Goal: Information Seeking & Learning: Learn about a topic

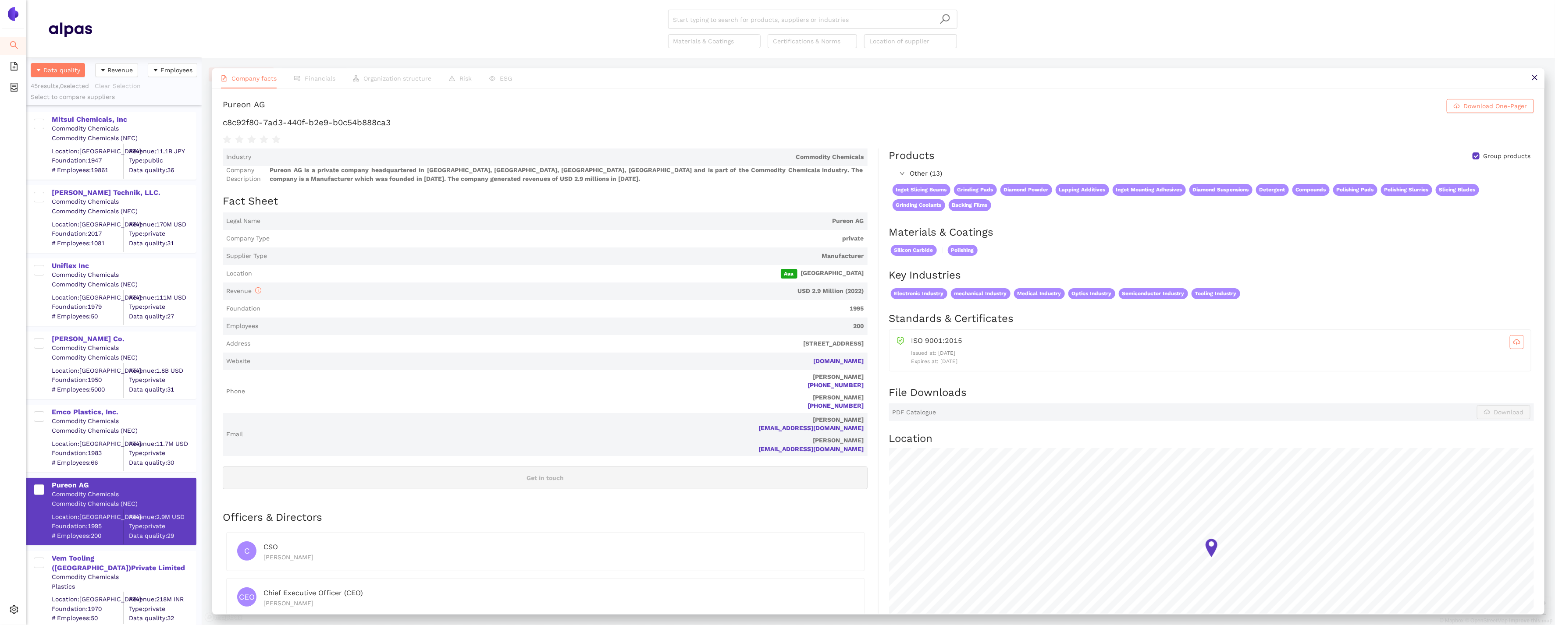
scroll to position [568, 175]
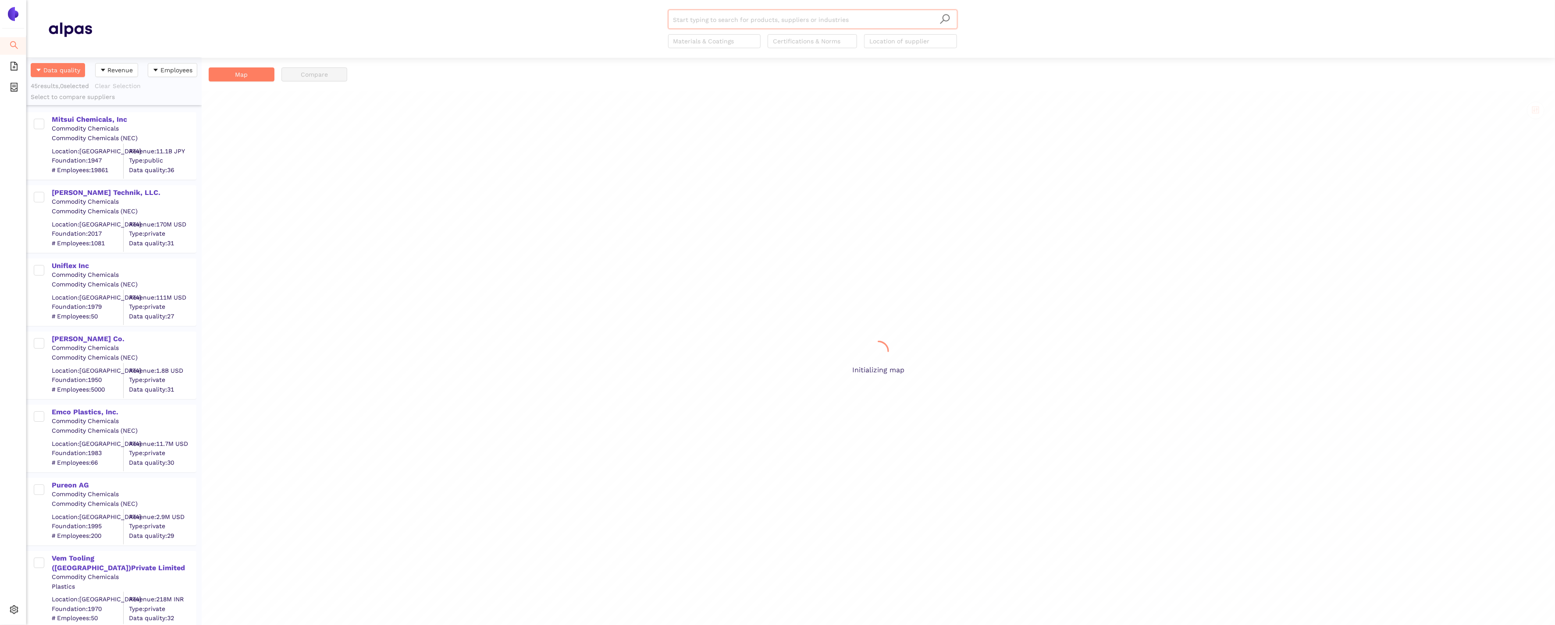
scroll to position [568, 175]
click at [64, 189] on div "[PERSON_NAME] Technik, LLC." at bounding box center [124, 193] width 144 height 10
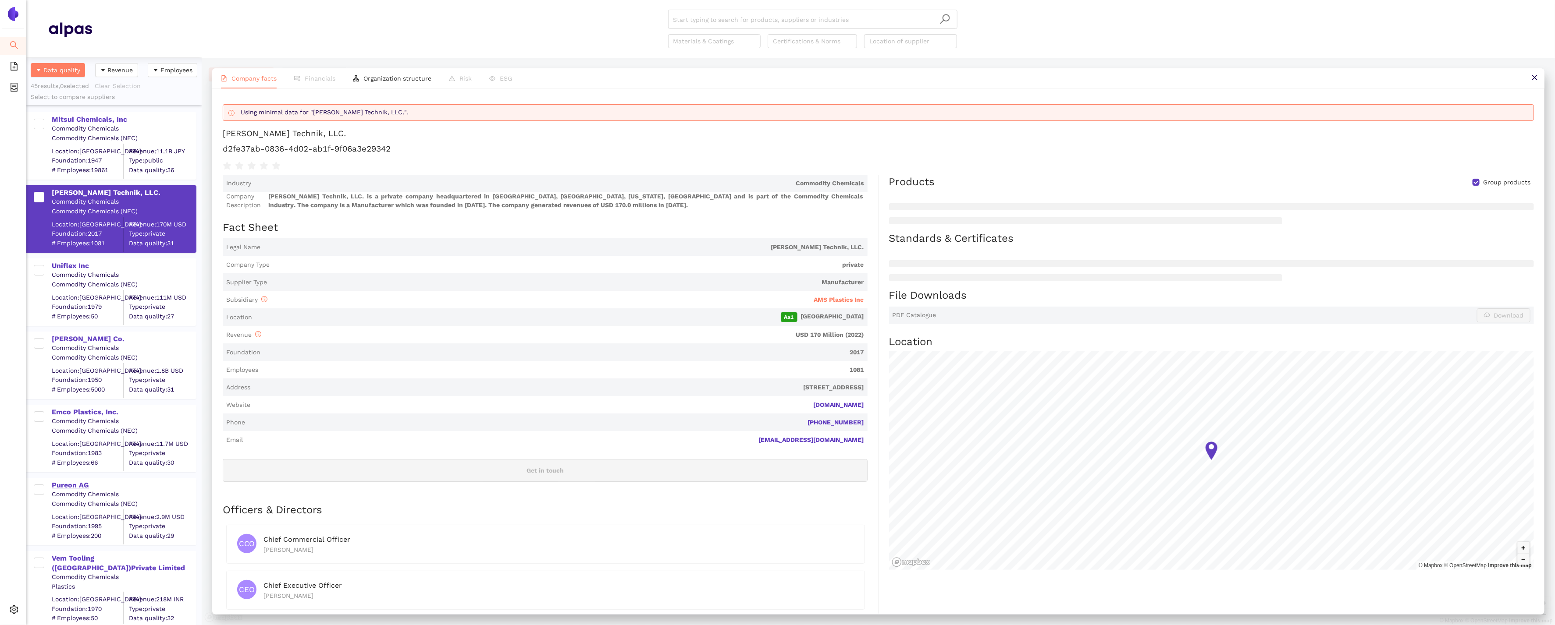
click at [66, 486] on div "Pureon AG" at bounding box center [124, 486] width 144 height 10
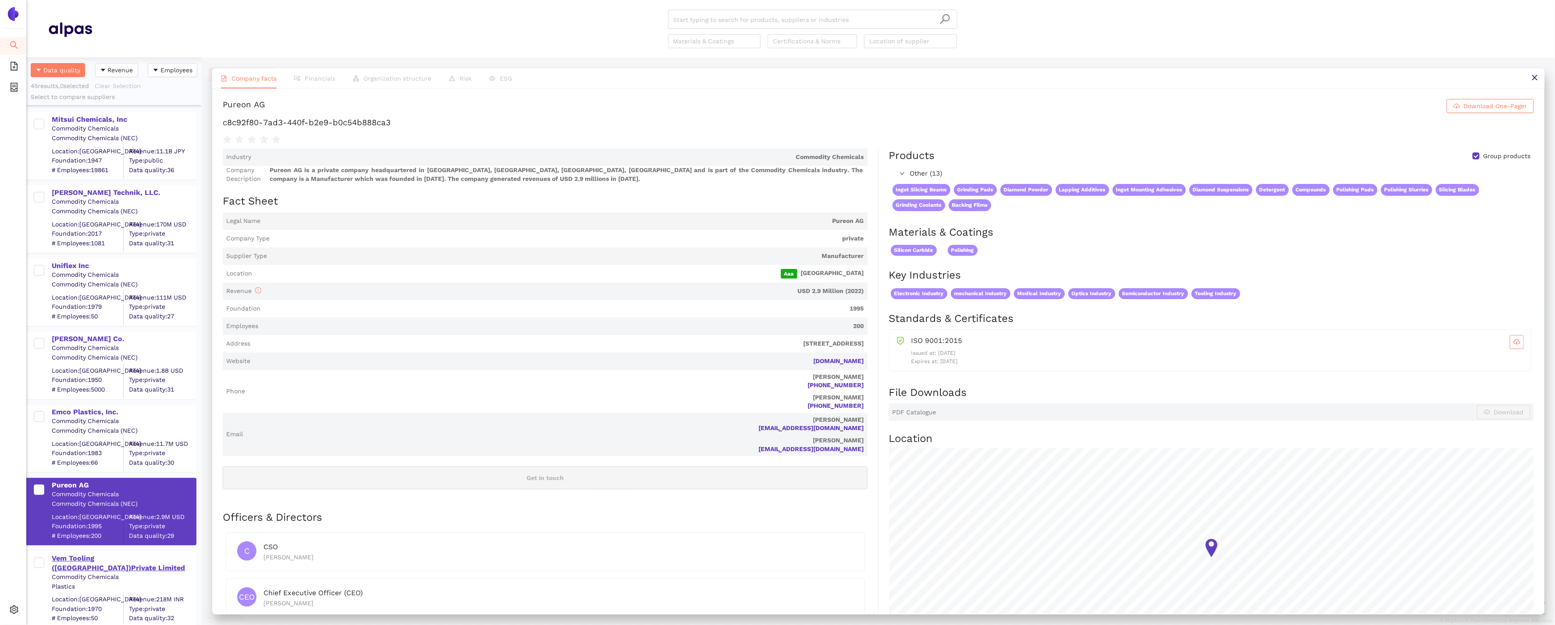
click at [76, 561] on div "Vem Tooling (India)Private Limited" at bounding box center [124, 564] width 144 height 20
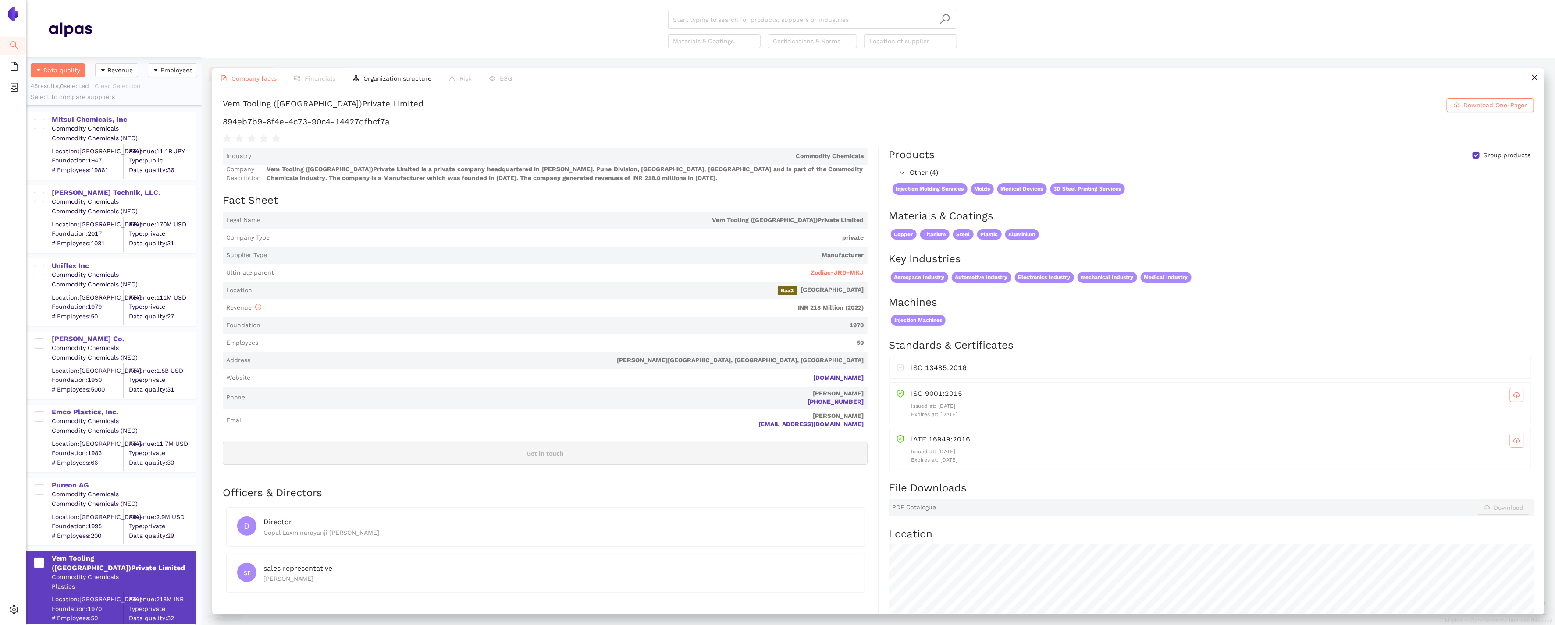
scroll to position [0, 0]
click at [816, 276] on span "Zodiac-JRD-MKJ" at bounding box center [837, 274] width 53 height 9
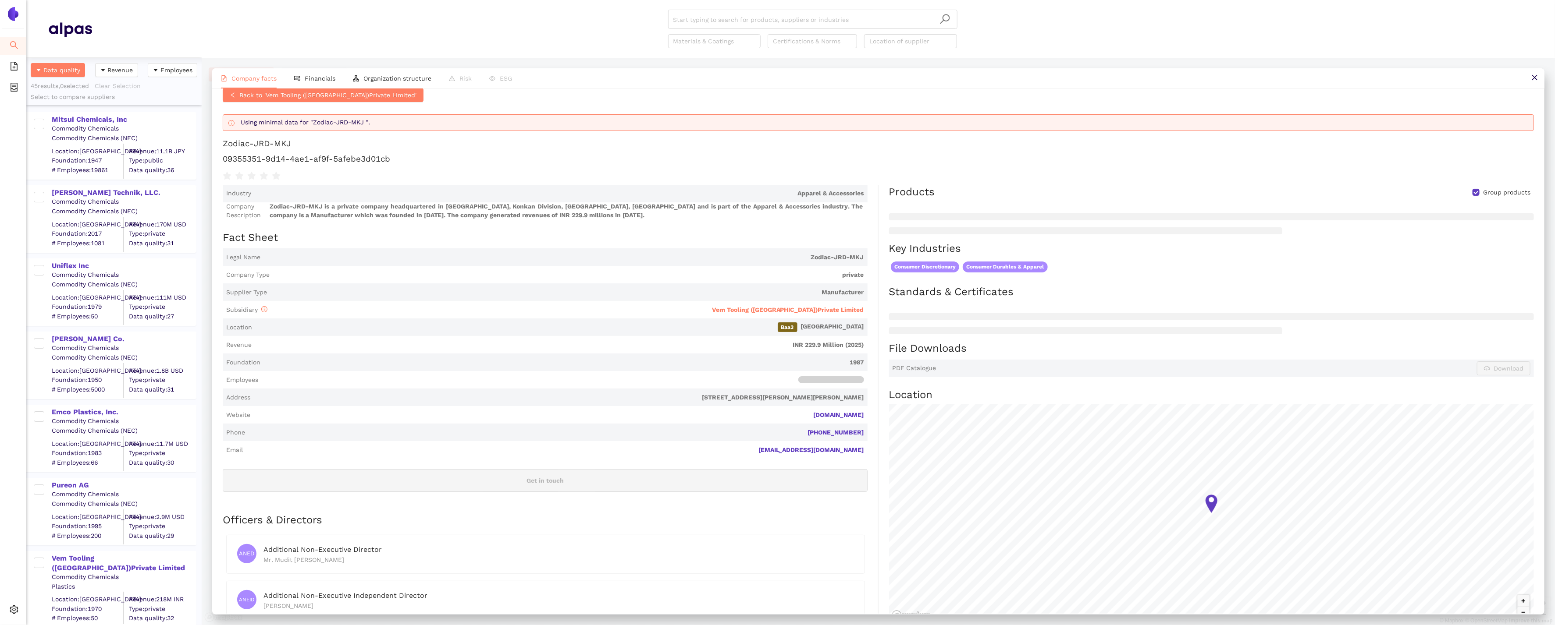
scroll to position [12, 0]
click at [313, 77] on span "Financials" at bounding box center [320, 78] width 31 height 7
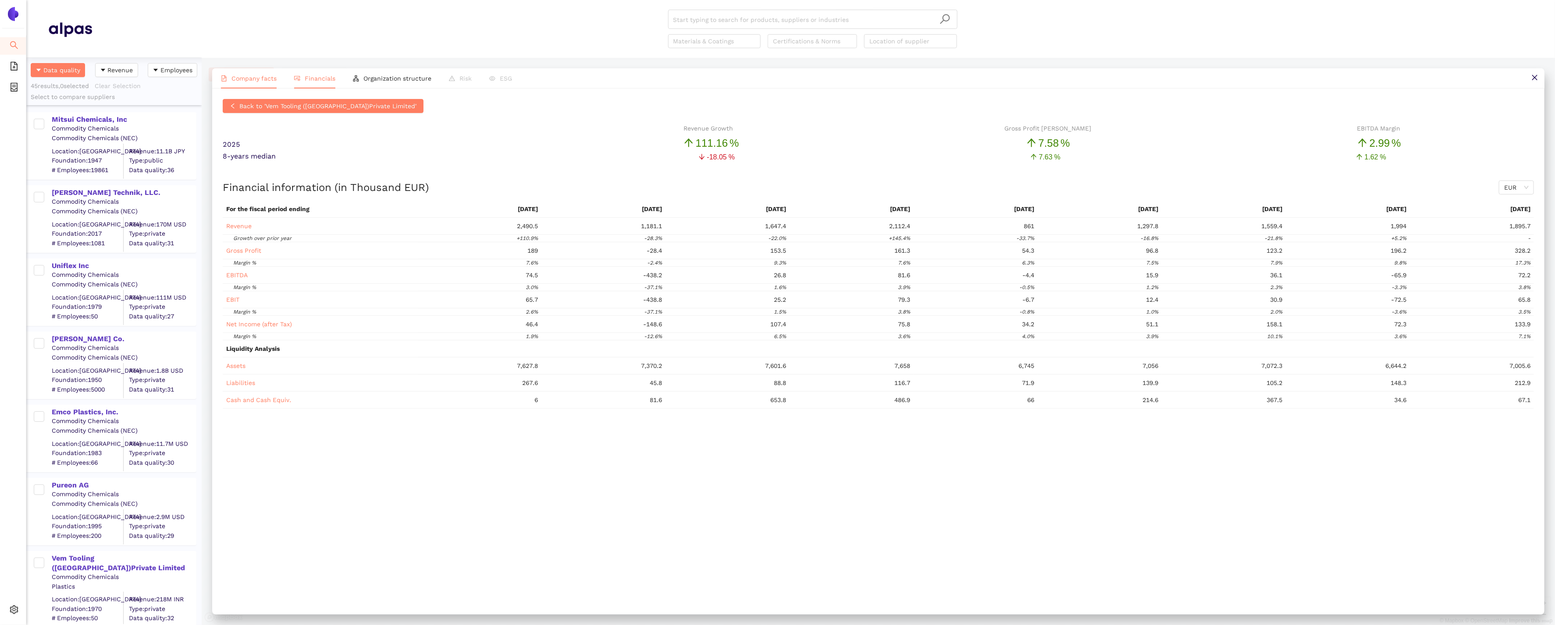
click at [241, 76] on span "Company facts" at bounding box center [253, 78] width 45 height 7
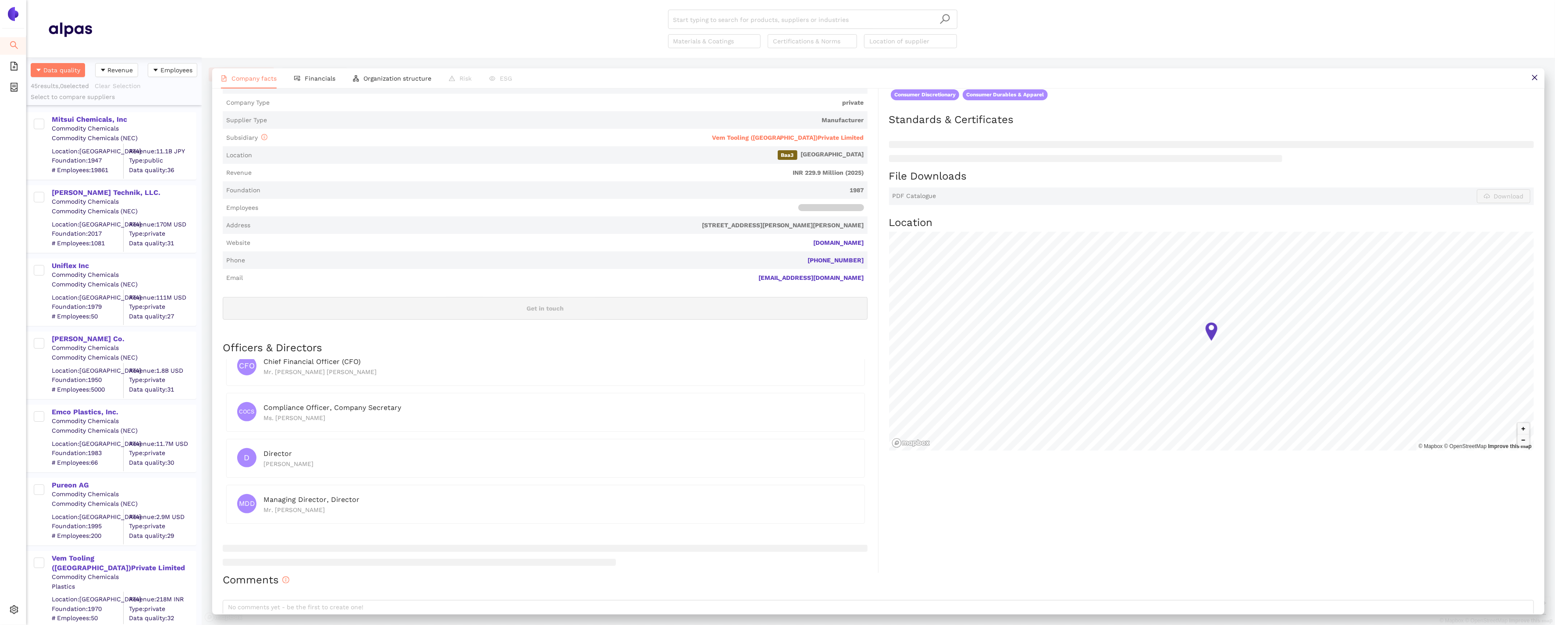
scroll to position [0, 0]
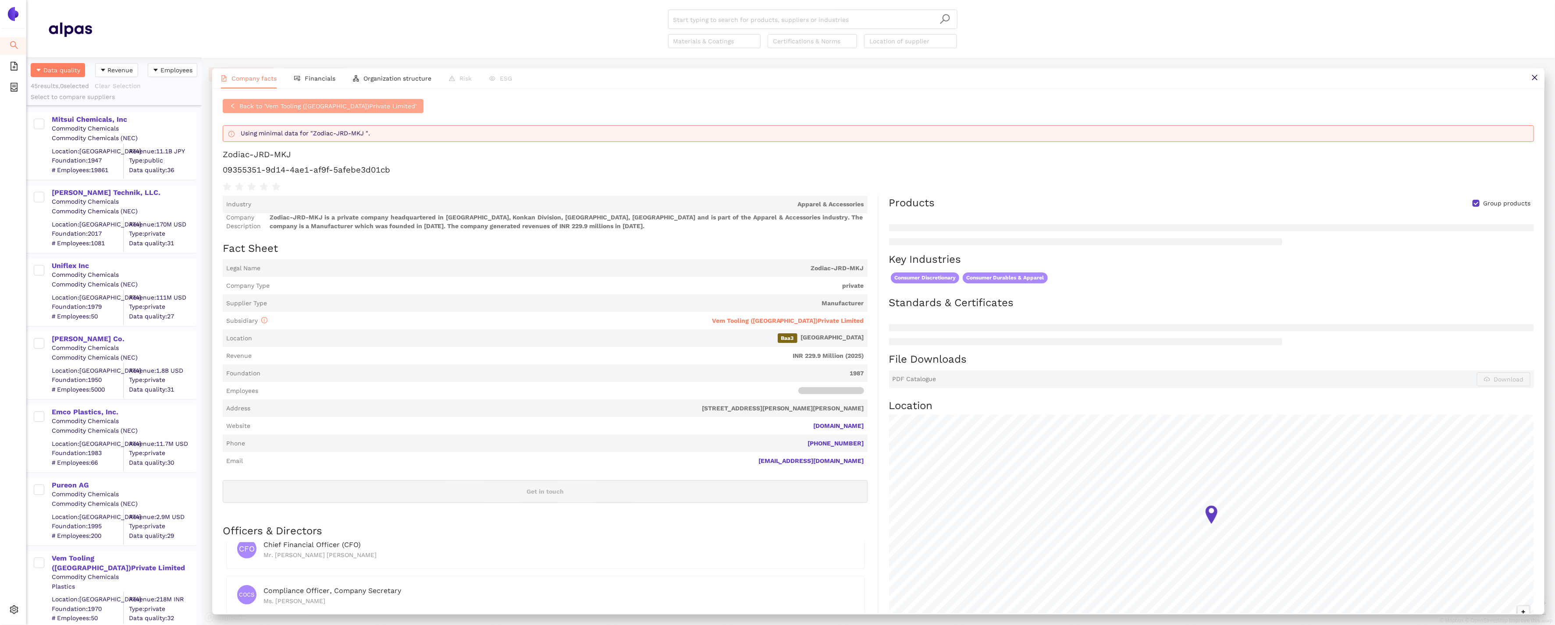
click at [245, 100] on button "Back to 'Vem Tooling (India)Private Limited'" at bounding box center [323, 106] width 201 height 14
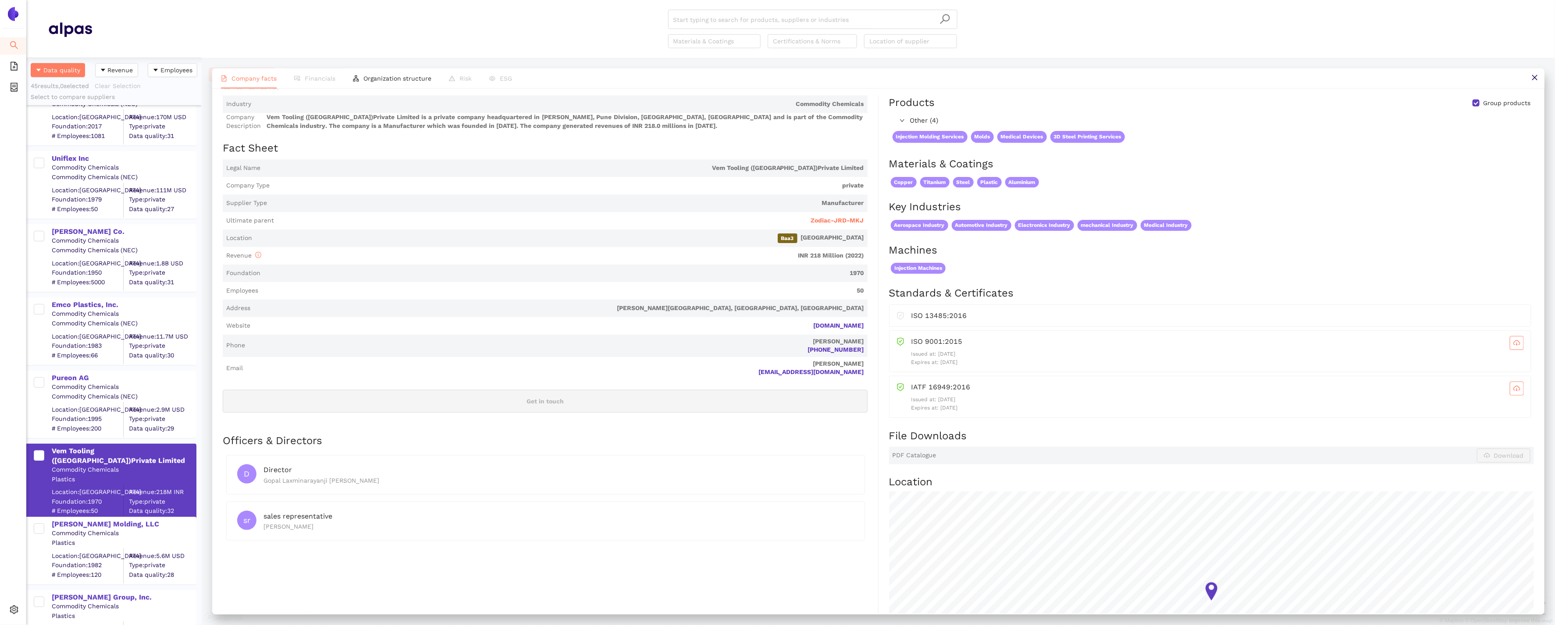
scroll to position [206, 0]
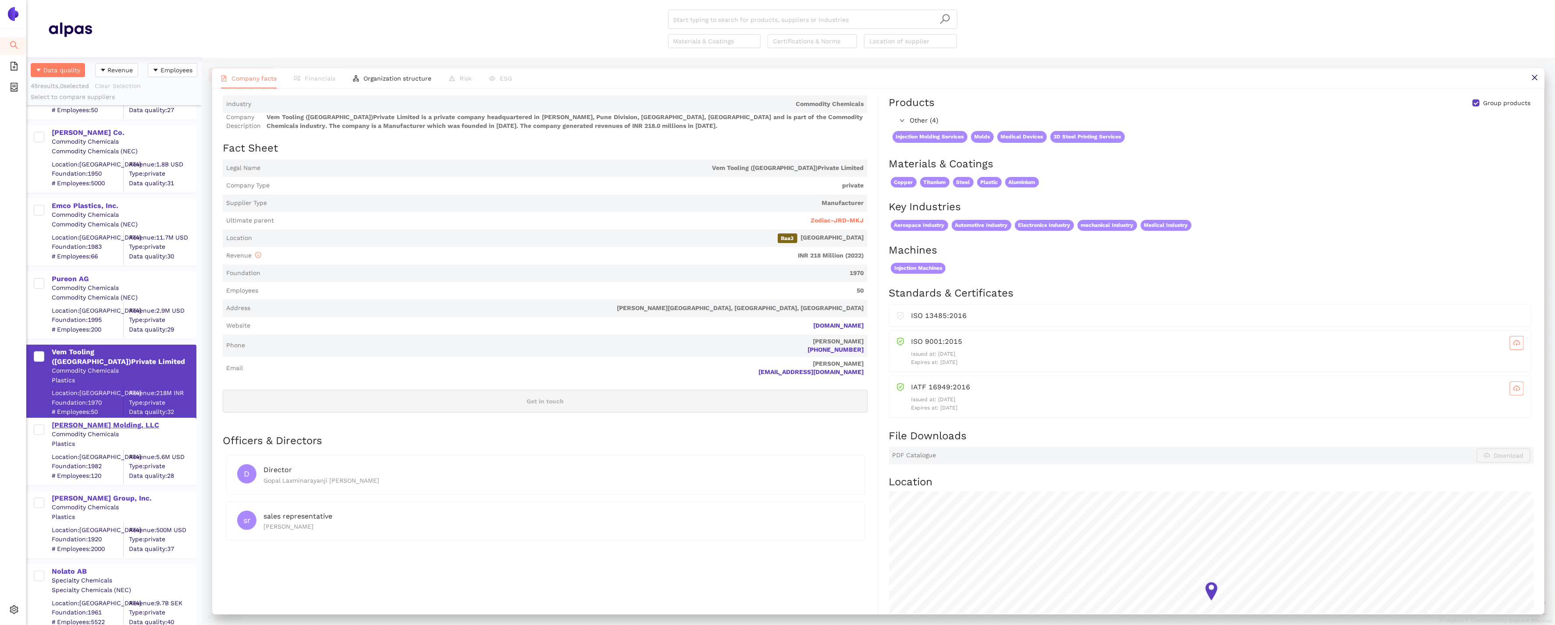
click at [88, 426] on div "[PERSON_NAME] Molding, LLC" at bounding box center [124, 426] width 144 height 10
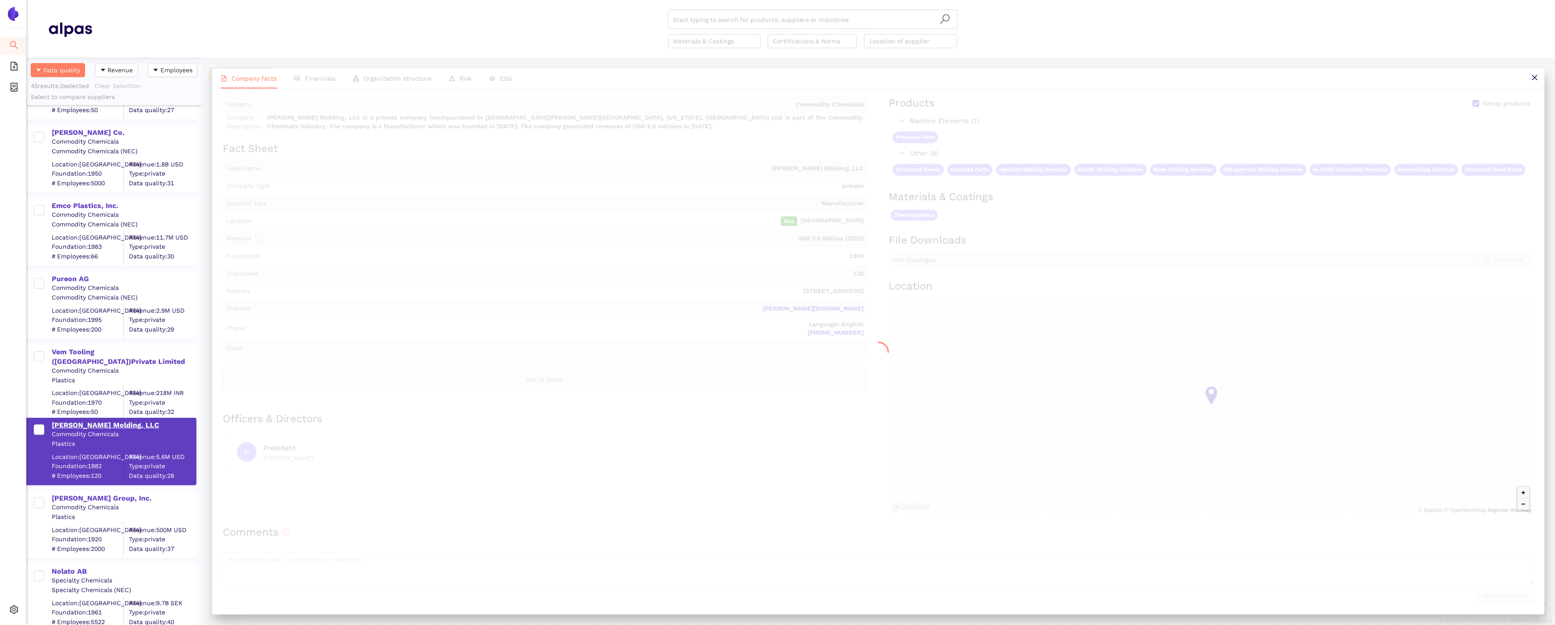
scroll to position [0, 0]
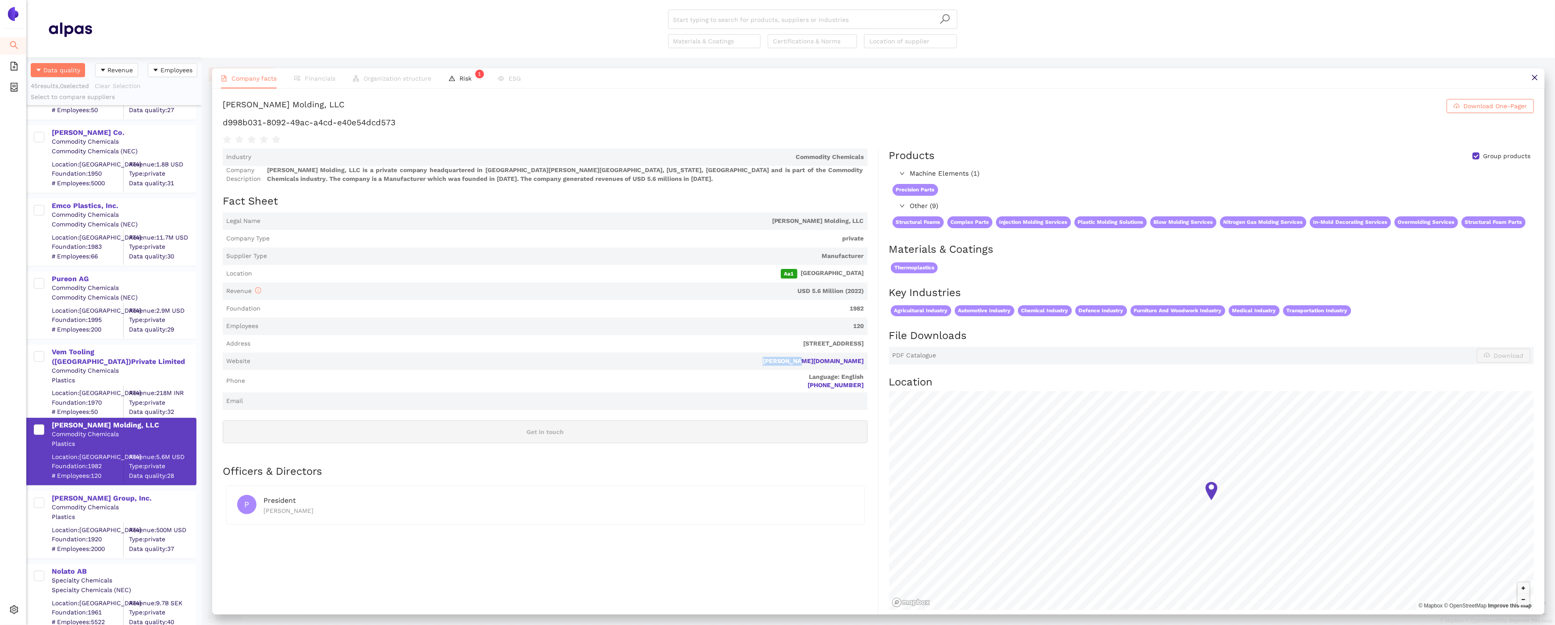
drag, startPoint x: 868, startPoint y: 363, endPoint x: 812, endPoint y: 359, distance: 56.2
click at [812, 360] on div "Industry Commodity Chemicals Company Description Lomont Molding, LLC is a priva…" at bounding box center [551, 487] width 656 height 677
copy link "[PERSON_NAME][DOMAIN_NAME]"
drag, startPoint x: 425, startPoint y: 130, endPoint x: 220, endPoint y: 121, distance: 205.3
click at [220, 121] on div "Lomont Molding, LLC Download One-Pager d998b031-8092-49ac-a4cd-e40e54dcd573 Ind…" at bounding box center [878, 351] width 1332 height 525
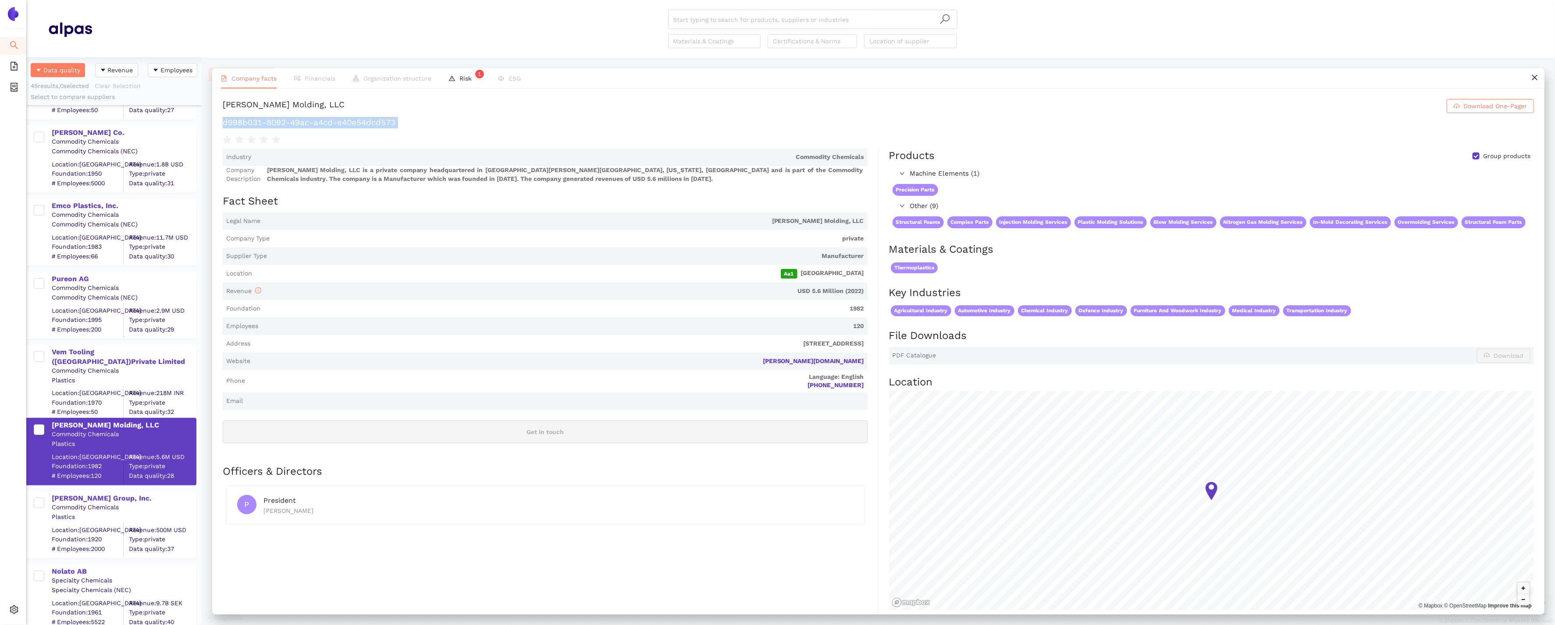
copy div "d998b031-8092-49ac-a4cd-e40e54dcd573"
click at [100, 494] on div "[PERSON_NAME] Group, Inc." at bounding box center [124, 499] width 144 height 10
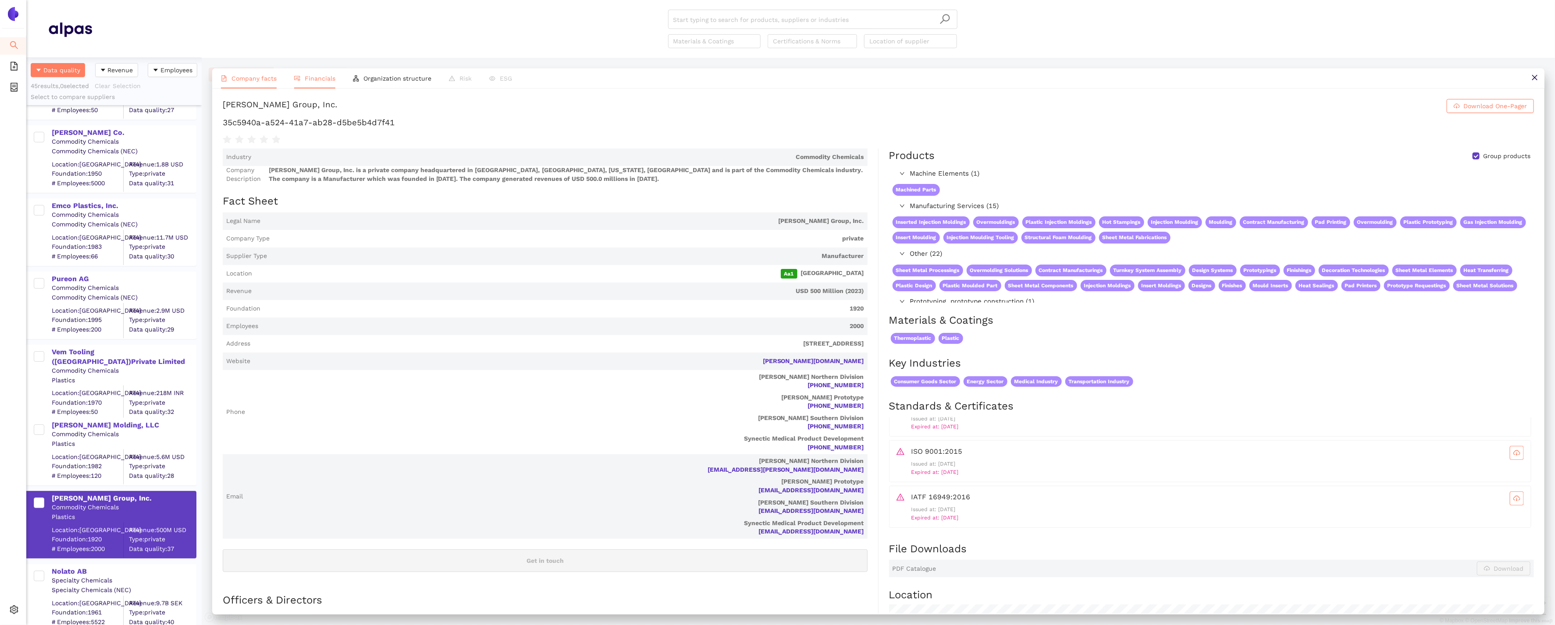
click at [318, 75] on span "Financials" at bounding box center [320, 78] width 31 height 7
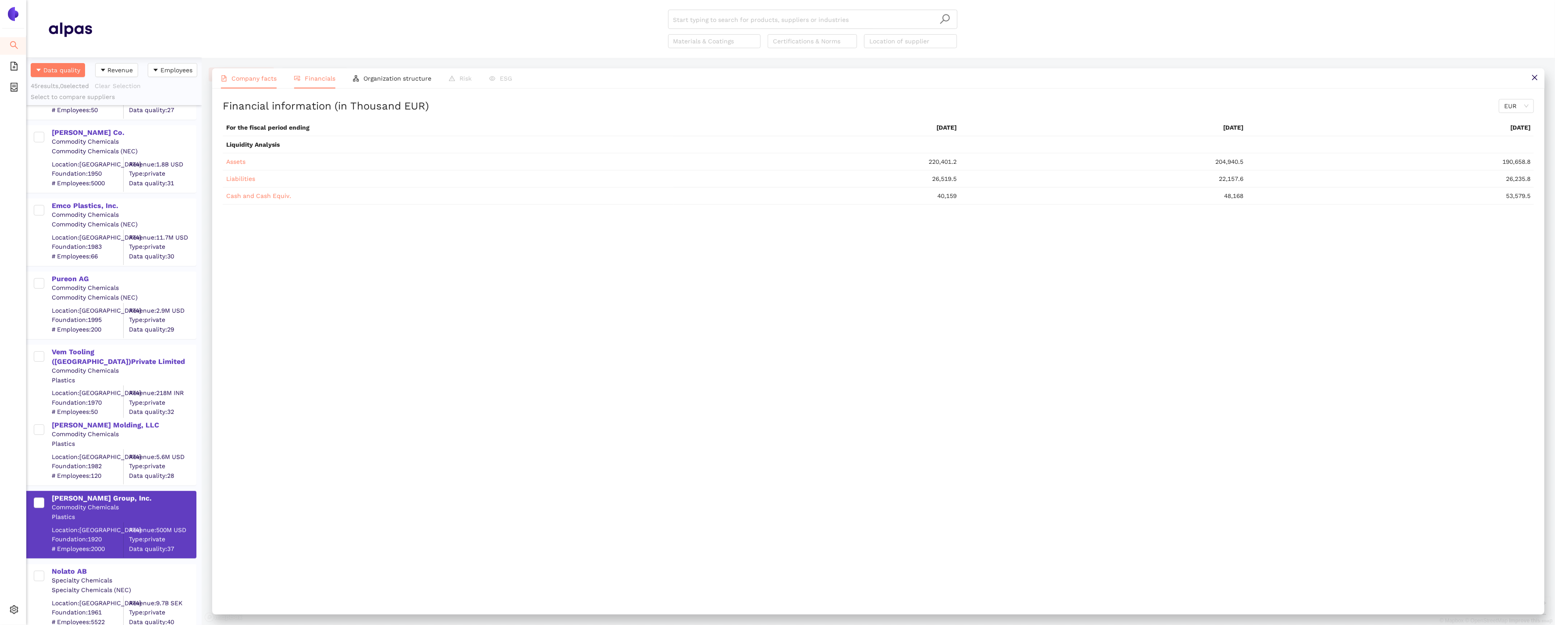
click at [240, 76] on span "Company facts" at bounding box center [253, 78] width 45 height 7
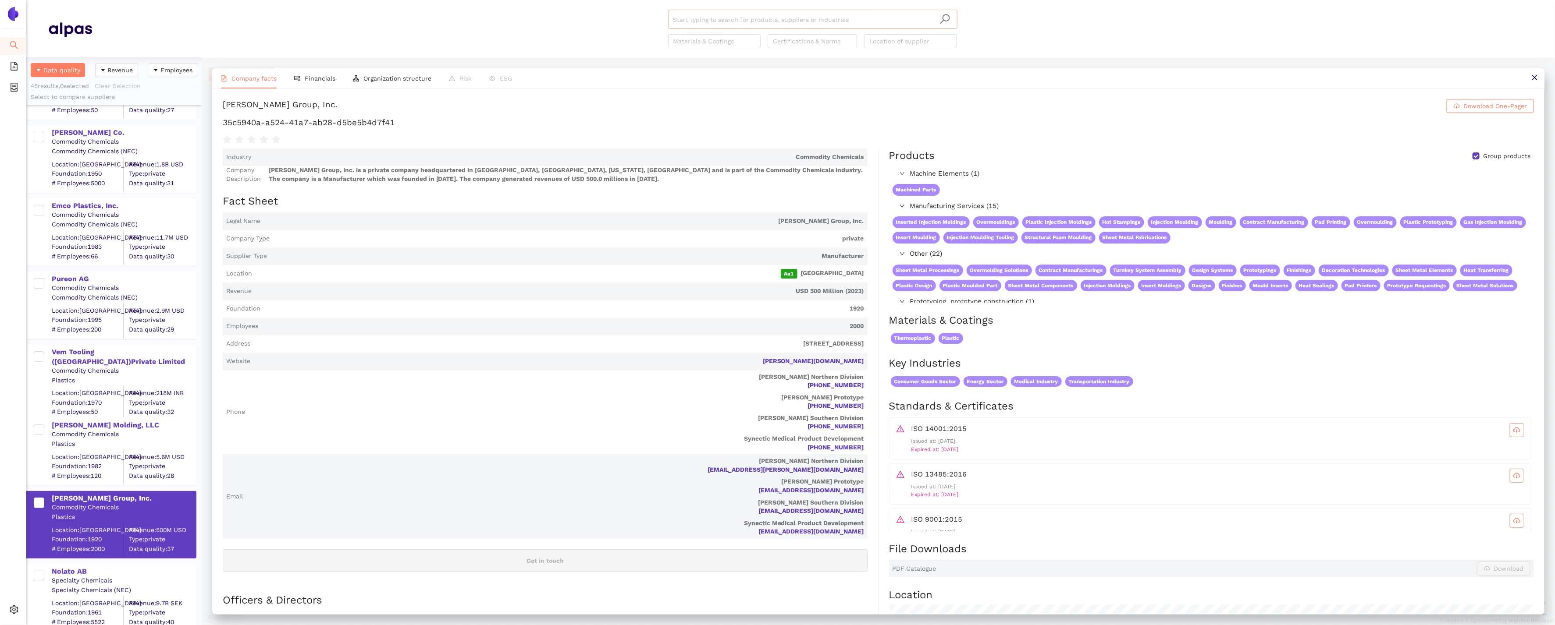
click at [724, 19] on input "search" at bounding box center [812, 19] width 279 height 19
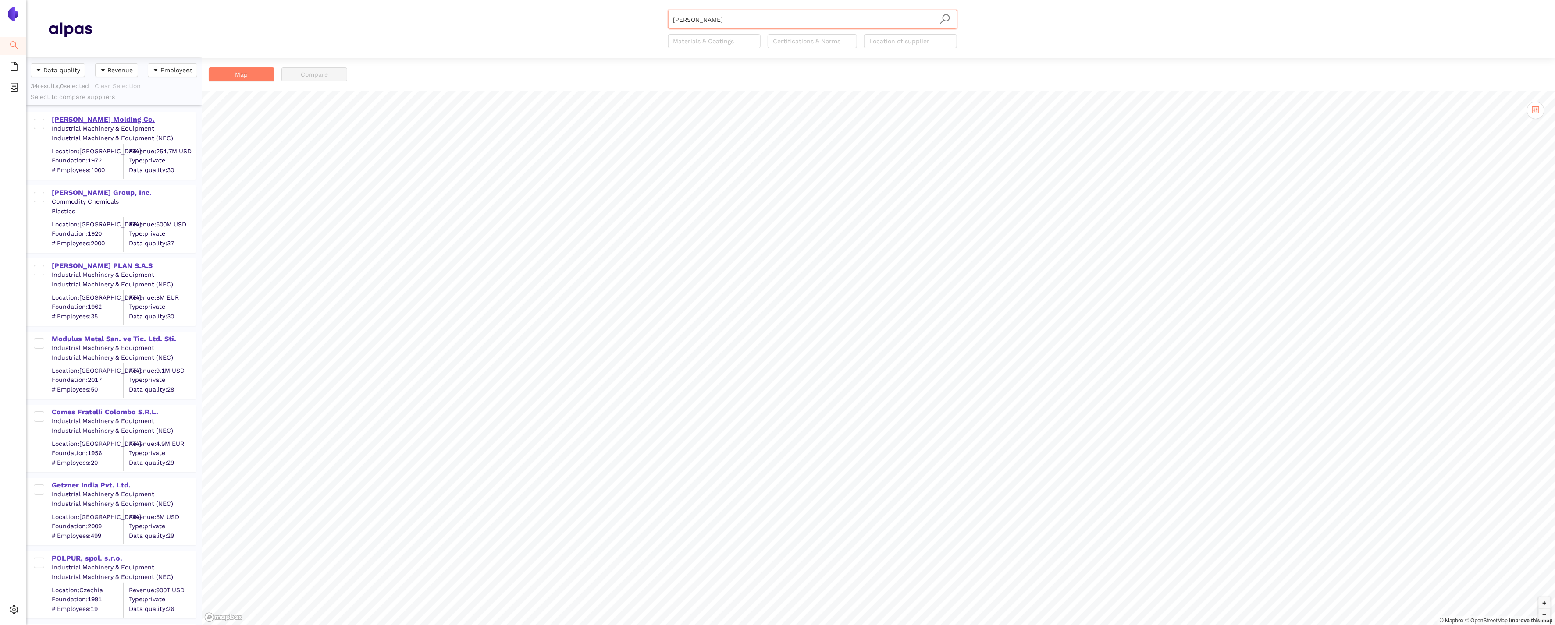
type input "[PERSON_NAME]"
click at [72, 116] on div "[PERSON_NAME] Molding Co." at bounding box center [124, 120] width 144 height 10
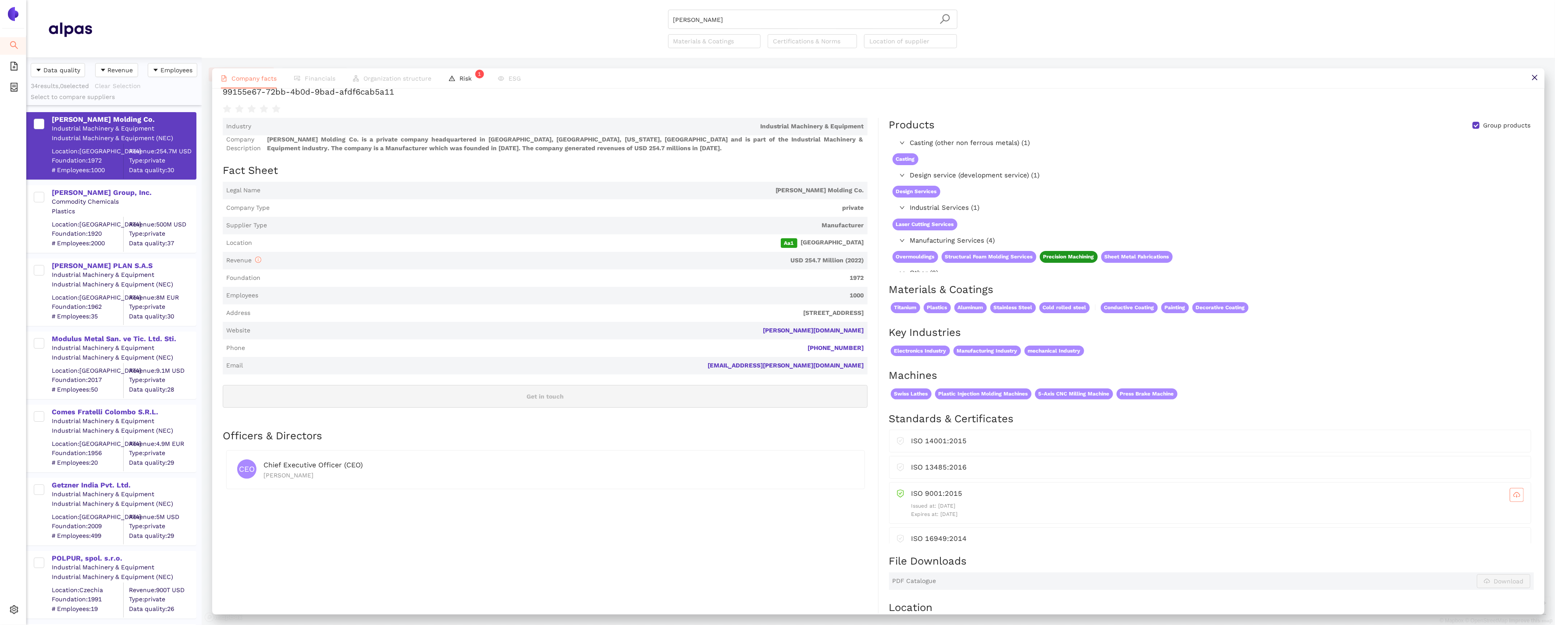
scroll to position [12, 0]
drag, startPoint x: 870, startPoint y: 330, endPoint x: 830, endPoint y: 328, distance: 40.8
click at [830, 328] on div "Industry Industrial Machinery & Equipment Company Description Mack Molding Co. …" at bounding box center [551, 482] width 656 height 729
copy link "[PERSON_NAME][DOMAIN_NAME]"
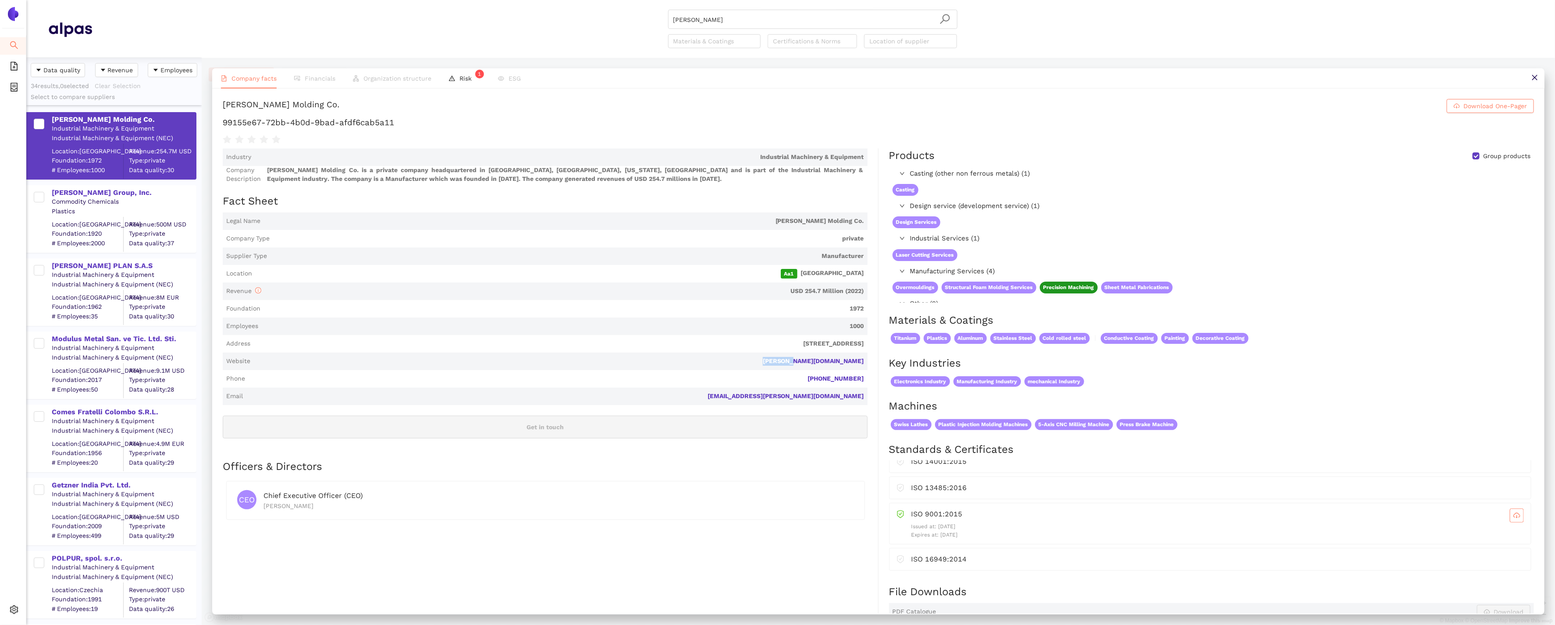
scroll to position [0, 0]
click at [103, 191] on div "[PERSON_NAME] Group, Inc." at bounding box center [124, 193] width 144 height 10
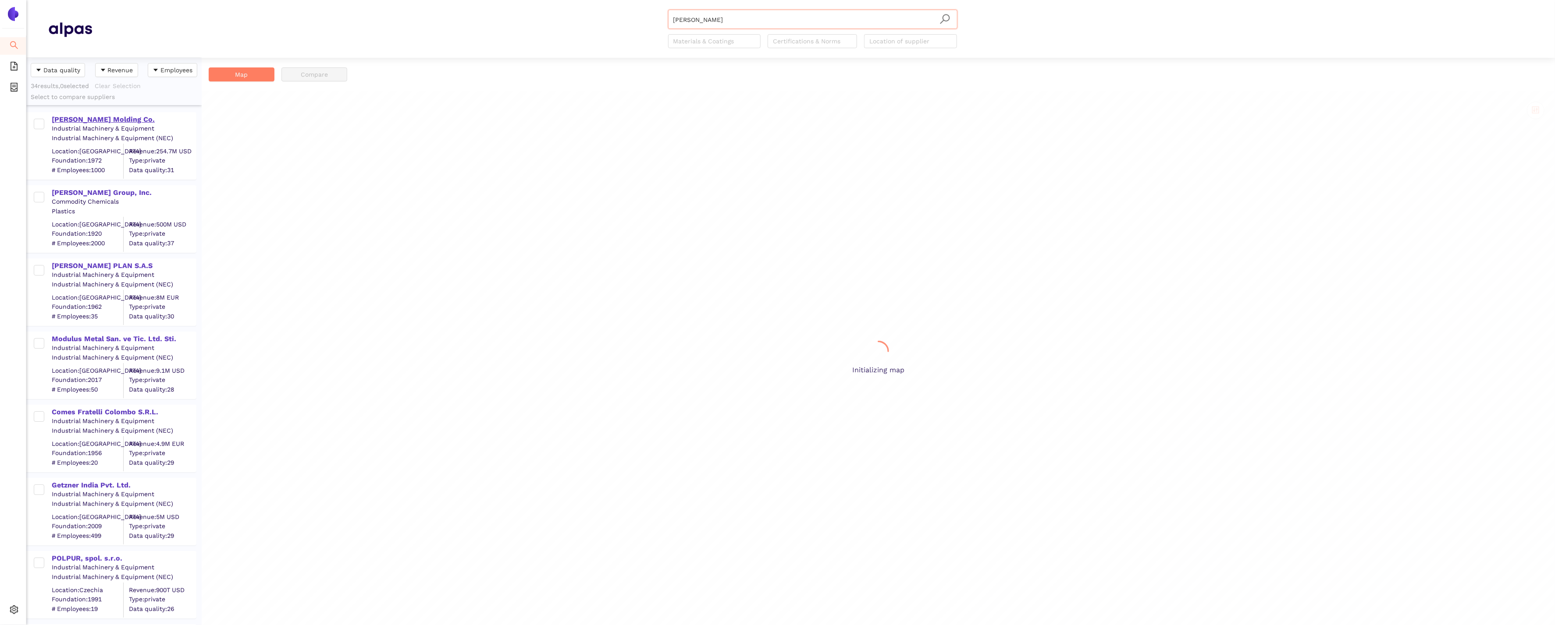
scroll to position [568, 175]
click at [76, 120] on div "[PERSON_NAME] Molding Co." at bounding box center [124, 120] width 144 height 10
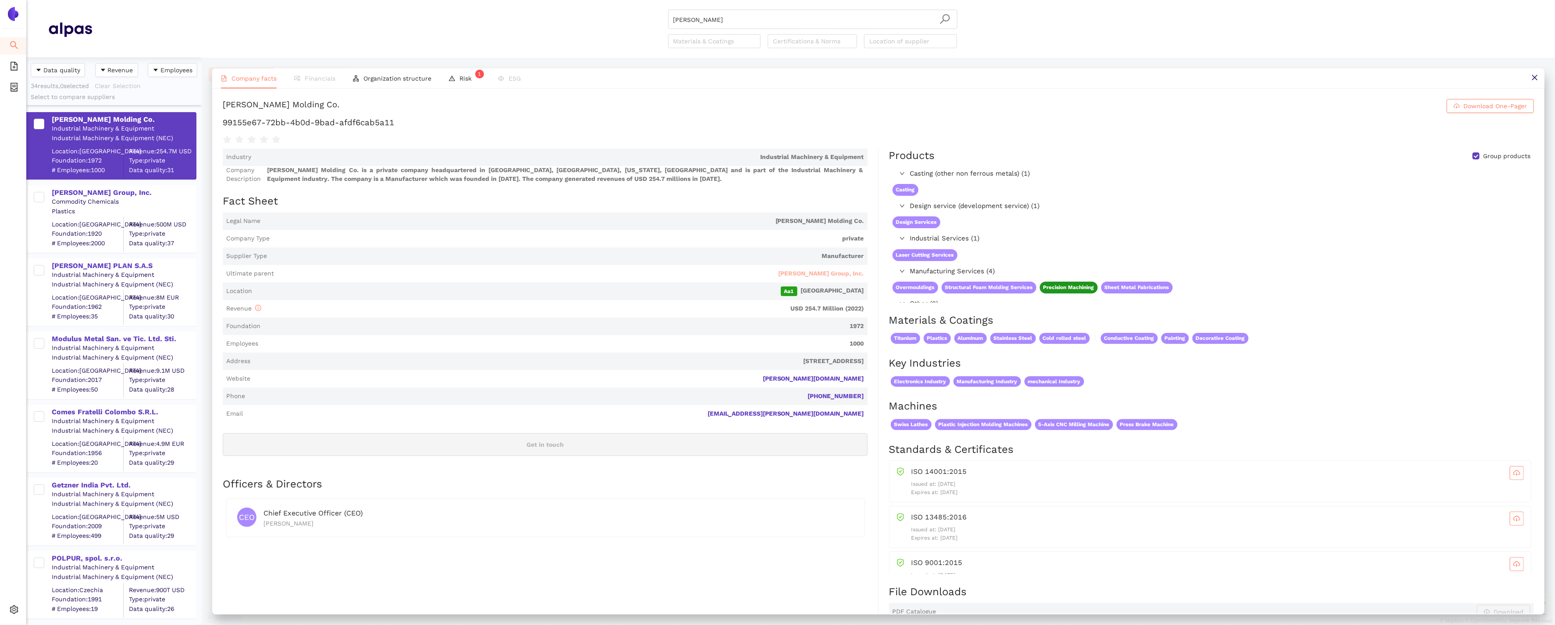
click at [850, 271] on span "[PERSON_NAME] Group, Inc." at bounding box center [820, 274] width 85 height 9
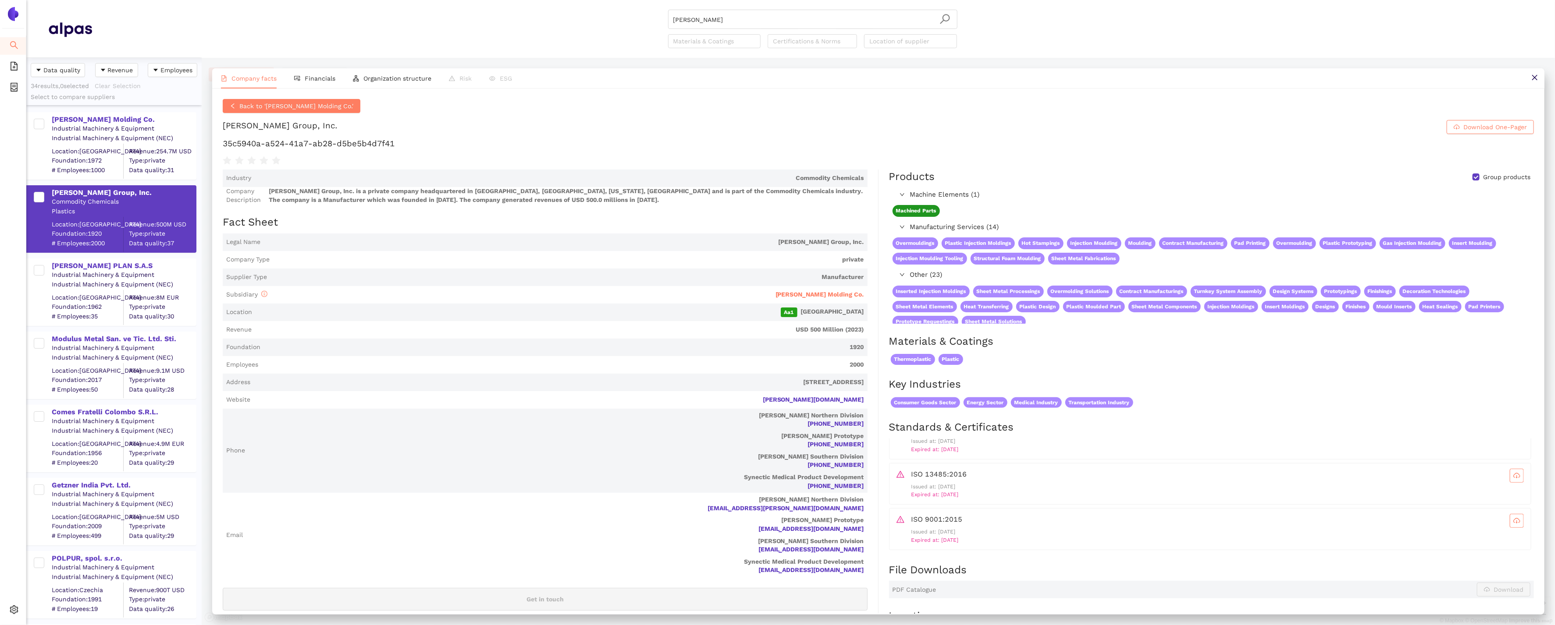
scroll to position [68, 0]
click at [90, 265] on div "[PERSON_NAME] PLAN S.A.S" at bounding box center [124, 266] width 144 height 10
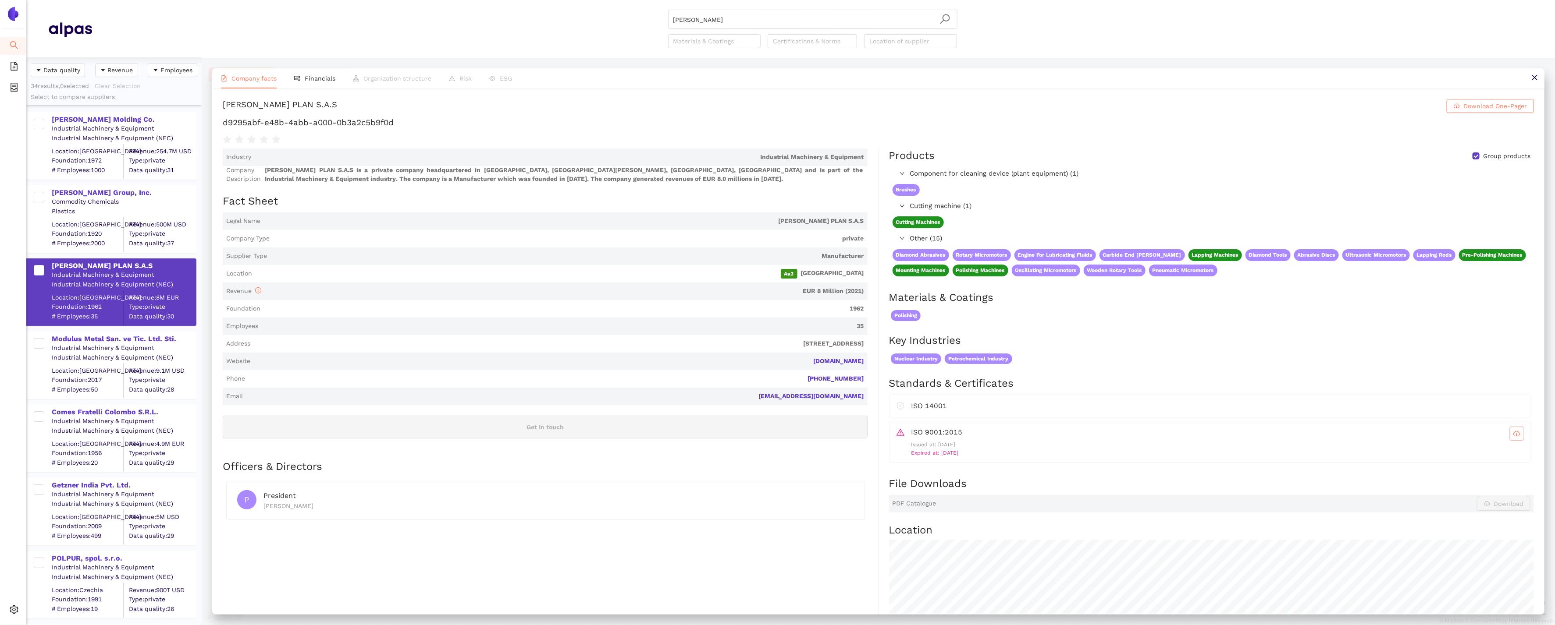
scroll to position [4, 0]
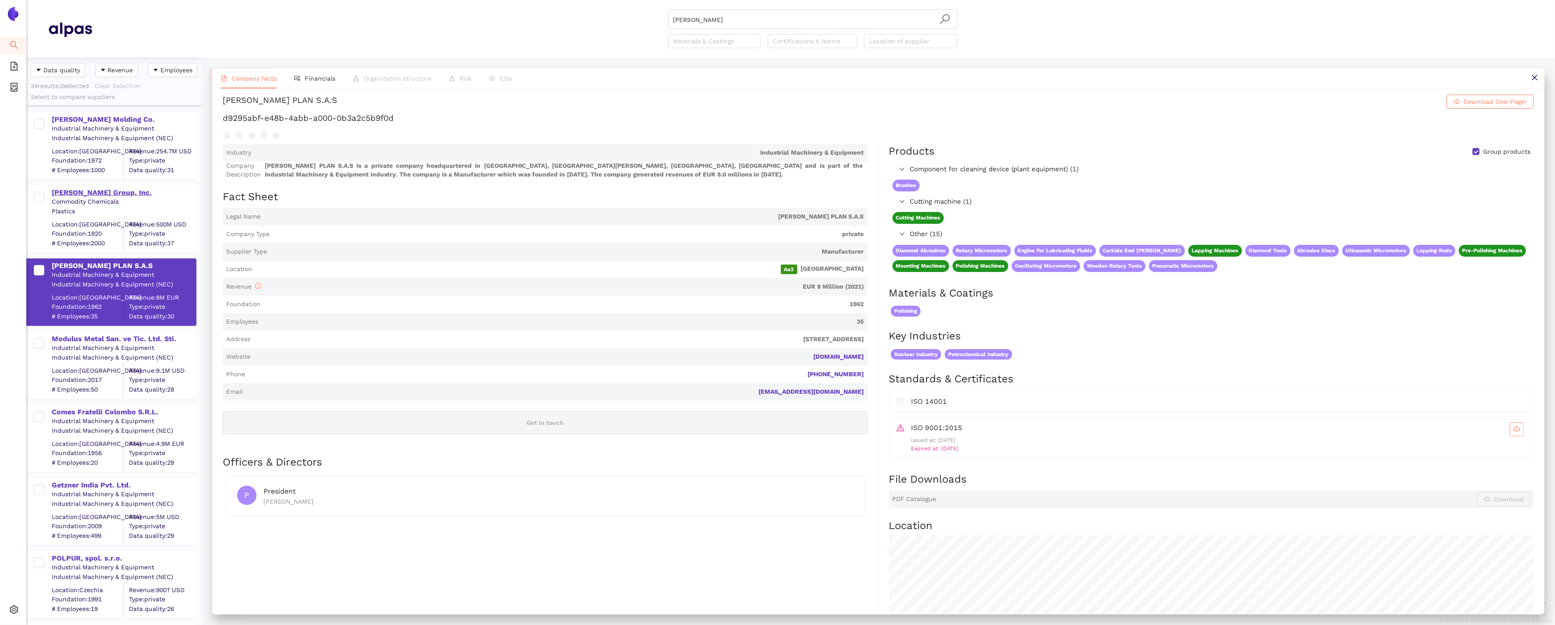
click at [96, 196] on div "[PERSON_NAME] Group, Inc." at bounding box center [124, 193] width 144 height 10
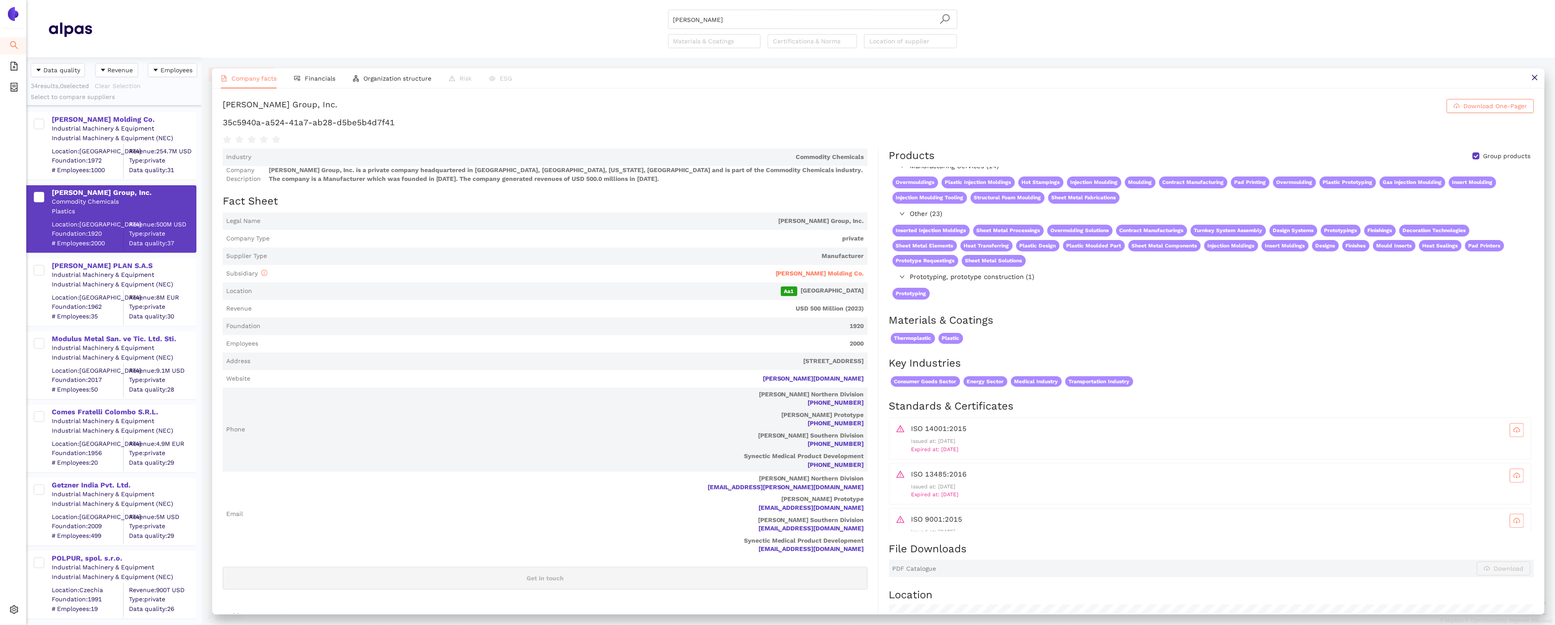
scroll to position [0, 0]
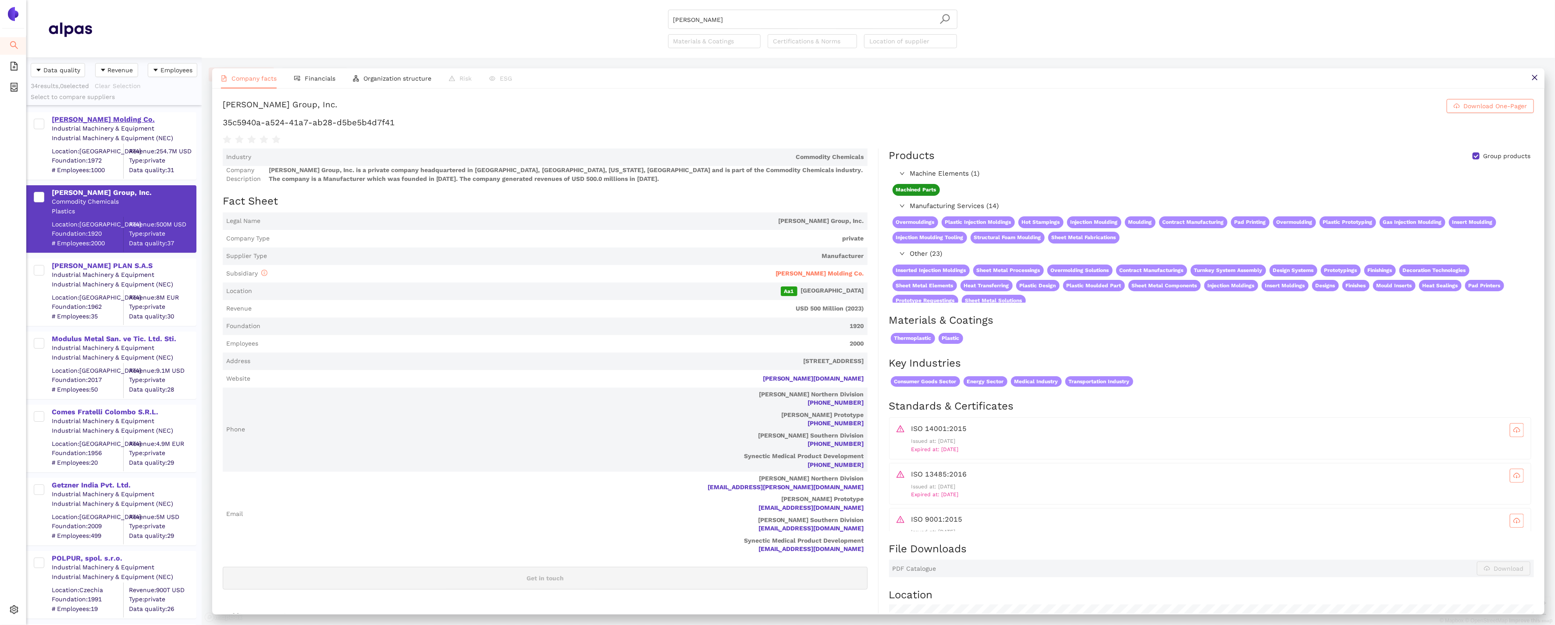
click at [82, 117] on div "[PERSON_NAME] Molding Co." at bounding box center [124, 120] width 144 height 10
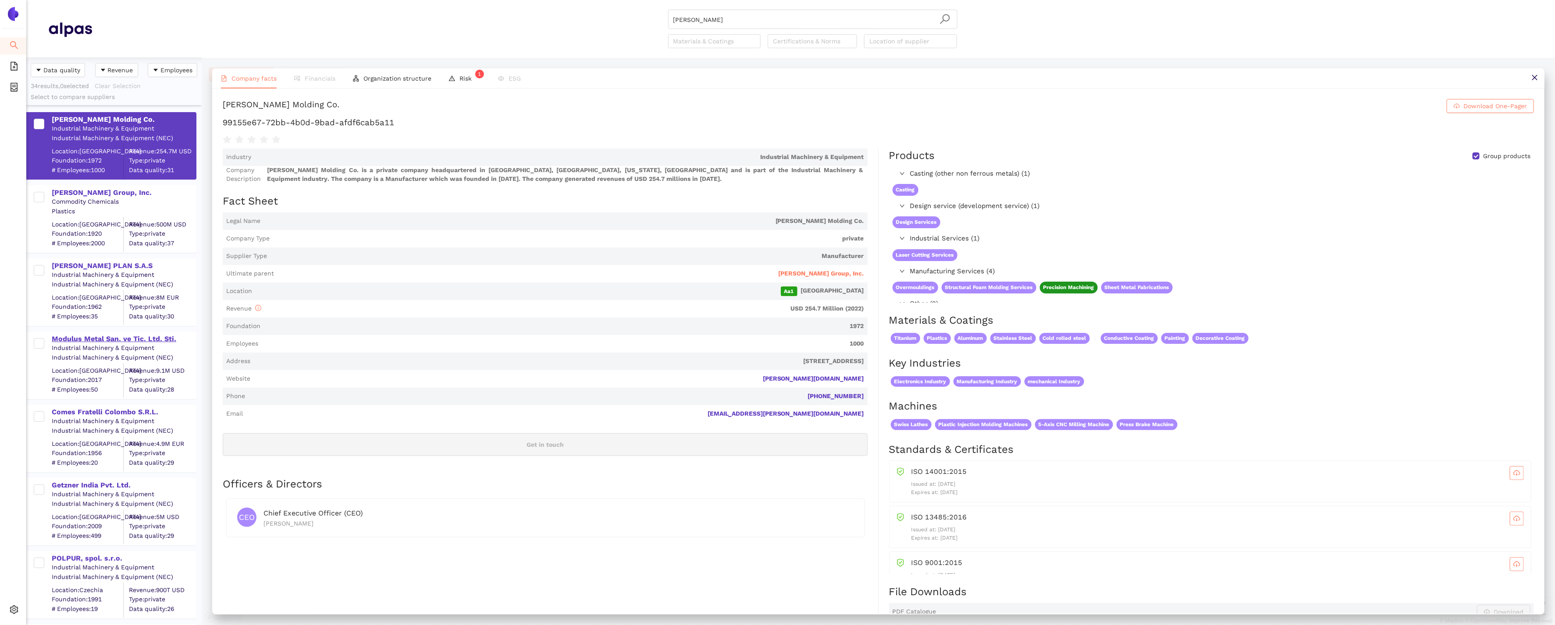
click at [100, 337] on div "Modulus Metal San. ve Tic. Ltd. Sti." at bounding box center [124, 339] width 144 height 10
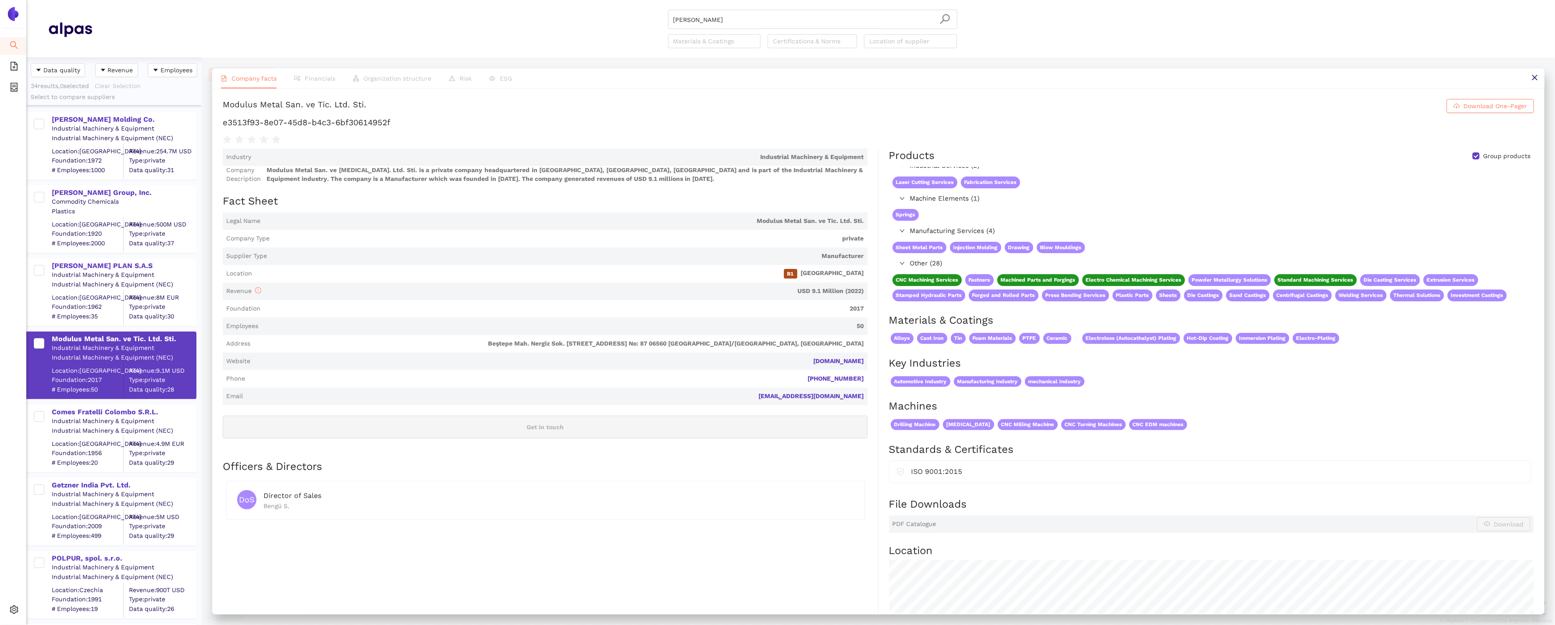
scroll to position [235, 0]
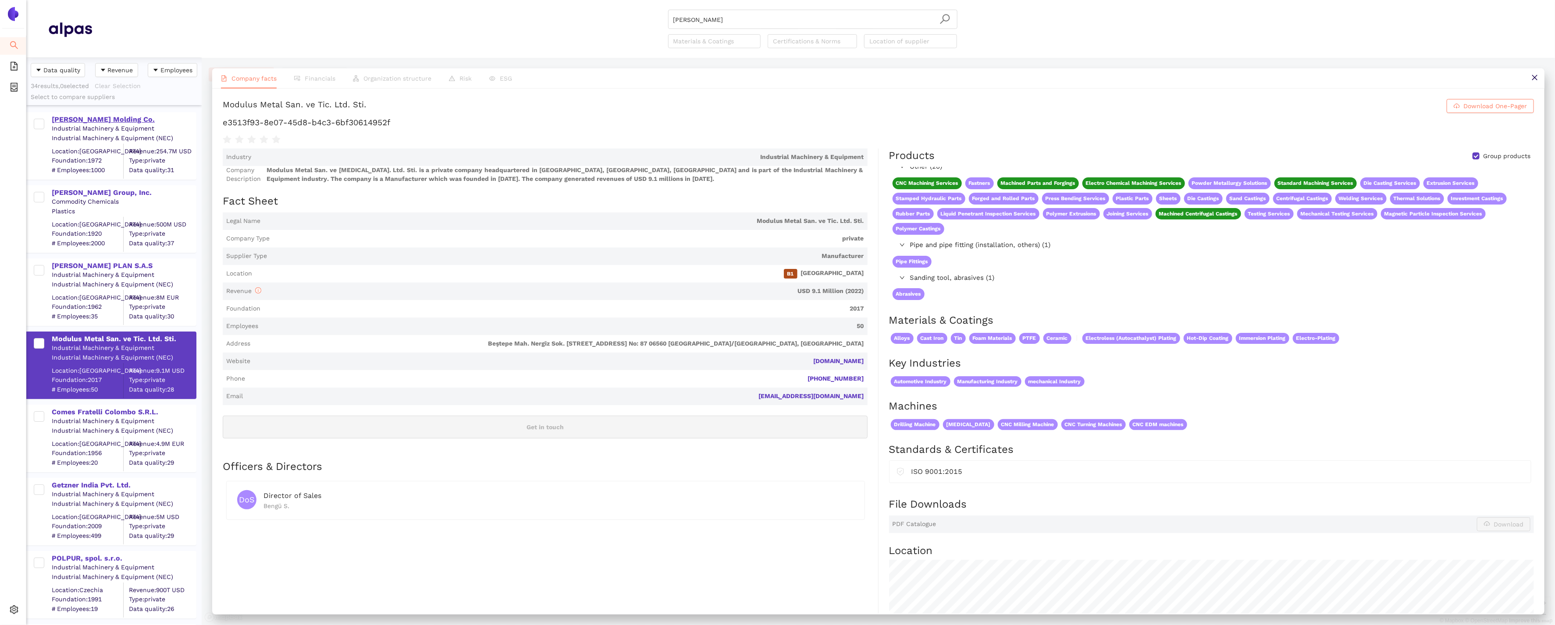
click at [86, 118] on div "[PERSON_NAME] Molding Co." at bounding box center [124, 120] width 144 height 10
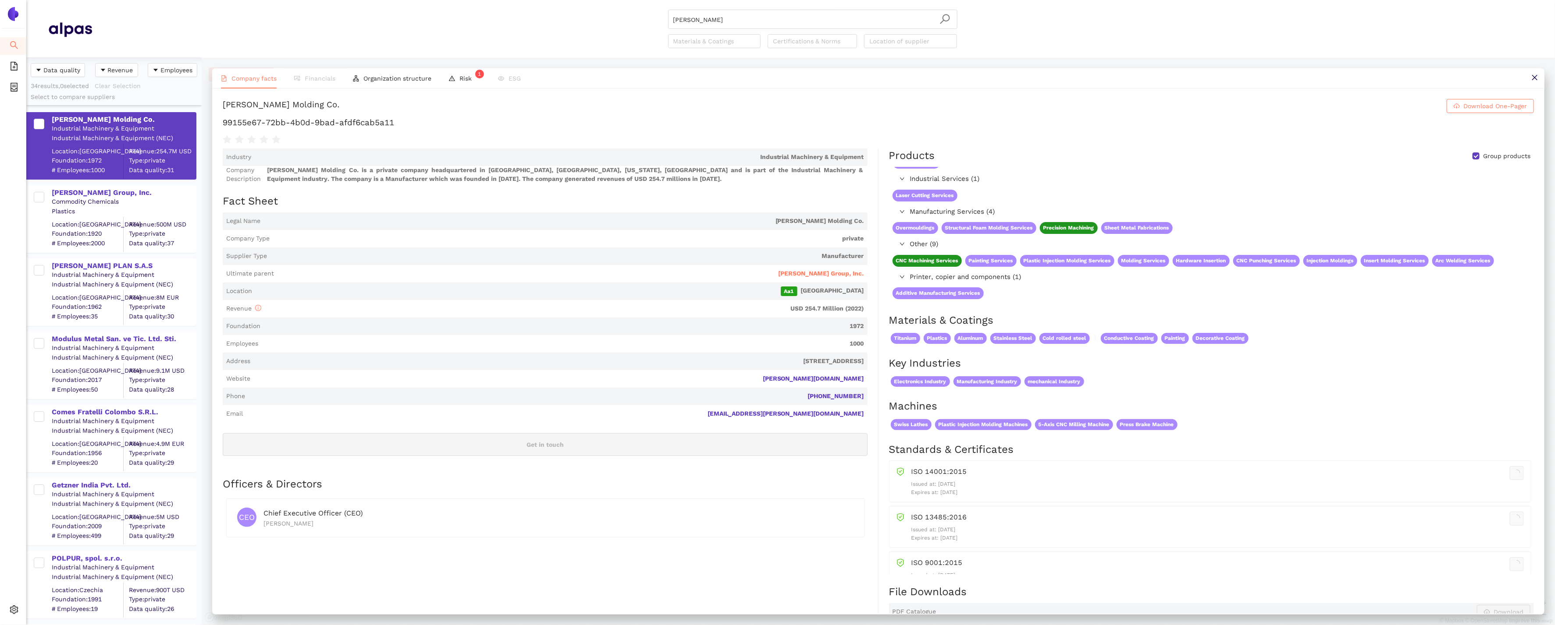
scroll to position [59, 0]
click at [94, 189] on div "[PERSON_NAME] Group, Inc." at bounding box center [124, 193] width 144 height 10
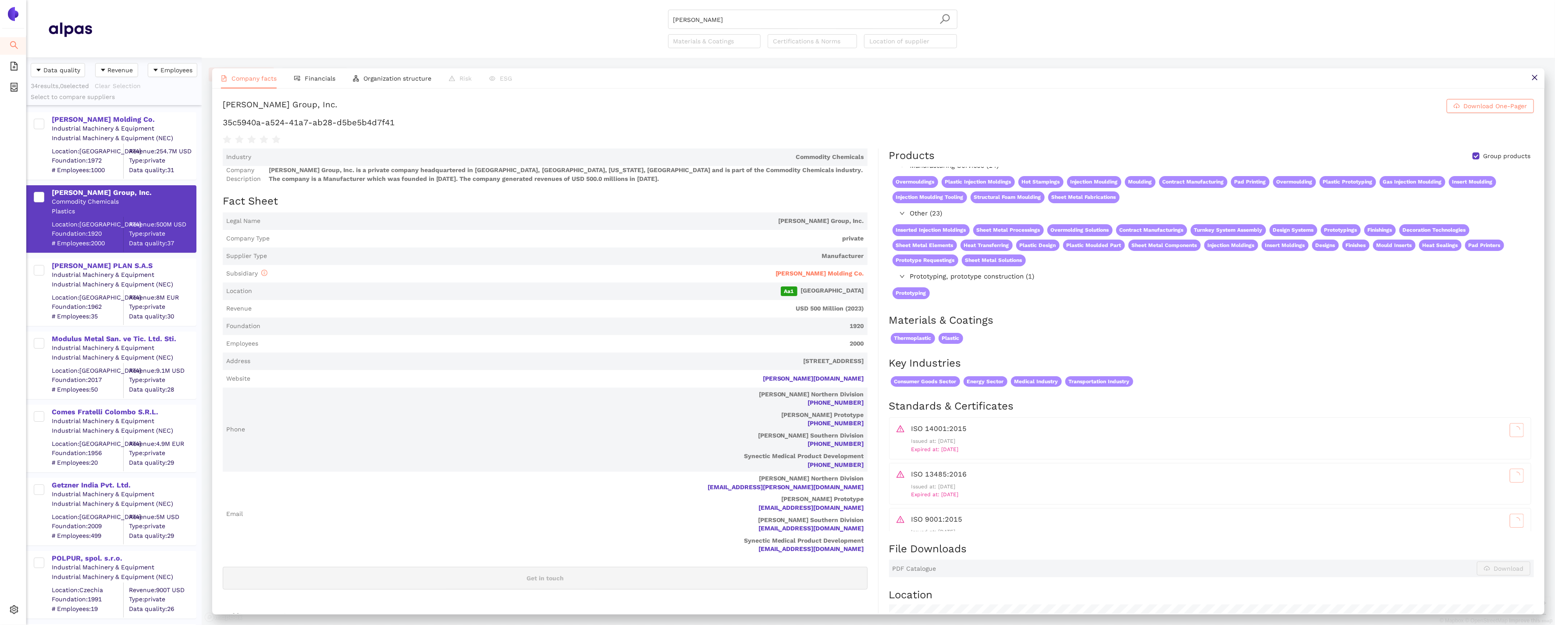
scroll to position [40, 0]
click at [92, 273] on div "Industrial Machinery & Equipment" at bounding box center [124, 275] width 144 height 9
click at [91, 271] on div "Industrial Machinery & Equipment" at bounding box center [124, 275] width 144 height 9
click at [88, 264] on div "[PERSON_NAME] PLAN S.A.S" at bounding box center [124, 266] width 144 height 10
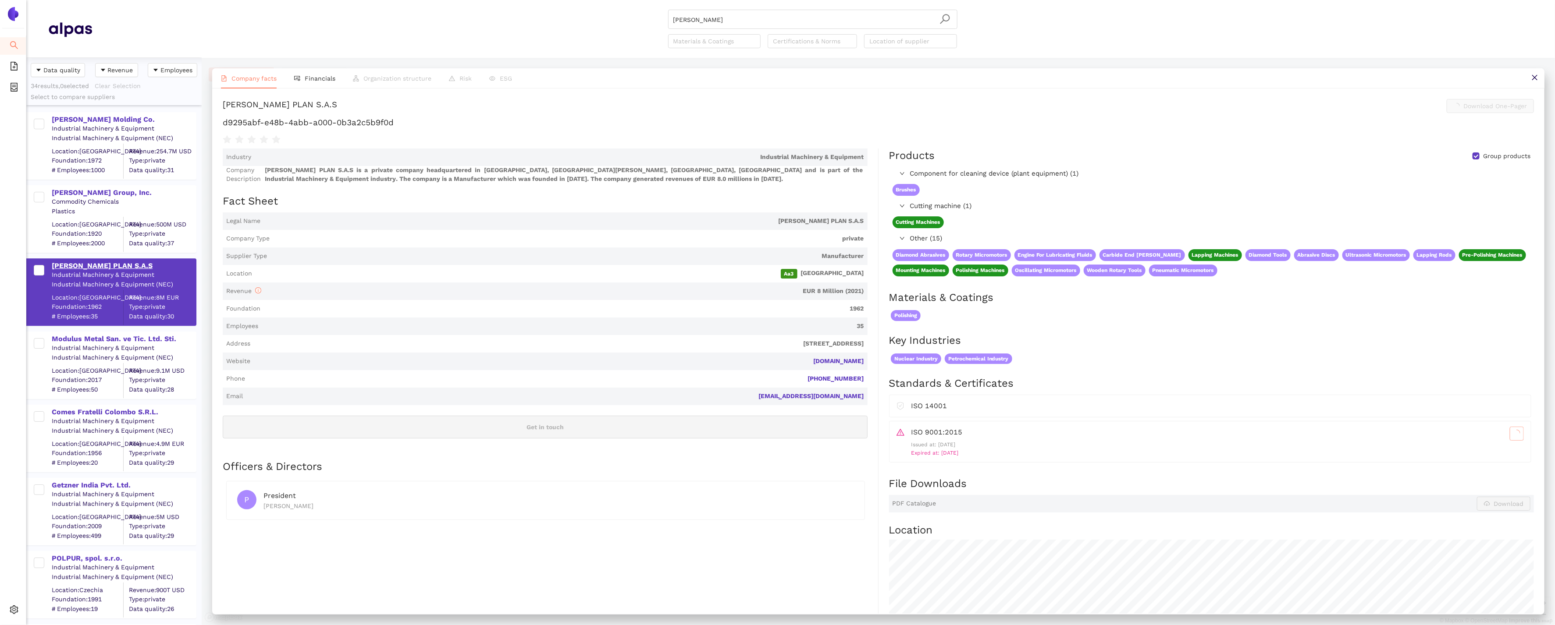
scroll to position [0, 0]
click at [96, 342] on div "Modulus Metal San. ve Tic. Ltd. Sti." at bounding box center [124, 339] width 144 height 10
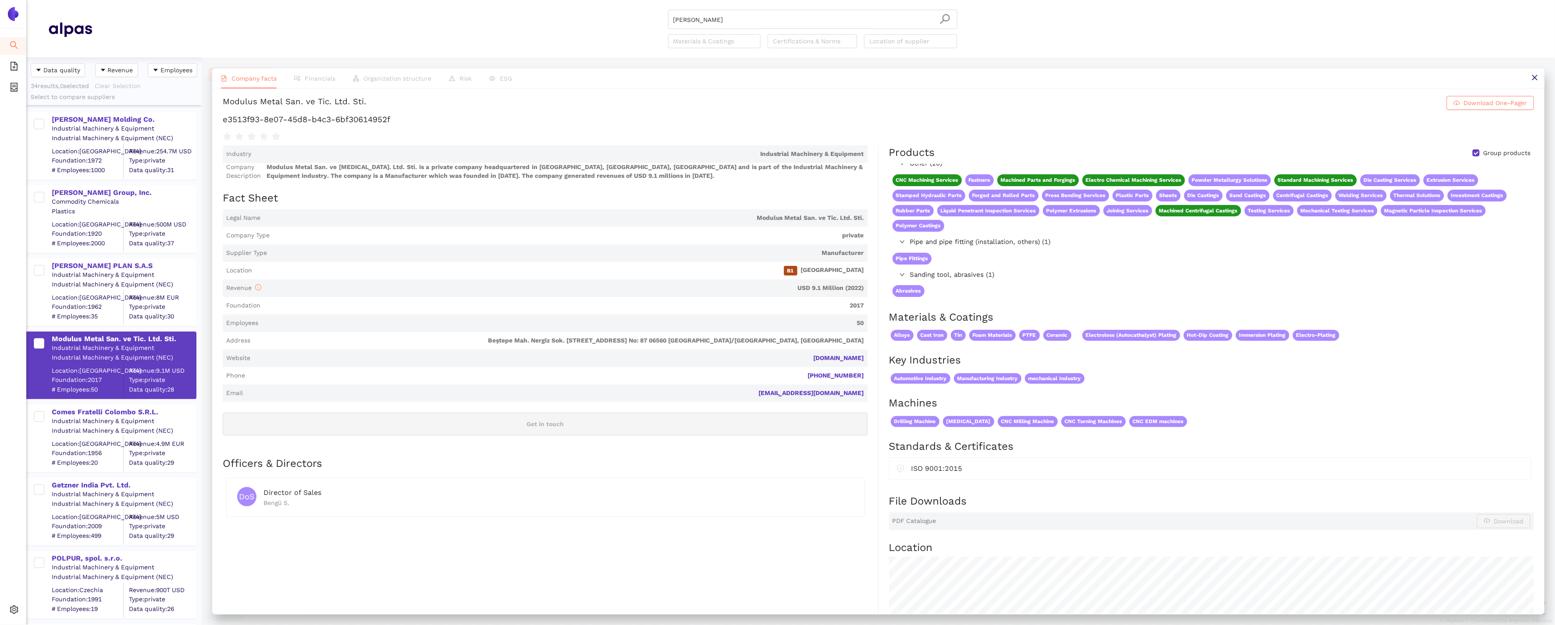
scroll to position [2, 0]
click at [71, 412] on div "Comes Fratelli Colombo S.R.L." at bounding box center [124, 413] width 144 height 10
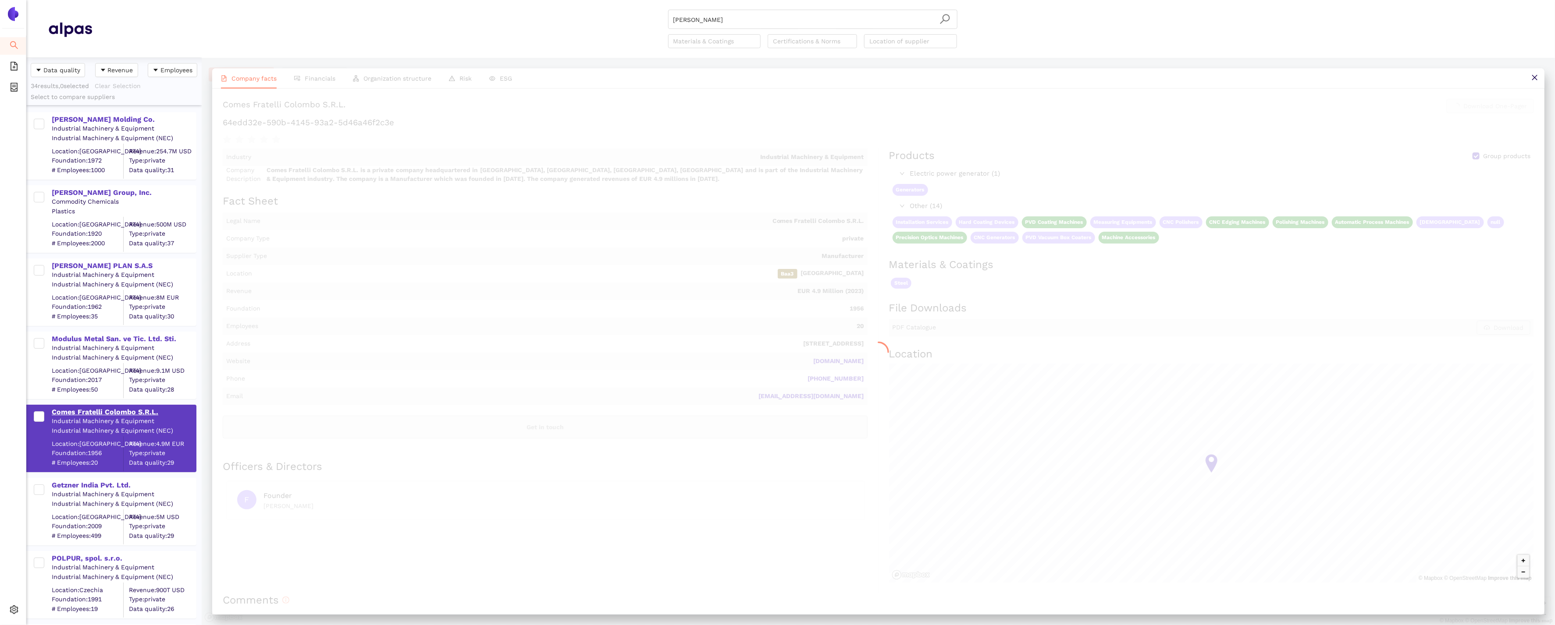
scroll to position [0, 0]
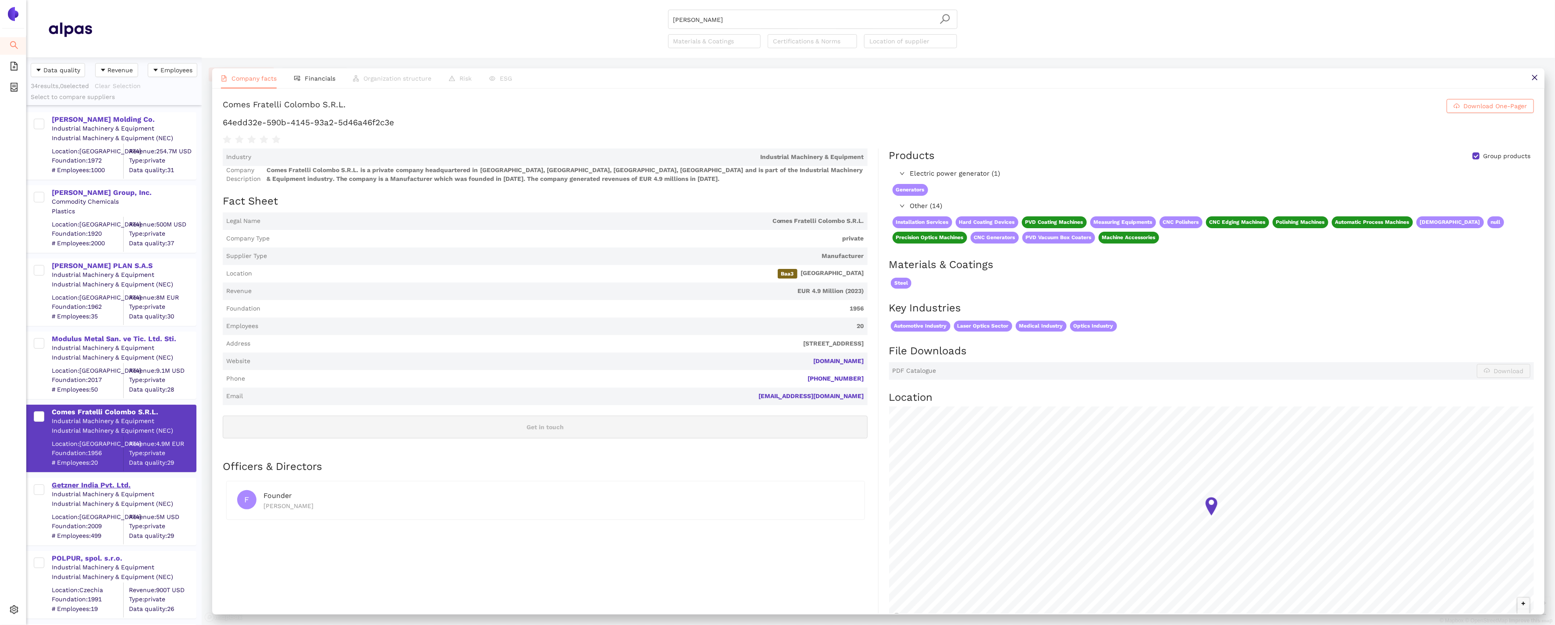
click at [82, 486] on div "Getzner India Pvt. Ltd." at bounding box center [124, 486] width 144 height 10
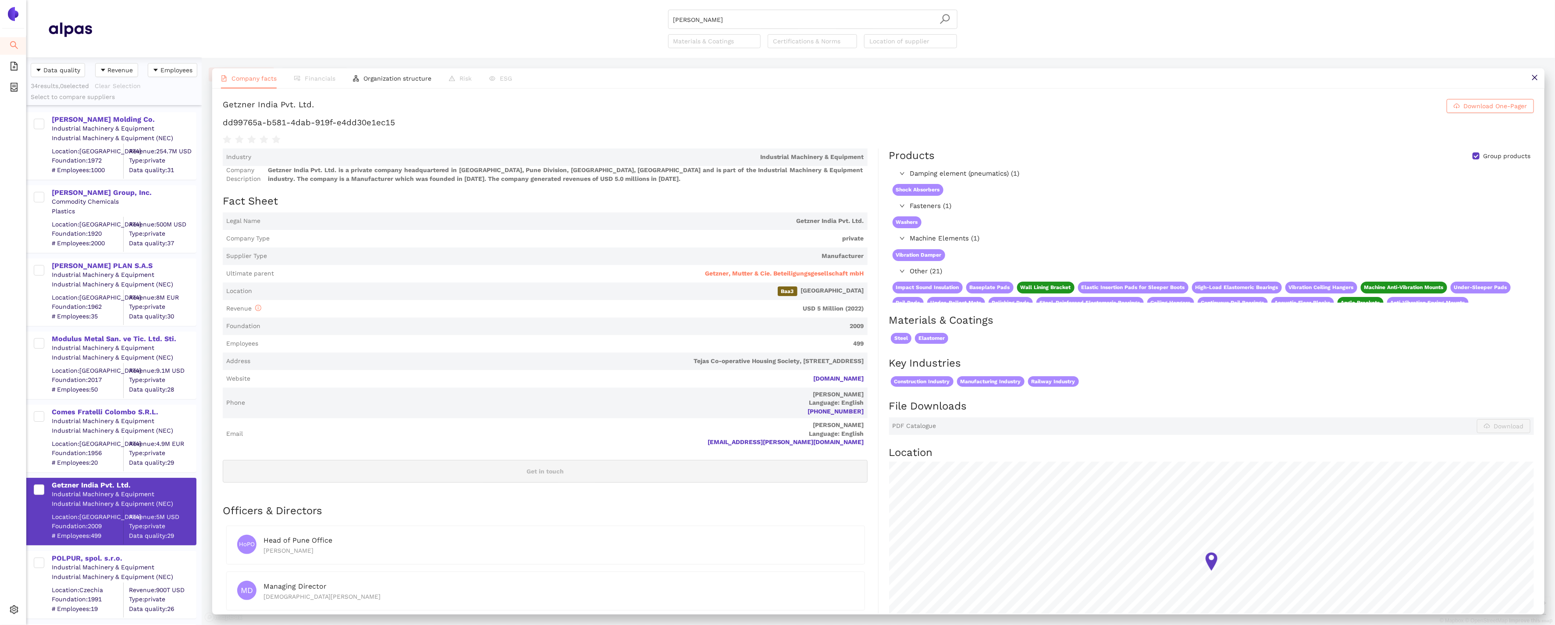
scroll to position [25, 0]
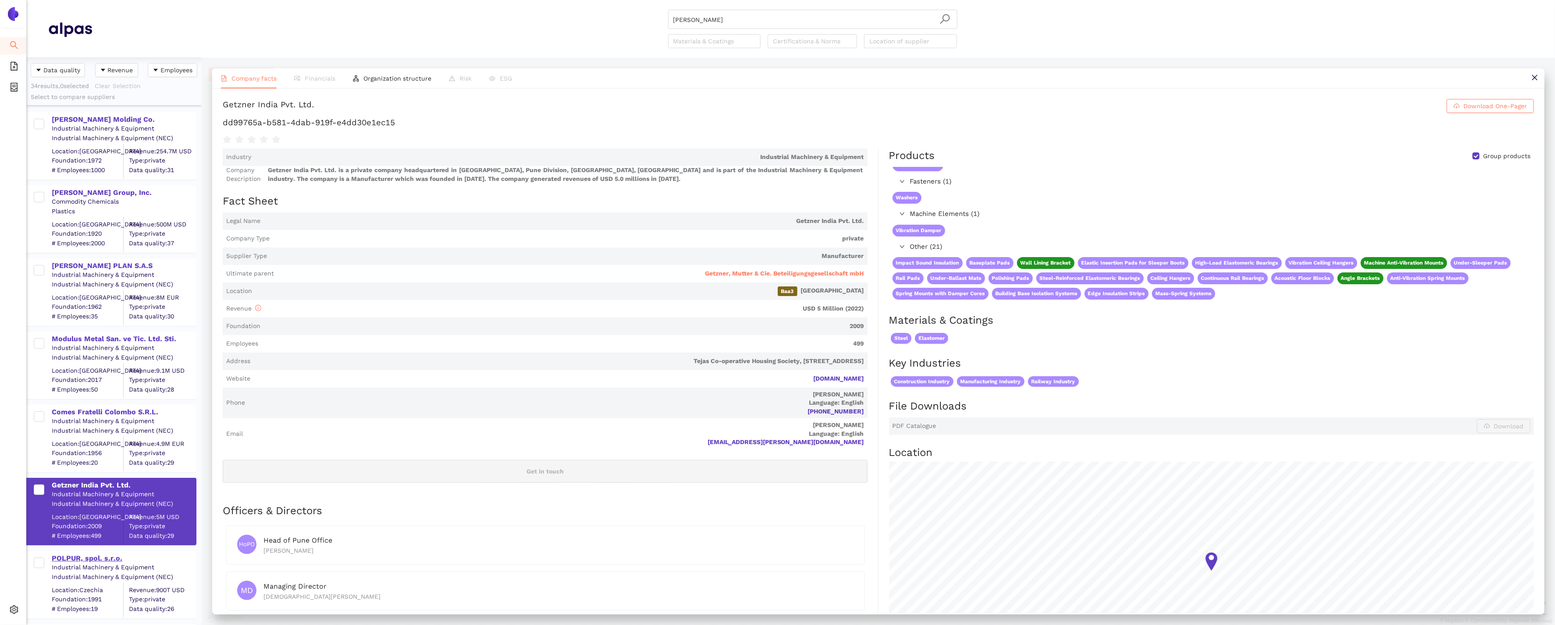
click at [98, 561] on div "POLPUR, spol. s.r.o." at bounding box center [124, 559] width 144 height 10
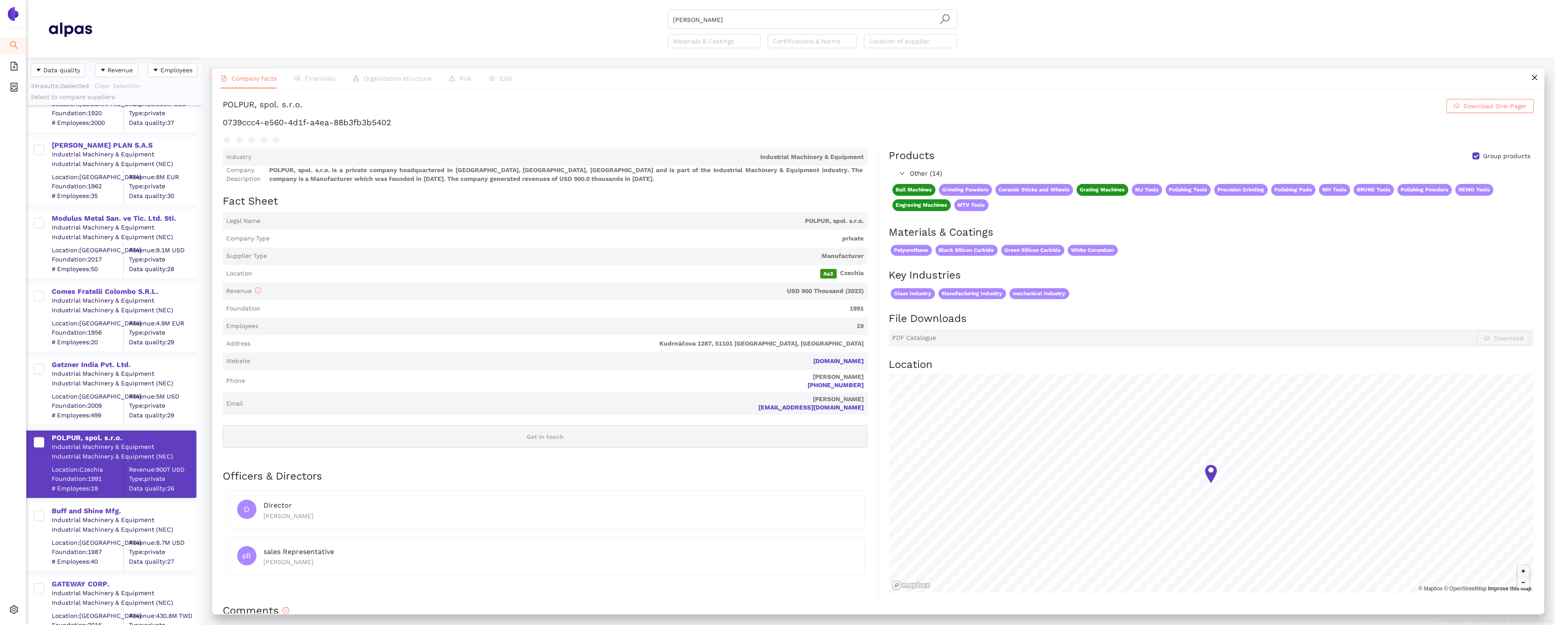
scroll to position [123, 0]
click at [89, 512] on div "Buff and Shine Mfg." at bounding box center [124, 509] width 144 height 10
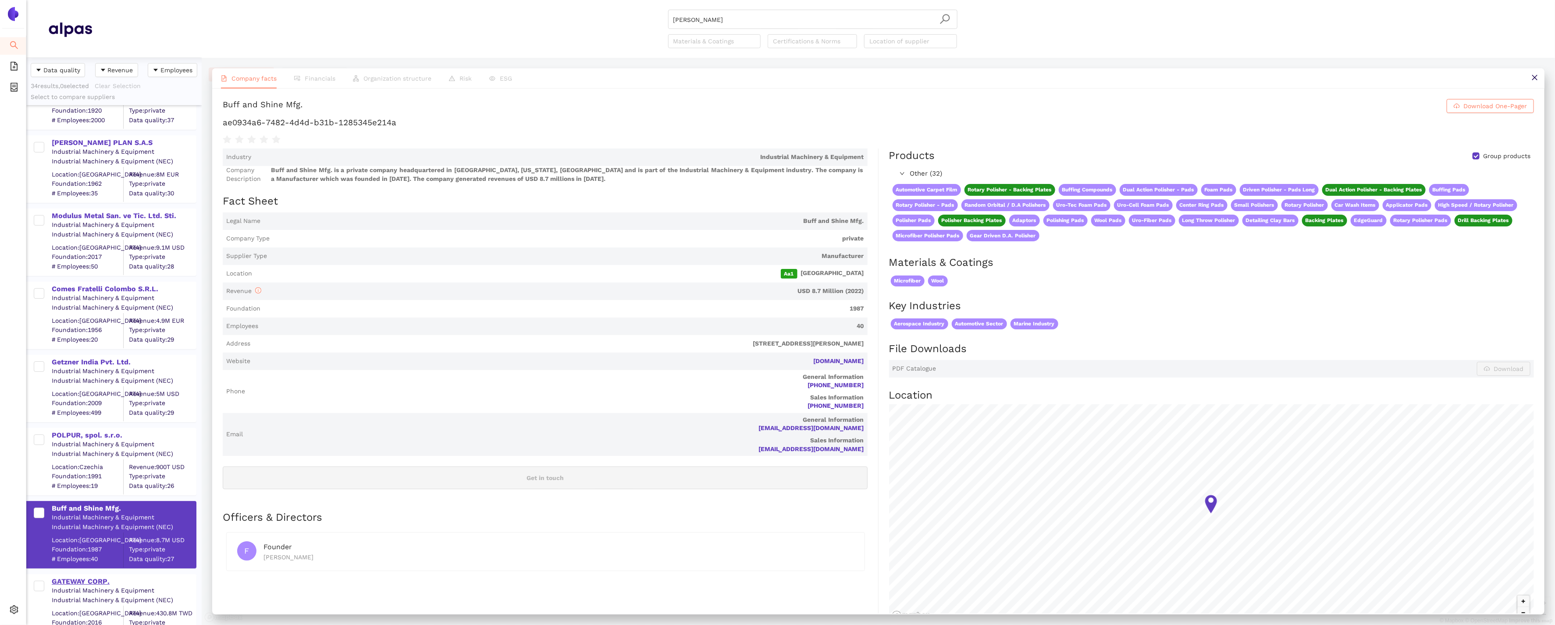
click at [96, 583] on div "GATEWAY CORP." at bounding box center [124, 582] width 144 height 10
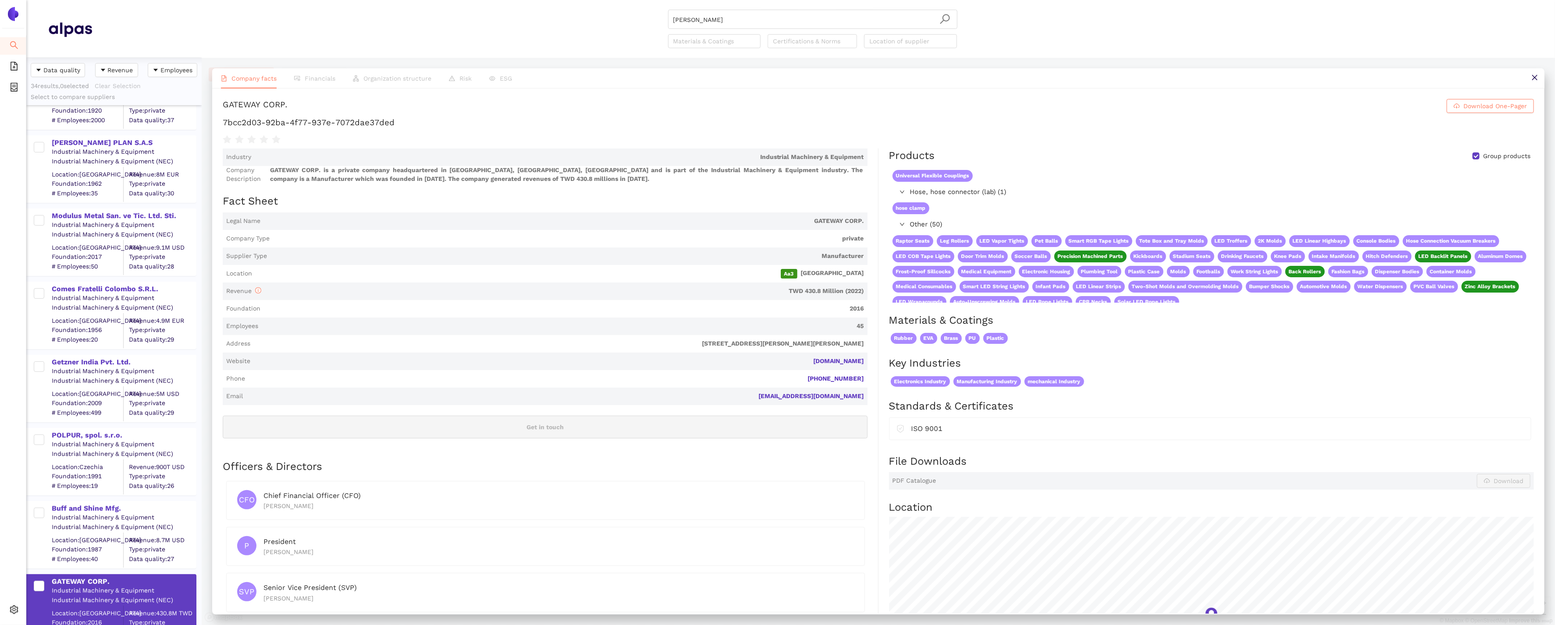
scroll to position [141, 0]
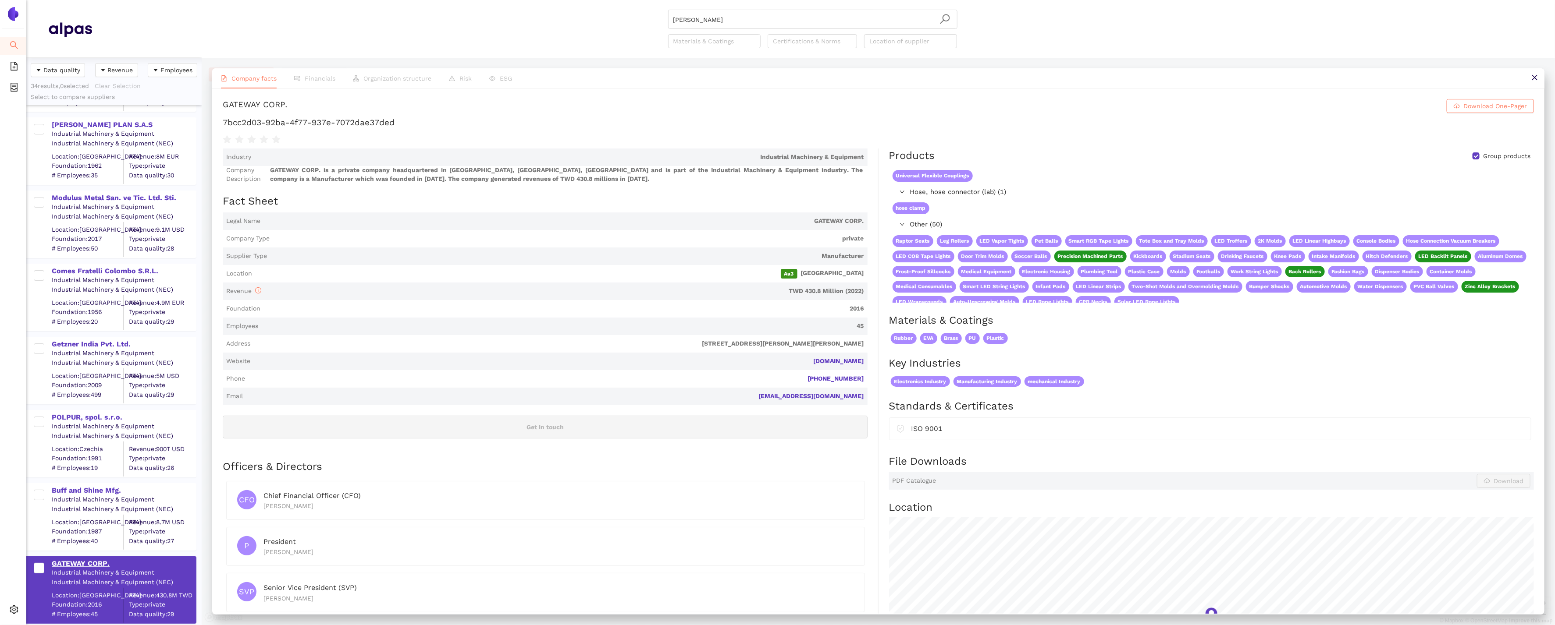
click at [103, 562] on div "GATEWAY CORP." at bounding box center [124, 564] width 144 height 10
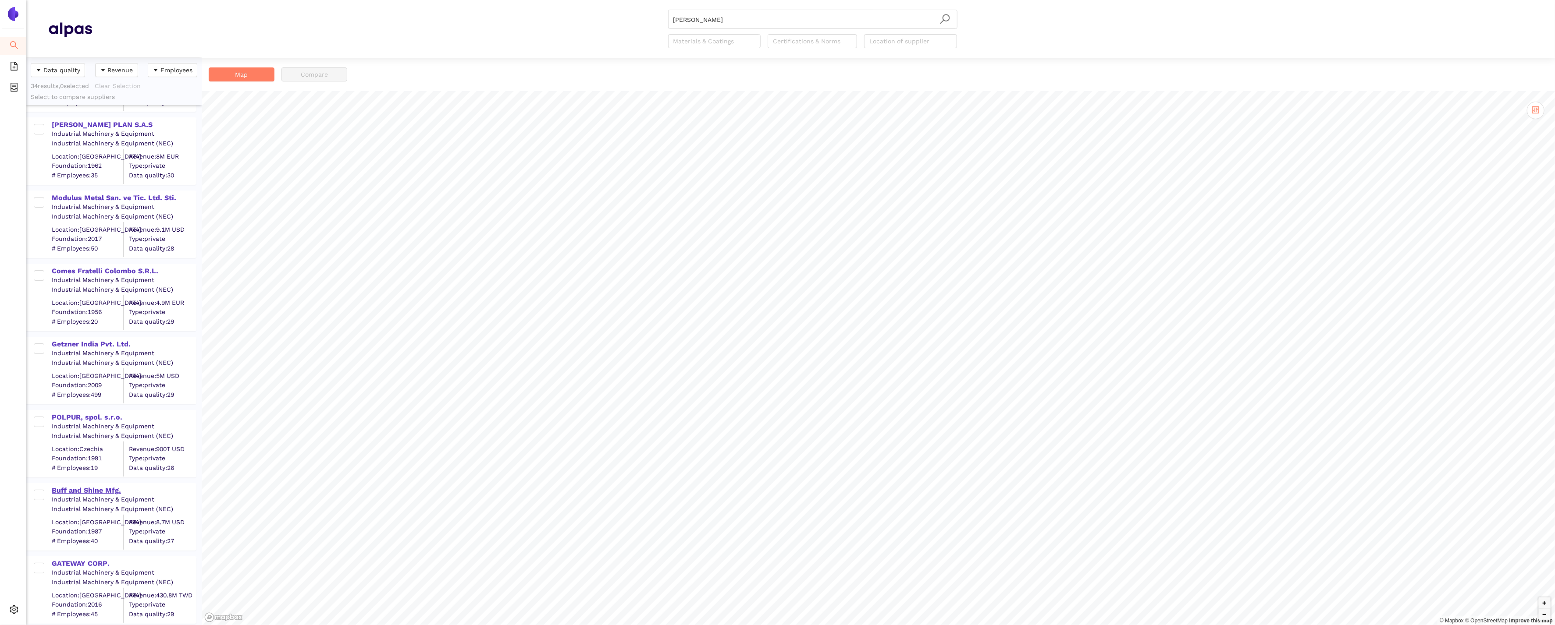
click at [89, 492] on div "Buff and Shine Mfg." at bounding box center [124, 491] width 144 height 10
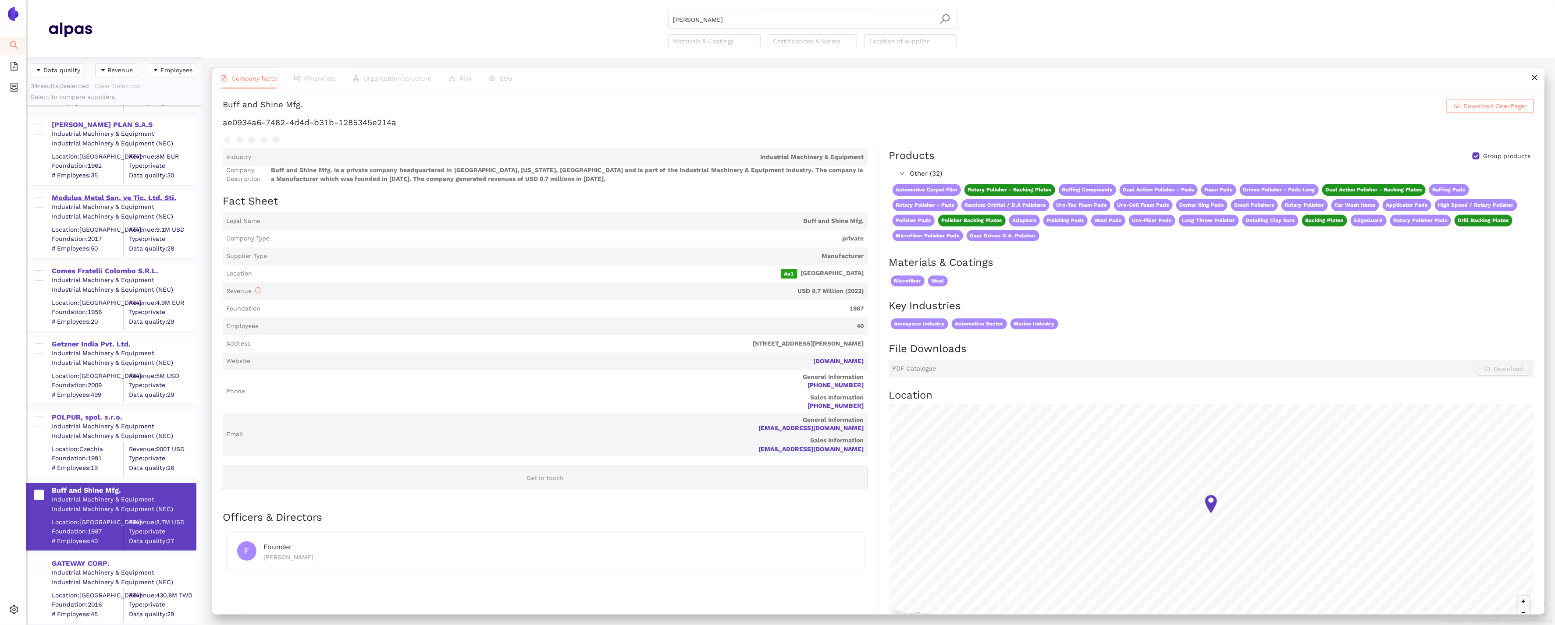
click at [144, 192] on div "Modulus Metal San. ve Tic. Ltd. Sti." at bounding box center [124, 197] width 144 height 11
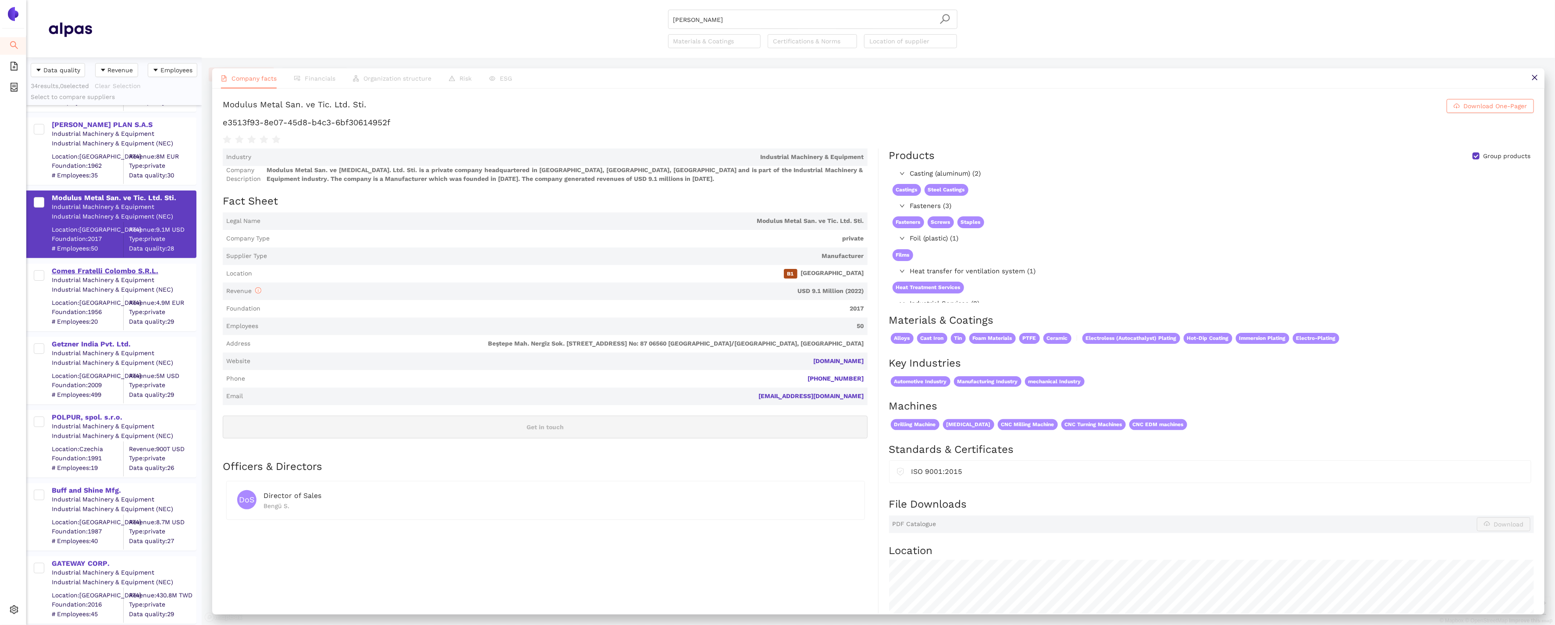
click at [106, 265] on div "Comes Fratelli Colombo S.R.L." at bounding box center [124, 270] width 144 height 11
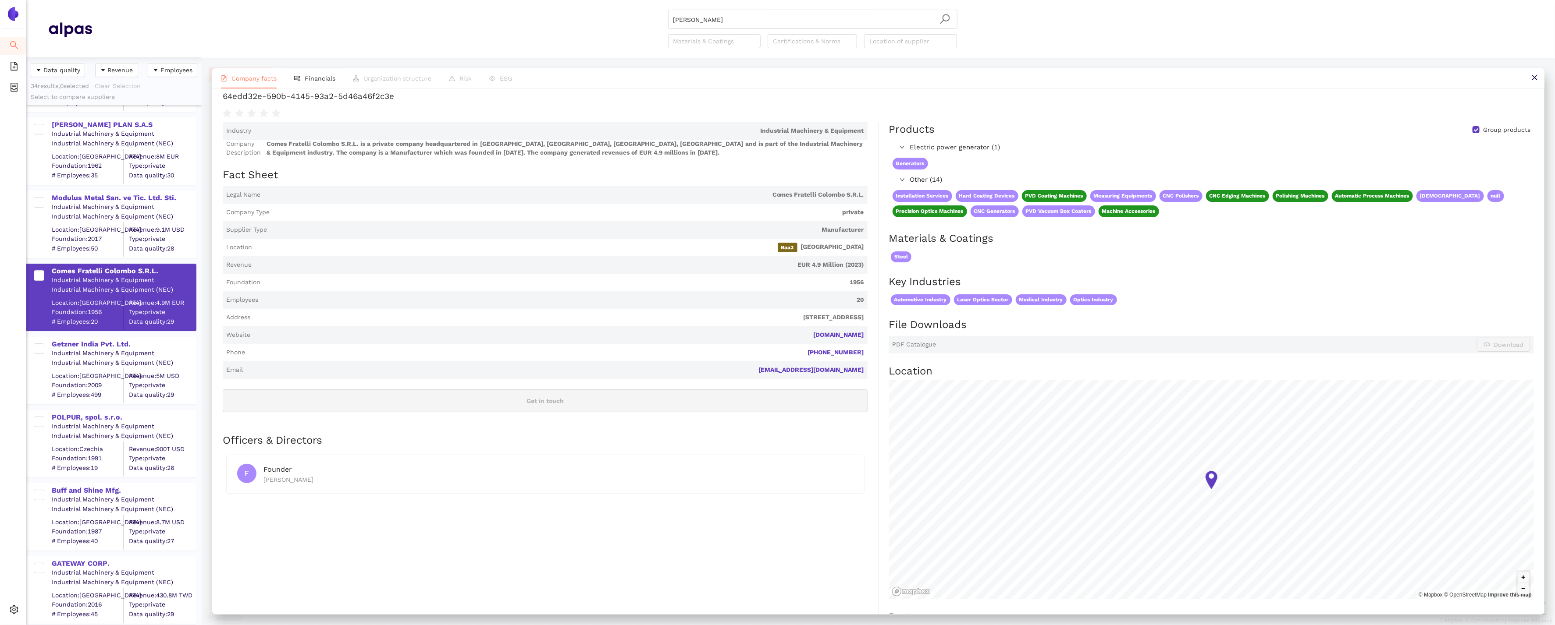
scroll to position [27, 0]
drag, startPoint x: 873, startPoint y: 333, endPoint x: 818, endPoint y: 332, distance: 55.2
click at [818, 332] on div "Industry Industrial Machinery & Equipment Company Description Comes Fratelli Co…" at bounding box center [551, 467] width 656 height 692
copy link "[DOMAIN_NAME]"
click at [108, 342] on div "Getzner India Pvt. Ltd." at bounding box center [124, 345] width 144 height 10
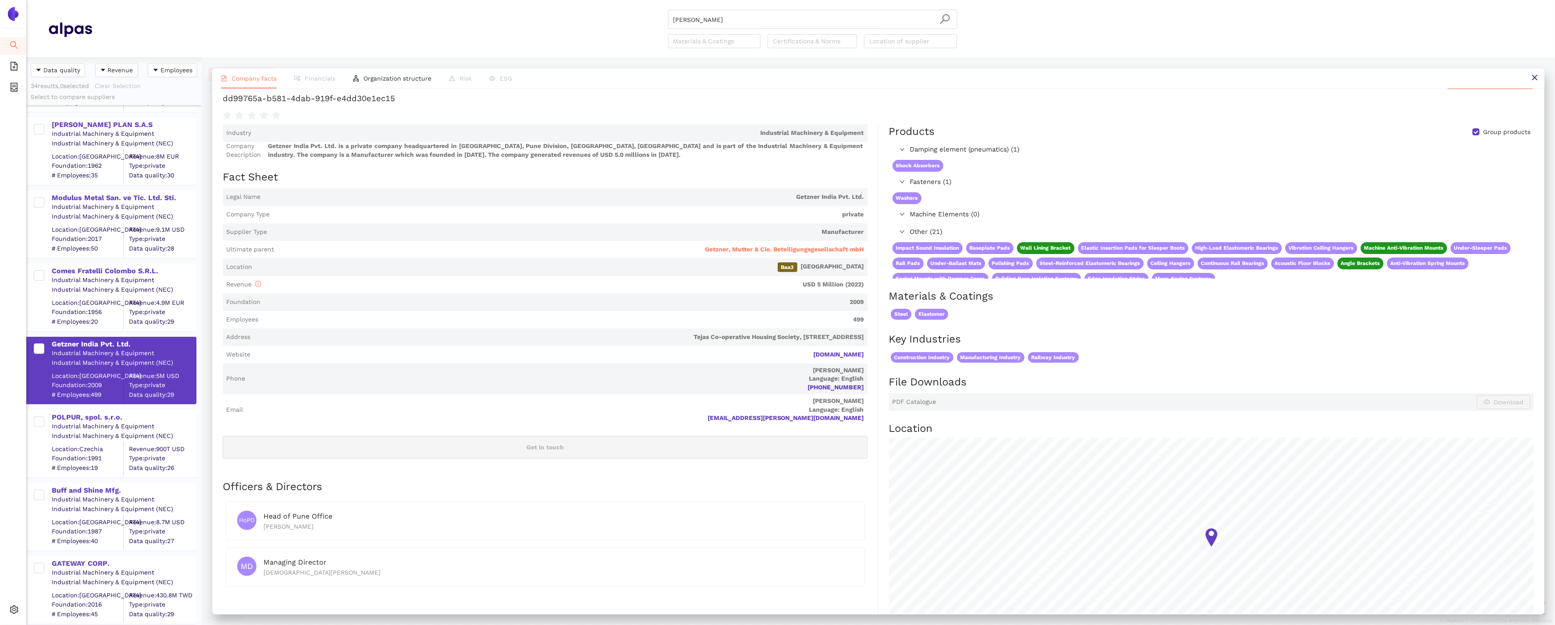
scroll to position [6, 0]
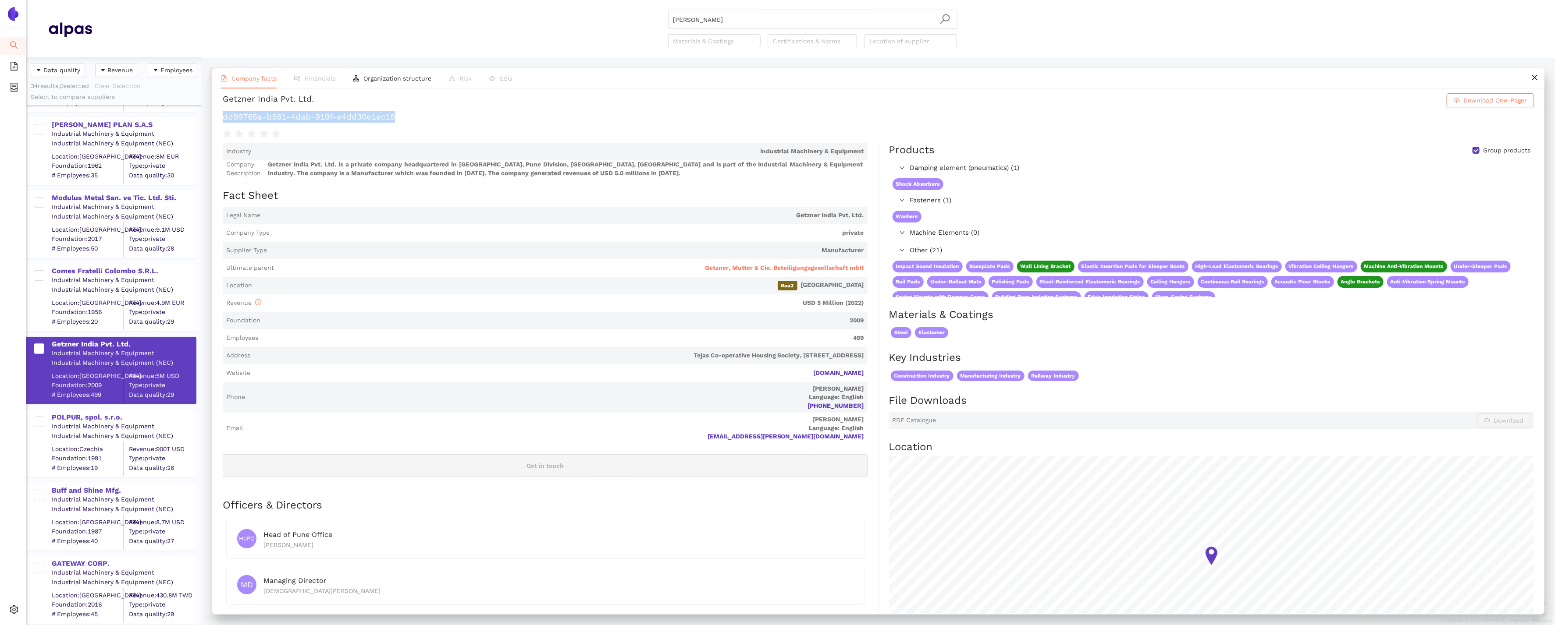
drag, startPoint x: 400, startPoint y: 119, endPoint x: 215, endPoint y: 118, distance: 184.5
click at [215, 118] on div "Getzner India Pvt. Ltd. Download One-Pager dd99765a-b581-4dab-919f-e4dd30e1ec15…" at bounding box center [878, 351] width 1332 height 525
copy h1 "dd99765a-b581-4dab-919f-e4dd30e1ec15"
drag, startPoint x: 868, startPoint y: 373, endPoint x: 823, endPoint y: 373, distance: 45.6
click at [823, 373] on div "Industry Industrial Machinery & Equipment Company Description Getzner India Pvt…" at bounding box center [551, 414] width 656 height 543
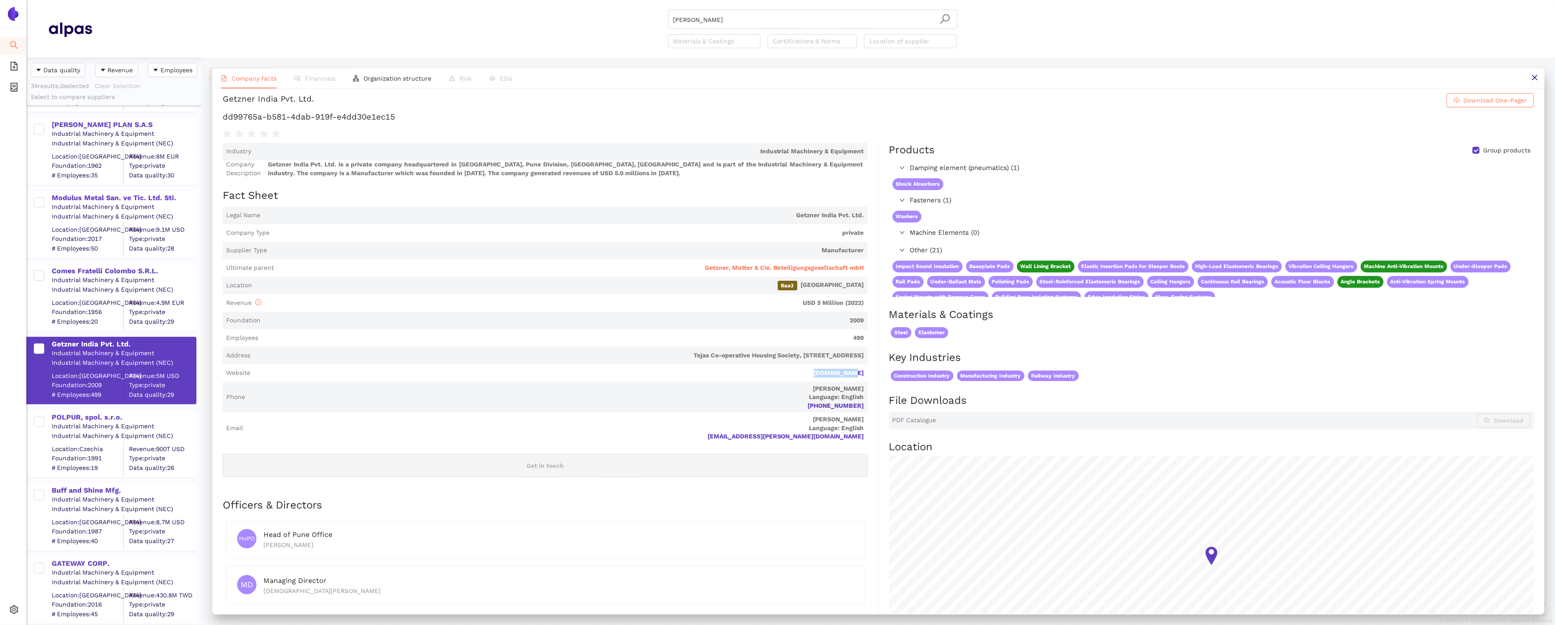
copy link "[DOMAIN_NAME]"
drag, startPoint x: 866, startPoint y: 217, endPoint x: 788, endPoint y: 217, distance: 78.9
click at [788, 217] on span "Legal Name Getzner India Pvt. Ltd." at bounding box center [545, 216] width 645 height 18
copy span "Getzner India Pvt. Ltd."
click at [815, 269] on span "Getzner, Mutter & Cie. Beteiligungsgesellschaft mbH" at bounding box center [784, 268] width 159 height 9
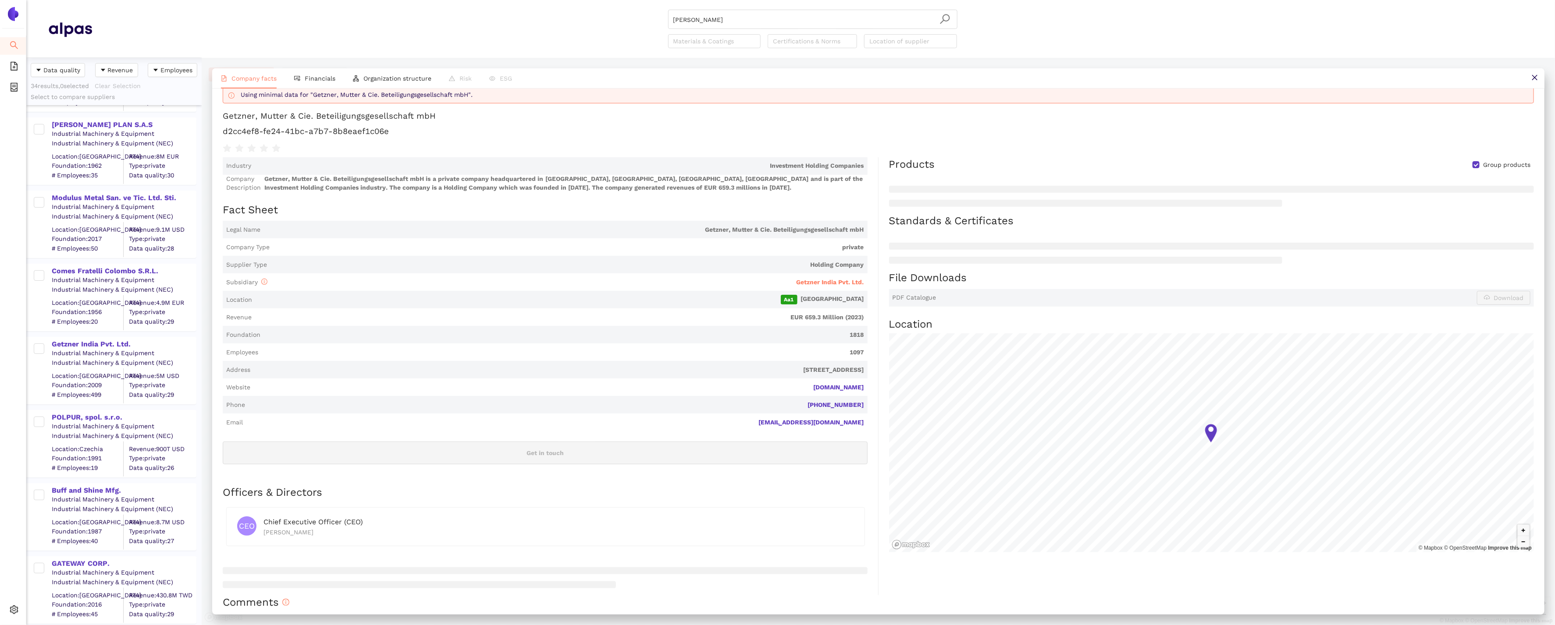
scroll to position [40, 0]
click at [314, 76] on span "Financials" at bounding box center [320, 78] width 31 height 7
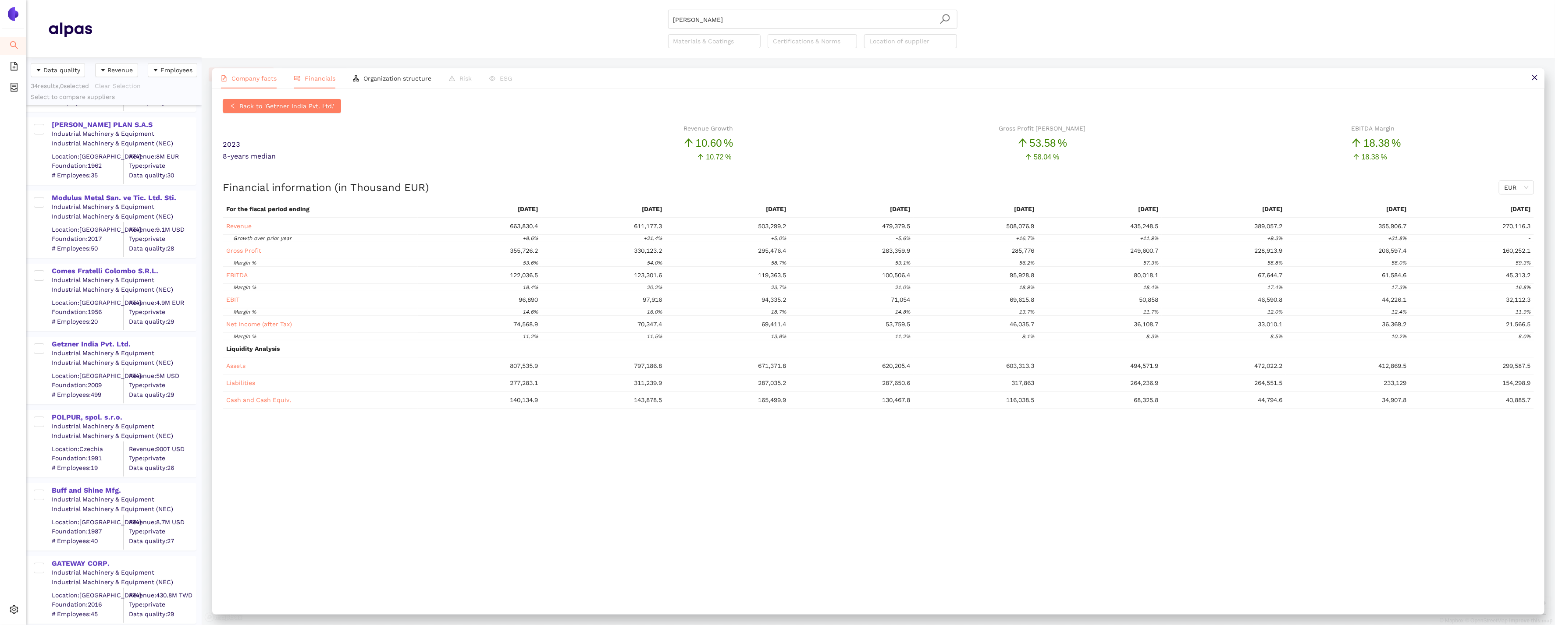
click at [249, 79] on span "Company facts" at bounding box center [253, 78] width 45 height 7
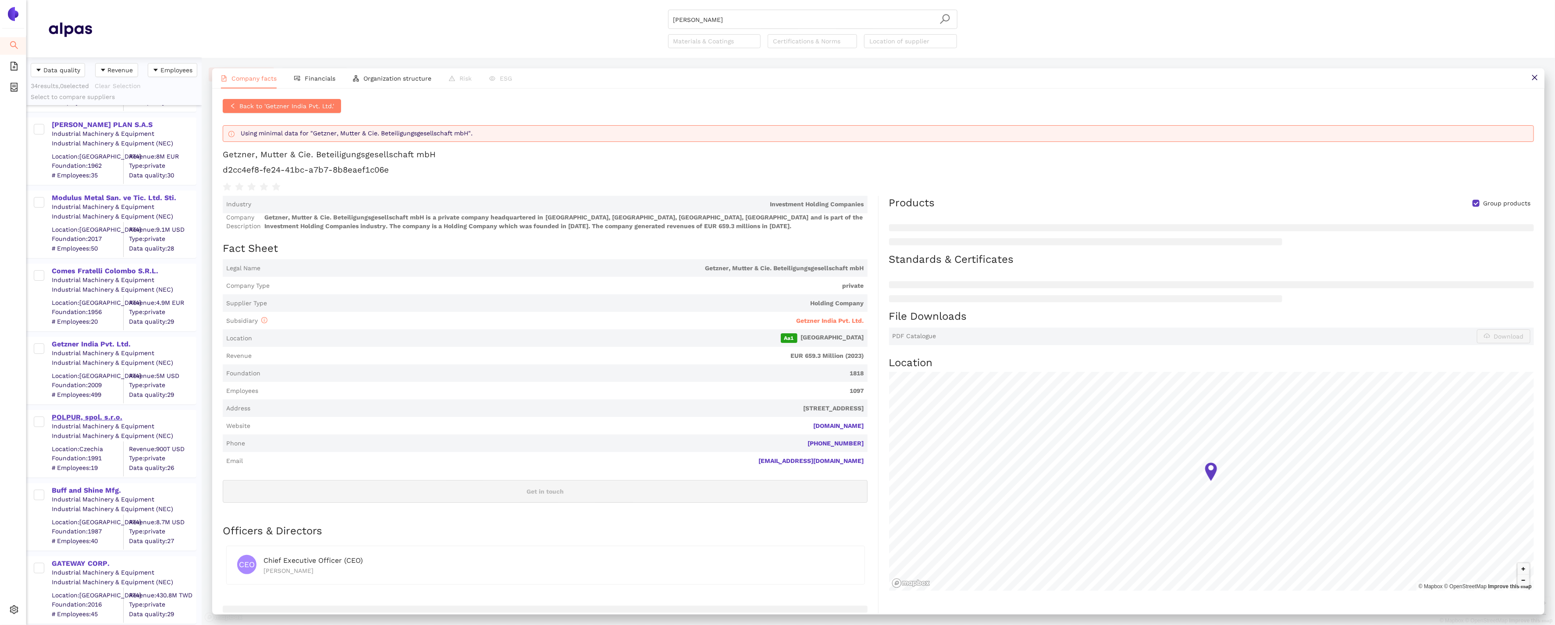
click at [92, 414] on div "POLPUR, spol. s.r.o." at bounding box center [124, 418] width 144 height 10
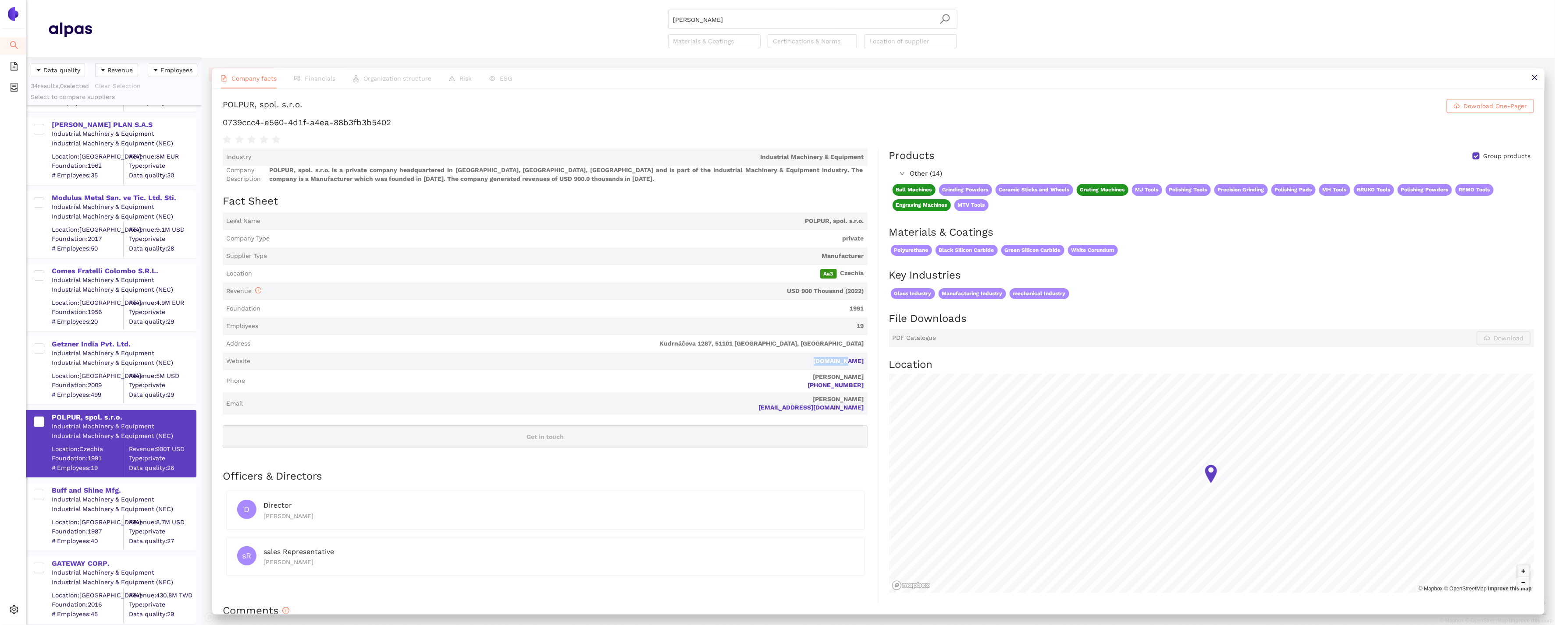
drag, startPoint x: 875, startPoint y: 362, endPoint x: 810, endPoint y: 361, distance: 64.9
click at [810, 361] on div "Industry Industrial Machinery & Equipment Company Description [GEOGRAPHIC_DATA]…" at bounding box center [551, 376] width 656 height 455
copy link "[DOMAIN_NAME]"
click at [78, 489] on div "Buff and Shine Mfg." at bounding box center [124, 491] width 144 height 10
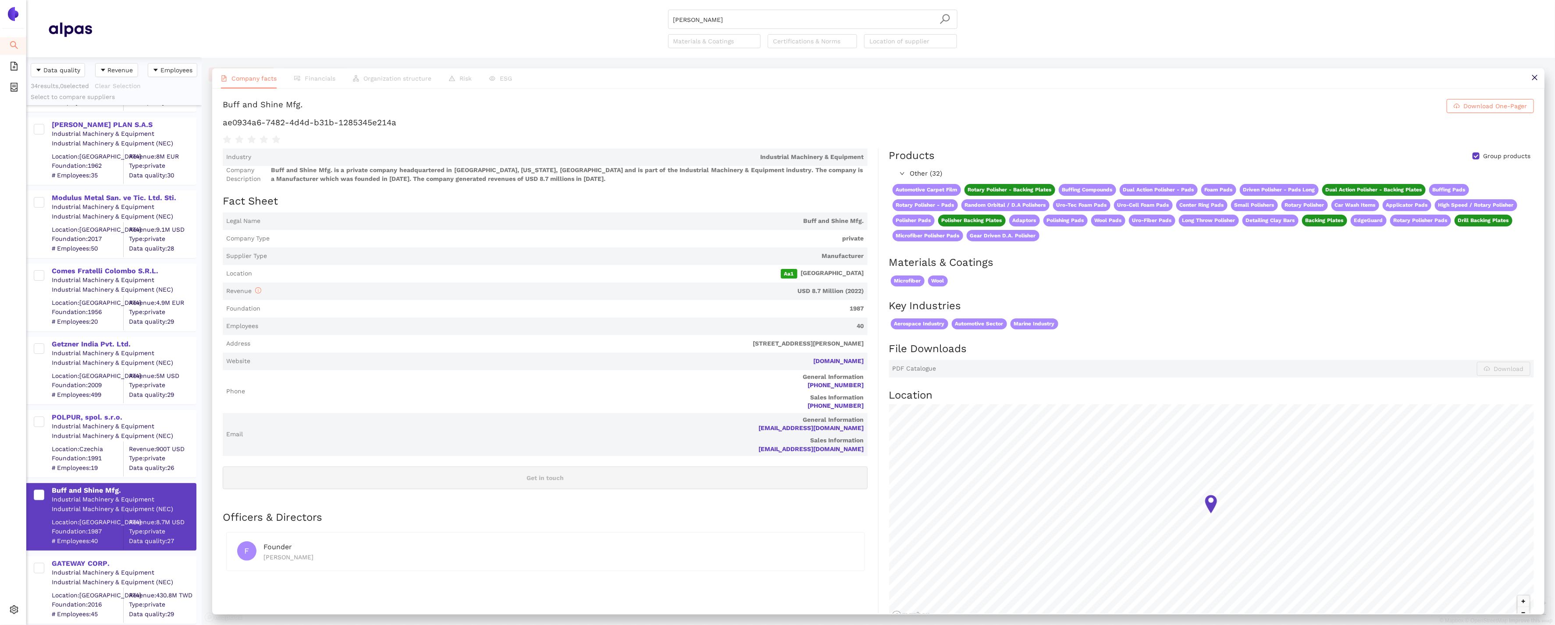
drag, startPoint x: 867, startPoint y: 362, endPoint x: 802, endPoint y: 360, distance: 64.5
click at [802, 360] on span "Website [DOMAIN_NAME]" at bounding box center [545, 362] width 645 height 18
copy link "[DOMAIN_NAME]"
click at [89, 566] on div "GATEWAY CORP." at bounding box center [124, 564] width 144 height 10
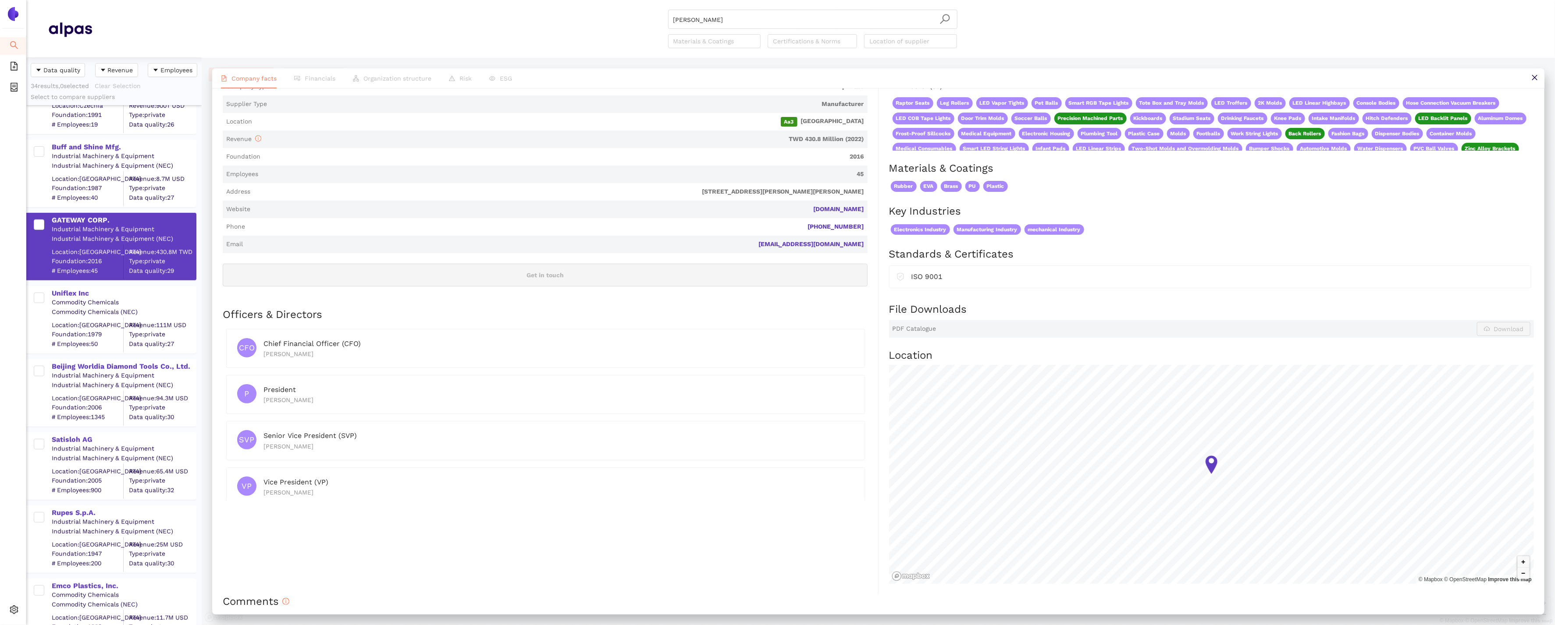
scroll to position [489, 0]
click at [67, 283] on div "Uniflex Inc" at bounding box center [124, 288] width 144 height 11
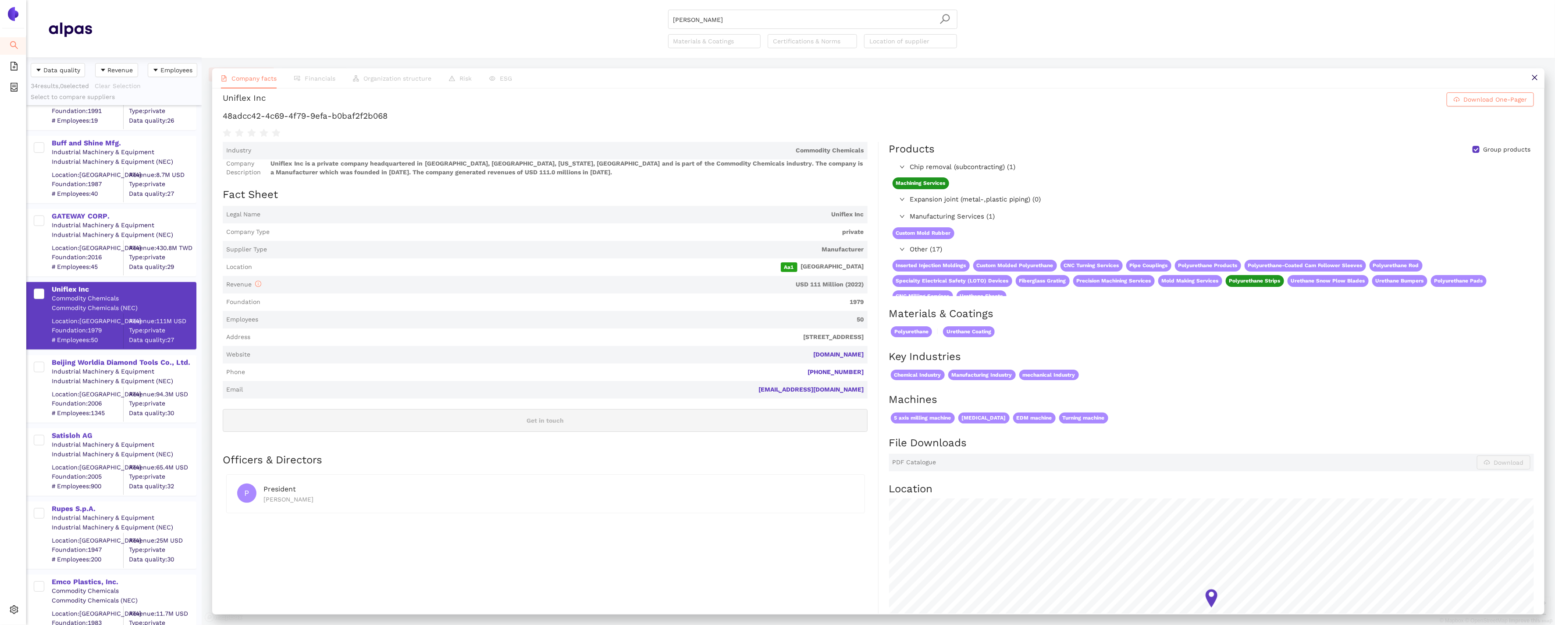
scroll to position [7, 0]
drag, startPoint x: 871, startPoint y: 352, endPoint x: 795, endPoint y: 351, distance: 76.3
click at [796, 351] on div "Industry Commodity Chemicals Company Description Uniflex Inc is a private compa…" at bounding box center [551, 435] width 656 height 586
click at [89, 356] on div "Beijing Worldia Diamond Tools Co., Ltd." at bounding box center [124, 361] width 144 height 11
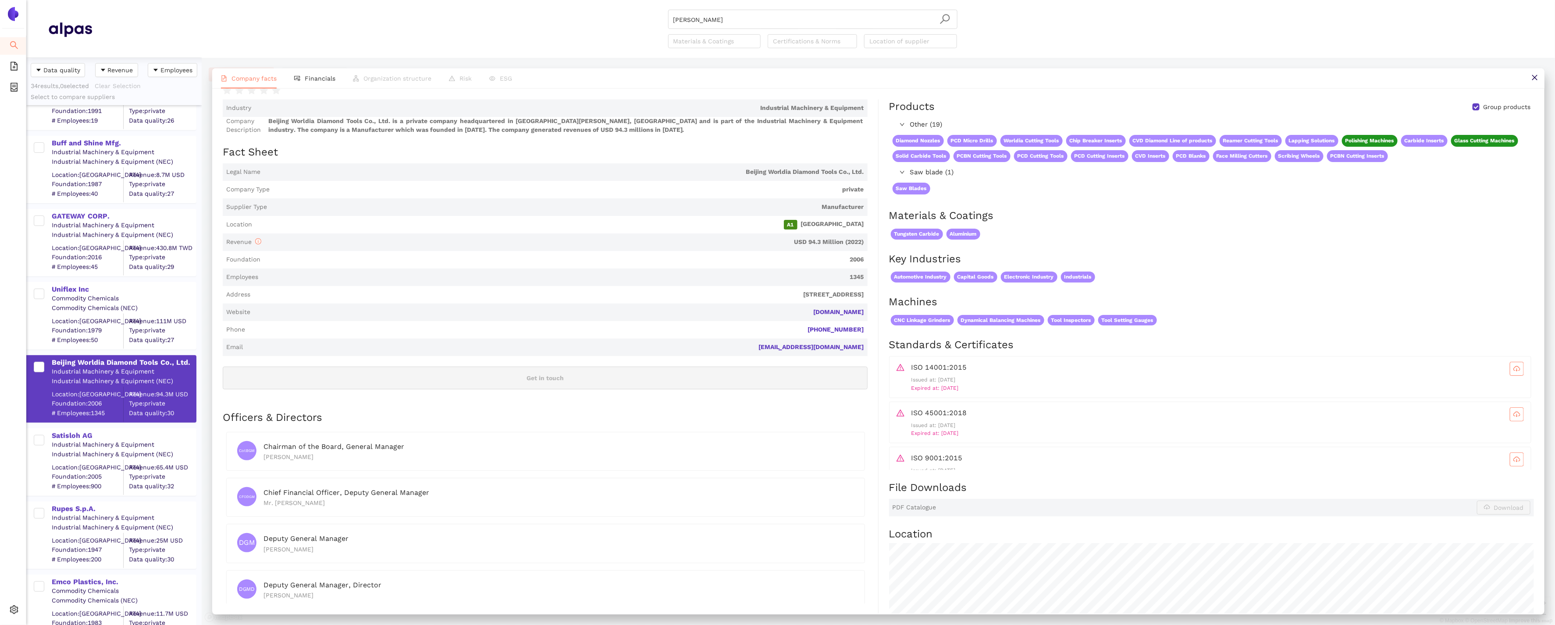
scroll to position [0, 0]
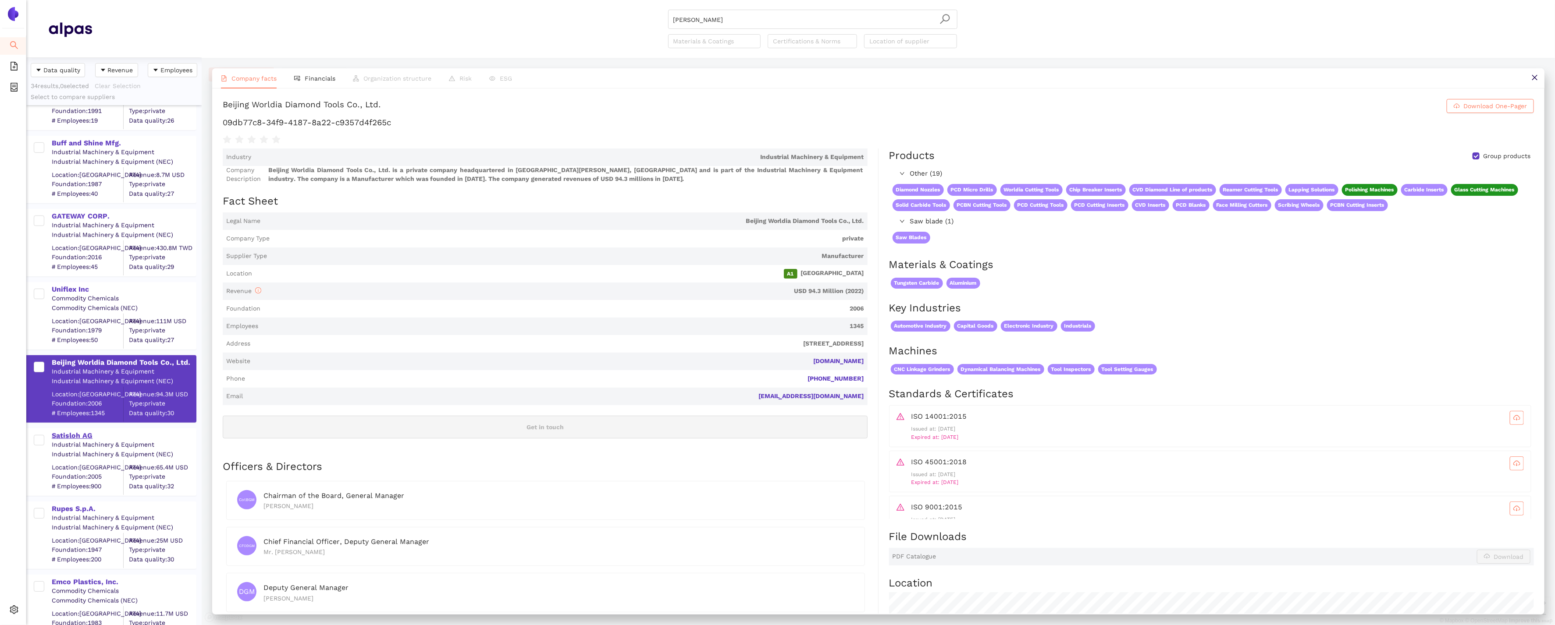
click at [78, 432] on div "Satisloh AG" at bounding box center [124, 436] width 144 height 10
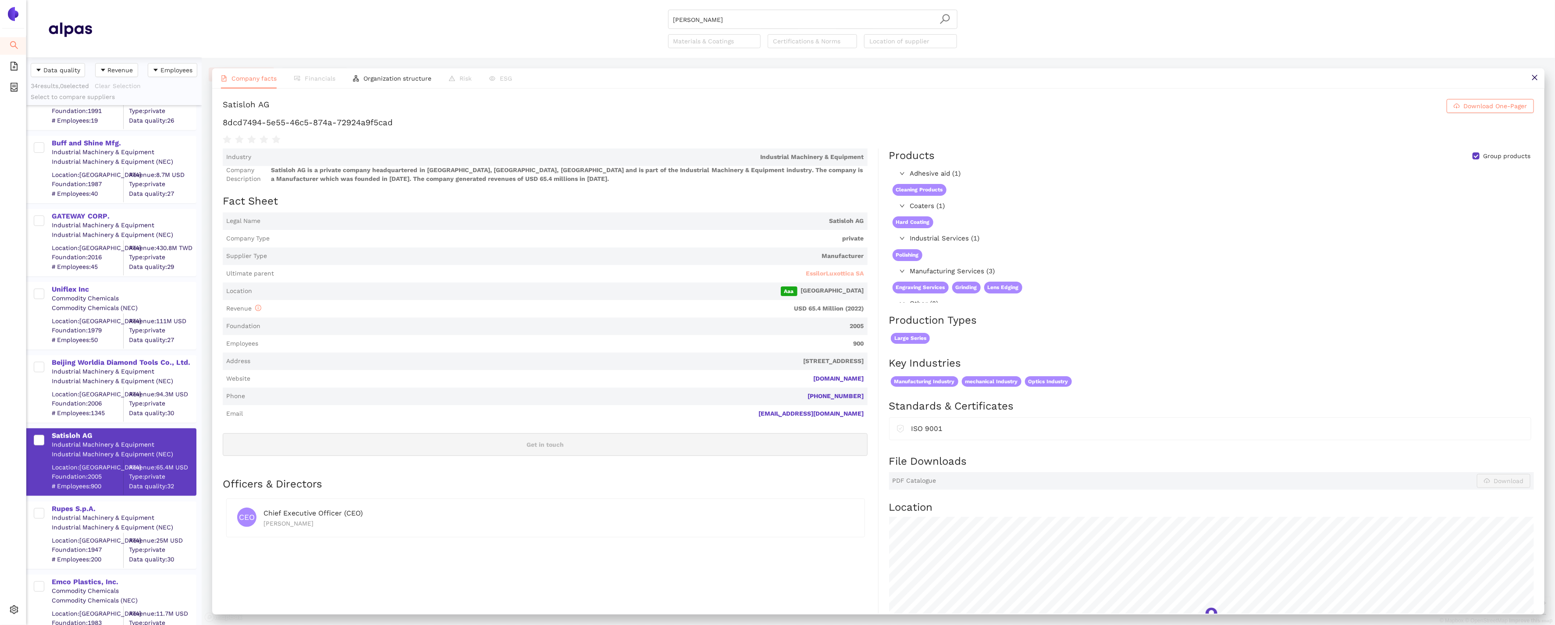
click at [861, 270] on span "EssilorLuxottica SA" at bounding box center [835, 274] width 58 height 9
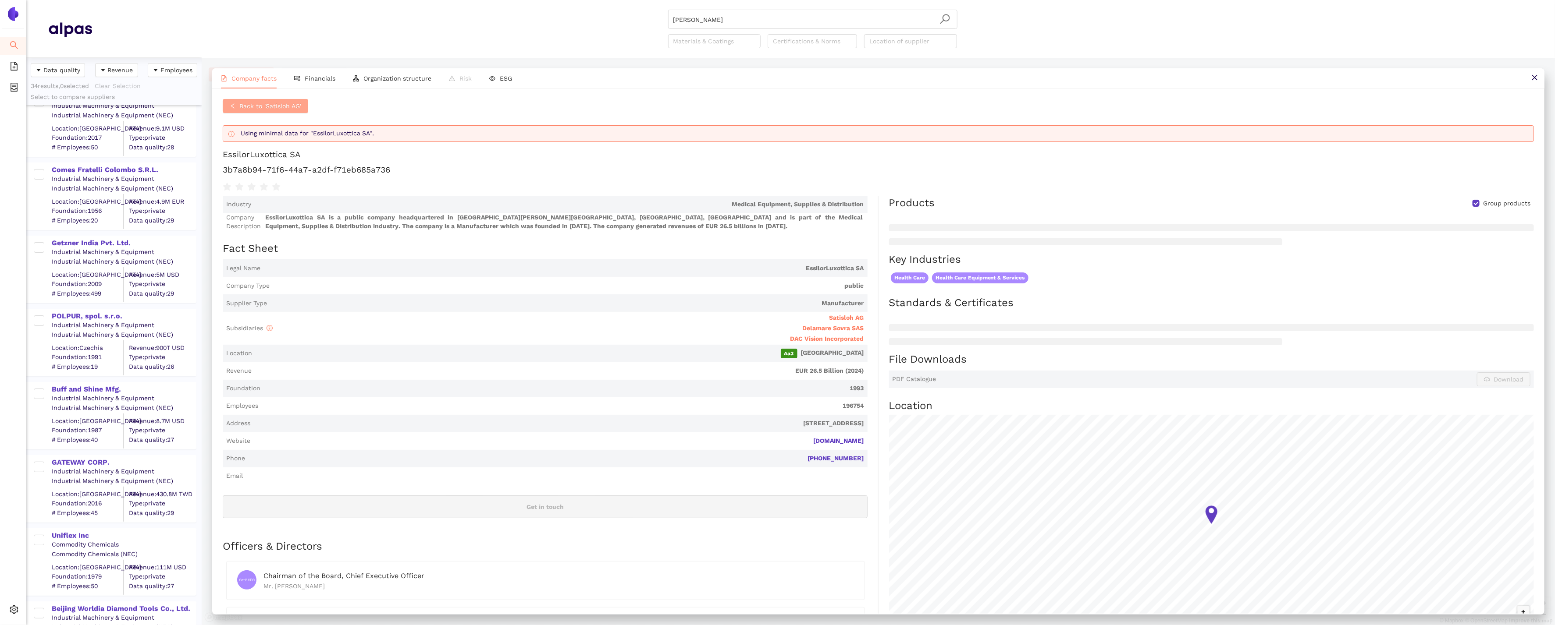
click at [256, 103] on span "Back to 'Satisloh AG'" at bounding box center [270, 106] width 62 height 10
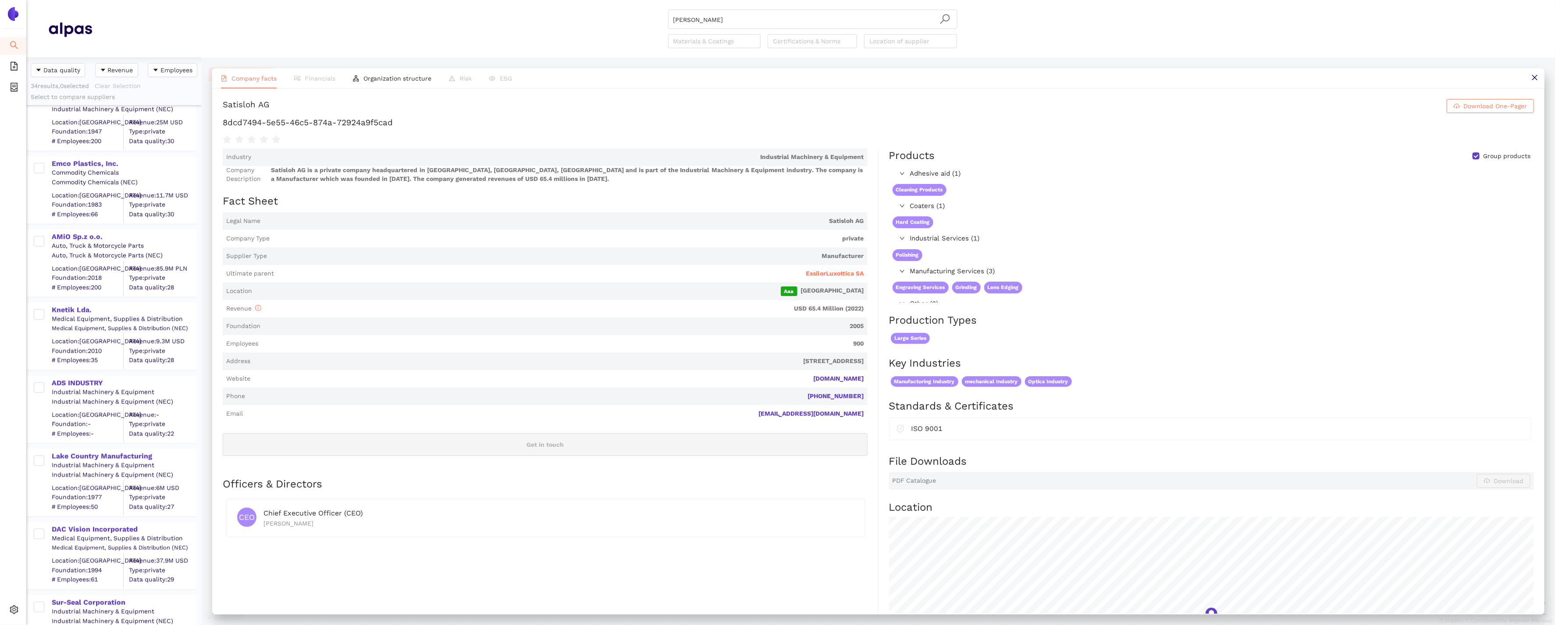
scroll to position [486, 0]
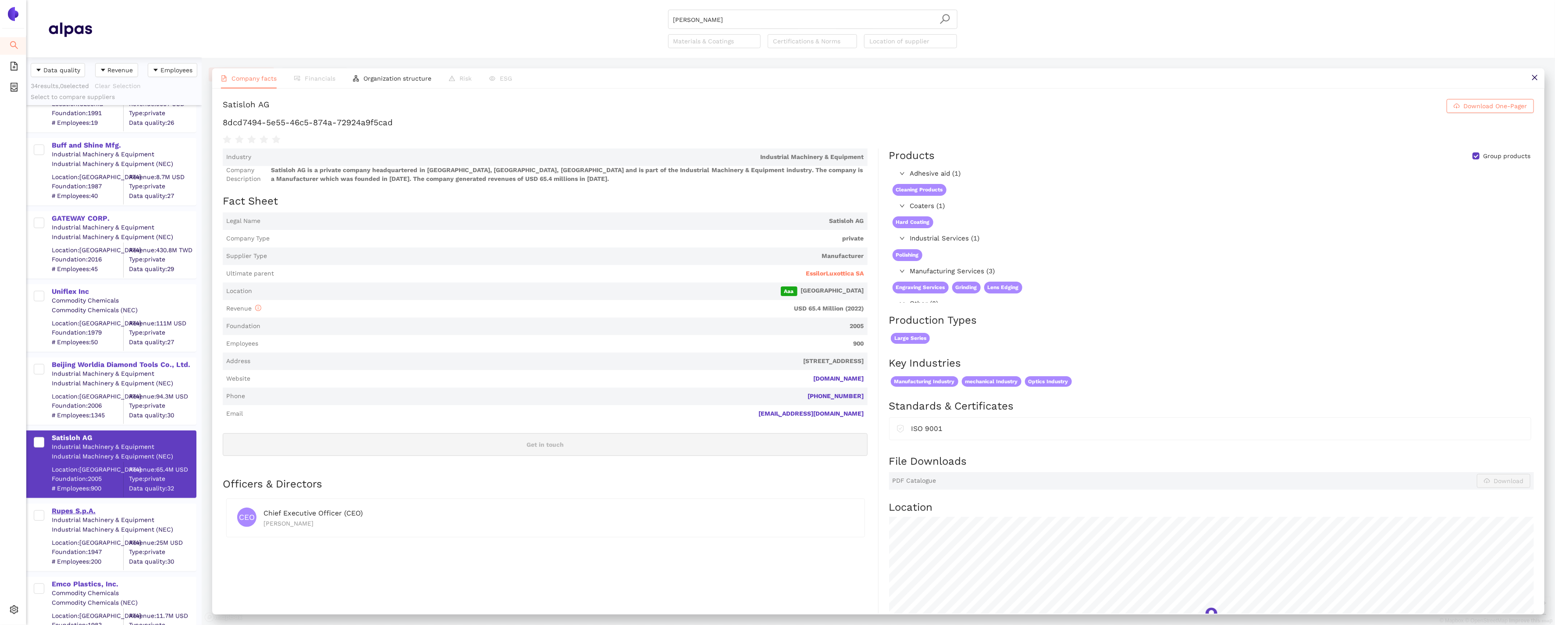
click at [71, 511] on div "Rupes S.p.A." at bounding box center [124, 512] width 144 height 10
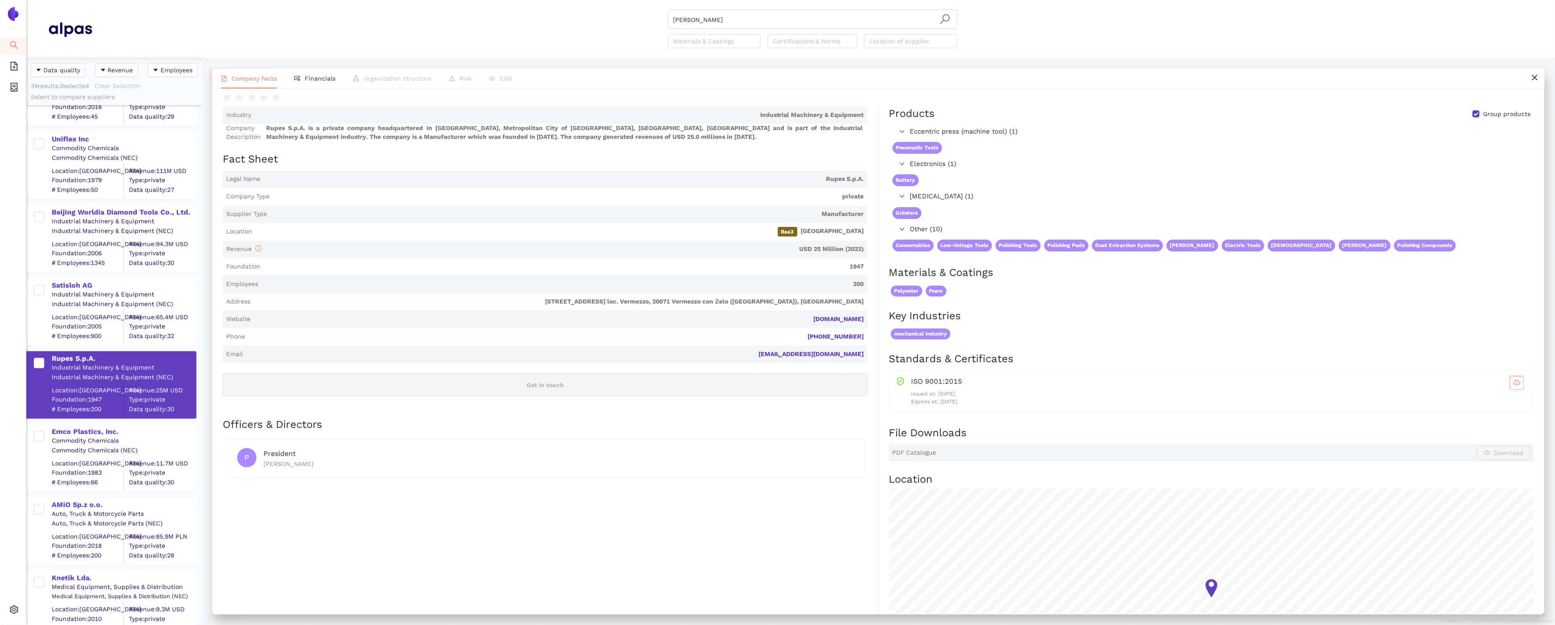
scroll to position [827, 0]
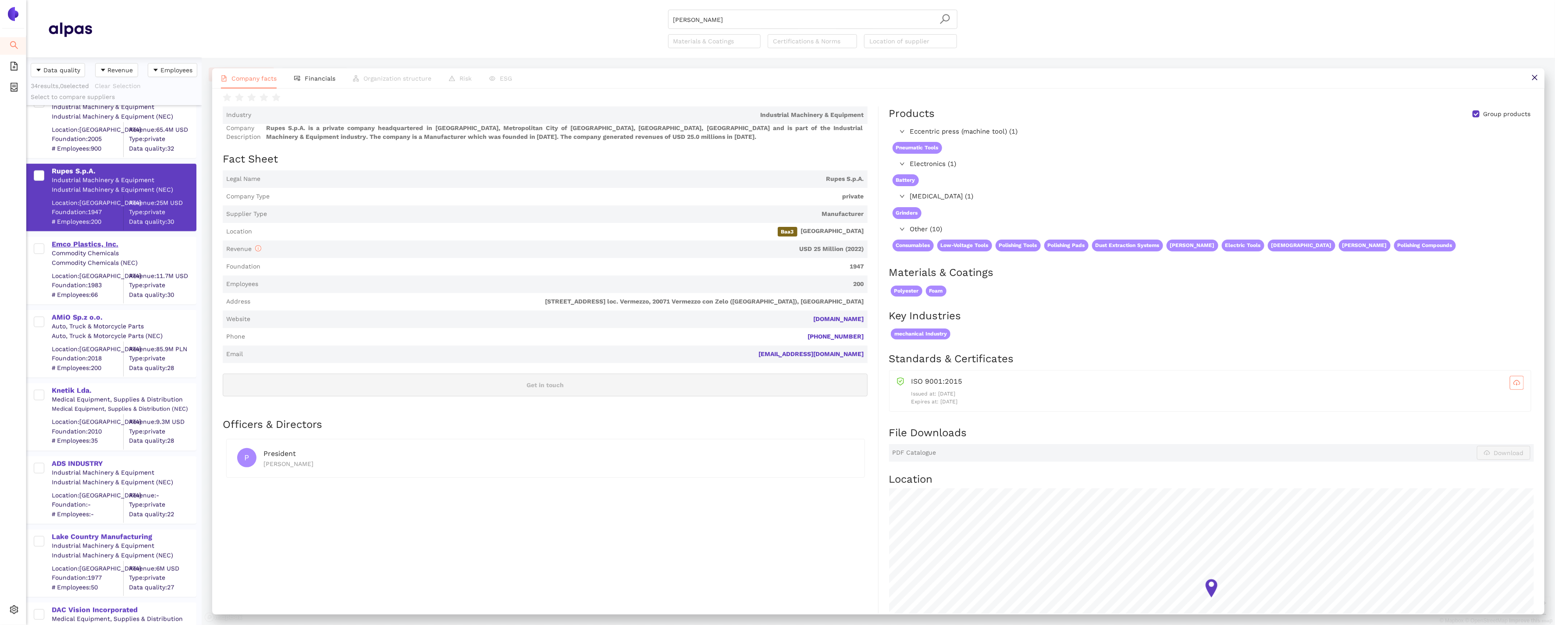
click at [101, 245] on div "Emco Plastics, Inc." at bounding box center [124, 245] width 144 height 10
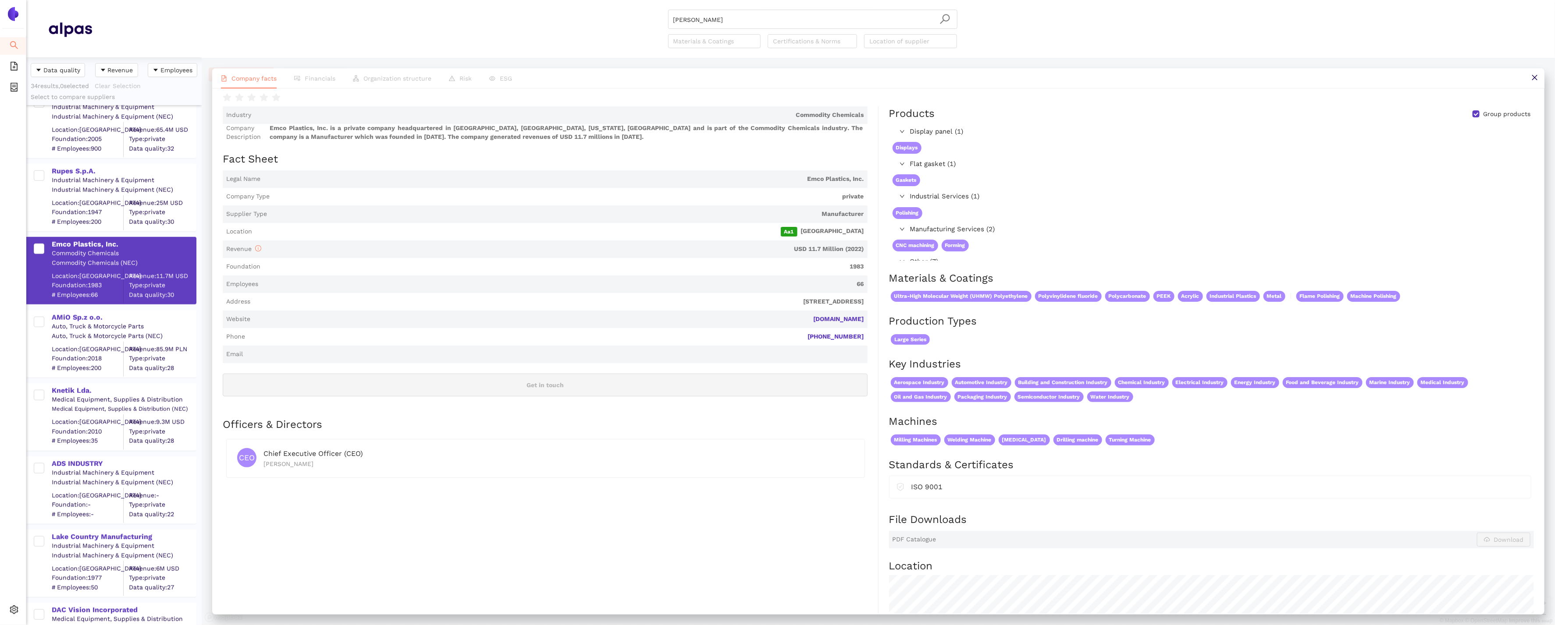
scroll to position [0, 0]
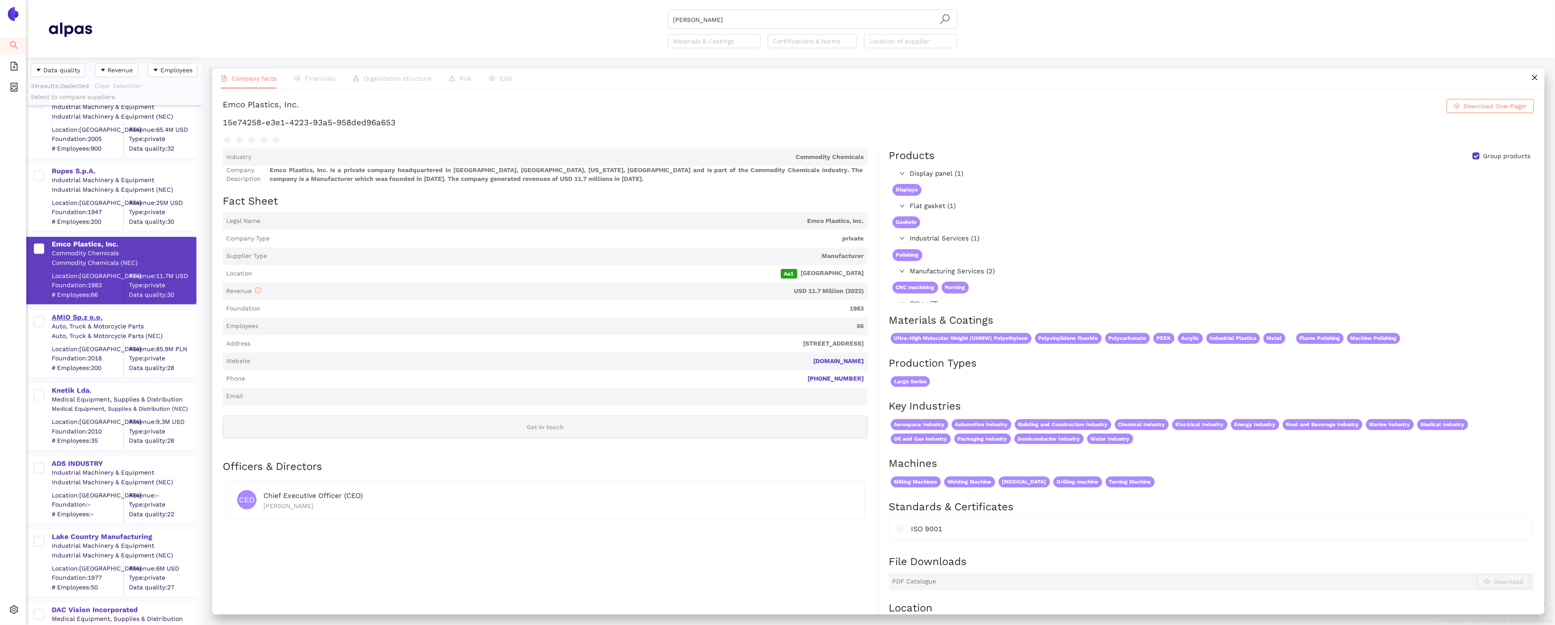
click at [92, 313] on div "AMiO Sp.z o.o." at bounding box center [124, 318] width 144 height 10
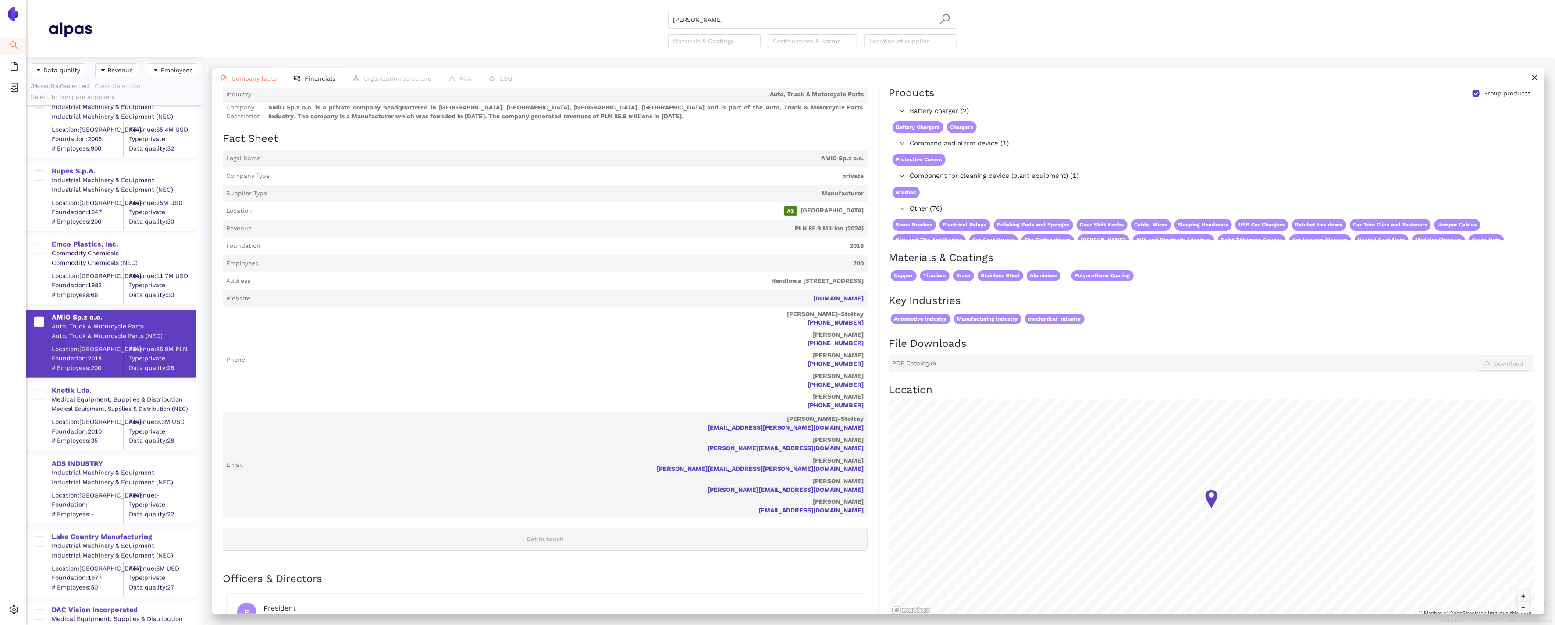
scroll to position [62, 0]
drag, startPoint x: 867, startPoint y: 301, endPoint x: 831, endPoint y: 298, distance: 36.1
click at [831, 298] on span "Website [DOMAIN_NAME]" at bounding box center [545, 300] width 645 height 18
copy link "[DOMAIN_NAME]"
click at [84, 393] on div "Knetik Lda." at bounding box center [124, 391] width 144 height 10
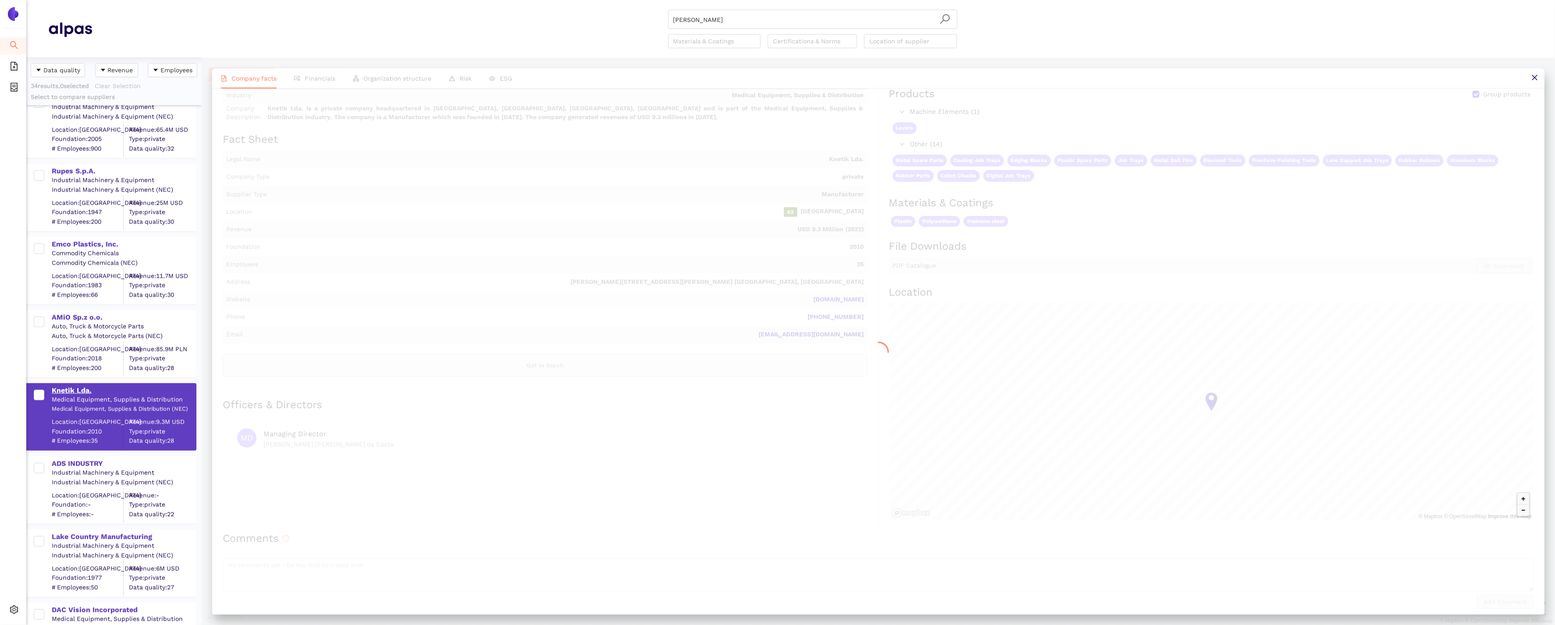
scroll to position [0, 0]
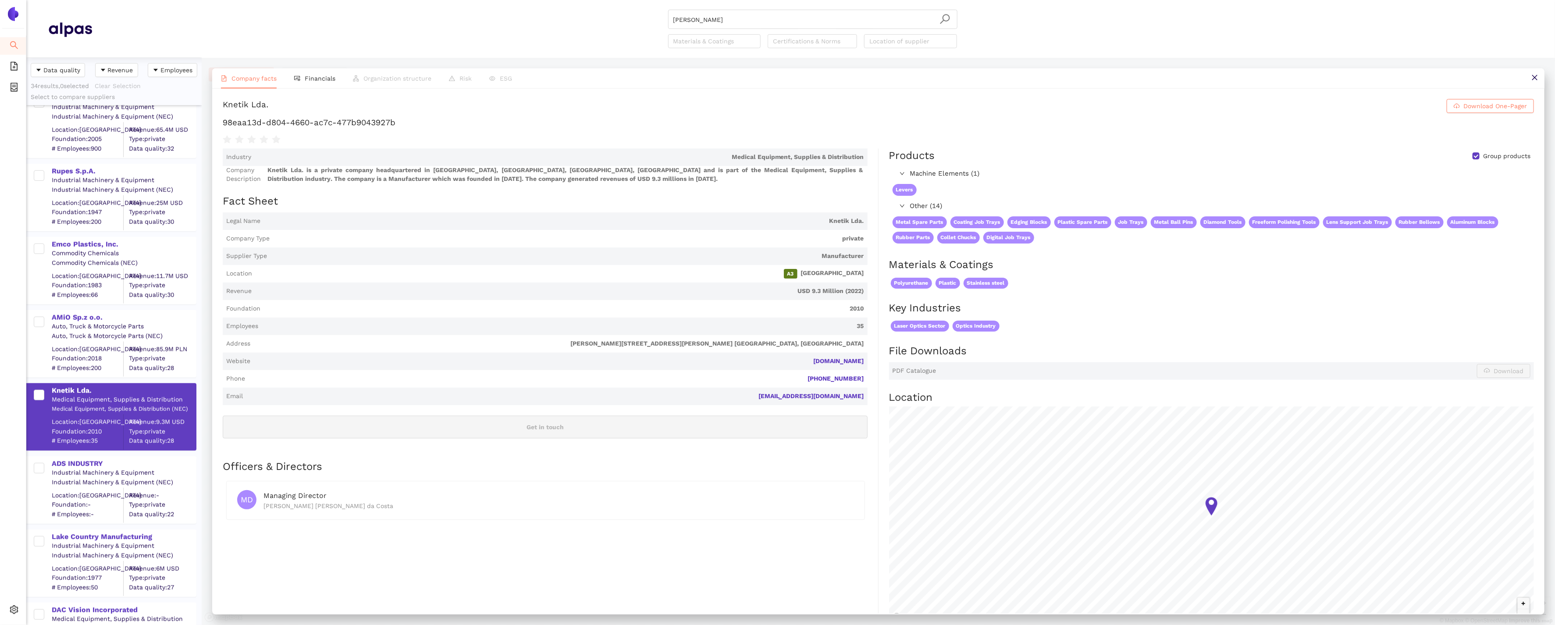
click at [871, 366] on div "Industry Medical Equipment, Supplies & Distribution Company Description Knetik …" at bounding box center [551, 393] width 656 height 488
drag, startPoint x: 868, startPoint y: 362, endPoint x: 802, endPoint y: 365, distance: 66.7
click at [802, 365] on div "Industry Medical Equipment, Supplies & Distribution Company Description Knetik …" at bounding box center [551, 393] width 656 height 488
copy link "[DOMAIN_NAME]"
click at [72, 466] on div "ADS INDUSTRY" at bounding box center [124, 464] width 144 height 10
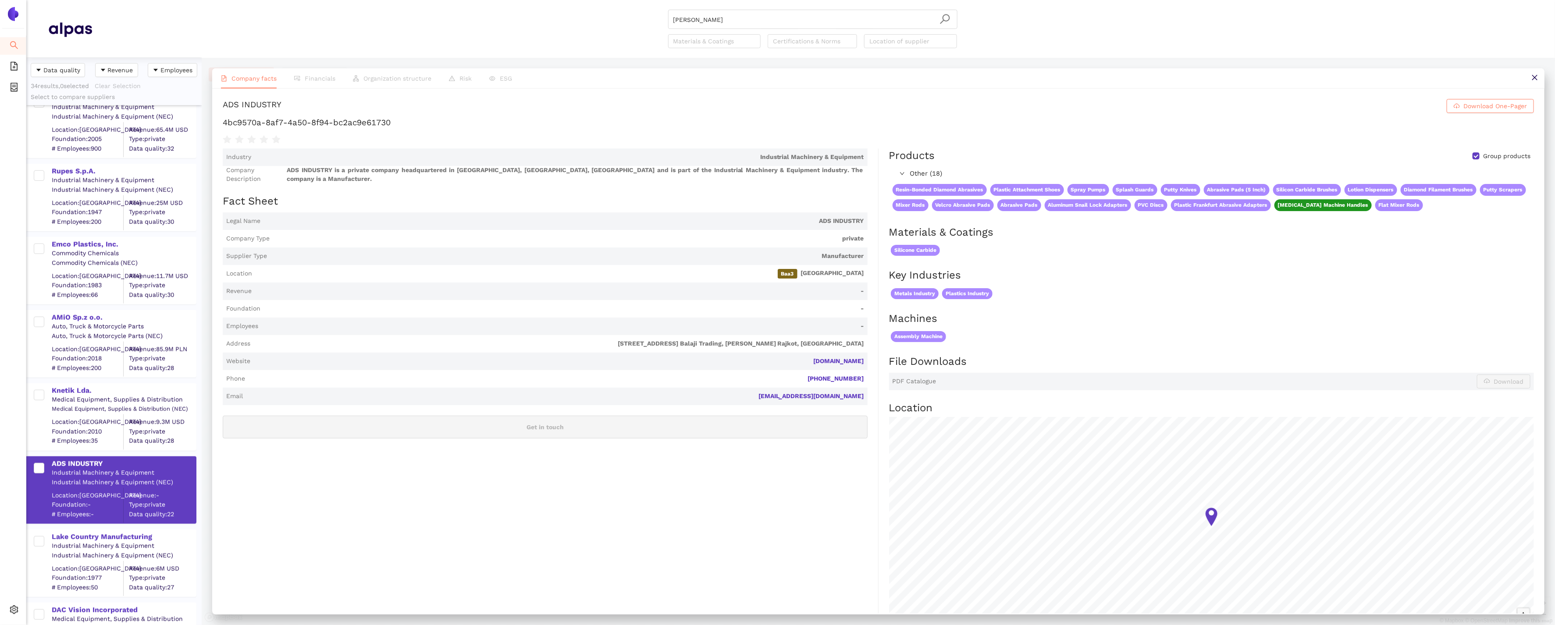
drag, startPoint x: 866, startPoint y: 361, endPoint x: 793, endPoint y: 359, distance: 72.8
click at [793, 359] on span "Website [DOMAIN_NAME]" at bounding box center [545, 362] width 645 height 18
copy link "[DOMAIN_NAME]"
drag, startPoint x: 397, startPoint y: 123, endPoint x: 209, endPoint y: 120, distance: 188.0
click at [209, 120] on div "Company facts Financials Organization structure Risk ESG ADS INDUSTRY Download …" at bounding box center [878, 342] width 1353 height 568
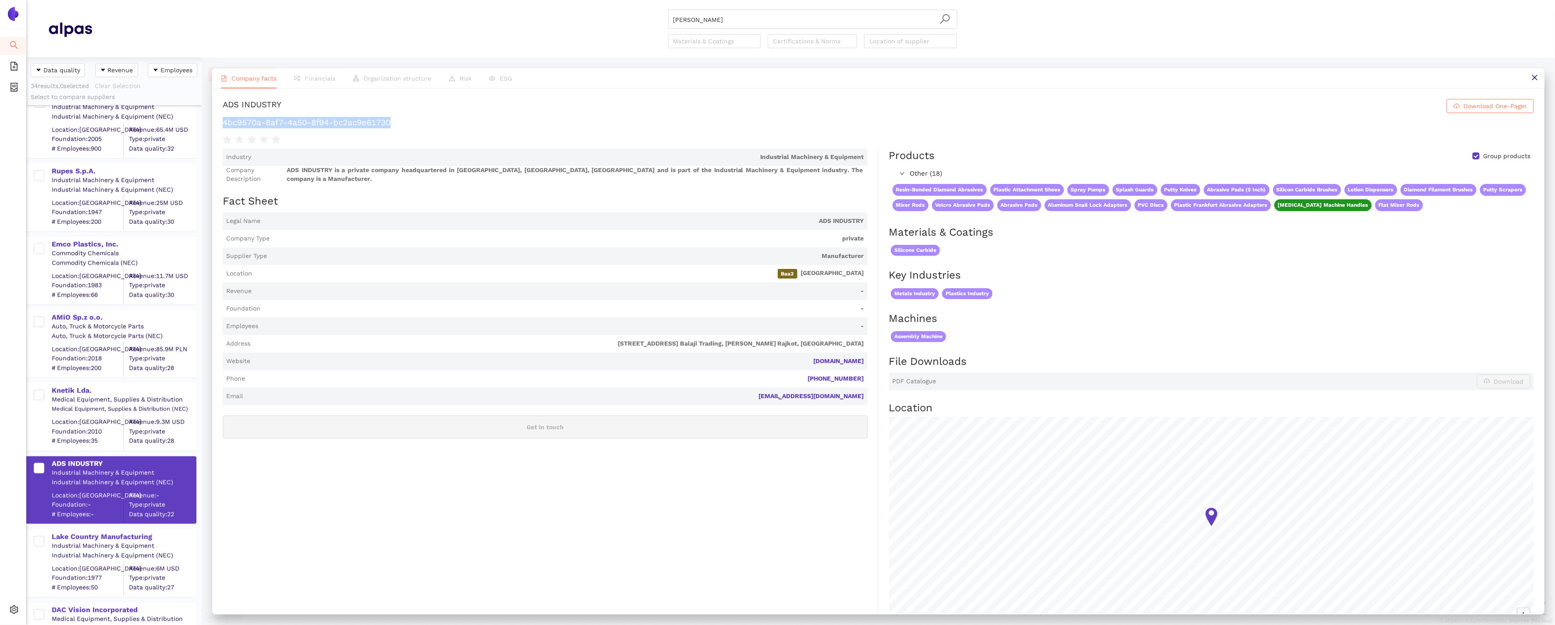
copy h1 "4bc9570a-8af7-4a50-8f94-bc2ac9e61730"
click at [103, 535] on div "Lake Country Manufacturing" at bounding box center [124, 537] width 144 height 10
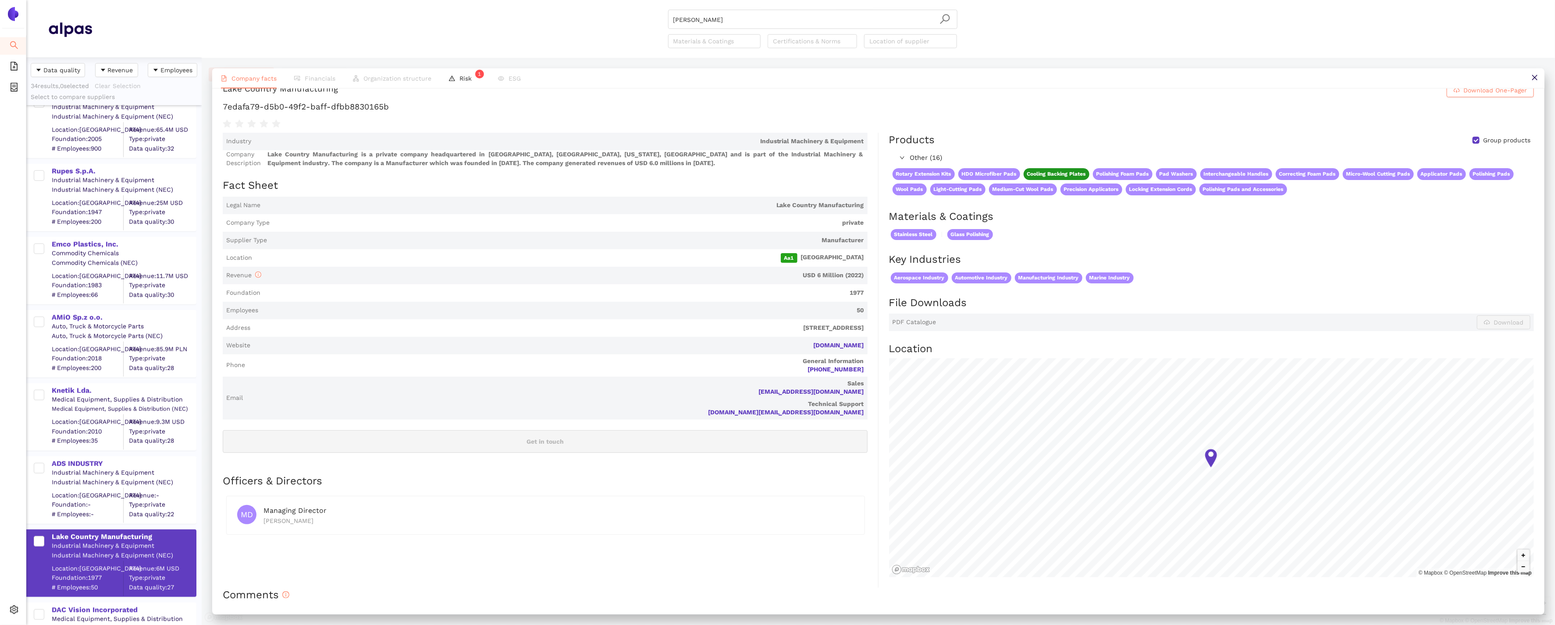
scroll to position [12, 0]
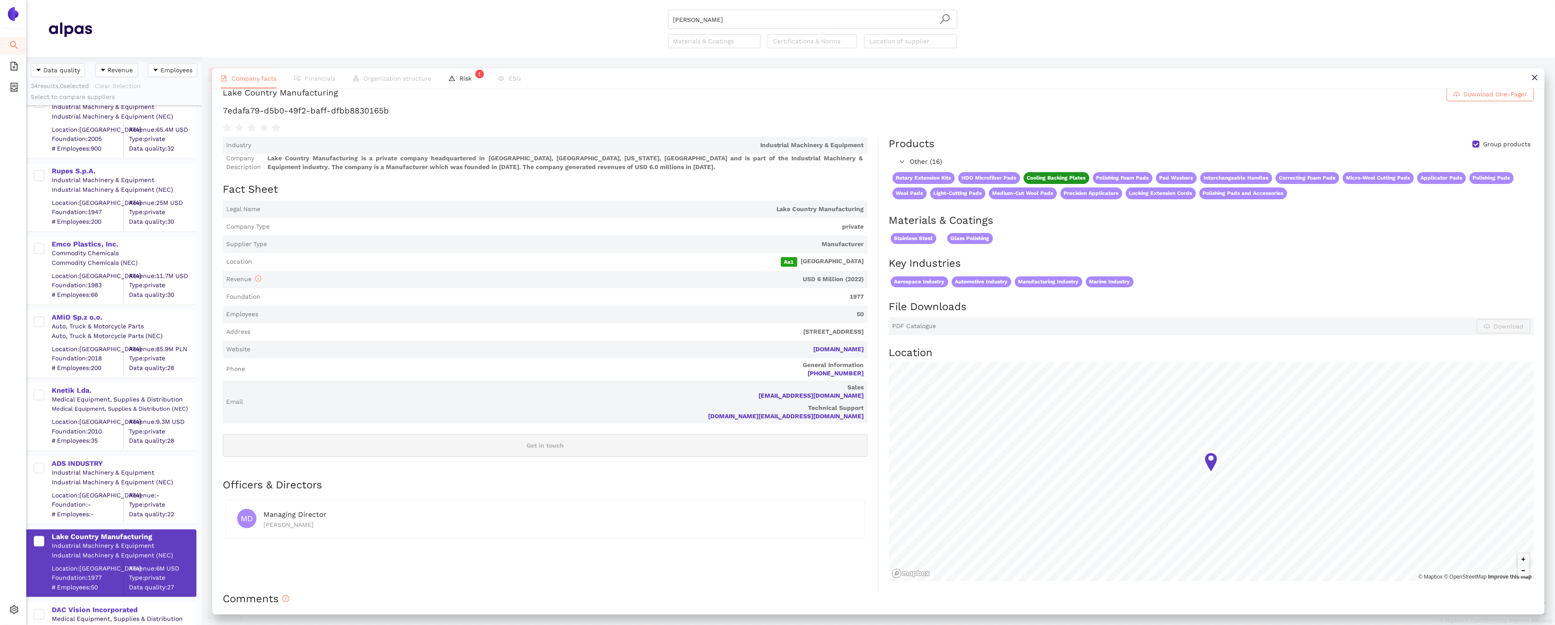
drag, startPoint x: 870, startPoint y: 352, endPoint x: 782, endPoint y: 349, distance: 88.6
click at [782, 349] on div "Industry Industrial Machinery & Equipment Company Description Lake Country Manu…" at bounding box center [551, 364] width 656 height 455
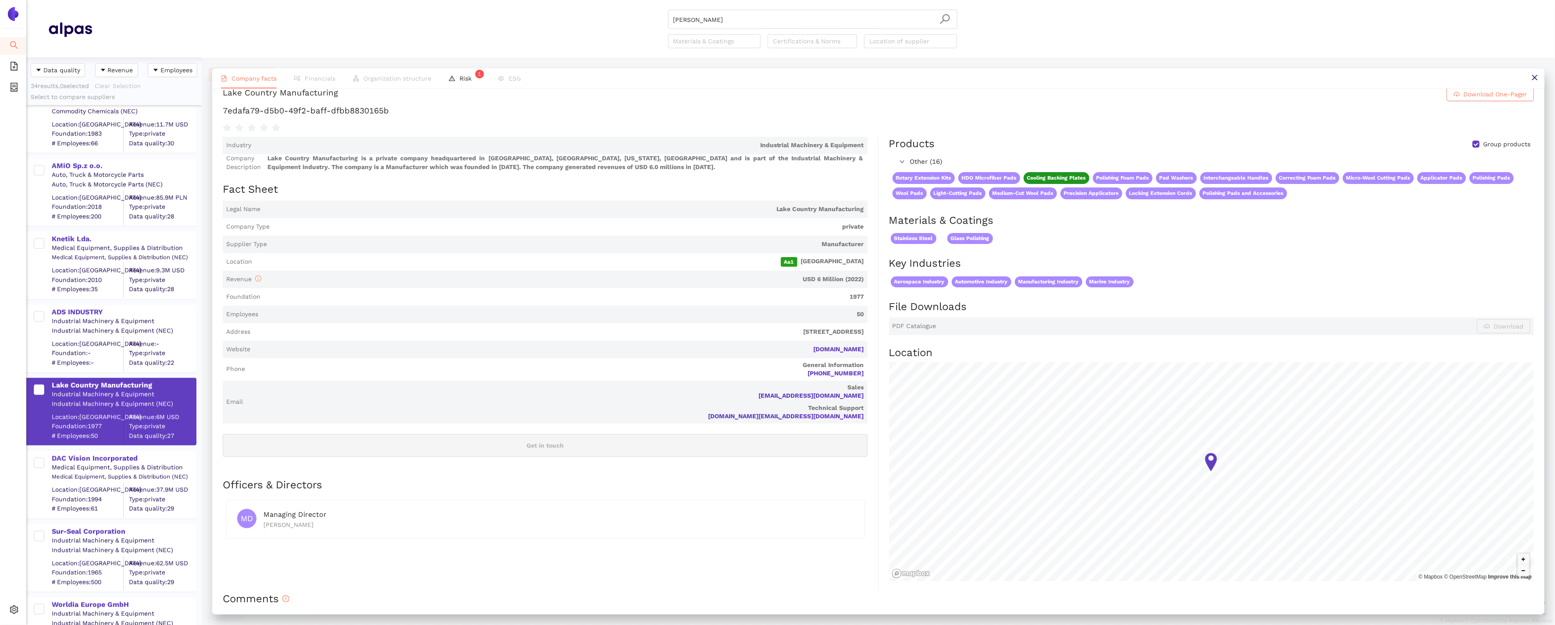
scroll to position [1052, 0]
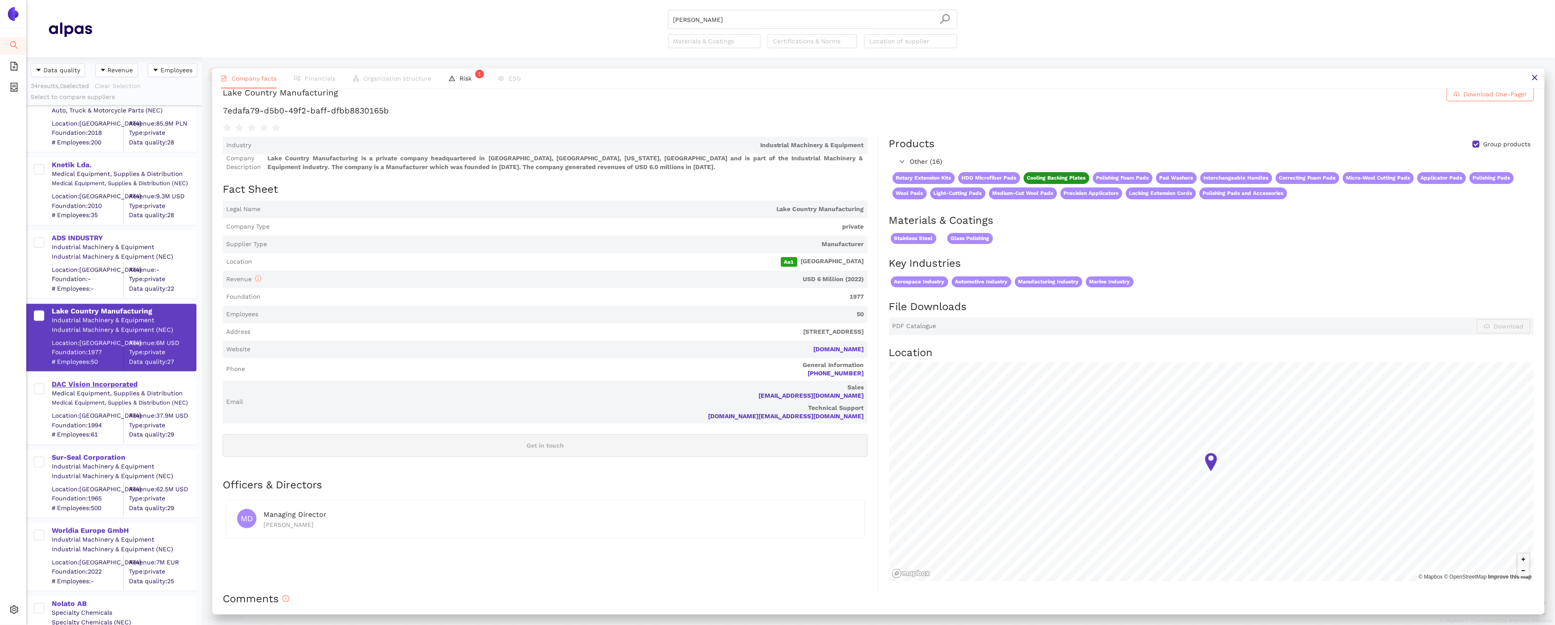
click at [110, 382] on div "DAC Vision Incorporated" at bounding box center [124, 385] width 144 height 10
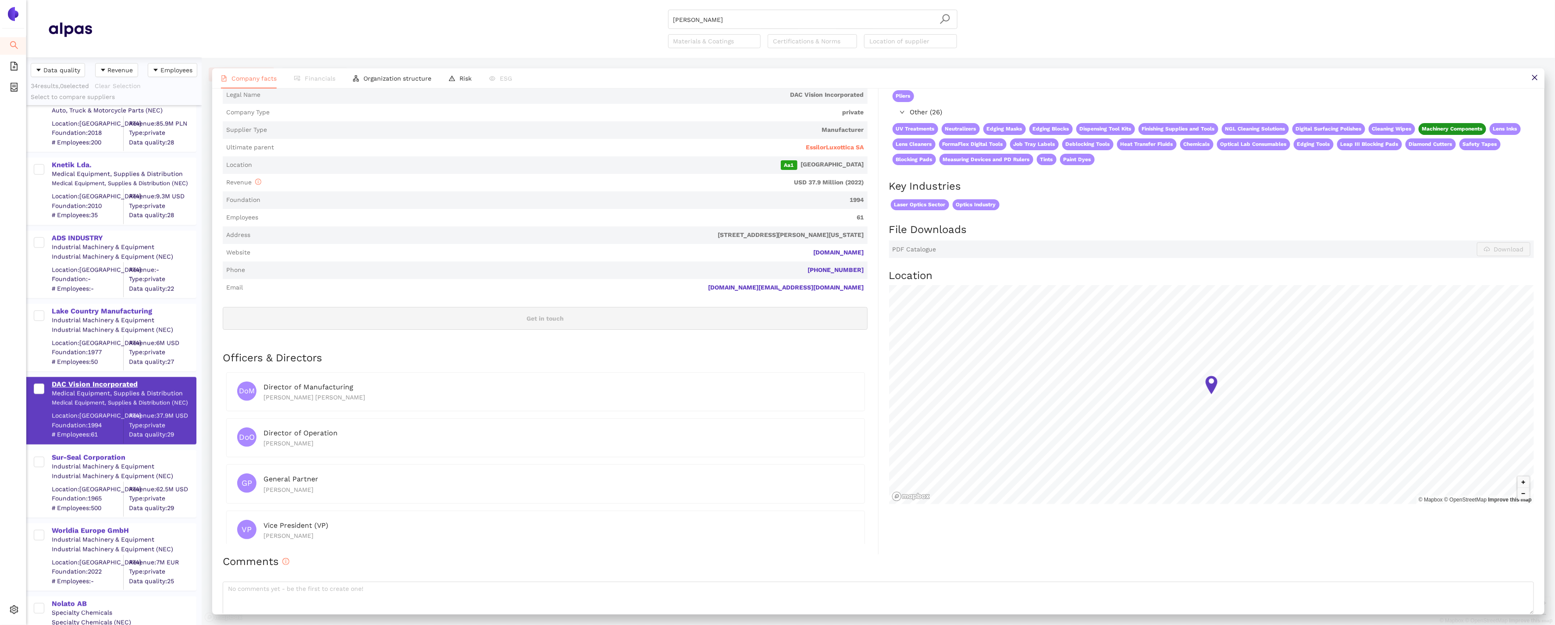
scroll to position [129, 0]
drag, startPoint x: 873, startPoint y: 249, endPoint x: 767, endPoint y: 247, distance: 106.1
click at [767, 247] on div "Industry Medical Equipment, Supplies & Distribution Company Description DAC Vis…" at bounding box center [551, 285] width 656 height 532
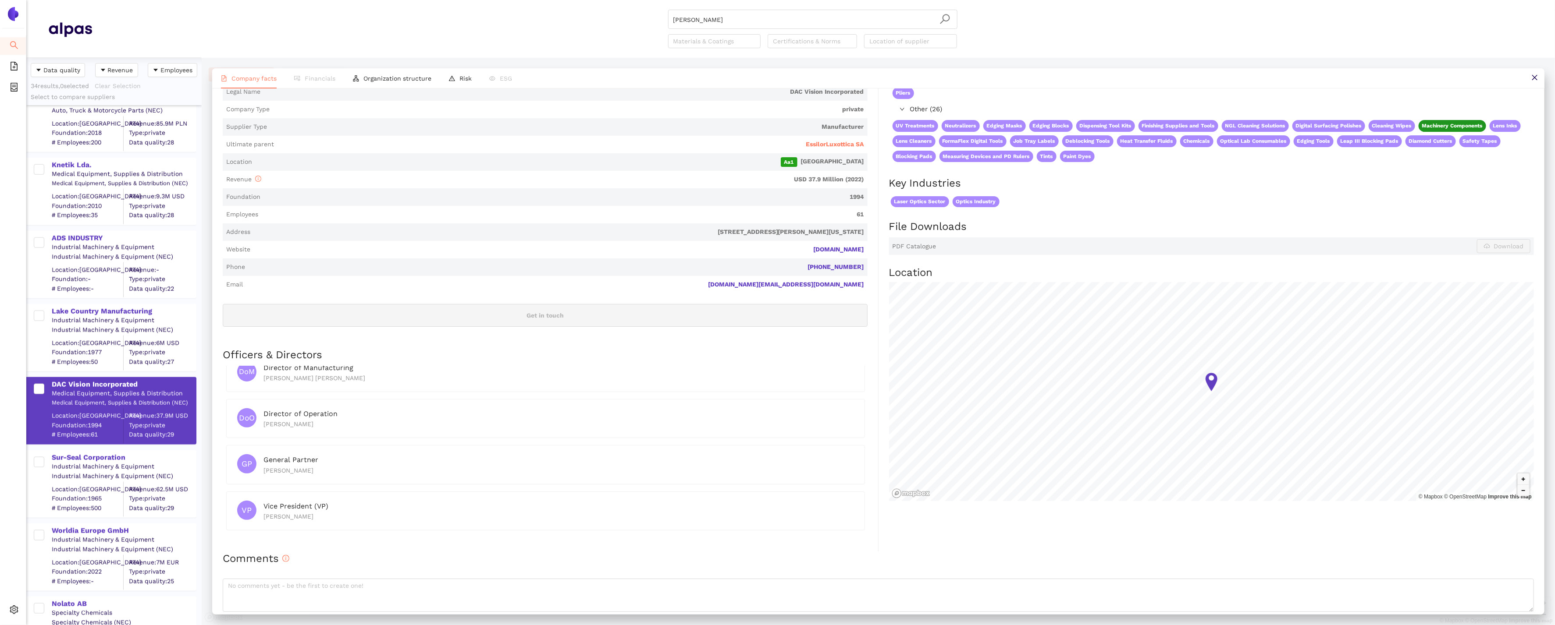
scroll to position [155, 0]
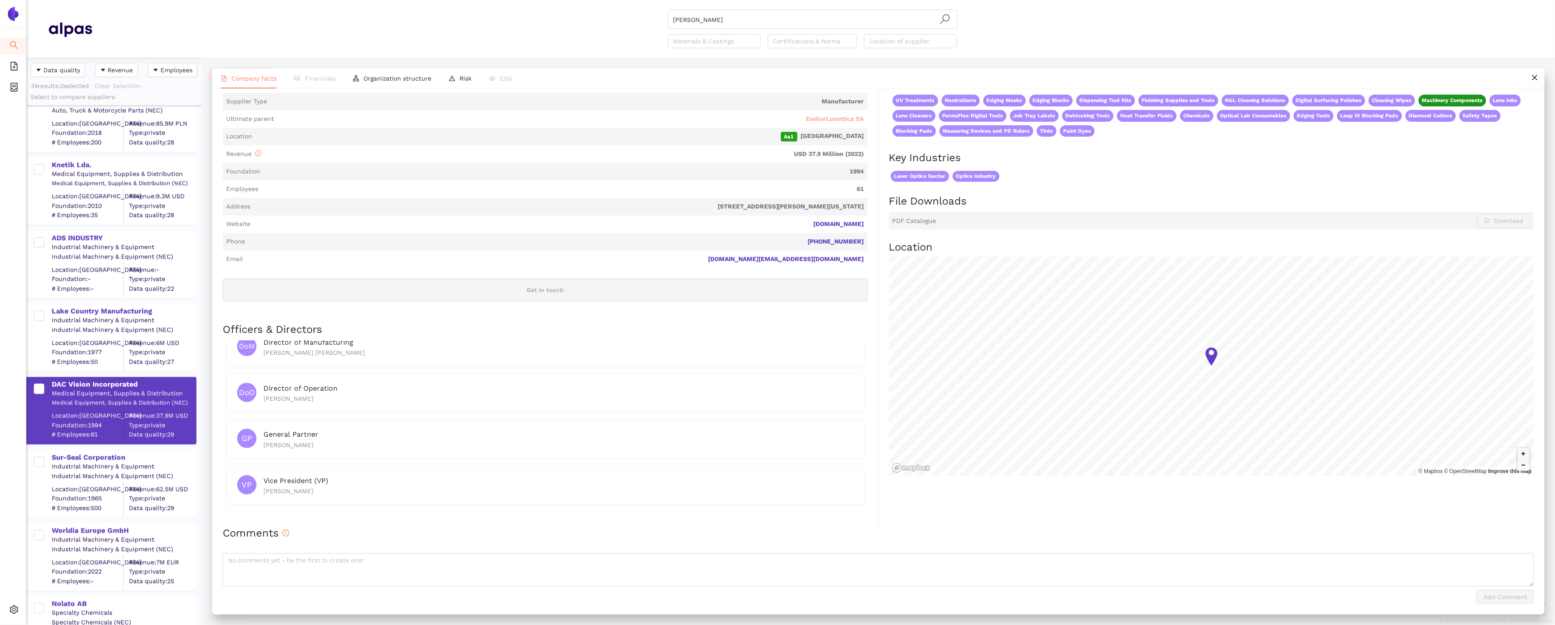
click at [830, 119] on span "EssilorLuxottica SA" at bounding box center [835, 119] width 58 height 9
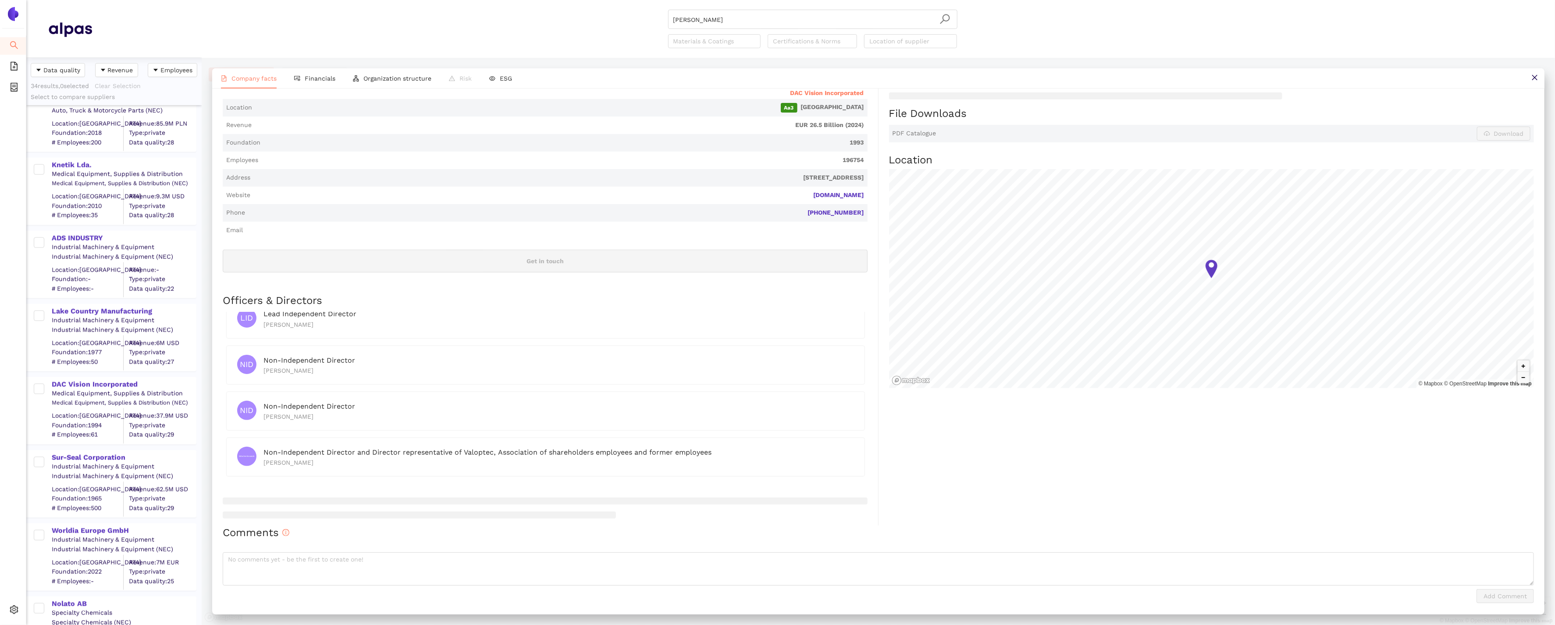
scroll to position [0, 0]
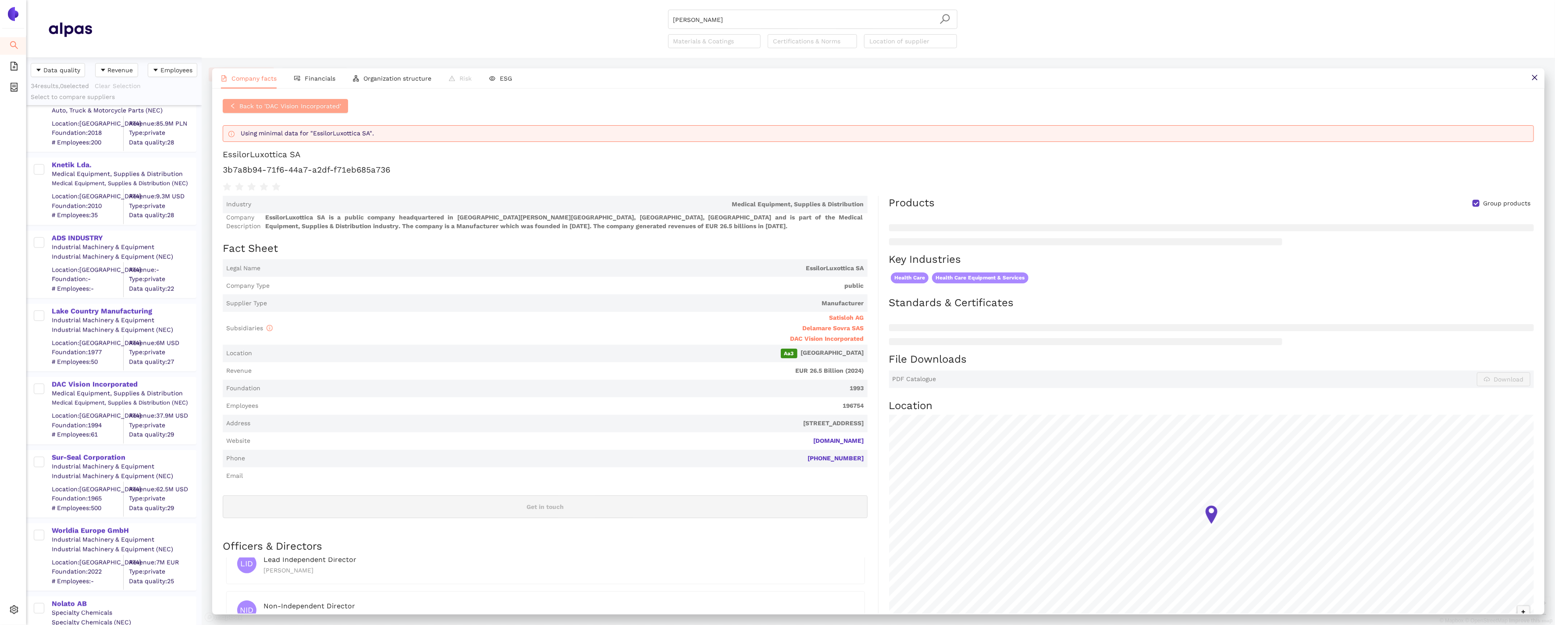
click at [266, 108] on span "Back to 'DAC Vision Incorporated'" at bounding box center [290, 106] width 102 height 10
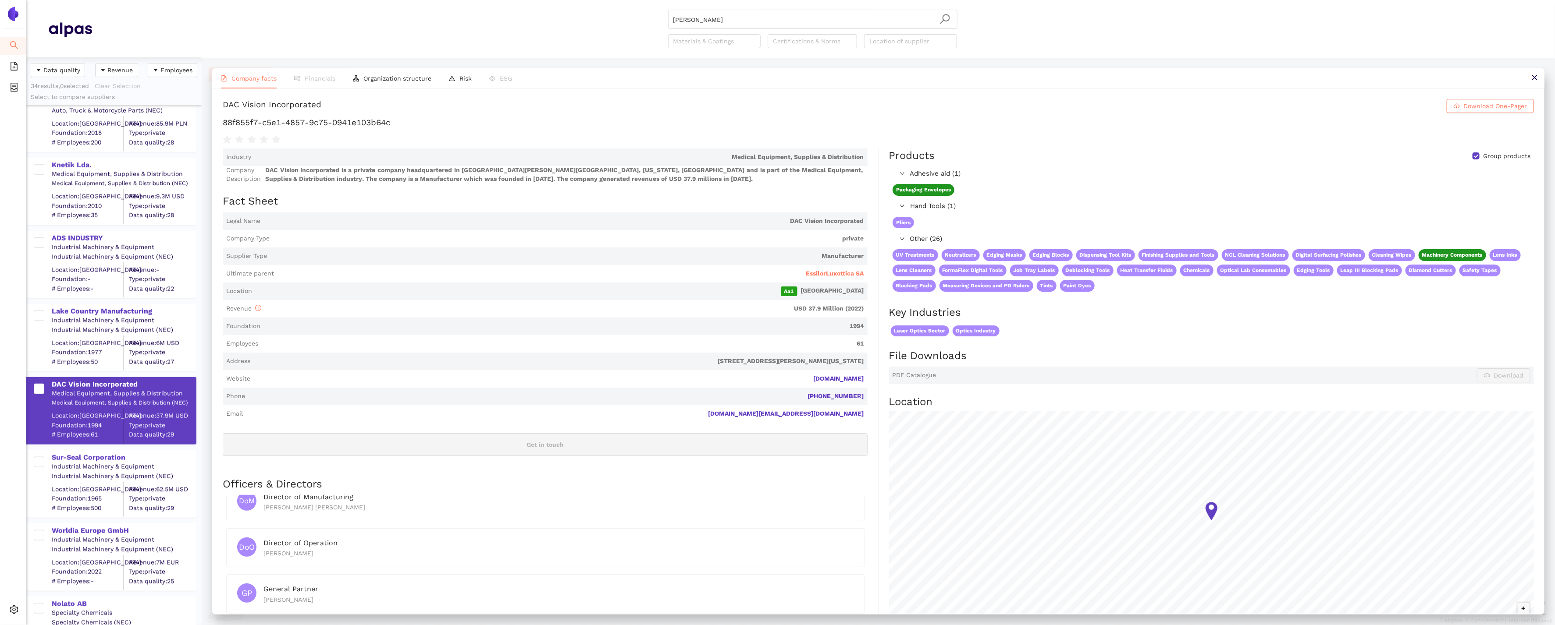
scroll to position [17, 0]
click at [88, 460] on div "Sur-Seal Corporation" at bounding box center [124, 458] width 144 height 10
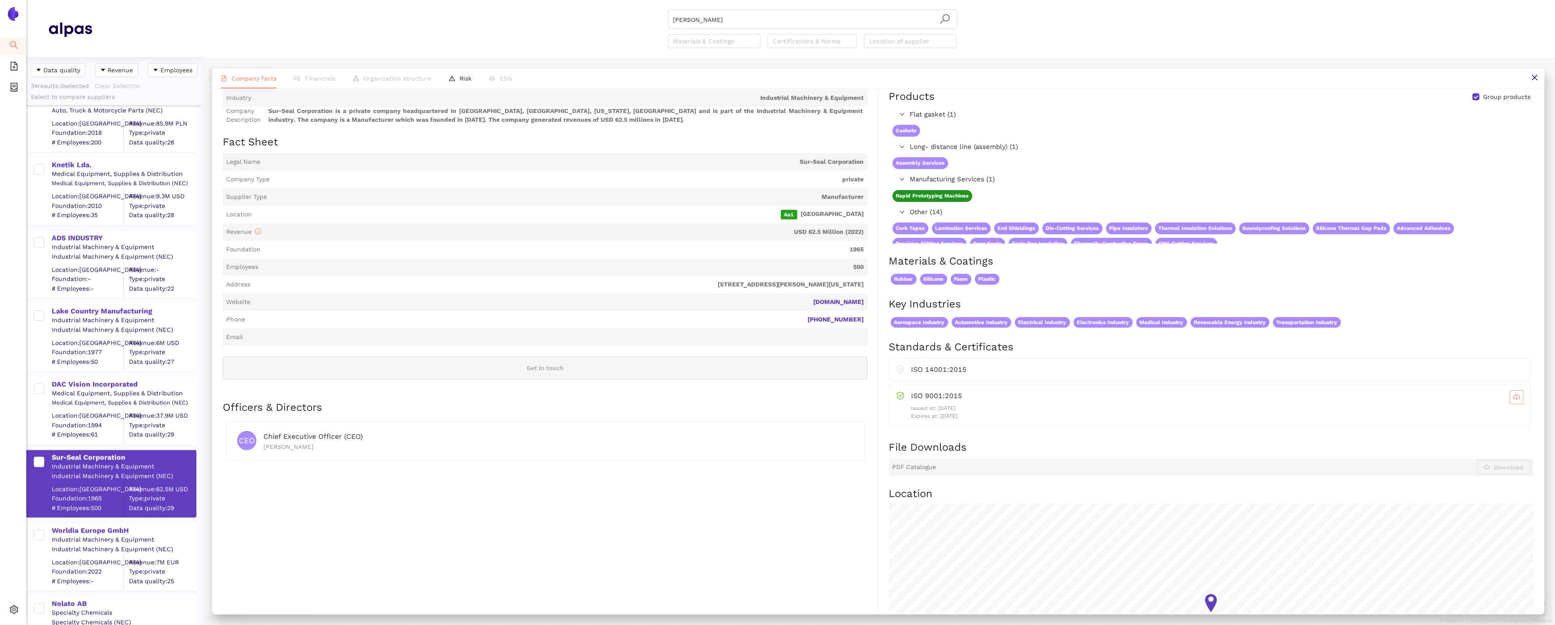
scroll to position [60, 0]
drag, startPoint x: 866, startPoint y: 303, endPoint x: 822, endPoint y: 302, distance: 44.7
click at [821, 302] on span "Website [DOMAIN_NAME]" at bounding box center [545, 302] width 645 height 18
click at [97, 529] on div "Worldia Europe GmbH" at bounding box center [124, 531] width 144 height 10
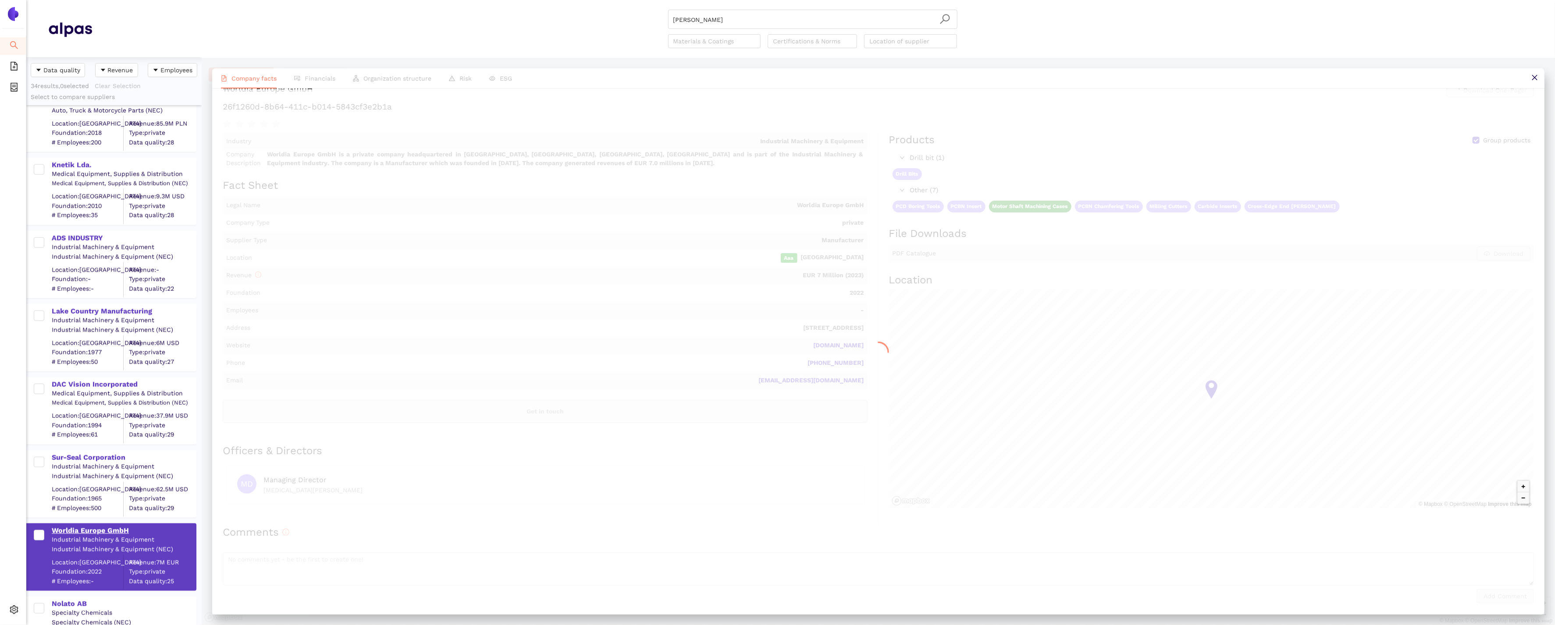
scroll to position [0, 0]
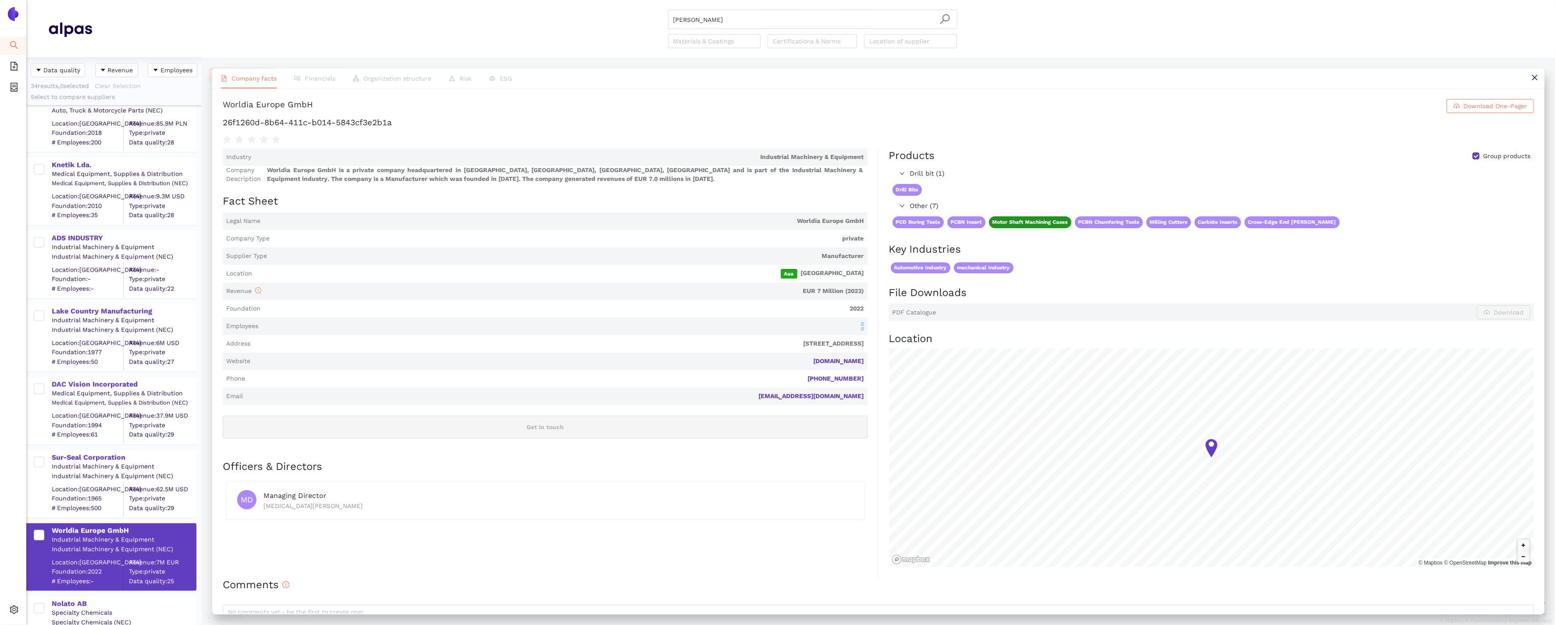
drag, startPoint x: 871, startPoint y: 327, endPoint x: 832, endPoint y: 325, distance: 39.5
click at [832, 325] on div "Industry Industrial Machinery & Equipment Company Description Worldia Europe Gm…" at bounding box center [551, 363] width 656 height 429
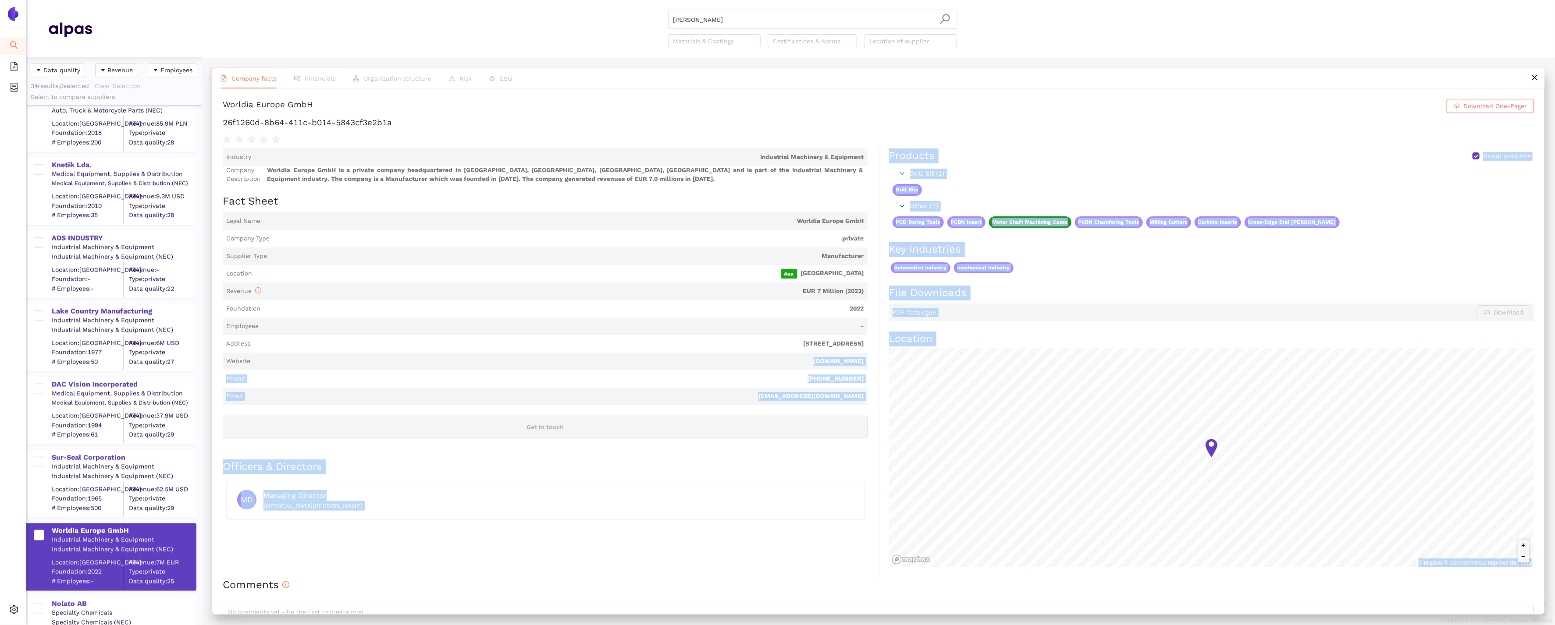
drag, startPoint x: 879, startPoint y: 360, endPoint x: 798, endPoint y: 358, distance: 81.5
click at [798, 358] on div "Industry Industrial Machinery & Equipment Company Description Worldia Europe Gm…" at bounding box center [878, 363] width 1311 height 429
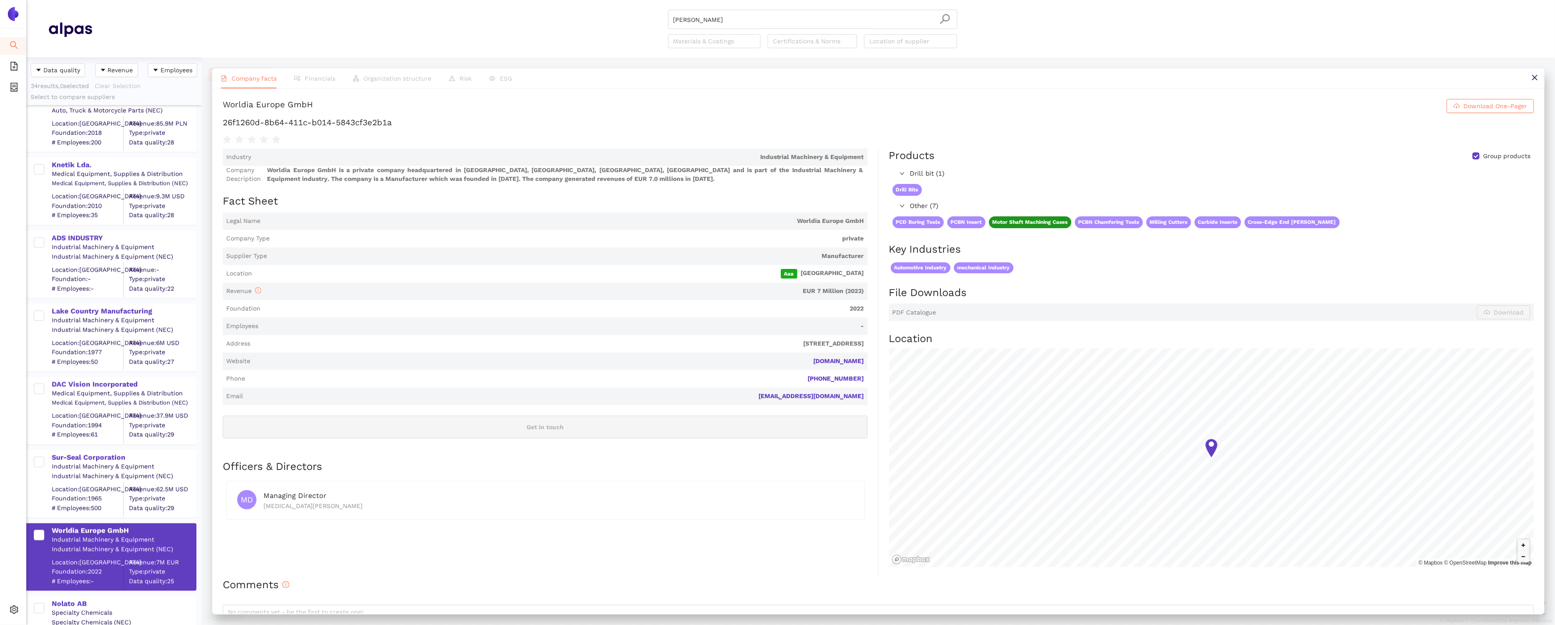
click at [722, 344] on span "[STREET_ADDRESS]" at bounding box center [559, 344] width 610 height 9
drag, startPoint x: 865, startPoint y: 362, endPoint x: 802, endPoint y: 360, distance: 63.6
click at [802, 360] on span "Website [DOMAIN_NAME]" at bounding box center [545, 362] width 645 height 18
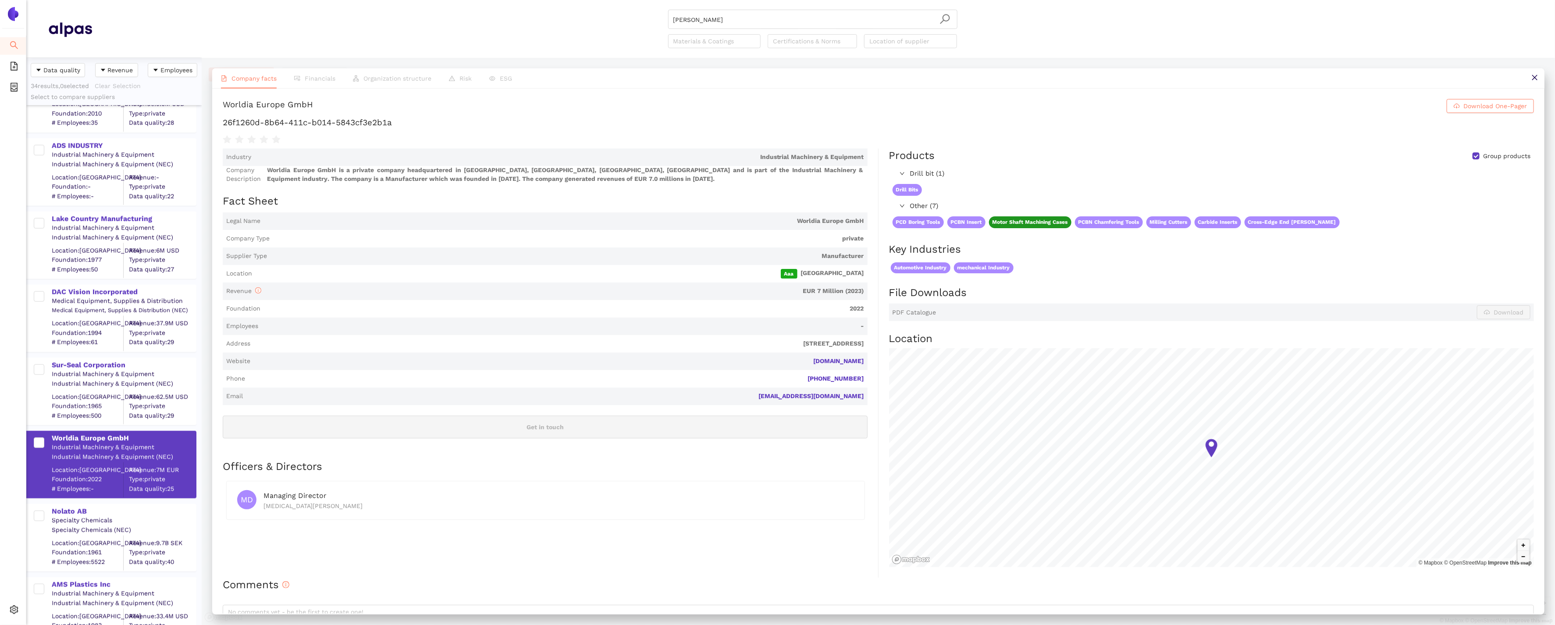
scroll to position [1265, 0]
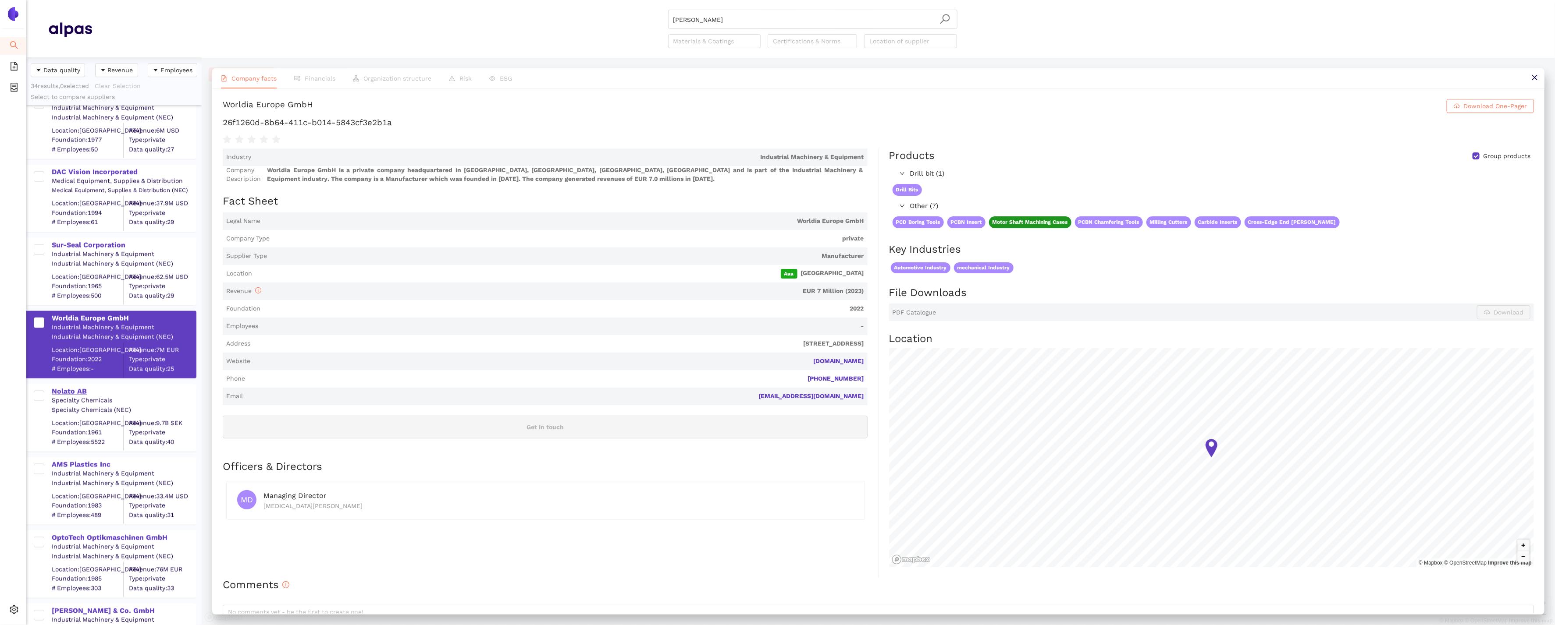
click at [55, 392] on div "Nolato AB" at bounding box center [124, 392] width 144 height 10
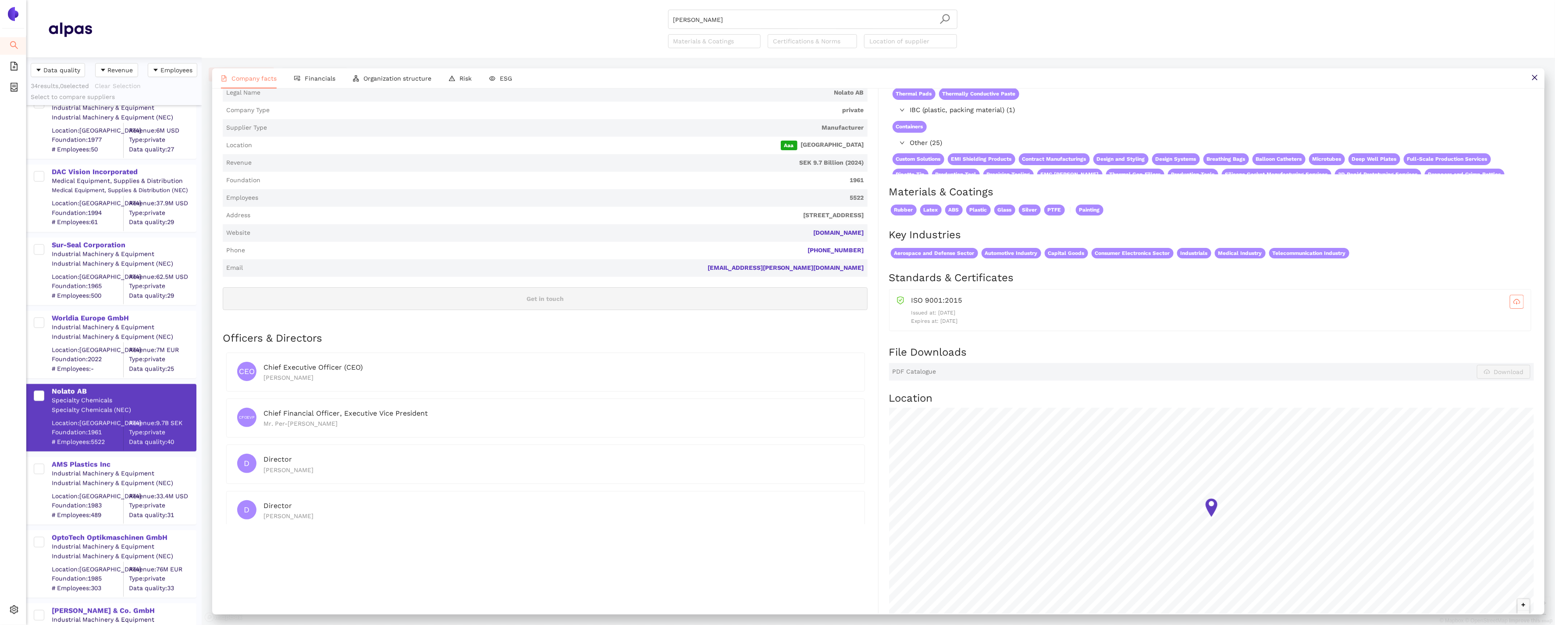
scroll to position [0, 0]
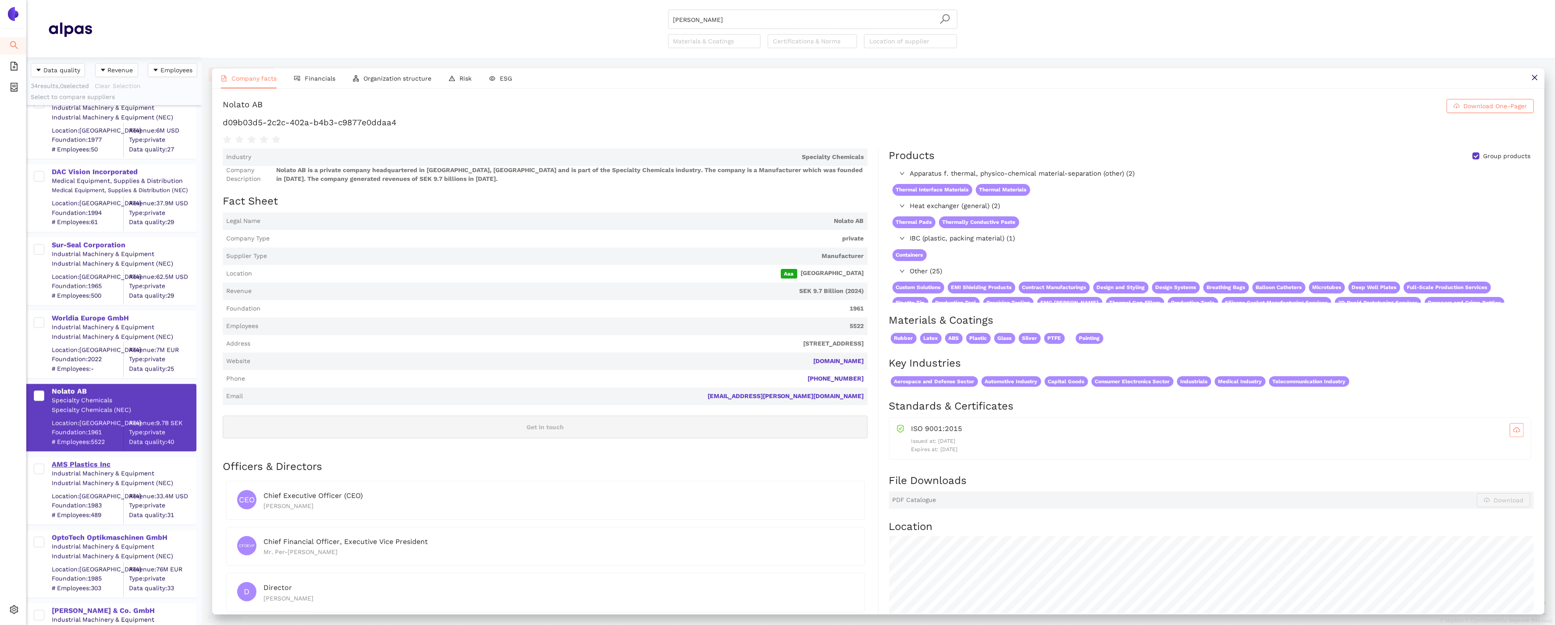
click at [74, 469] on div "AMS Plastics Inc" at bounding box center [124, 465] width 144 height 10
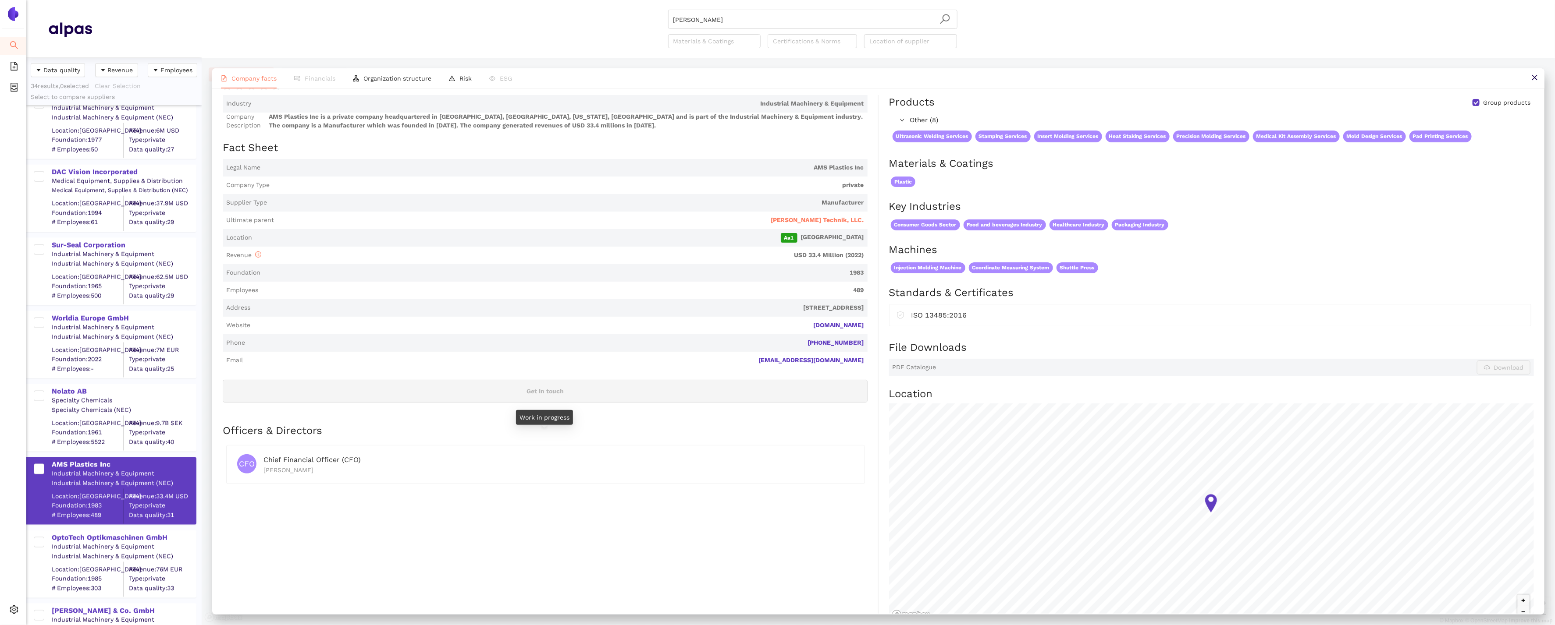
scroll to position [53, 0]
drag, startPoint x: 867, startPoint y: 324, endPoint x: 770, endPoint y: 322, distance: 96.9
click at [770, 322] on div "Industry Industrial Machinery & Equipment Company Description AMS Plastics Inc …" at bounding box center [551, 365] width 656 height 538
click at [143, 532] on div "OptoTech Optikmaschinen GmbH" at bounding box center [124, 537] width 144 height 11
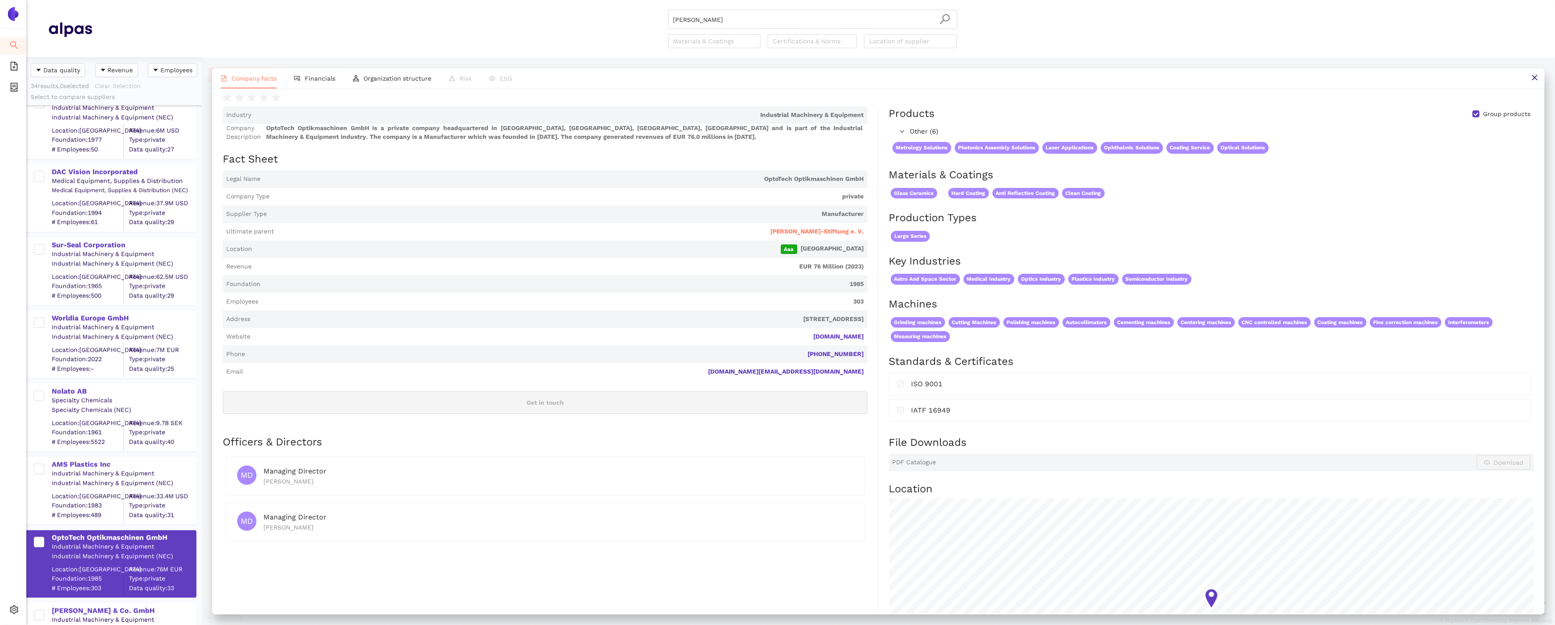
scroll to position [36, 0]
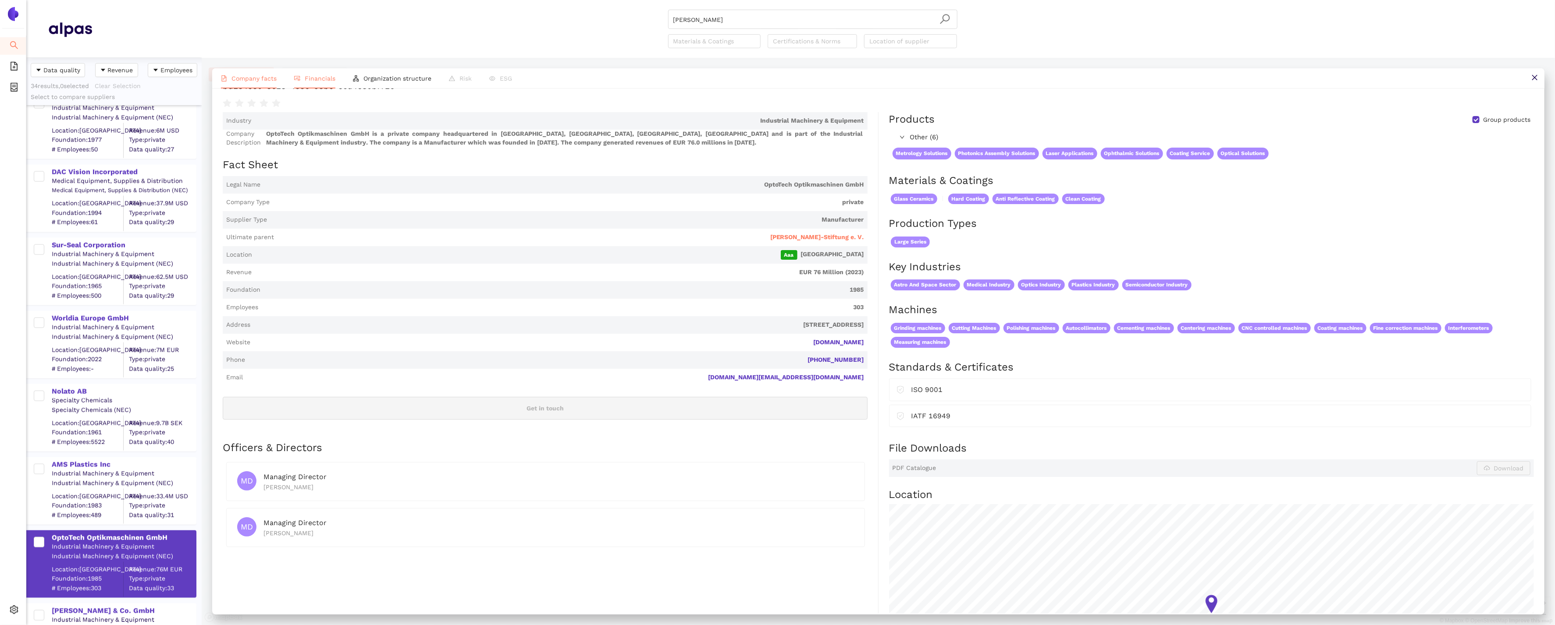
click at [311, 77] on span "Financials" at bounding box center [320, 78] width 31 height 7
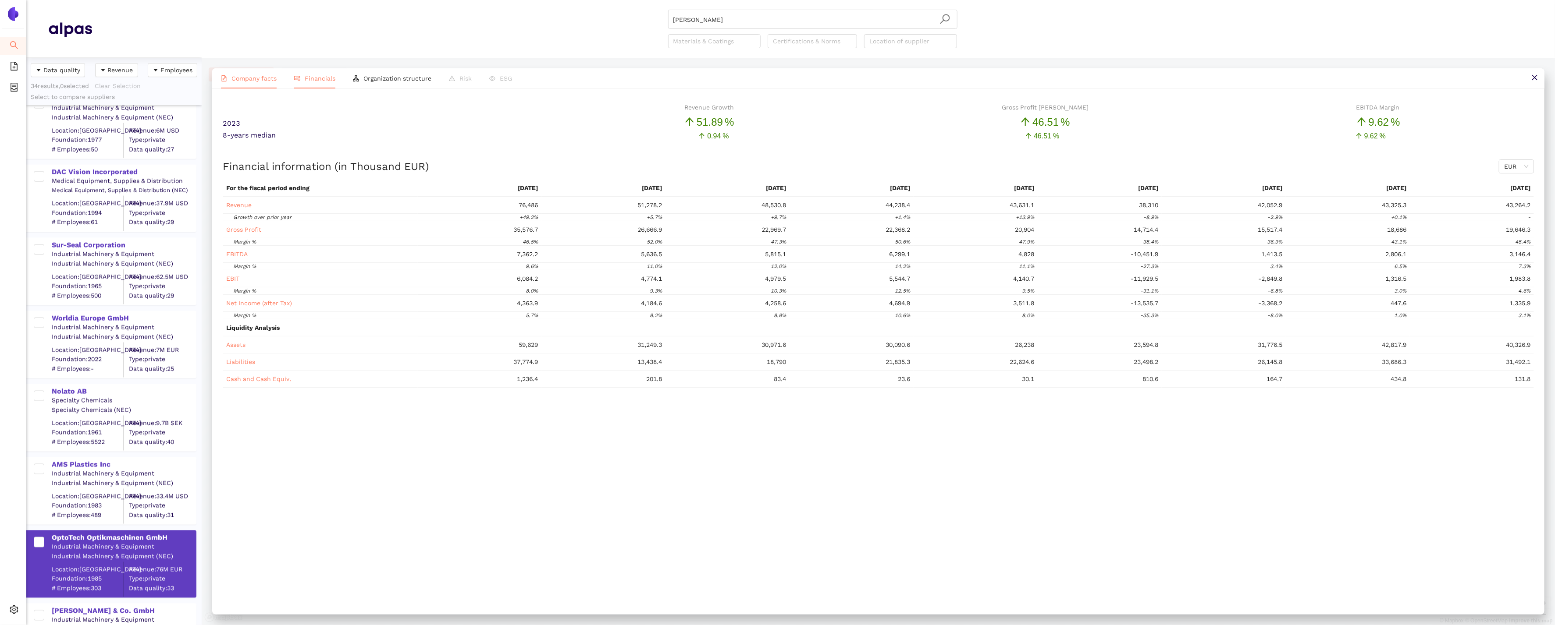
click at [243, 82] on li "Company facts" at bounding box center [248, 78] width 73 height 20
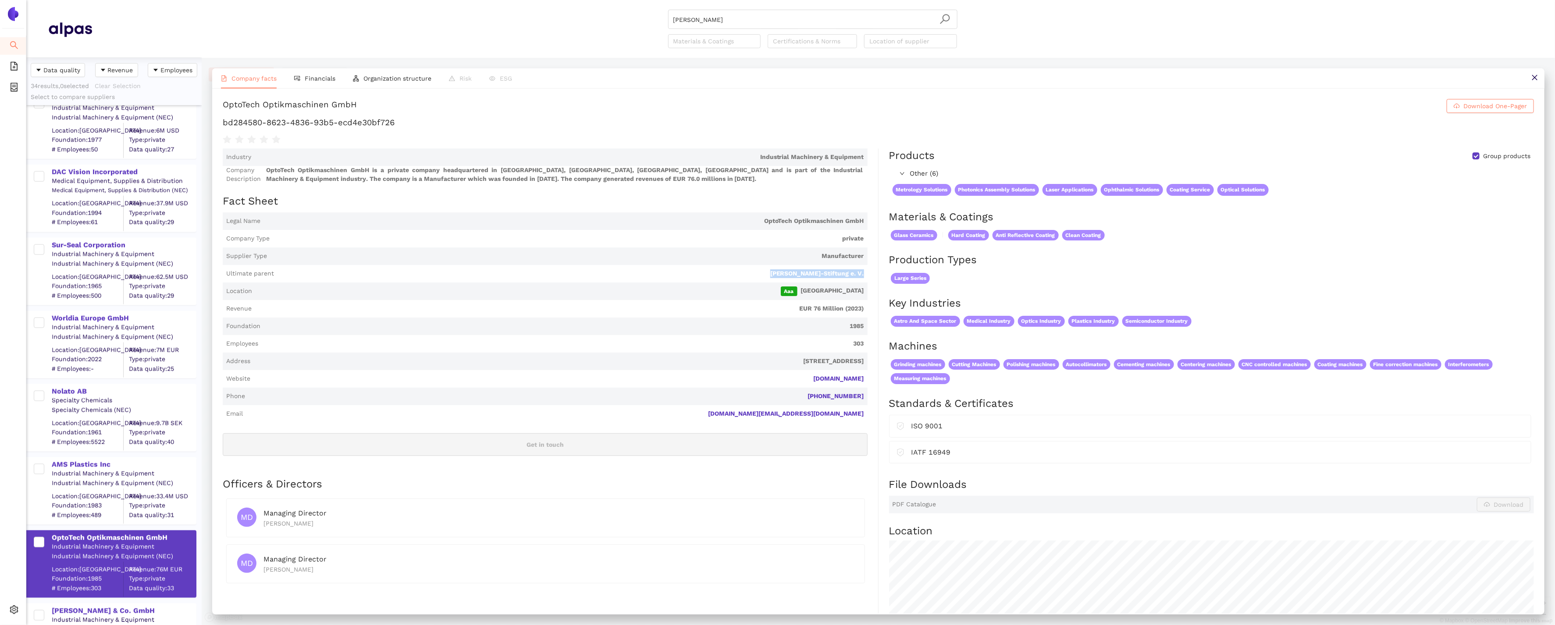
drag, startPoint x: 873, startPoint y: 275, endPoint x: 699, endPoint y: 266, distance: 173.8
click at [699, 266] on div "Industry Industrial Machinery & Equipment Company Description OptoTech Optikmas…" at bounding box center [551, 460] width 656 height 622
click at [825, 273] on span "[PERSON_NAME]-Stiftung e. V." at bounding box center [817, 274] width 94 height 9
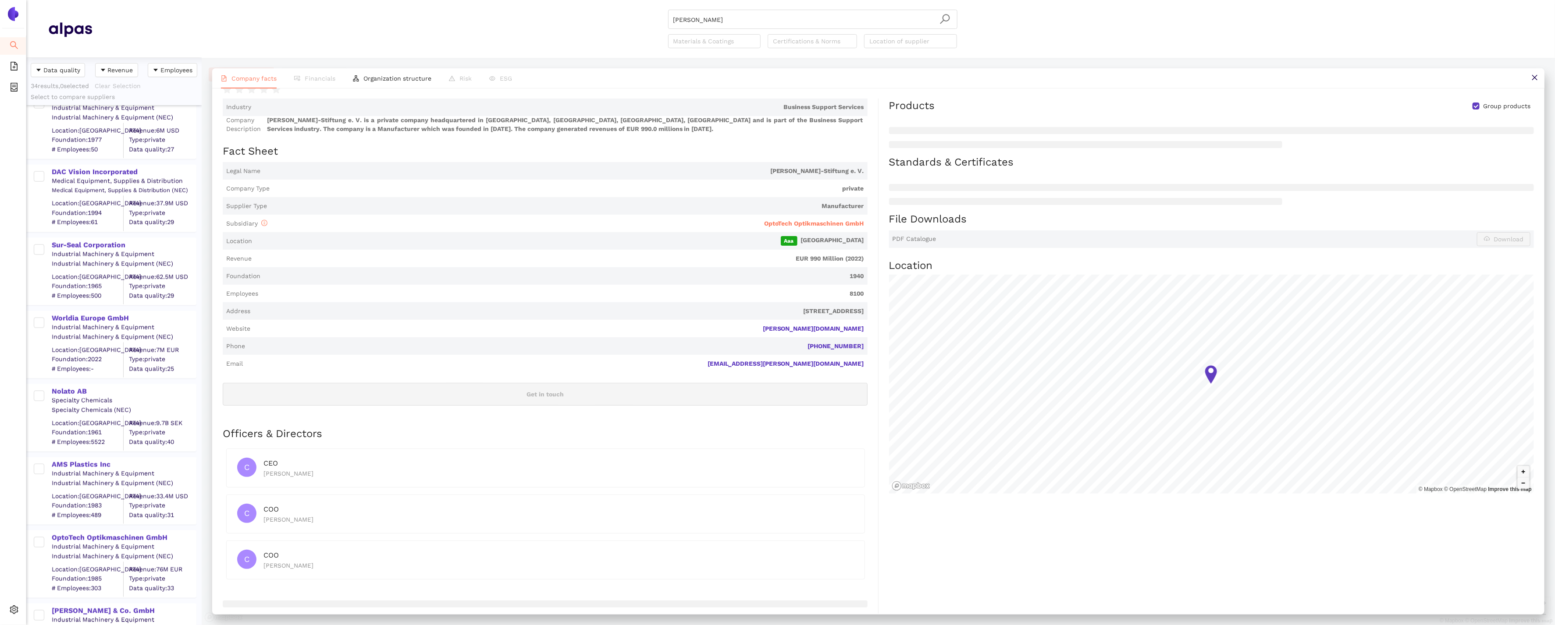
scroll to position [98, 0]
click at [850, 221] on span "OptoTech Optikmaschinen GmbH" at bounding box center [814, 223] width 100 height 7
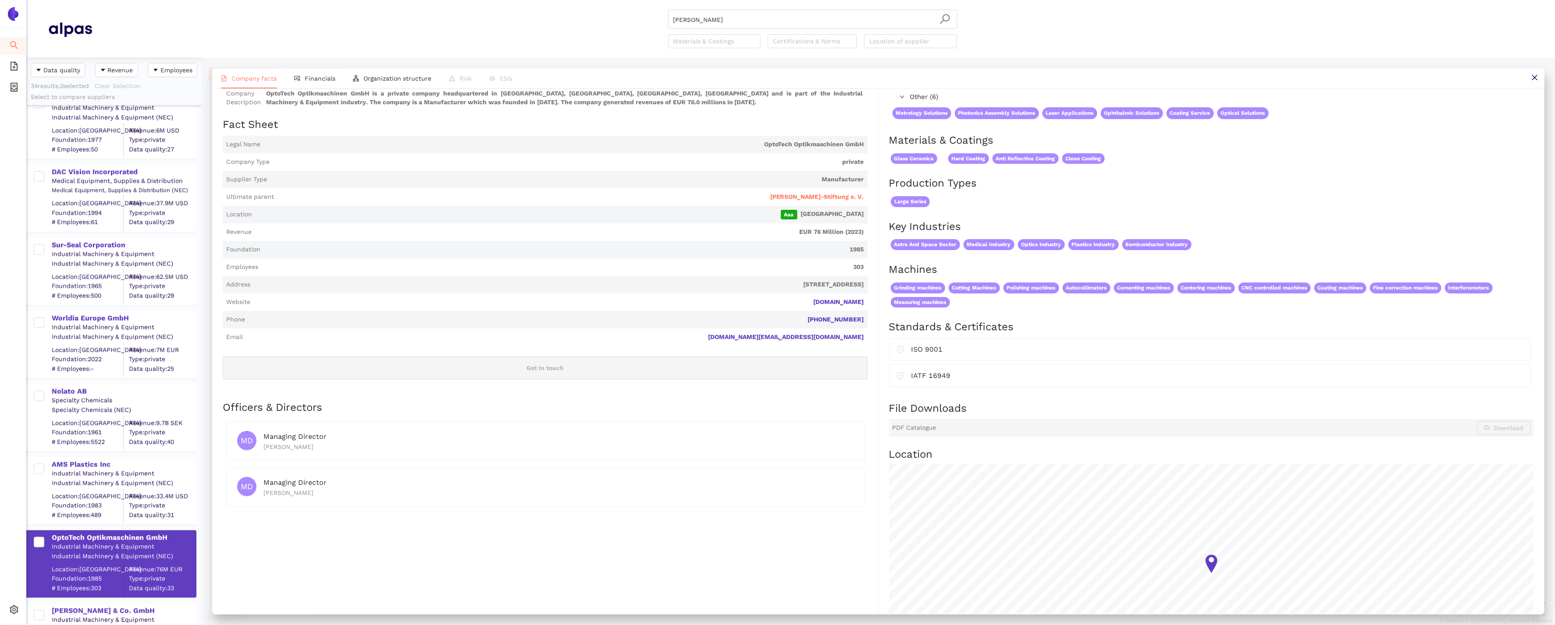
scroll to position [0, 0]
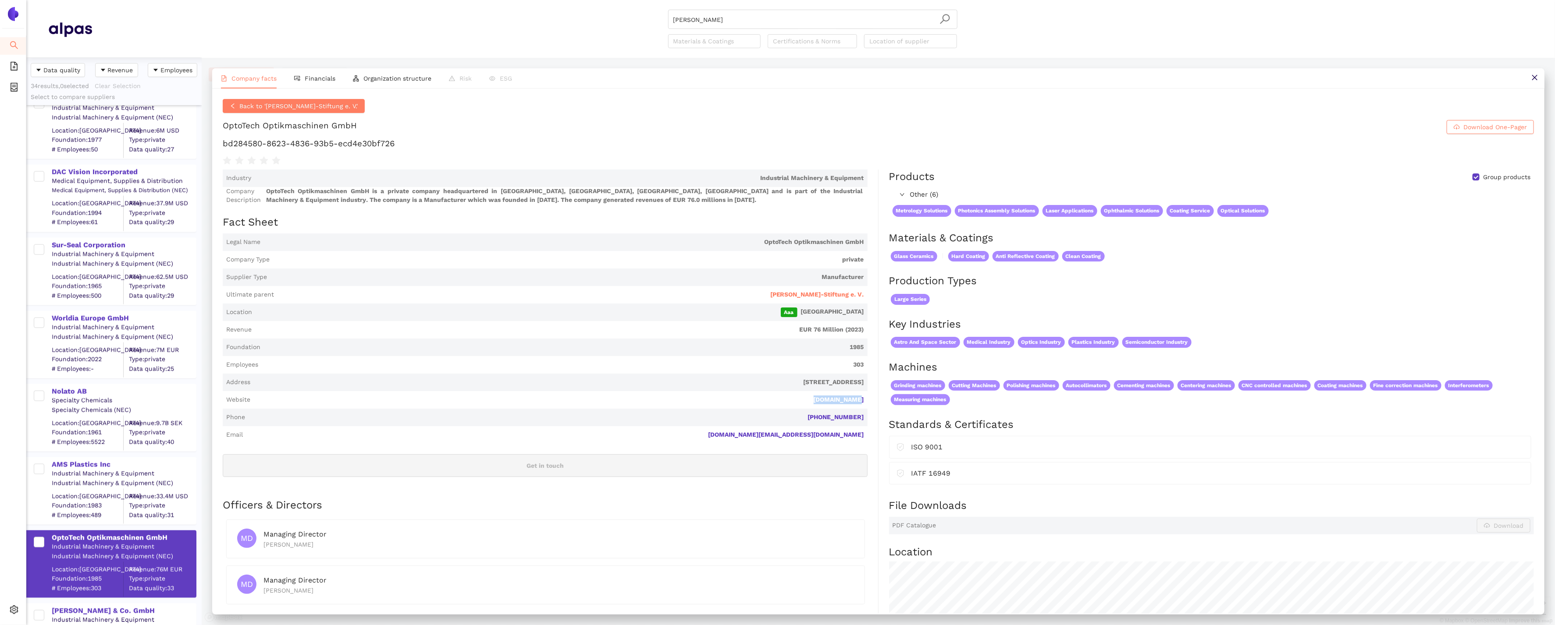
drag, startPoint x: 866, startPoint y: 399, endPoint x: 811, endPoint y: 398, distance: 54.8
click at [811, 398] on span "Website [DOMAIN_NAME]" at bounding box center [545, 400] width 645 height 18
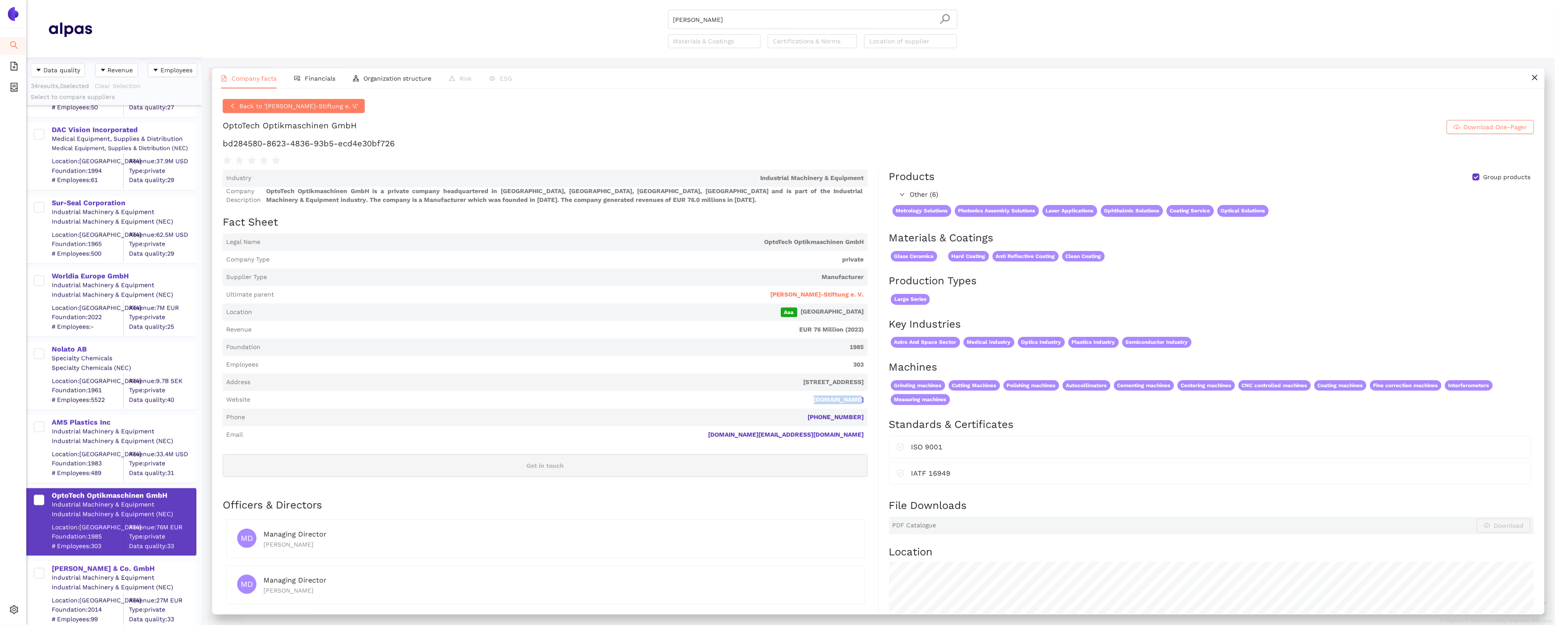
scroll to position [1324, 0]
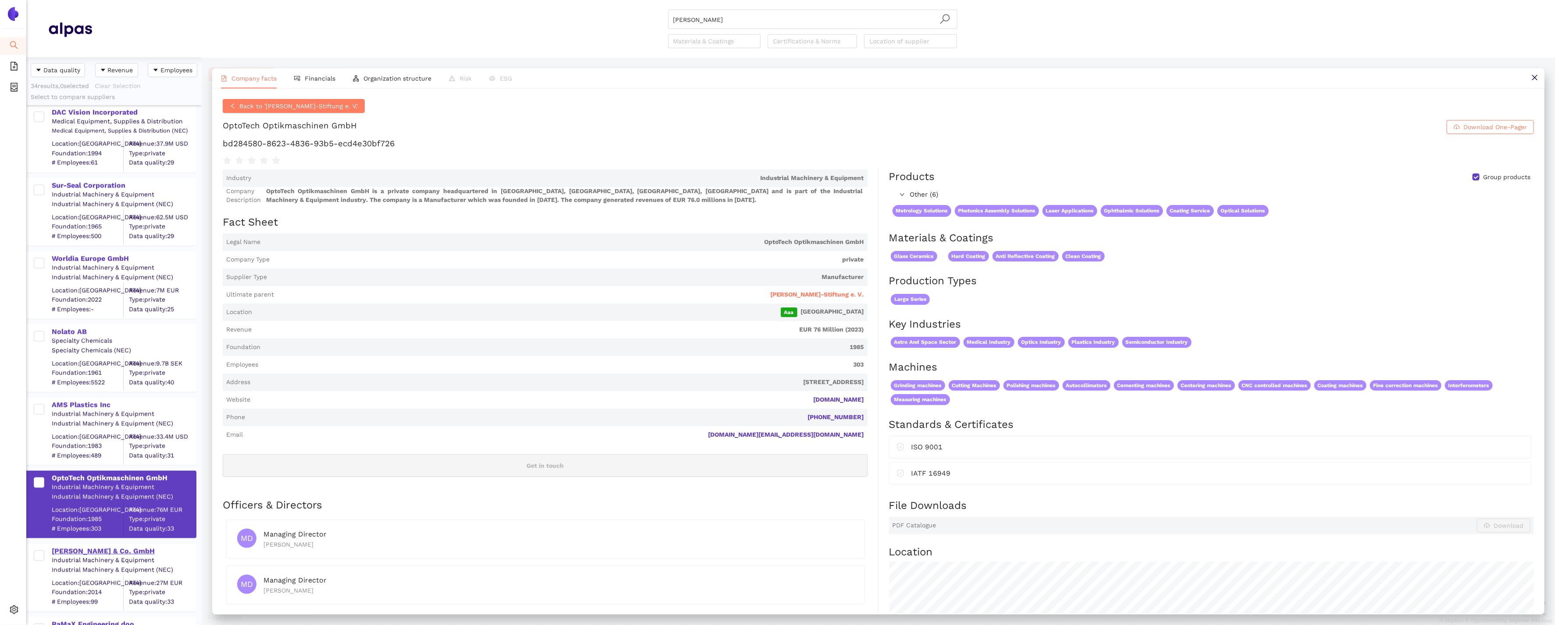
click at [98, 547] on div "[PERSON_NAME] & Co. GmbH" at bounding box center [124, 552] width 144 height 10
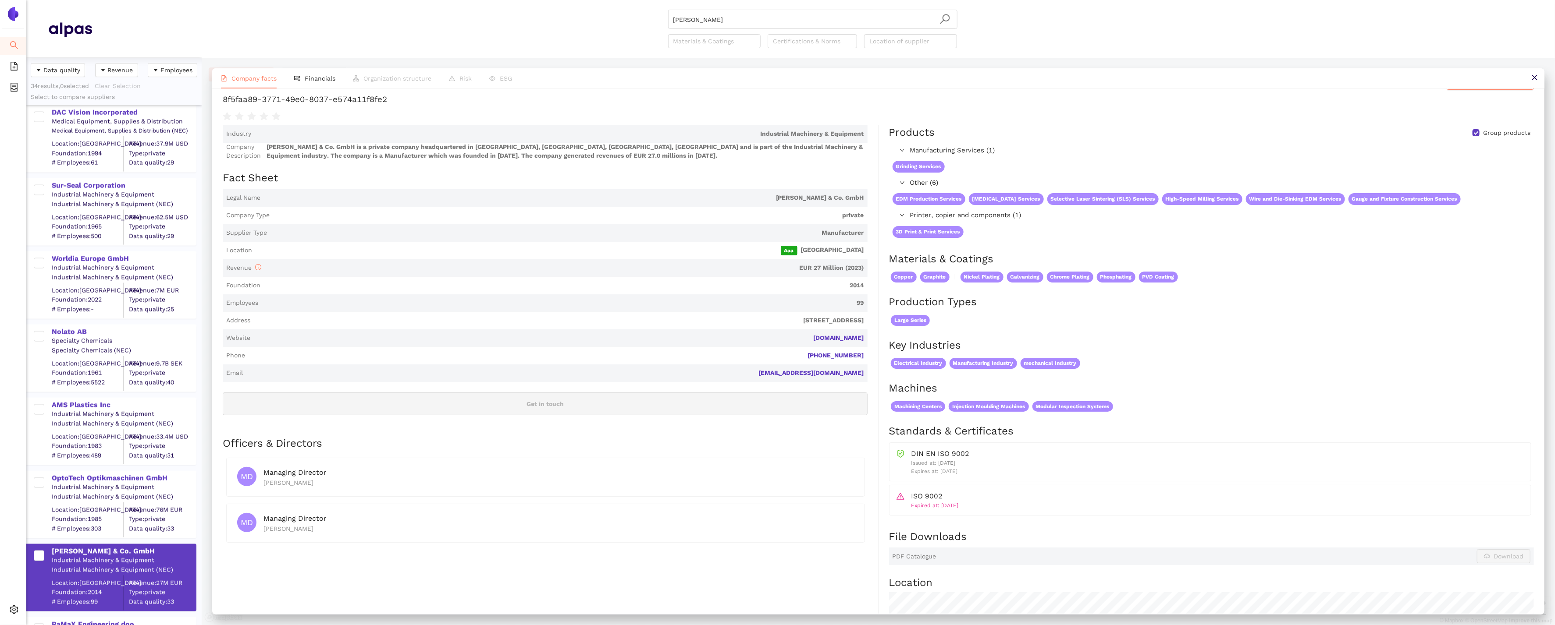
scroll to position [25, 0]
click at [324, 73] on li "Financials" at bounding box center [314, 78] width 59 height 20
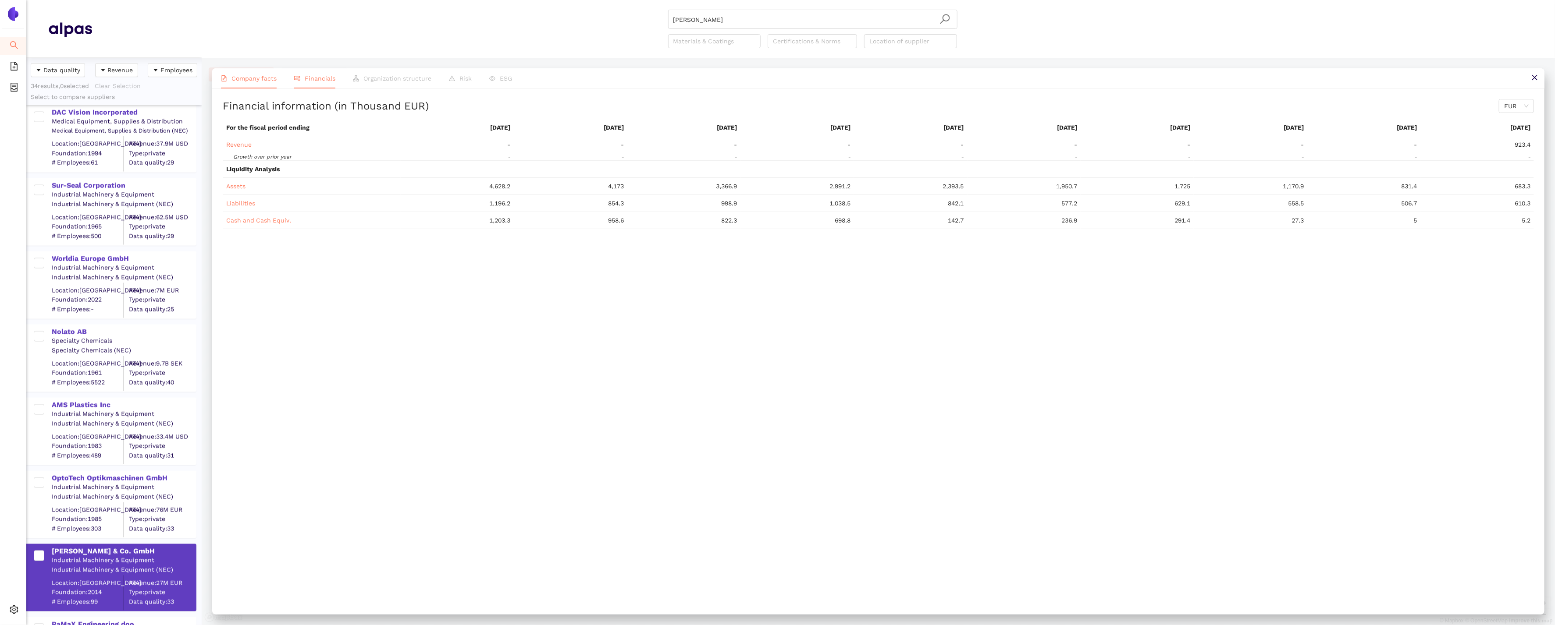
click at [229, 79] on li "Company facts" at bounding box center [248, 78] width 73 height 20
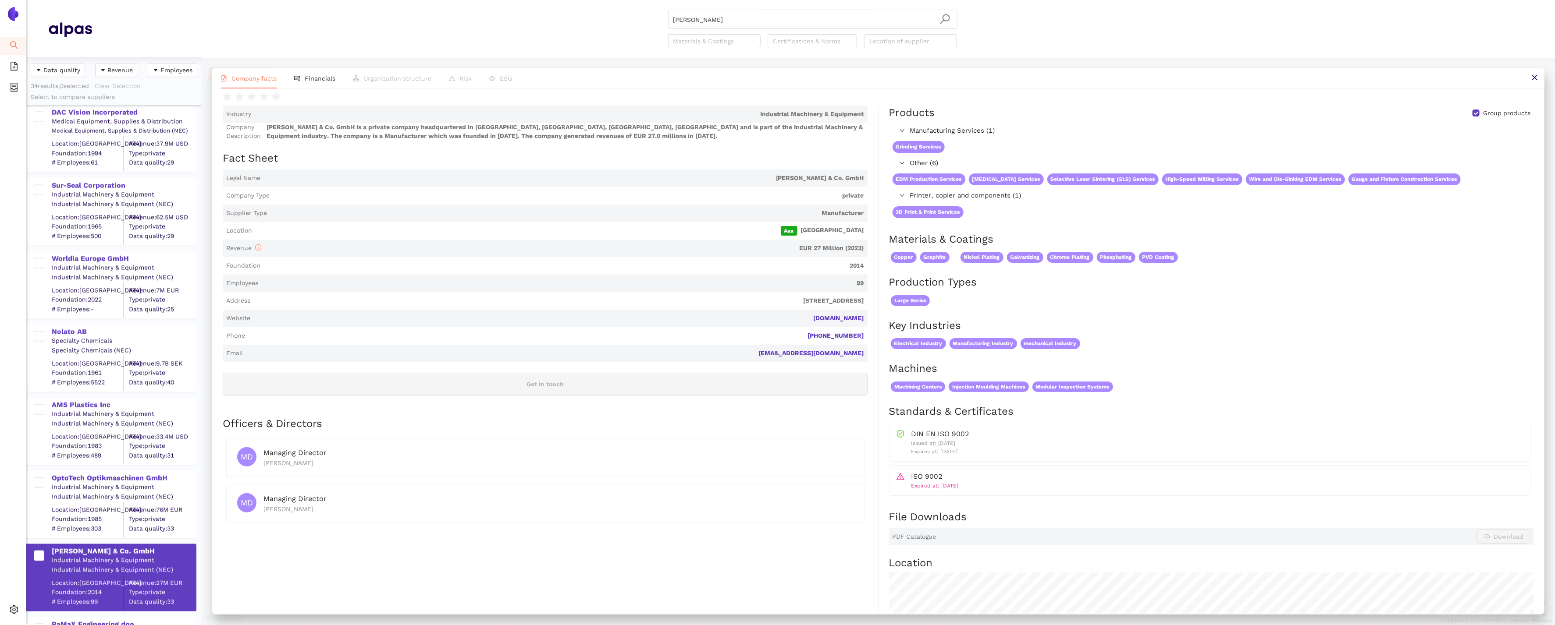
scroll to position [0, 0]
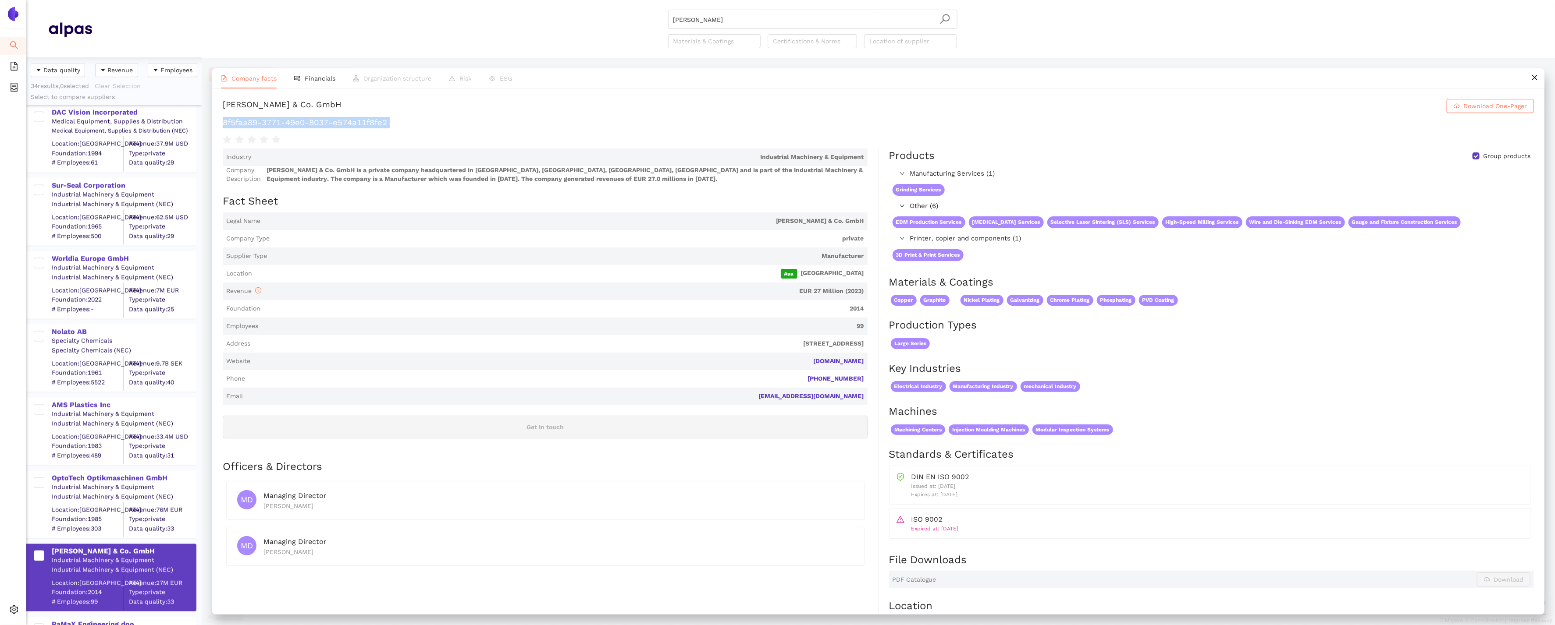
drag, startPoint x: 409, startPoint y: 117, endPoint x: 456, endPoint y: 131, distance: 48.9
click at [456, 131] on div "[PERSON_NAME] & Co. GmbH Download One-Pager 8f5faa89-3771-49e0-8037-e574a11f8fe2" at bounding box center [878, 122] width 1311 height 46
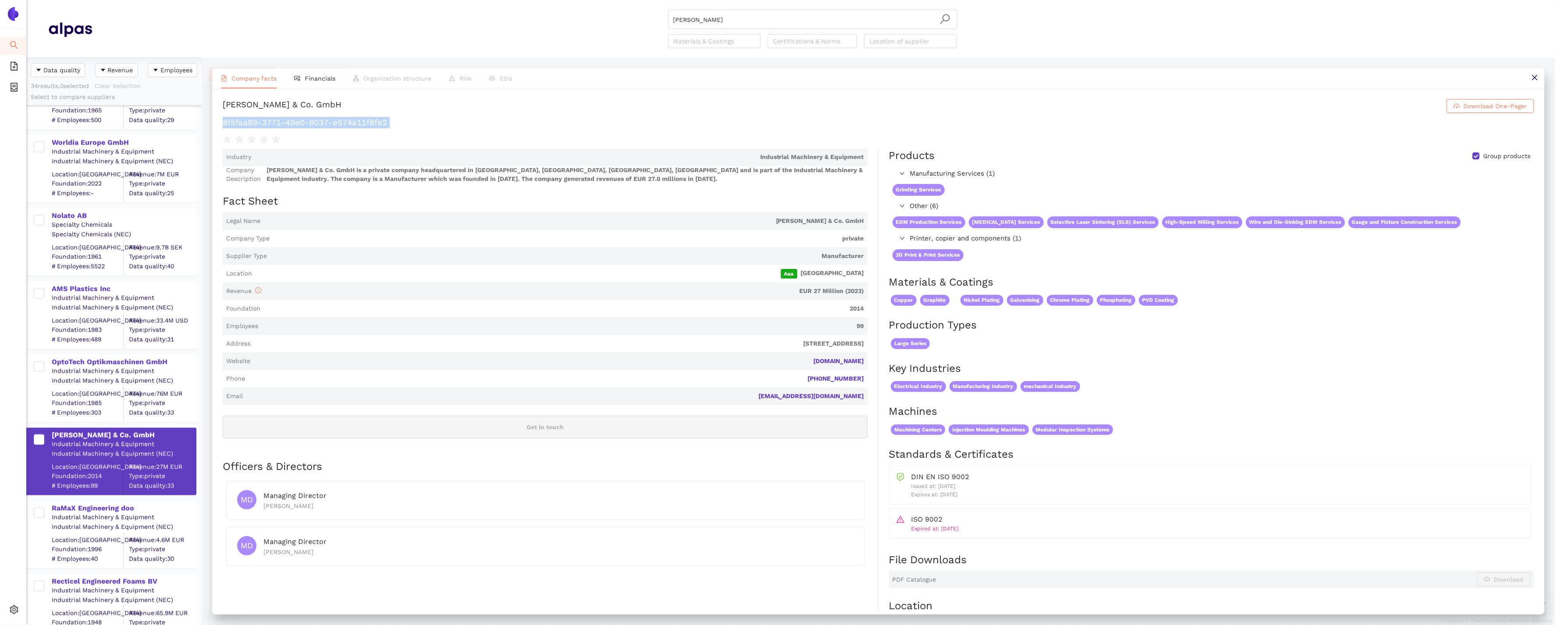
scroll to position [1607, 0]
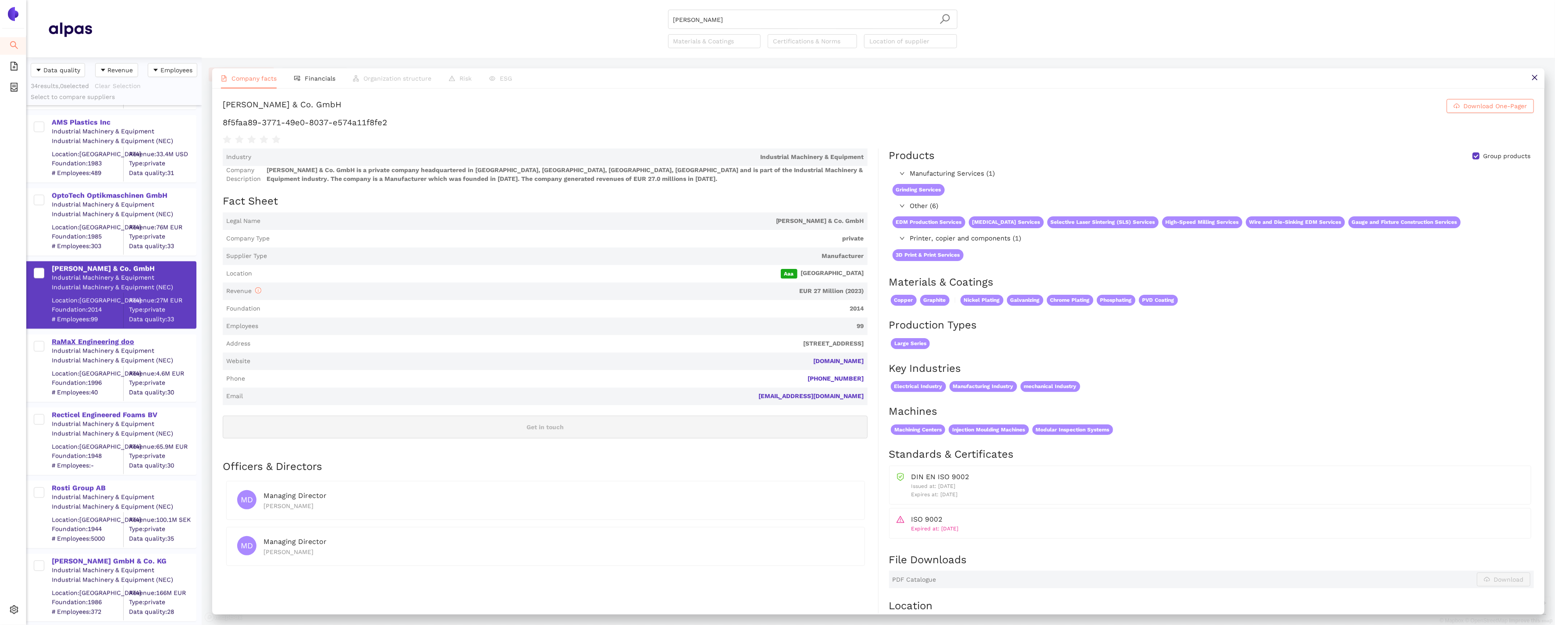
click at [114, 343] on div "RaMaX Engineering doo" at bounding box center [124, 342] width 144 height 10
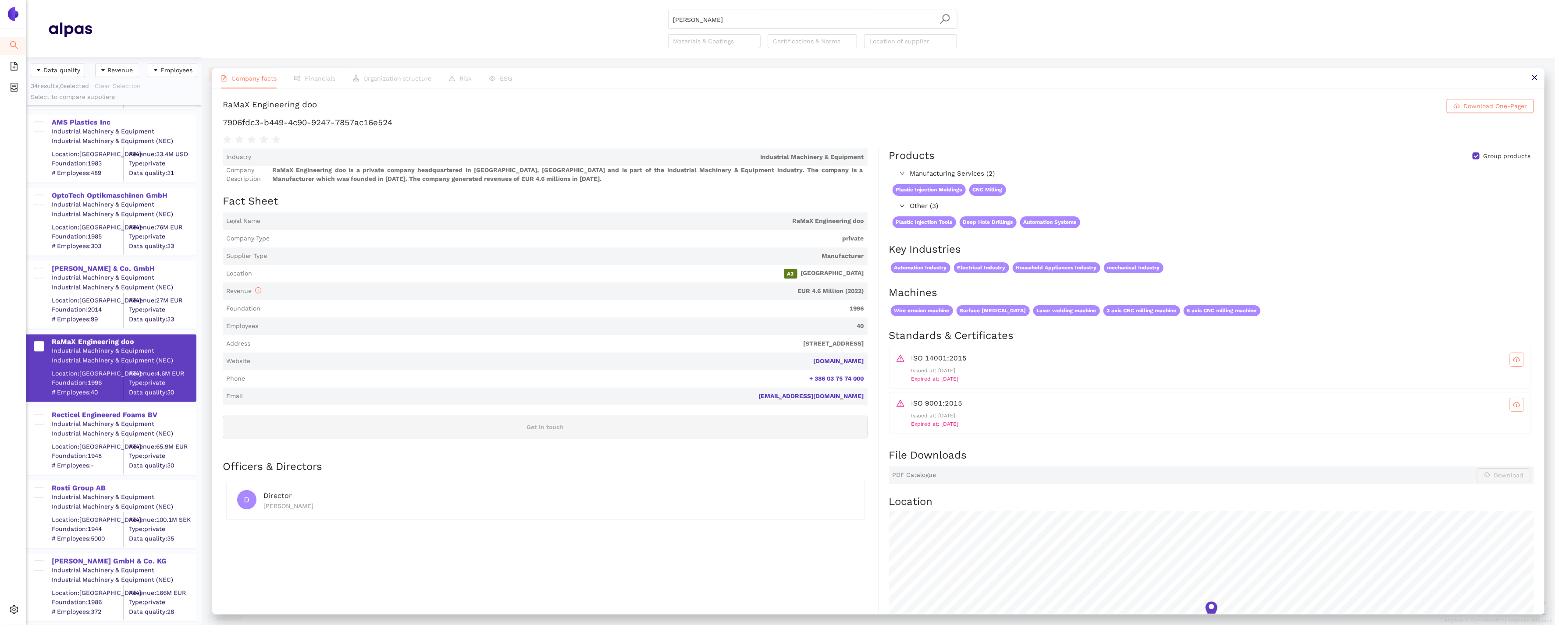
click at [103, 405] on div "Recticel Engineered Foams BV Industrial Machinery & Equipment Industrial Machin…" at bounding box center [113, 437] width 175 height 73
click at [104, 413] on div "Recticel Engineered Foams BV" at bounding box center [124, 416] width 144 height 10
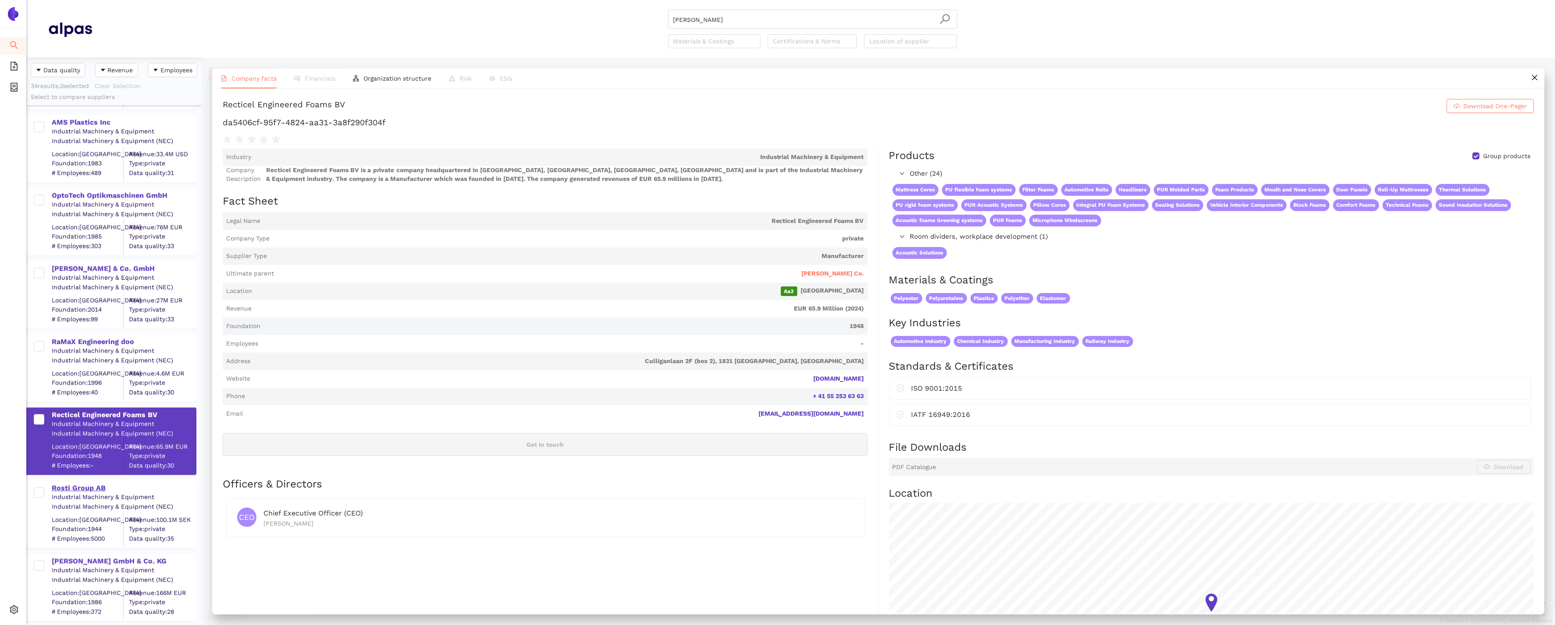
click at [88, 485] on div "Rosti Group AB" at bounding box center [124, 489] width 144 height 10
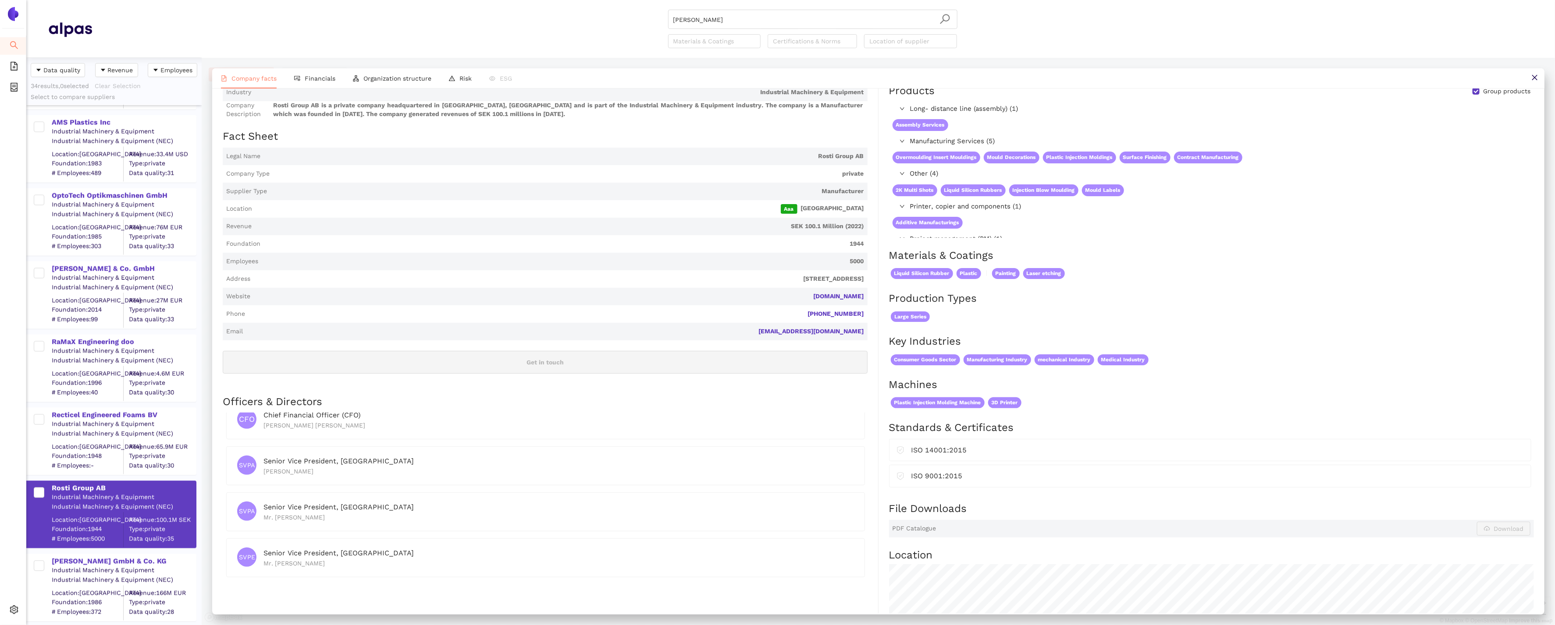
scroll to position [0, 0]
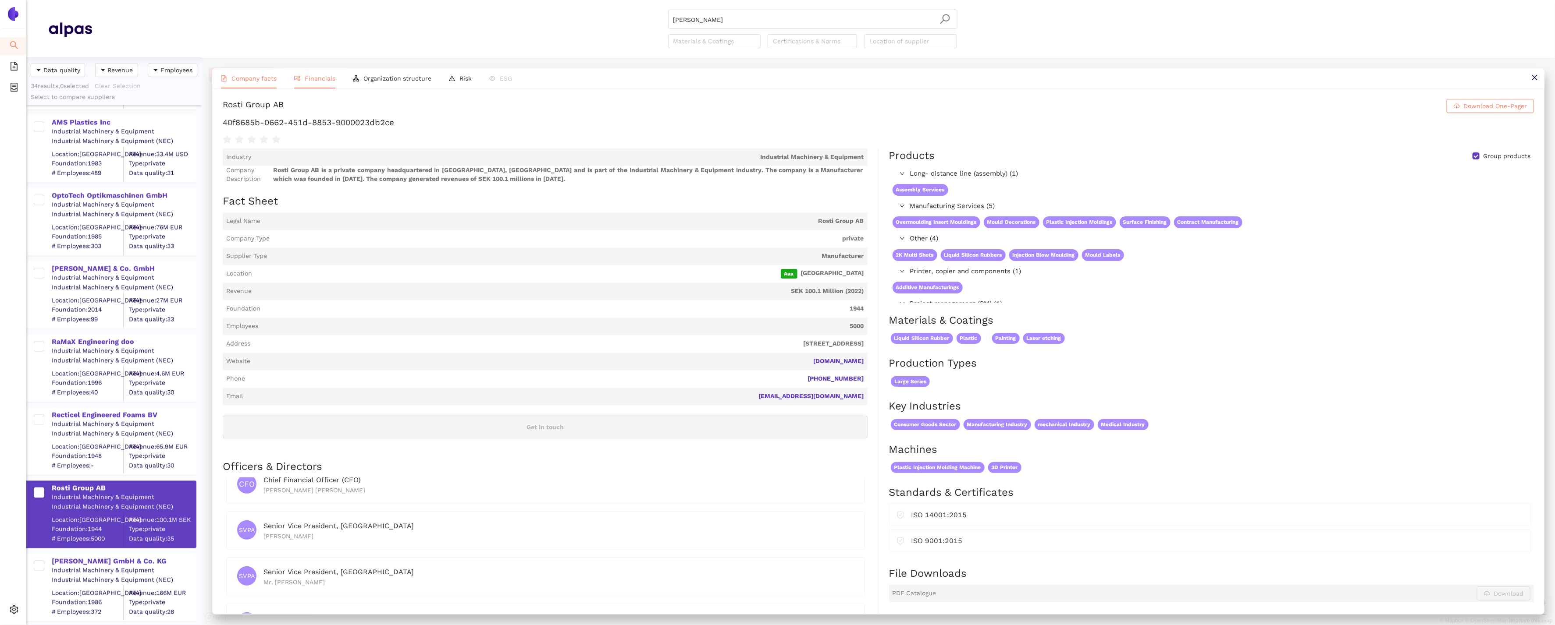
click at [325, 72] on li "Financials" at bounding box center [314, 78] width 59 height 20
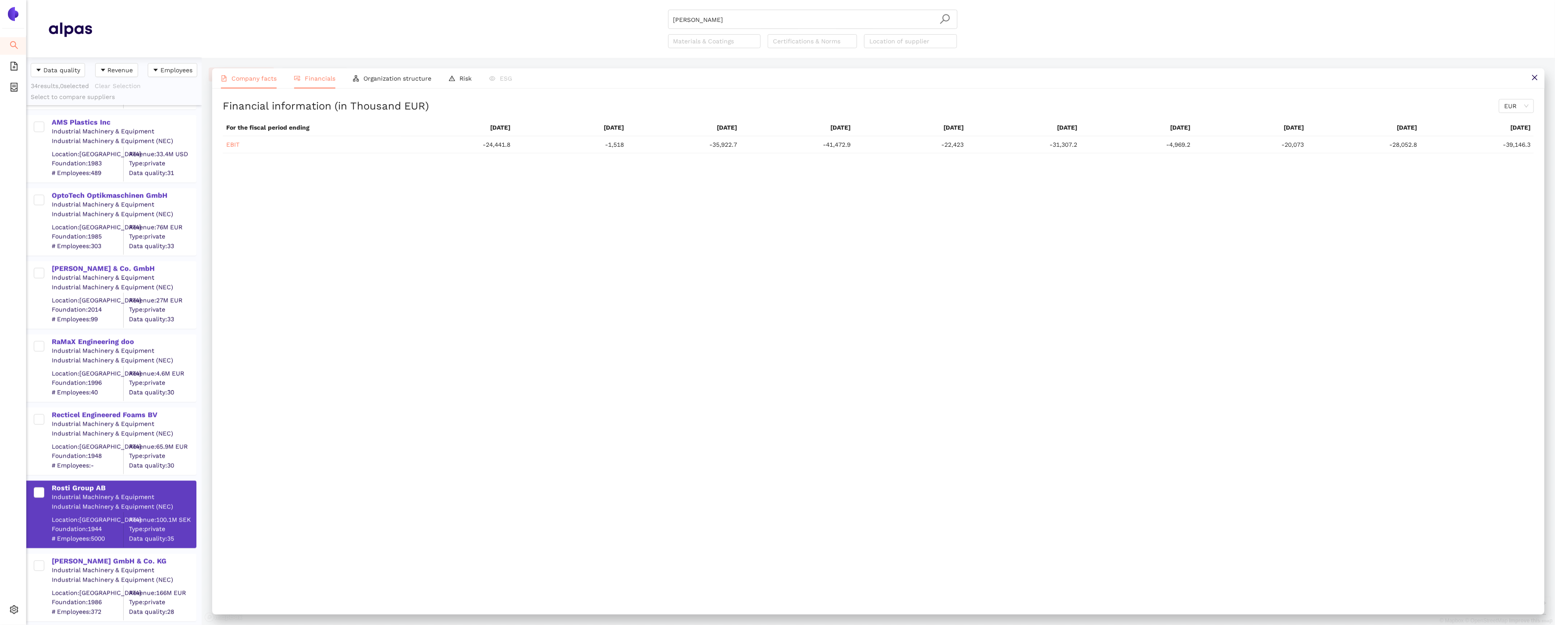
click at [244, 79] on span "Company facts" at bounding box center [253, 78] width 45 height 7
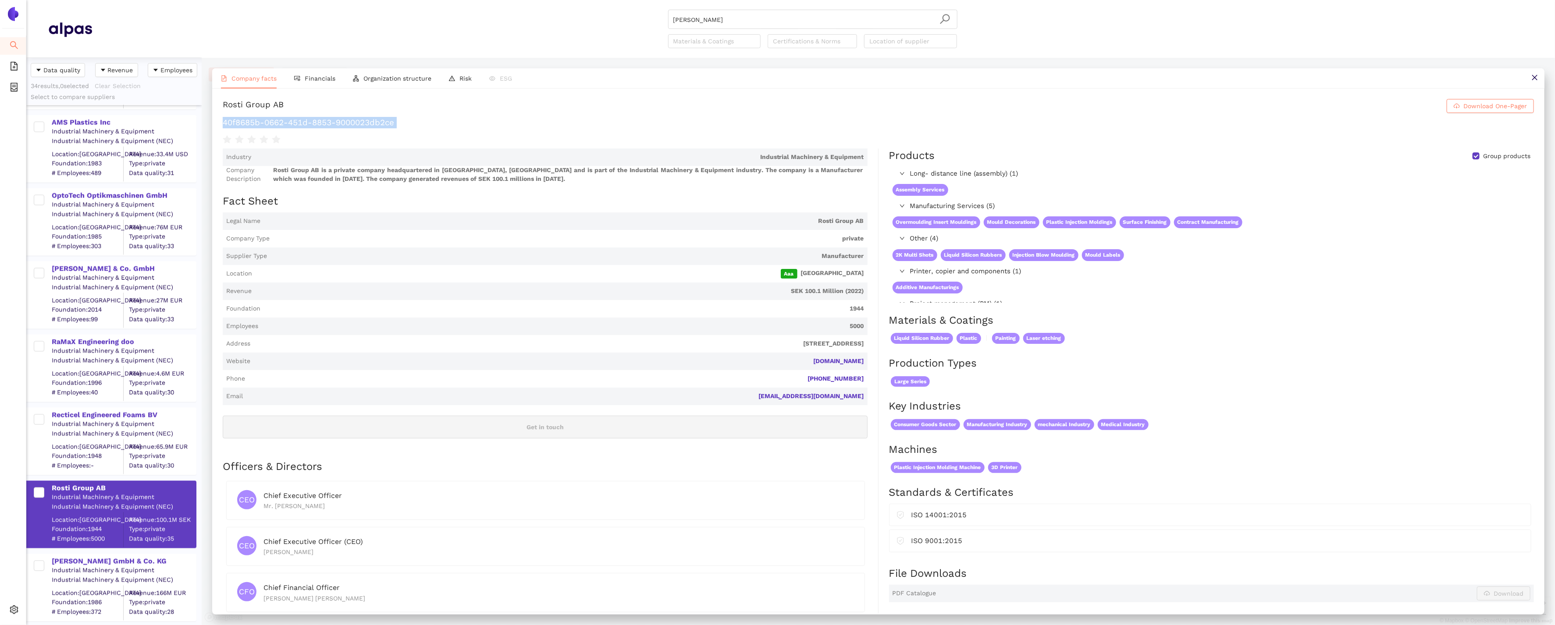
drag, startPoint x: 418, startPoint y: 129, endPoint x: 217, endPoint y: 119, distance: 200.6
click at [217, 119] on div "Rosti Group AB Download One-Pager 40f8685b-0662-451d-8853-9000023db2ce Industry…" at bounding box center [878, 351] width 1332 height 525
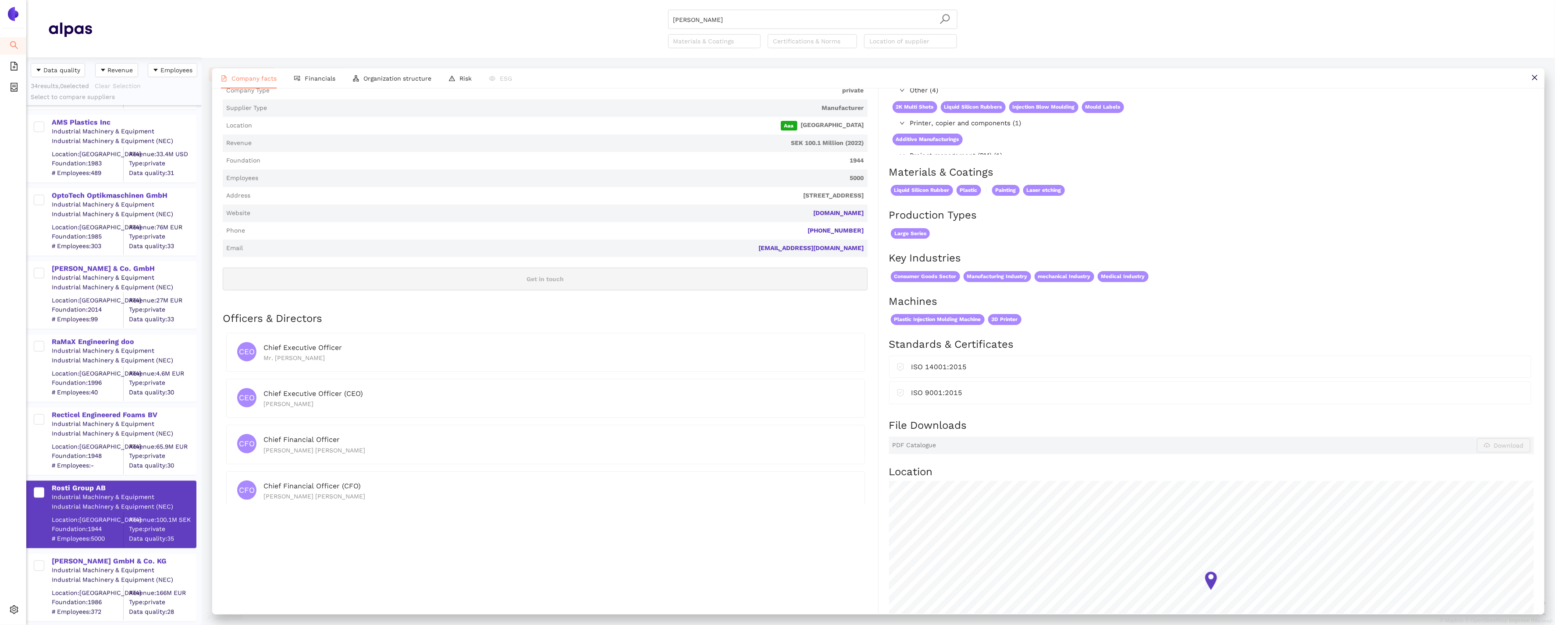
scroll to position [149, 0]
drag, startPoint x: 873, startPoint y: 213, endPoint x: 834, endPoint y: 210, distance: 39.1
click at [834, 210] on div "Industry Industrial Machinery & Equipment Company Description Rosti Group AB is…" at bounding box center [551, 354] width 656 height 710
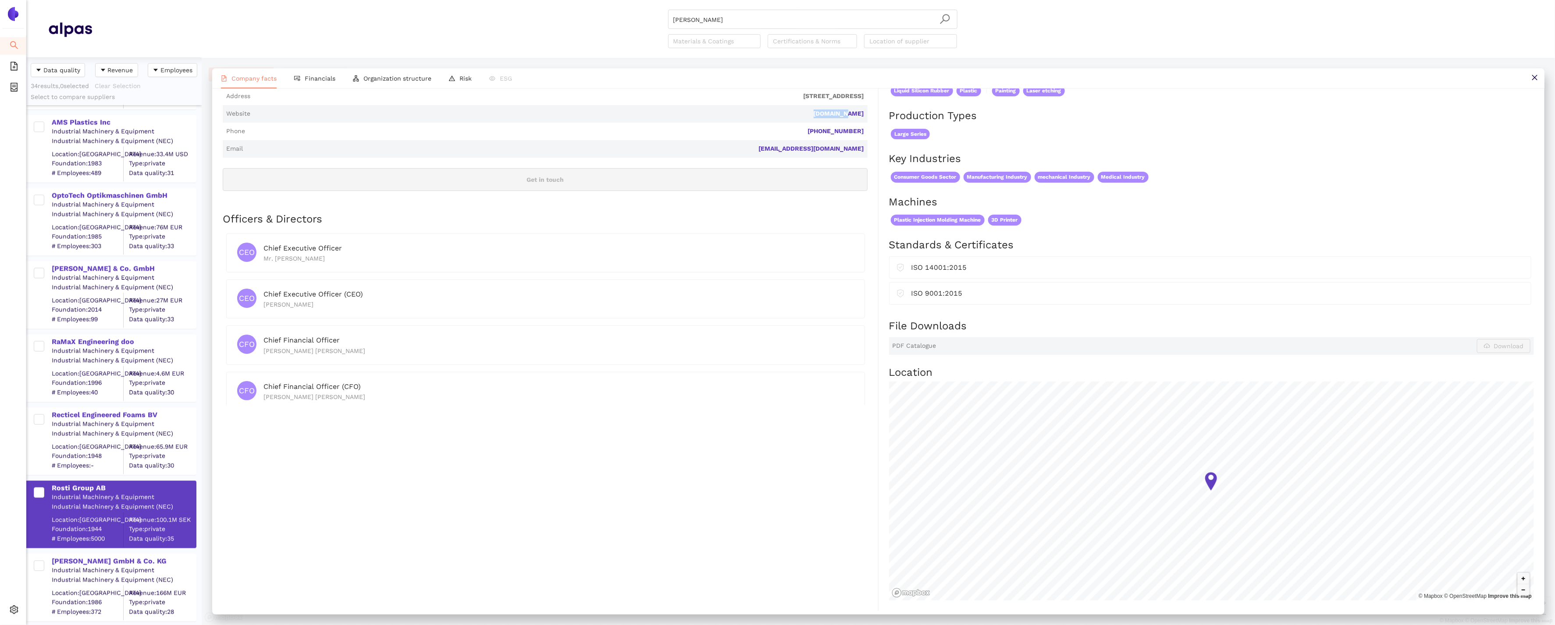
scroll to position [437, 0]
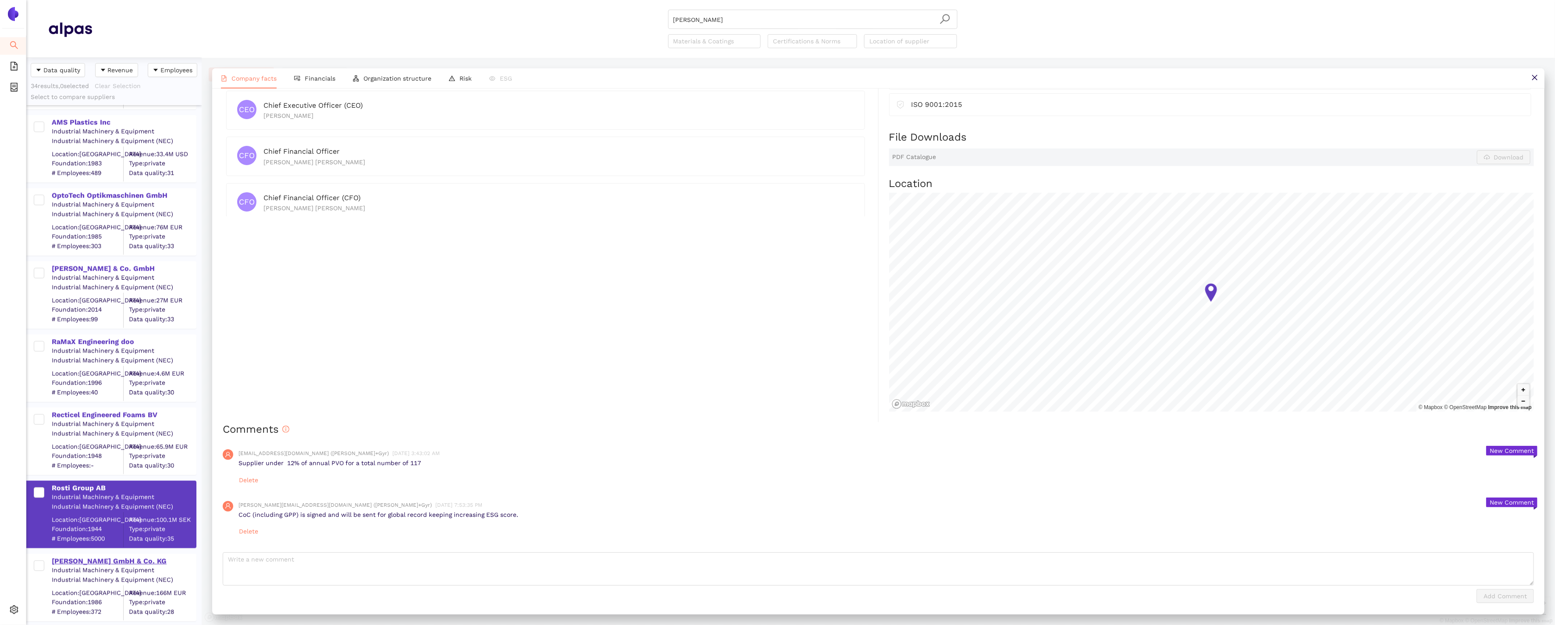
click at [75, 562] on div "[PERSON_NAME] GmbH & Co. KG" at bounding box center [124, 562] width 144 height 10
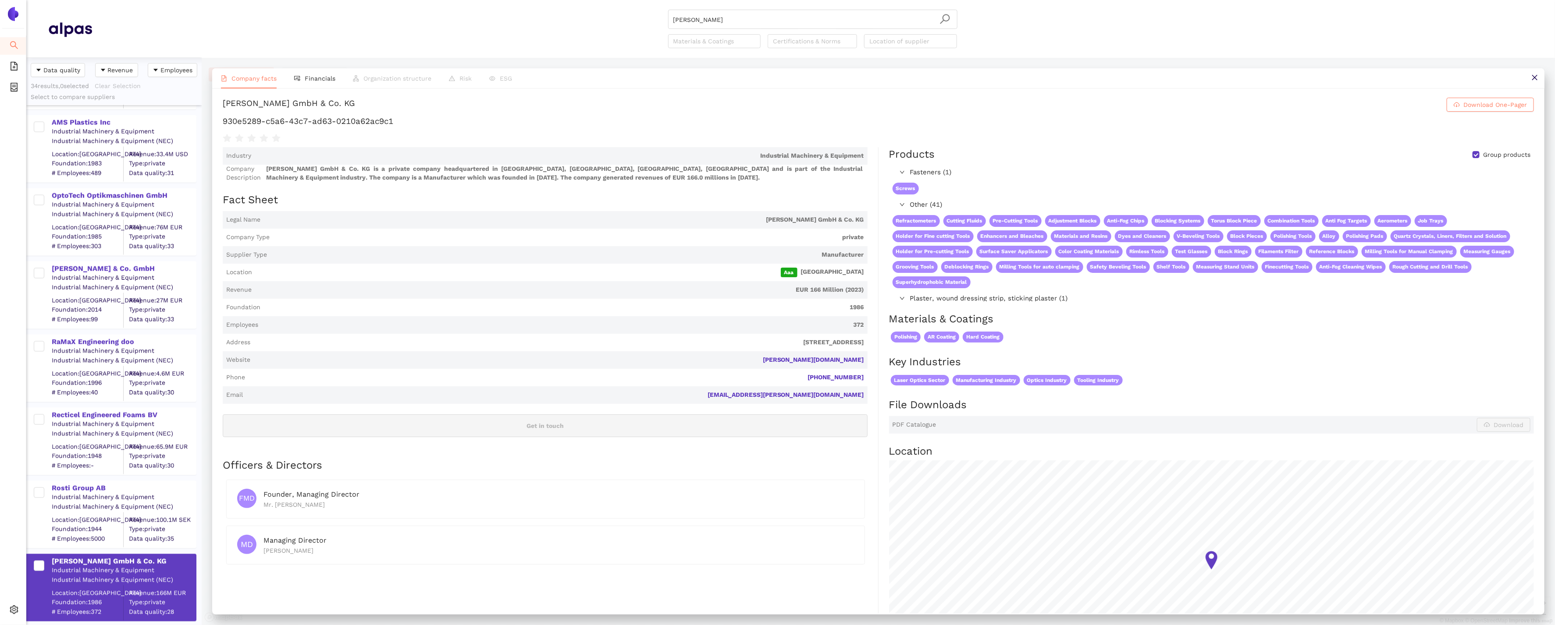
scroll to position [0, 0]
drag, startPoint x: 469, startPoint y: 116, endPoint x: 468, endPoint y: 112, distance: 4.5
click at [468, 114] on div "[PERSON_NAME] GmbH & Co. KG Download One-Pager 930e5289-c5a6-43c7-ad63-0210a62a…" at bounding box center [878, 122] width 1311 height 46
drag, startPoint x: 450, startPoint y: 123, endPoint x: 219, endPoint y: 120, distance: 231.0
click at [219, 120] on div "[PERSON_NAME] GmbH & Co. KG Download One-Pager 930e5289-c5a6-43c7-ad63-0210a62a…" at bounding box center [878, 351] width 1332 height 525
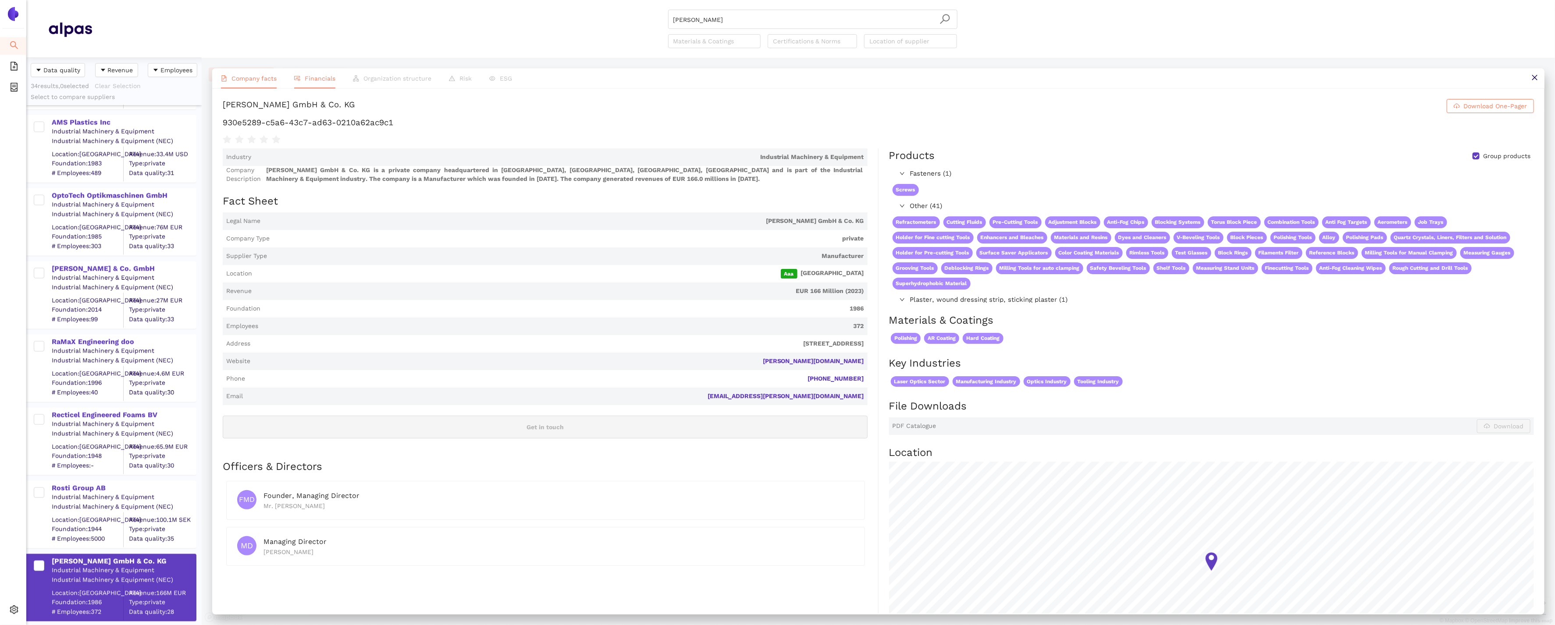
click at [323, 78] on span "Financials" at bounding box center [320, 78] width 31 height 7
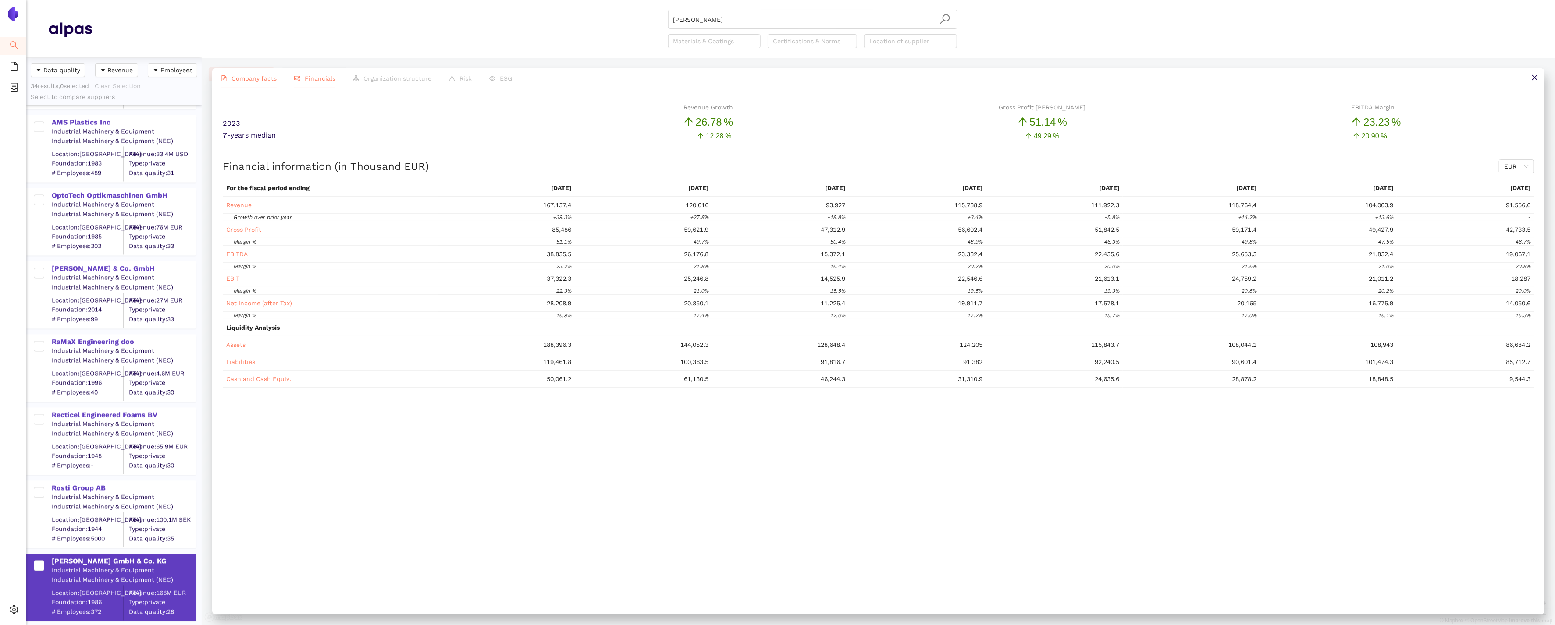
click at [238, 79] on span "Company facts" at bounding box center [253, 78] width 45 height 7
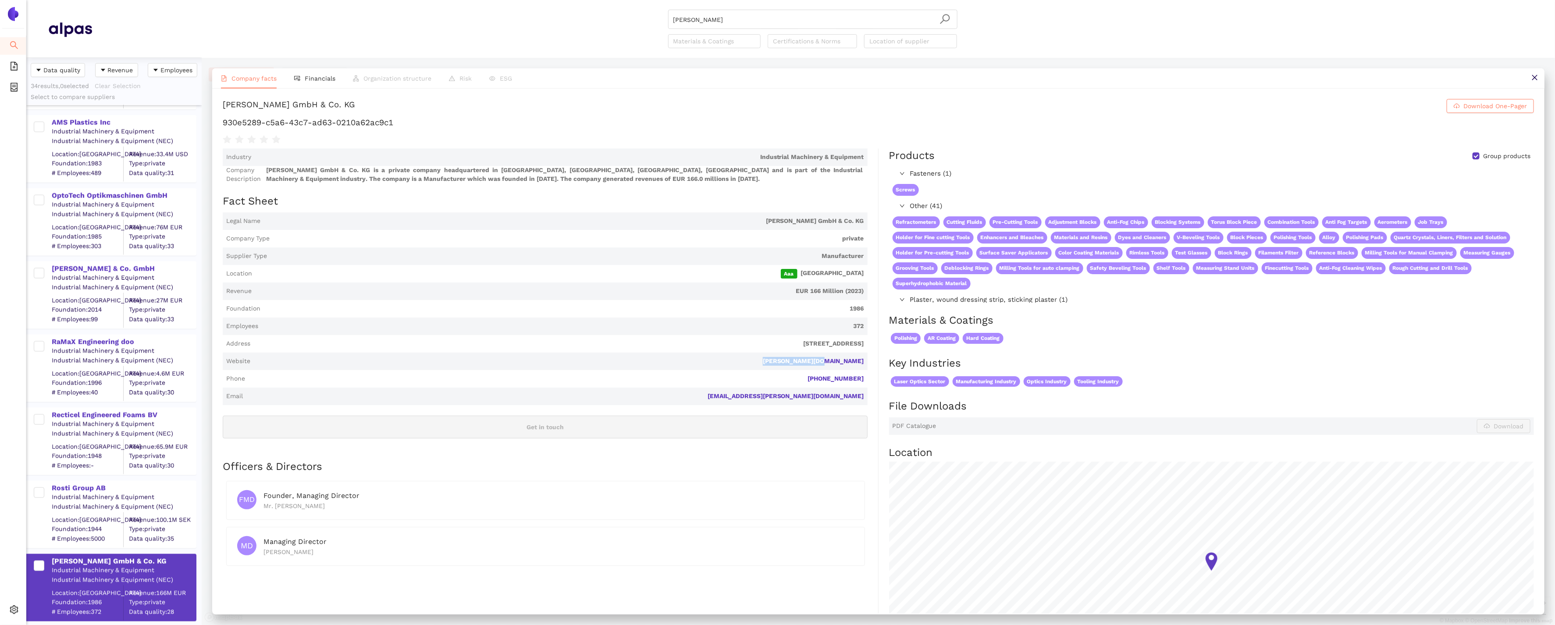
drag, startPoint x: 868, startPoint y: 366, endPoint x: 797, endPoint y: 364, distance: 70.6
click at [797, 364] on div "Industry Industrial Machinery & Equipment Company Description [PERSON_NAME] Gmb…" at bounding box center [551, 420] width 656 height 543
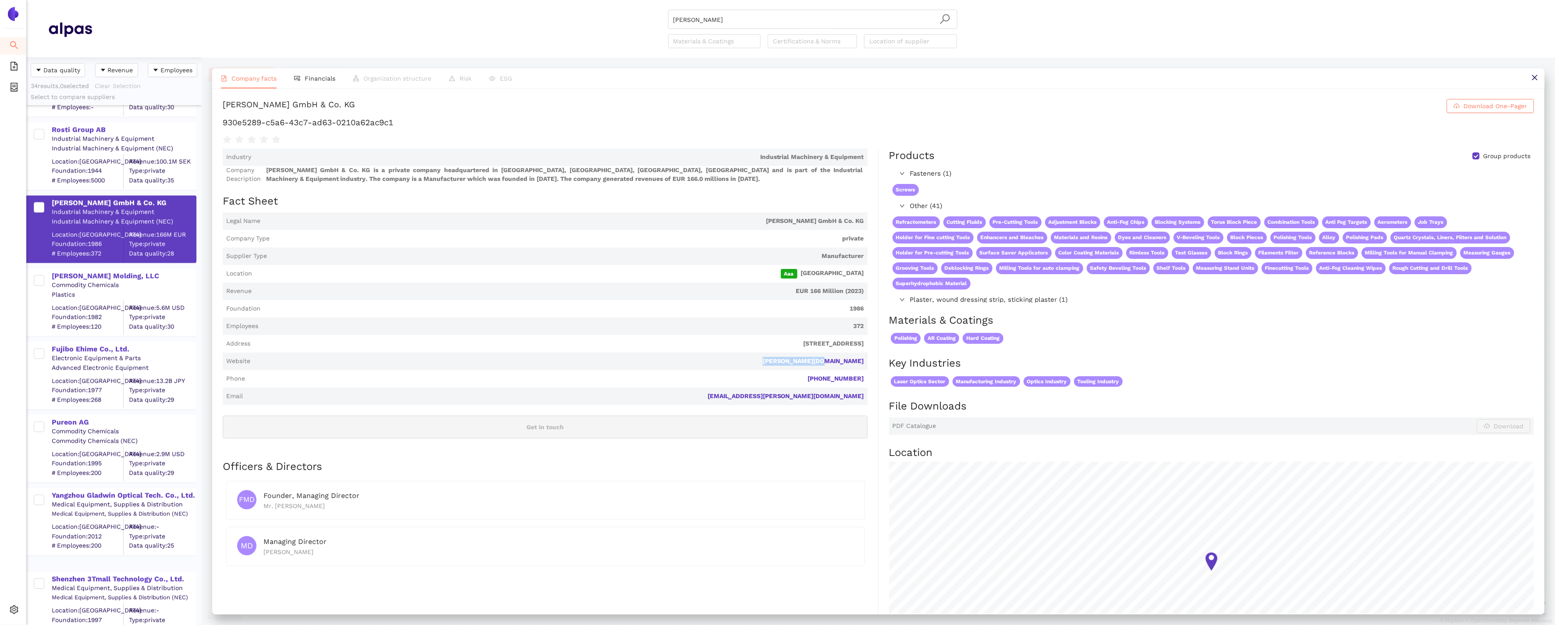
scroll to position [1979, 0]
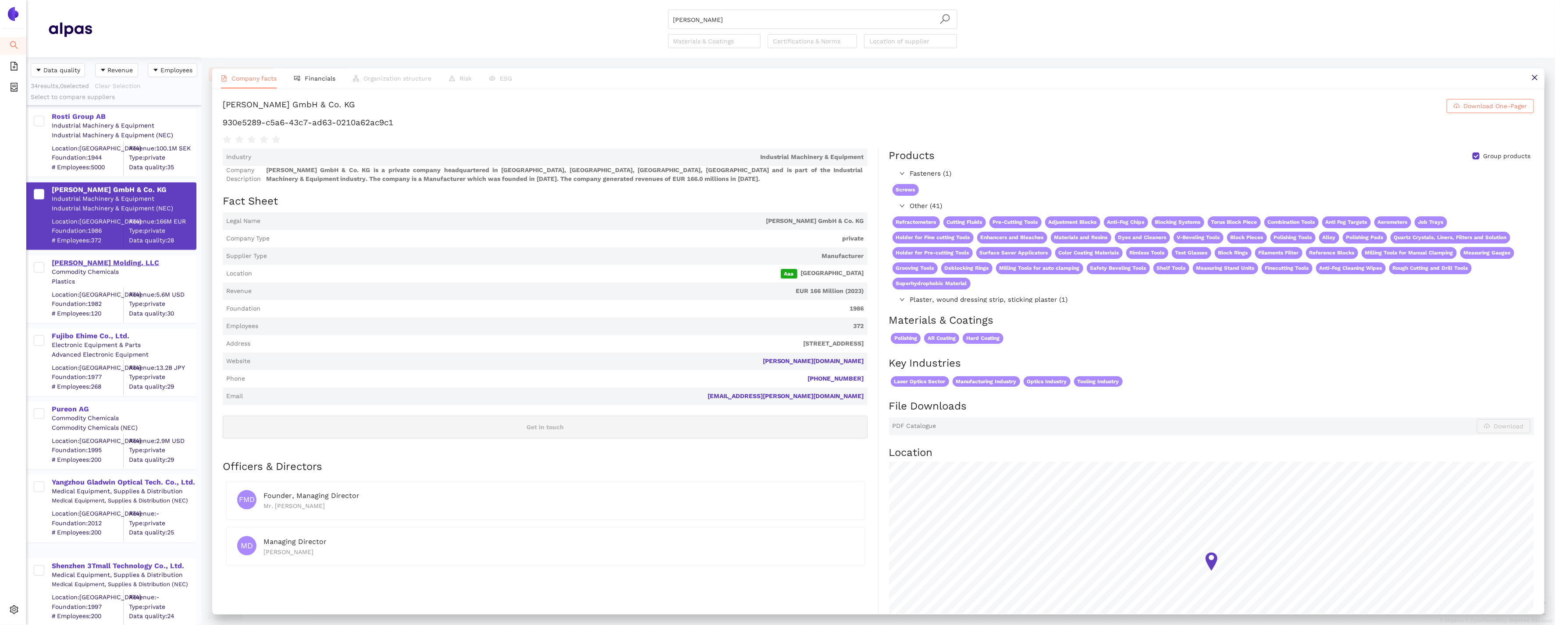
click at [68, 263] on div "[PERSON_NAME] Molding, LLC" at bounding box center [124, 263] width 144 height 10
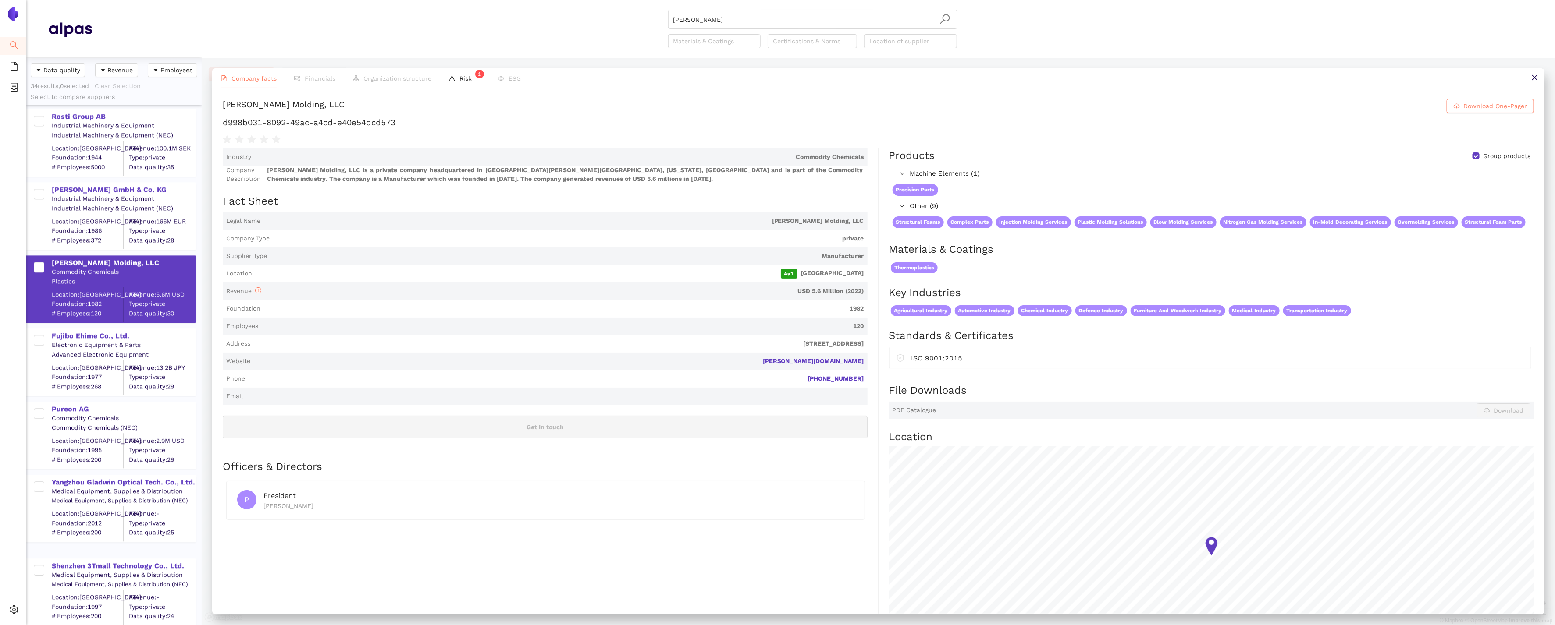
click at [82, 337] on div "Fujibo Ehime Co., Ltd." at bounding box center [124, 336] width 144 height 10
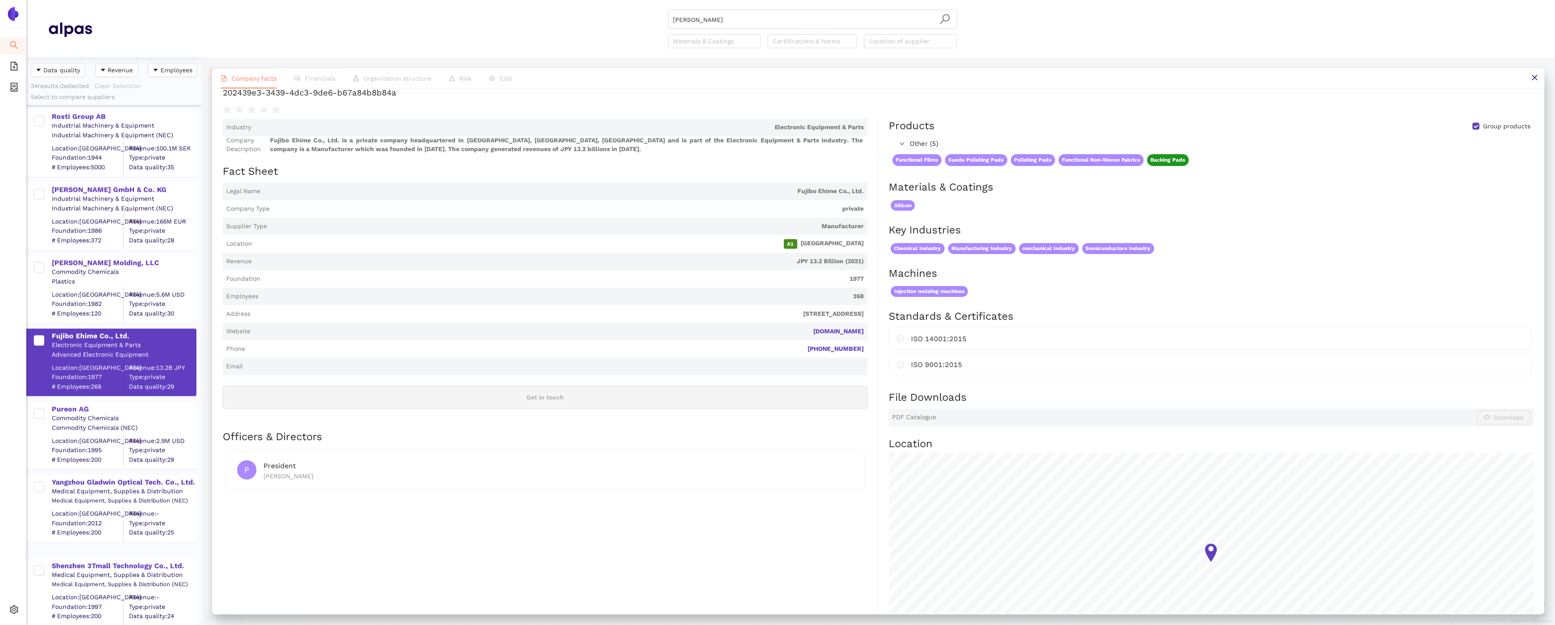
scroll to position [0, 0]
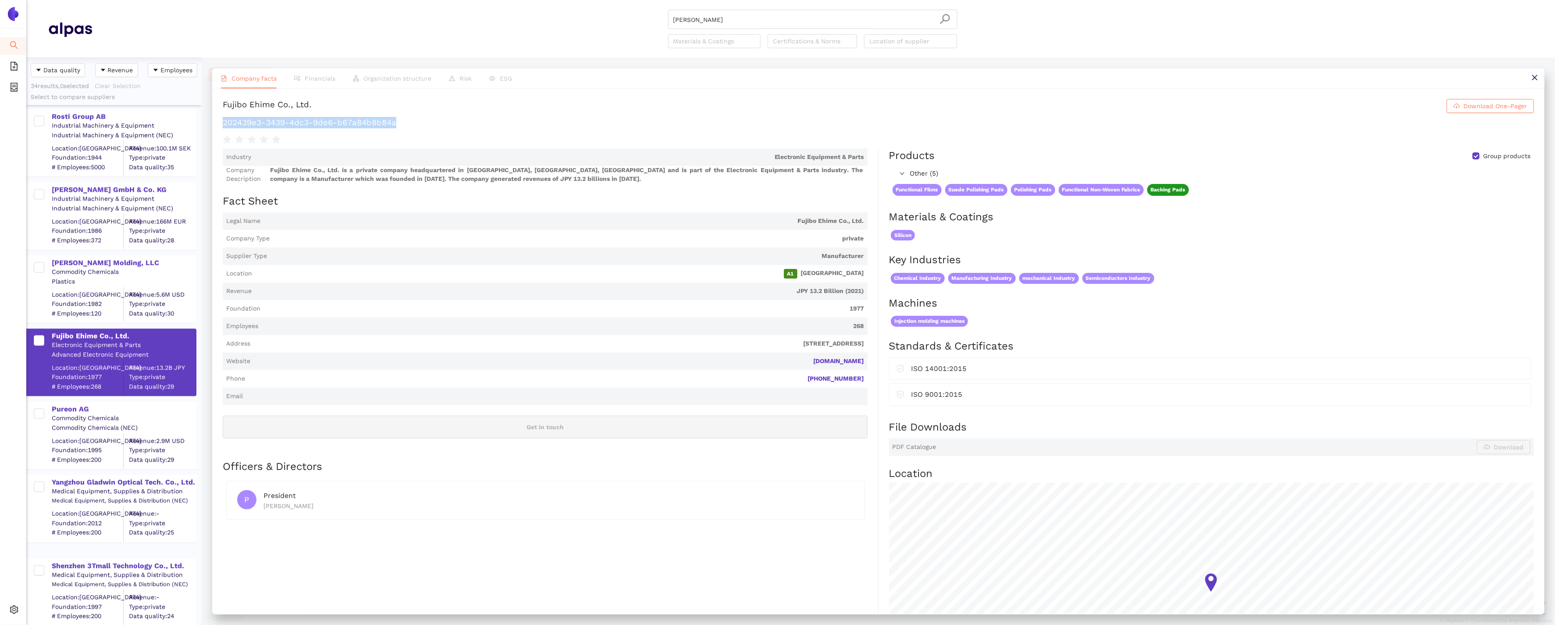
drag, startPoint x: 404, startPoint y: 123, endPoint x: 219, endPoint y: 121, distance: 185.0
click at [219, 121] on div "Fujibo Ehime Co., Ltd. Download One-Pager 202439e3-3439-4dc3-9de6-b67a84b8b84a …" at bounding box center [878, 351] width 1332 height 525
drag, startPoint x: 710, startPoint y: 27, endPoint x: 608, endPoint y: 9, distance: 102.7
click at [608, 10] on div "[PERSON_NAME] Materials & Coatings Certifications & Norms Location of supplier" at bounding box center [812, 29] width 1441 height 39
paste input "Fujibo Holdings, Inc."
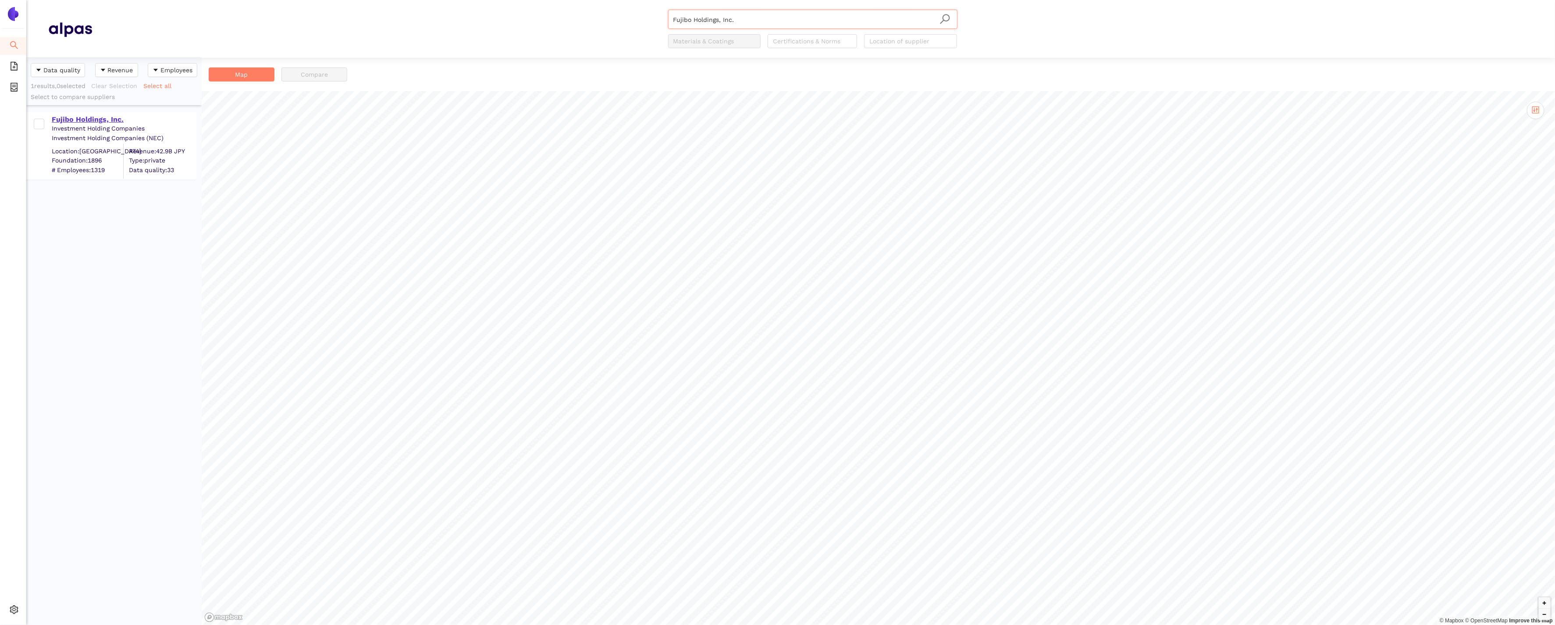
click at [70, 117] on div "Fujibo Holdings, Inc." at bounding box center [124, 120] width 144 height 10
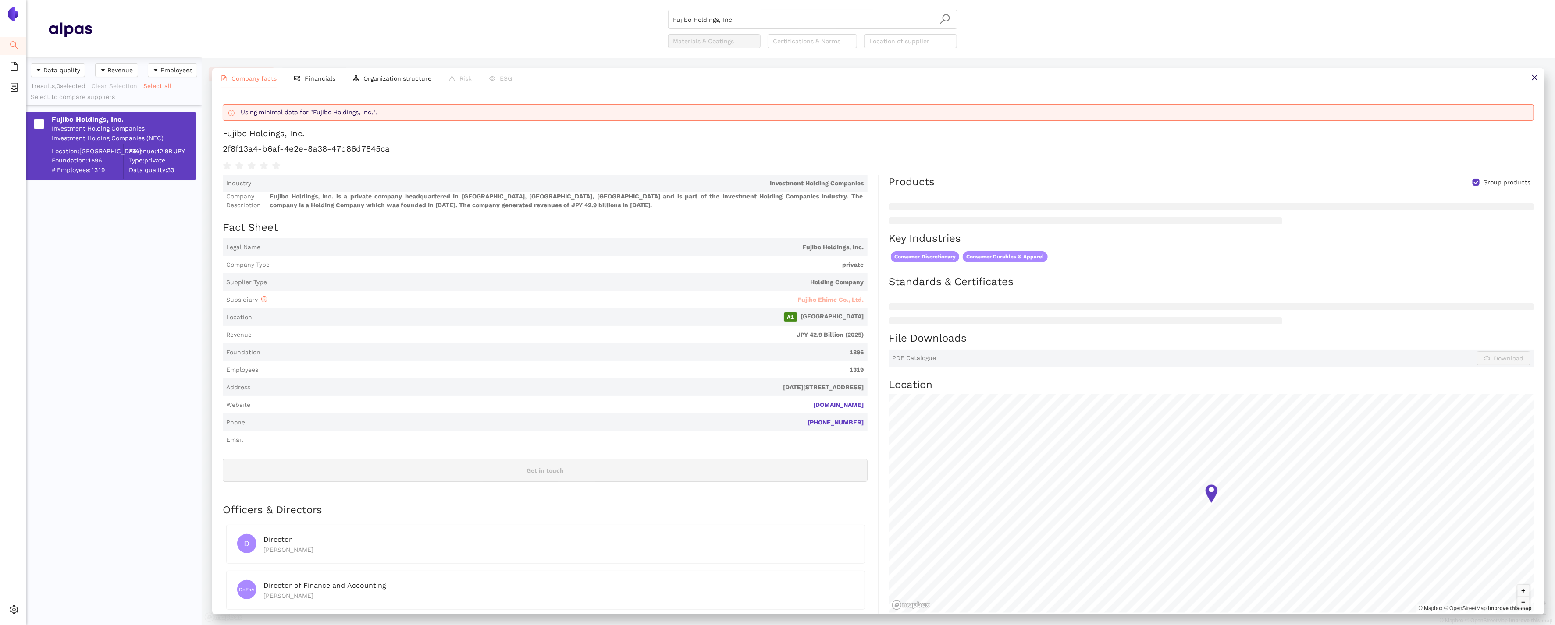
click at [855, 301] on span "Fujibo Ehime Co., Ltd." at bounding box center [831, 299] width 66 height 7
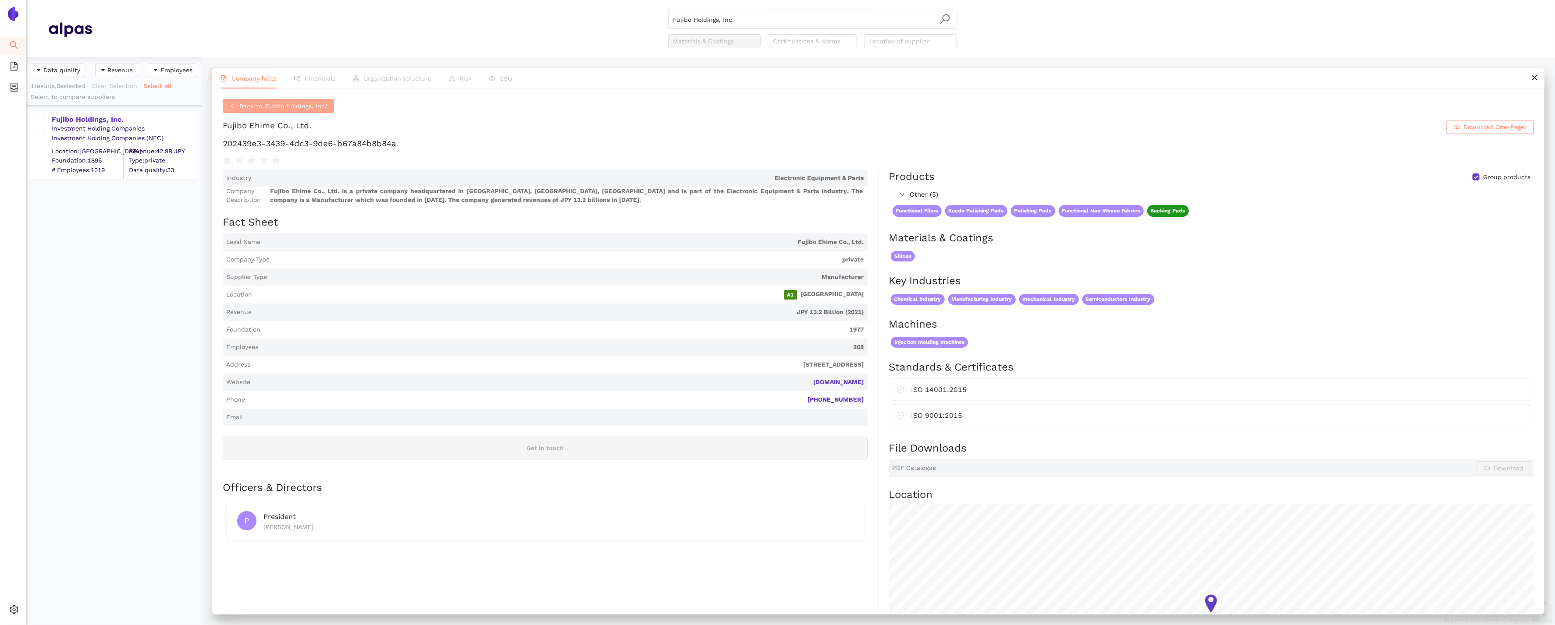
click at [270, 103] on span "Back to 'Fujibo Holdings, Inc.'" at bounding box center [283, 106] width 88 height 10
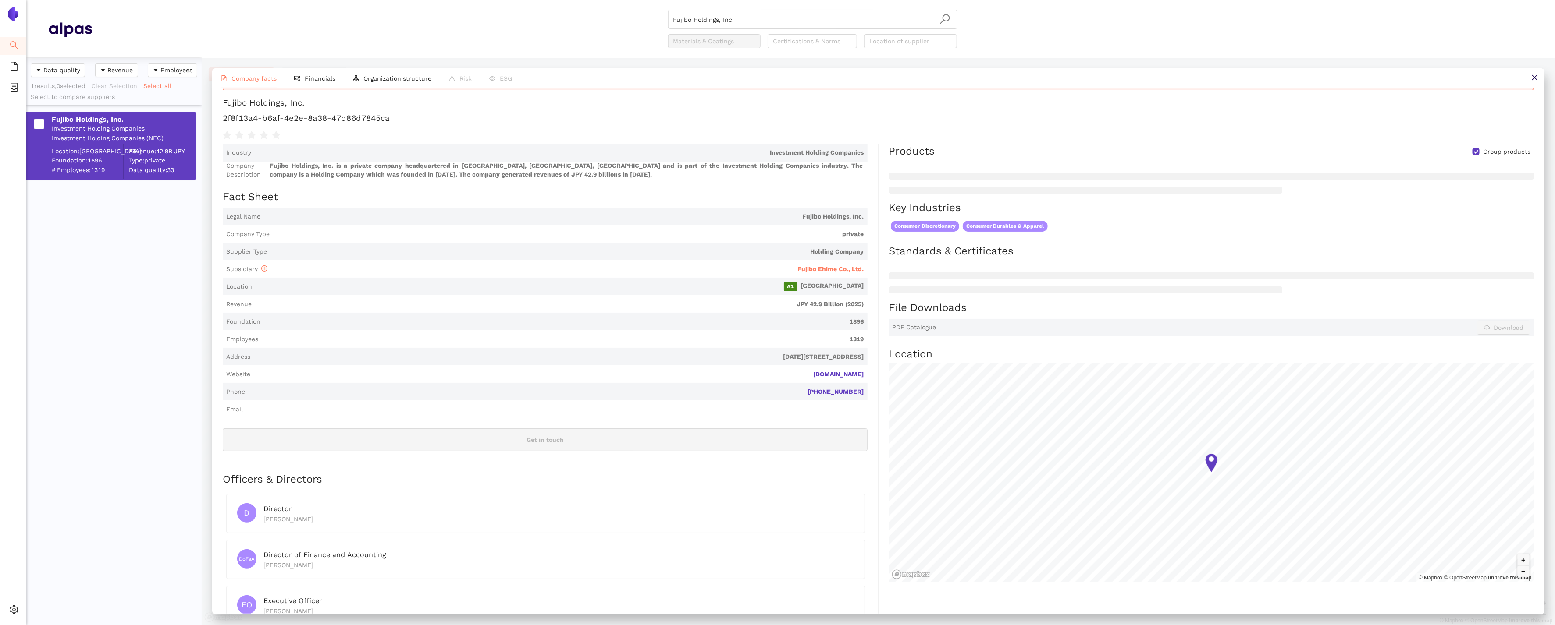
scroll to position [25, 0]
click at [320, 76] on span "Financials" at bounding box center [320, 78] width 31 height 7
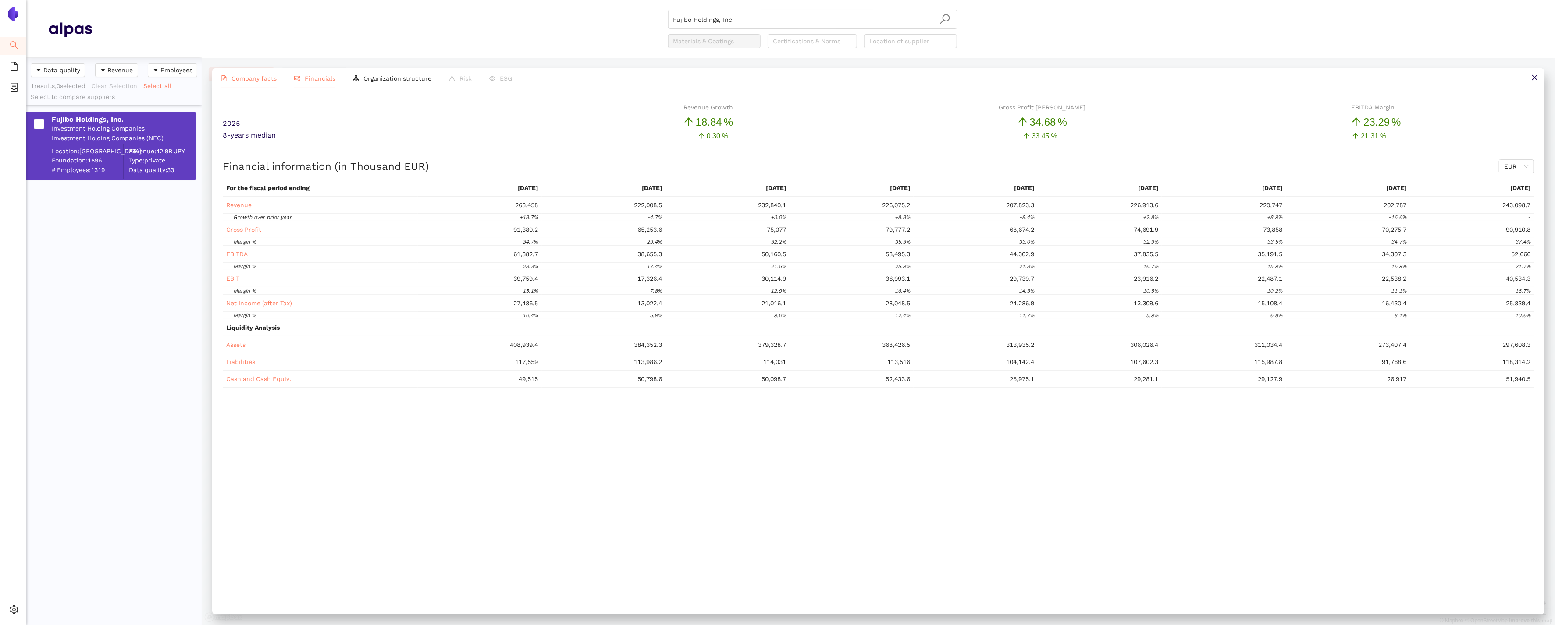
click at [269, 80] on span "Company facts" at bounding box center [253, 78] width 45 height 7
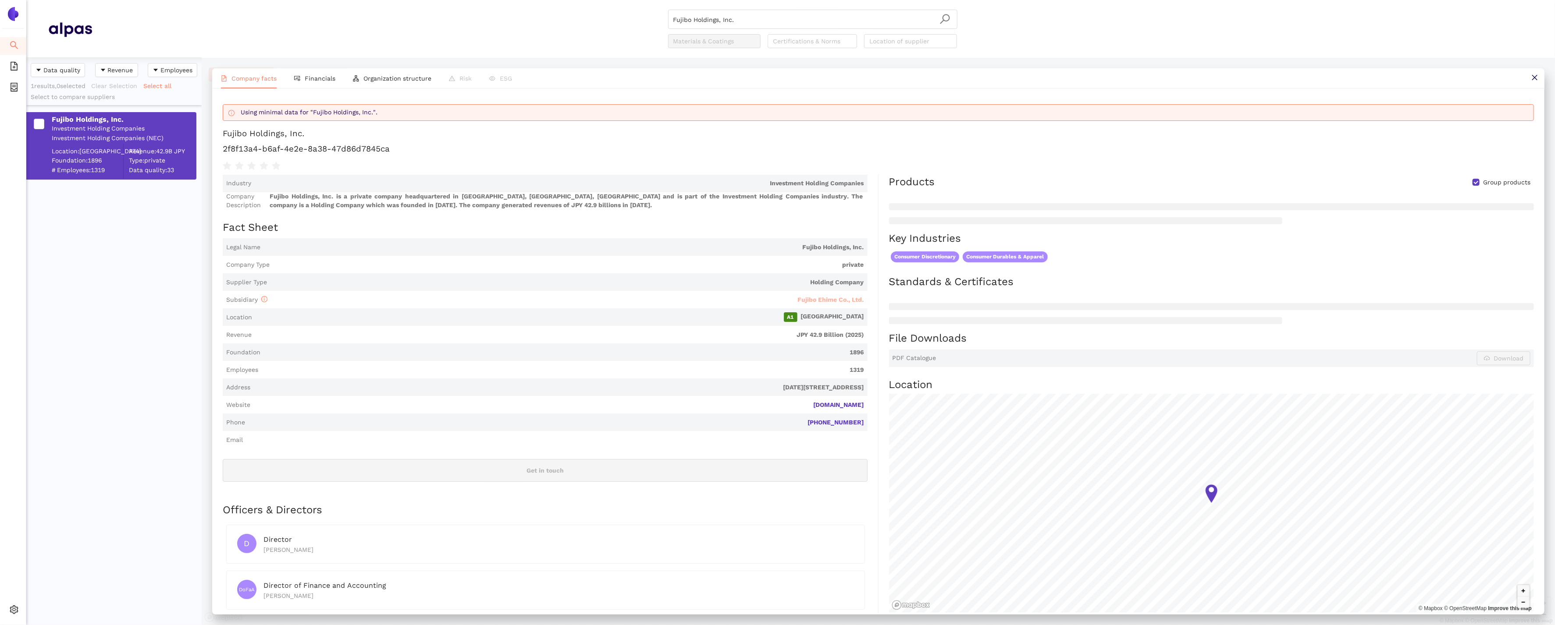
click at [863, 297] on span "Fujibo Ehime Co., Ltd." at bounding box center [831, 299] width 66 height 7
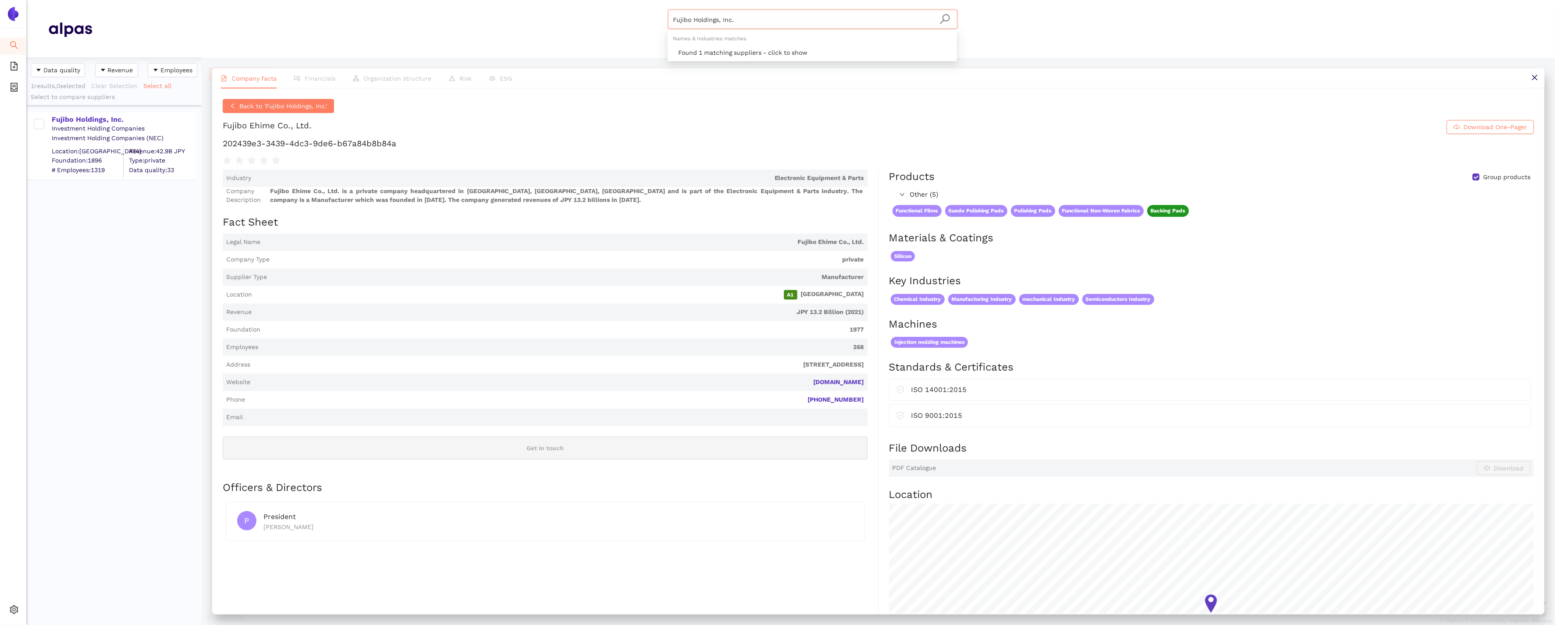
drag, startPoint x: 757, startPoint y: 25, endPoint x: 529, endPoint y: -29, distance: 233.9
click at [529, 0] on html "Search eSourcing Templates eSourcing Projects Settings Fujibo Holdings, Inc. Ma…" at bounding box center [777, 312] width 1555 height 625
paste input "Delamare Sovra"
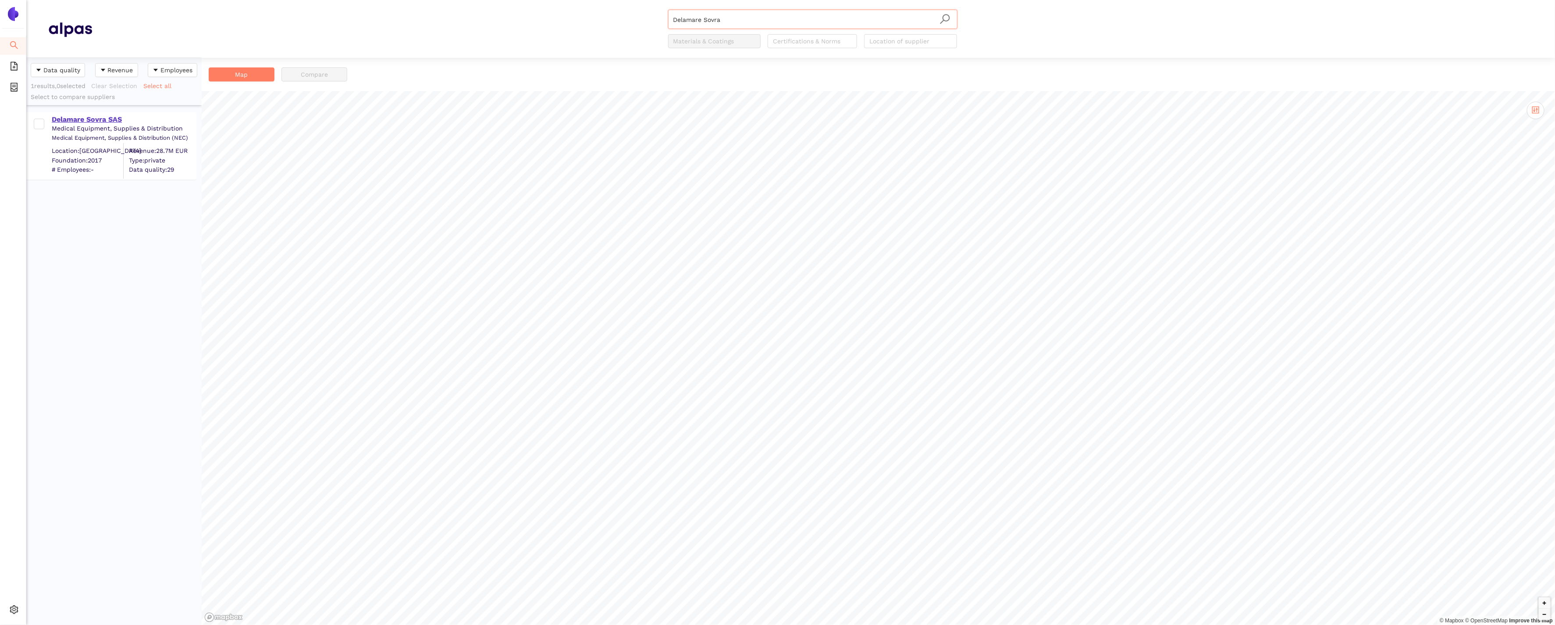
click at [90, 119] on div "Delamare Sovra SAS" at bounding box center [124, 120] width 144 height 10
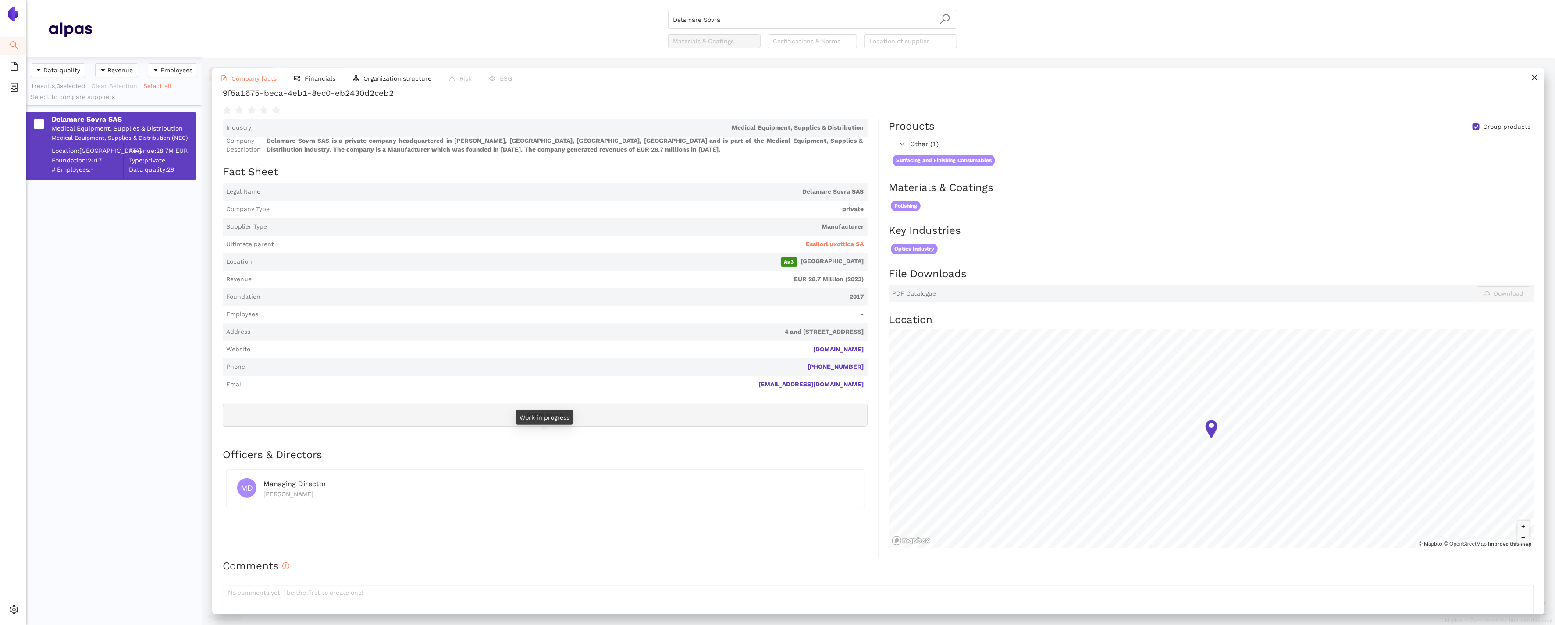
scroll to position [28, 0]
drag, startPoint x: 873, startPoint y: 350, endPoint x: 791, endPoint y: 350, distance: 82.4
click at [791, 350] on div "Industry Medical Equipment, Supplies & Distribution Company Description Delamar…" at bounding box center [551, 340] width 656 height 440
click at [319, 78] on span "Financials" at bounding box center [320, 78] width 31 height 7
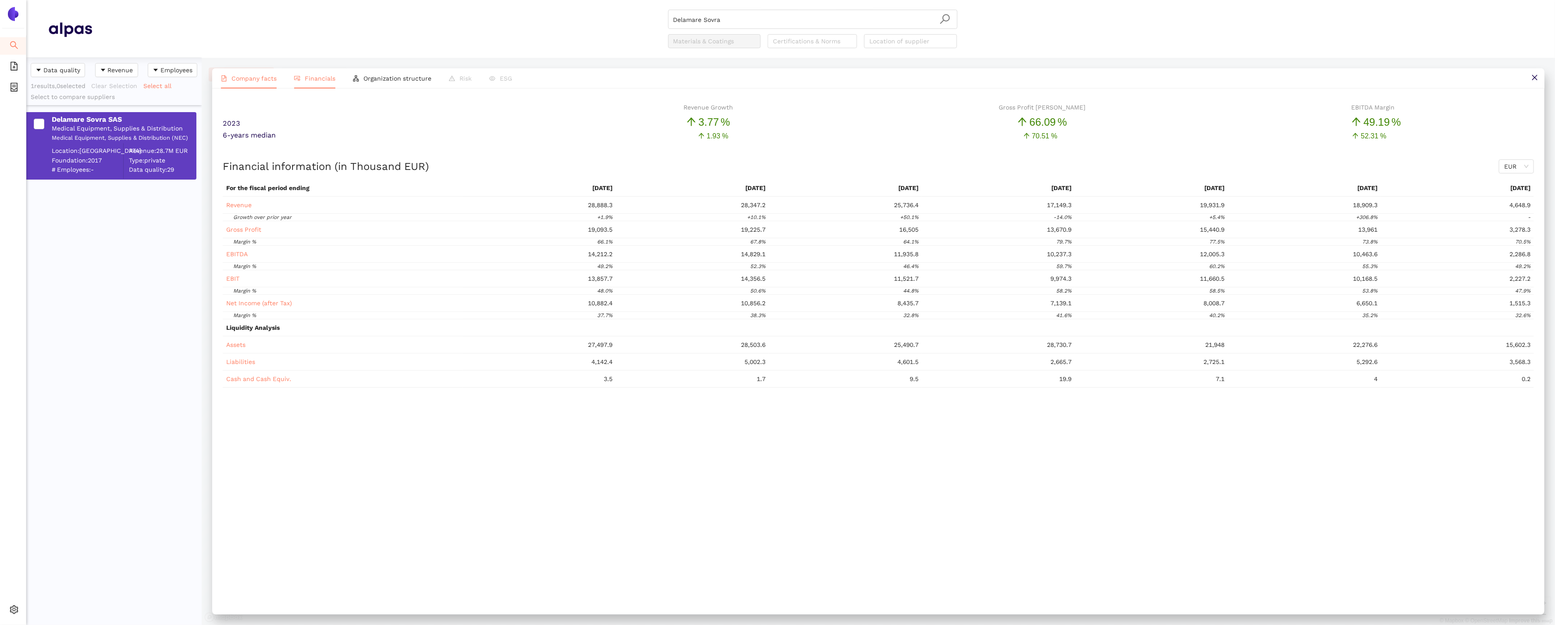
click at [238, 79] on span "Company facts" at bounding box center [253, 78] width 45 height 7
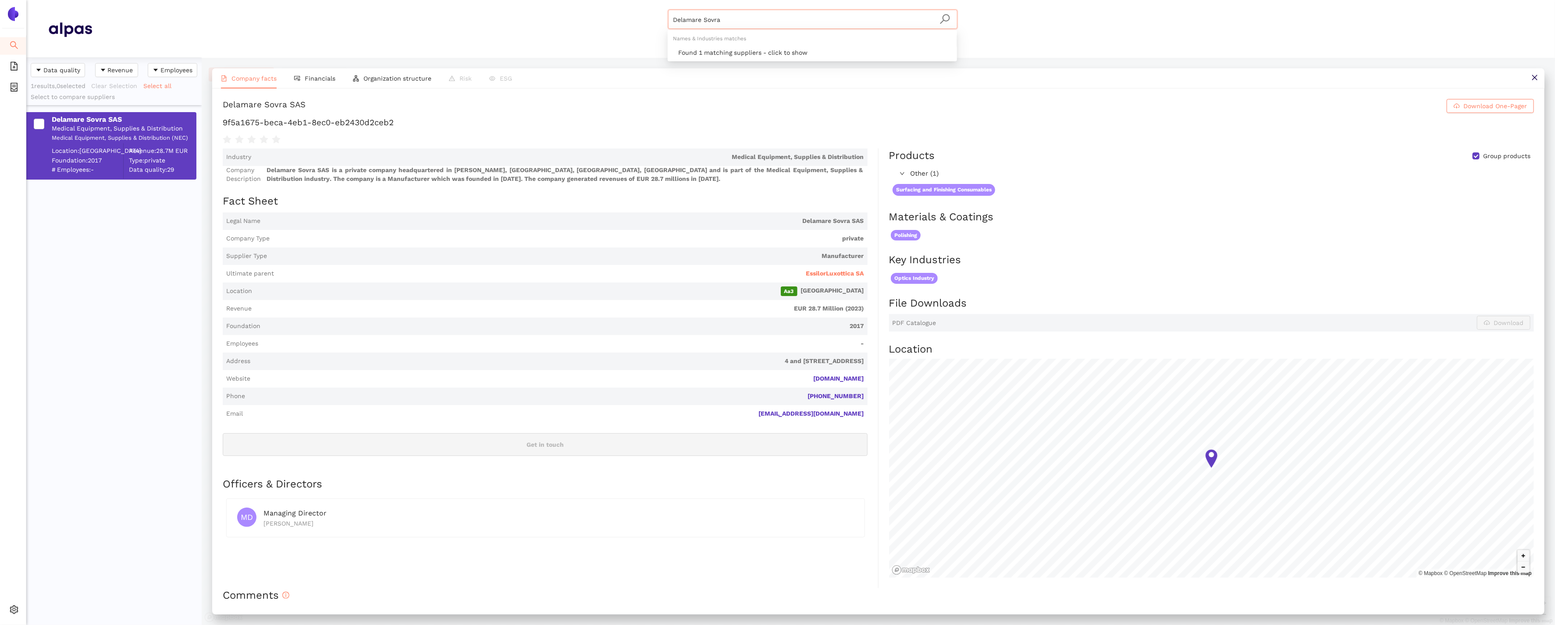
drag, startPoint x: 745, startPoint y: 24, endPoint x: 362, endPoint y: -80, distance: 397.7
click at [362, 0] on html "Search eSourcing Templates eSourcing Projects Settings Delamare Sovra Materials…" at bounding box center [777, 312] width 1555 height 625
paste input "Gladwin Optical"
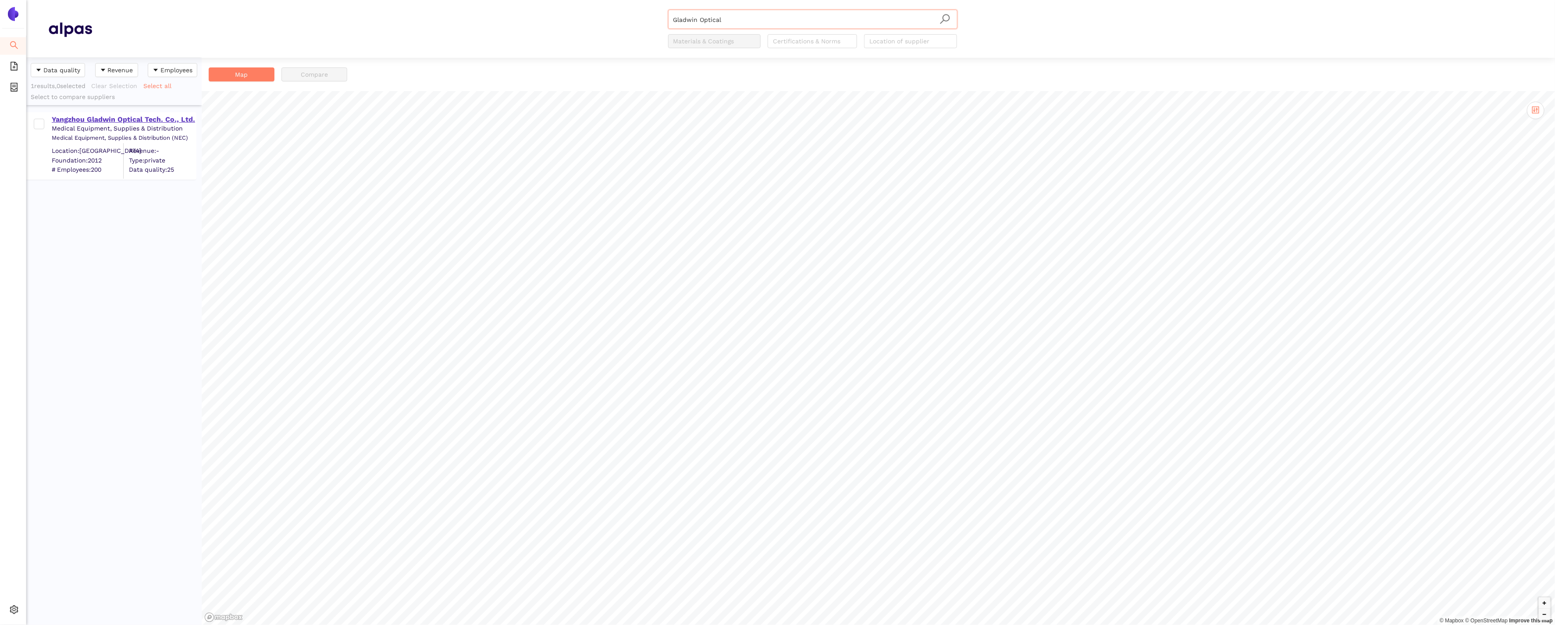
click at [89, 118] on div "Yangzhou Gladwin Optical Tech. Co., Ltd." at bounding box center [124, 120] width 144 height 10
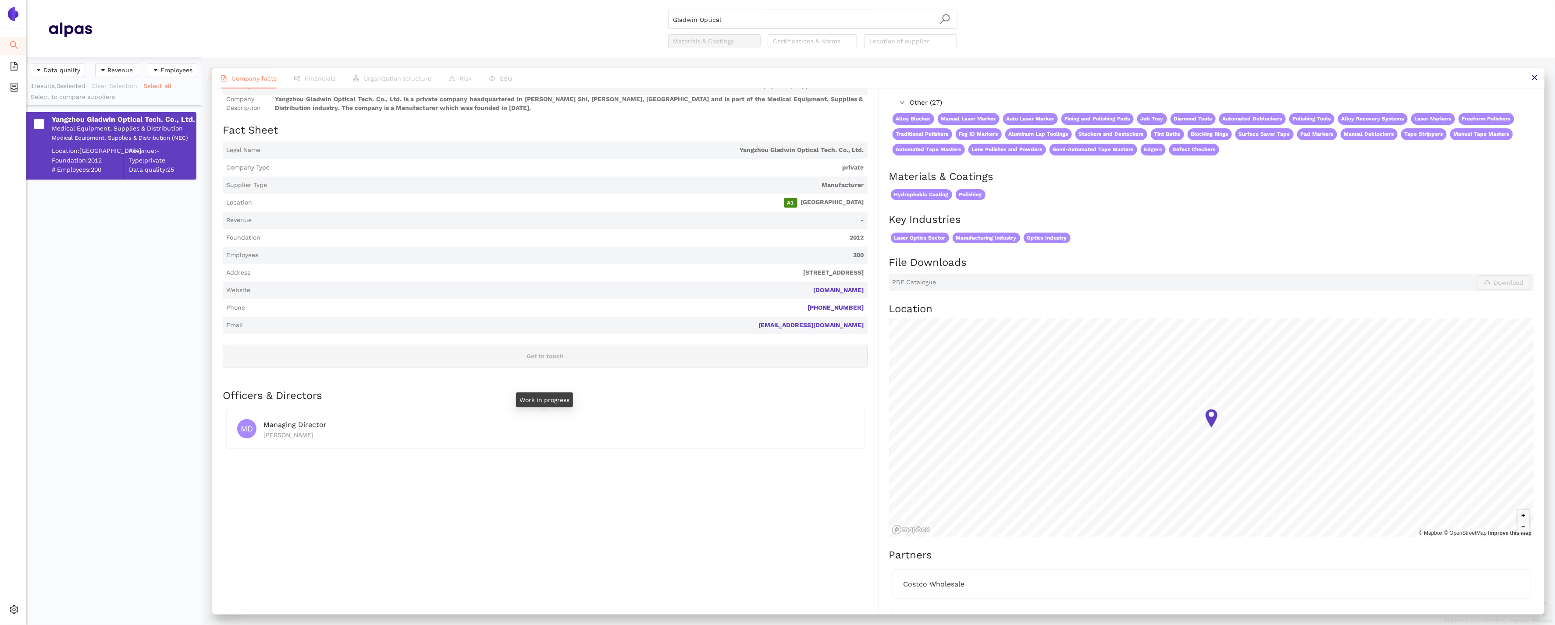
scroll to position [71, 0]
drag, startPoint x: 877, startPoint y: 289, endPoint x: 828, endPoint y: 288, distance: 48.6
click at [828, 288] on div "Industry Medical Equipment, Supplies & Distribution Company Description [GEOGRA…" at bounding box center [551, 415] width 656 height 674
drag, startPoint x: 777, startPoint y: 22, endPoint x: 536, endPoint y: -17, distance: 243.8
click at [536, 0] on html "Search eSourcing Templates eSourcing Projects Settings Gladwin Optical Material…" at bounding box center [777, 312] width 1555 height 625
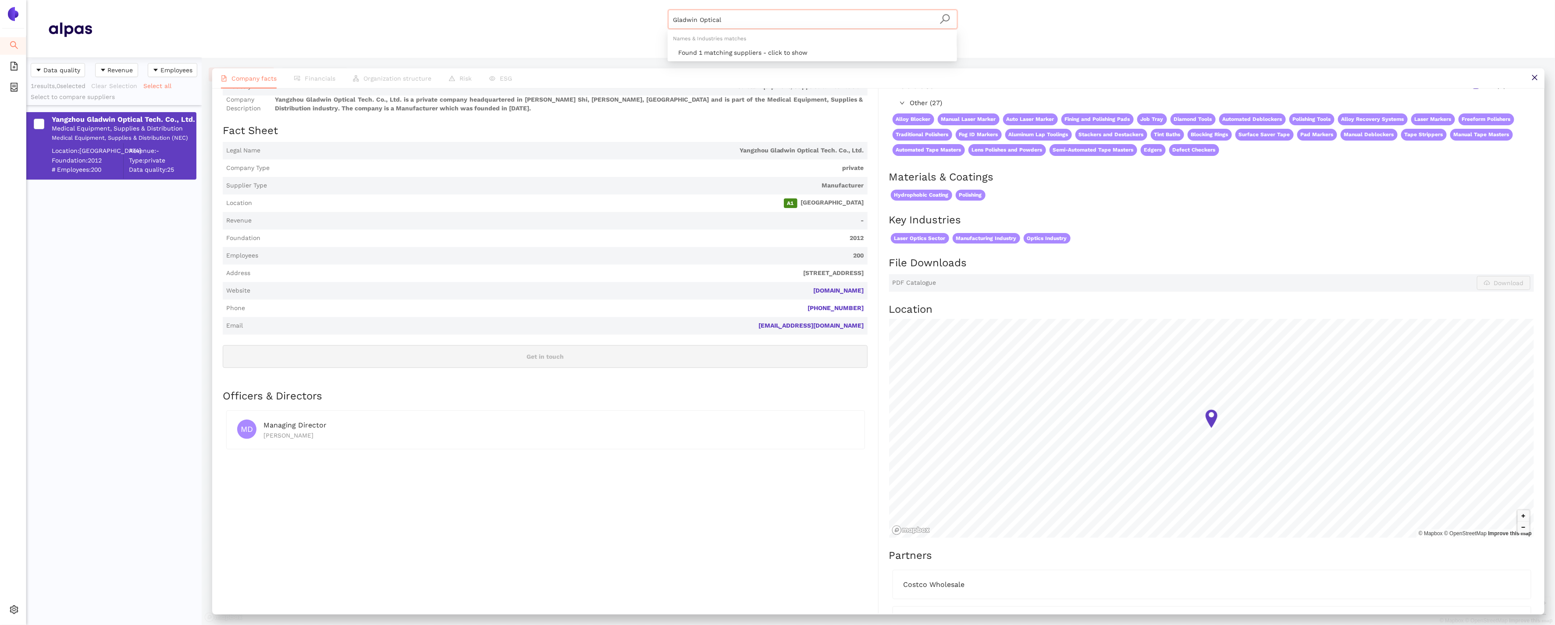
paste input "Shenzhen 3Tmall Technology Co., Ltd."
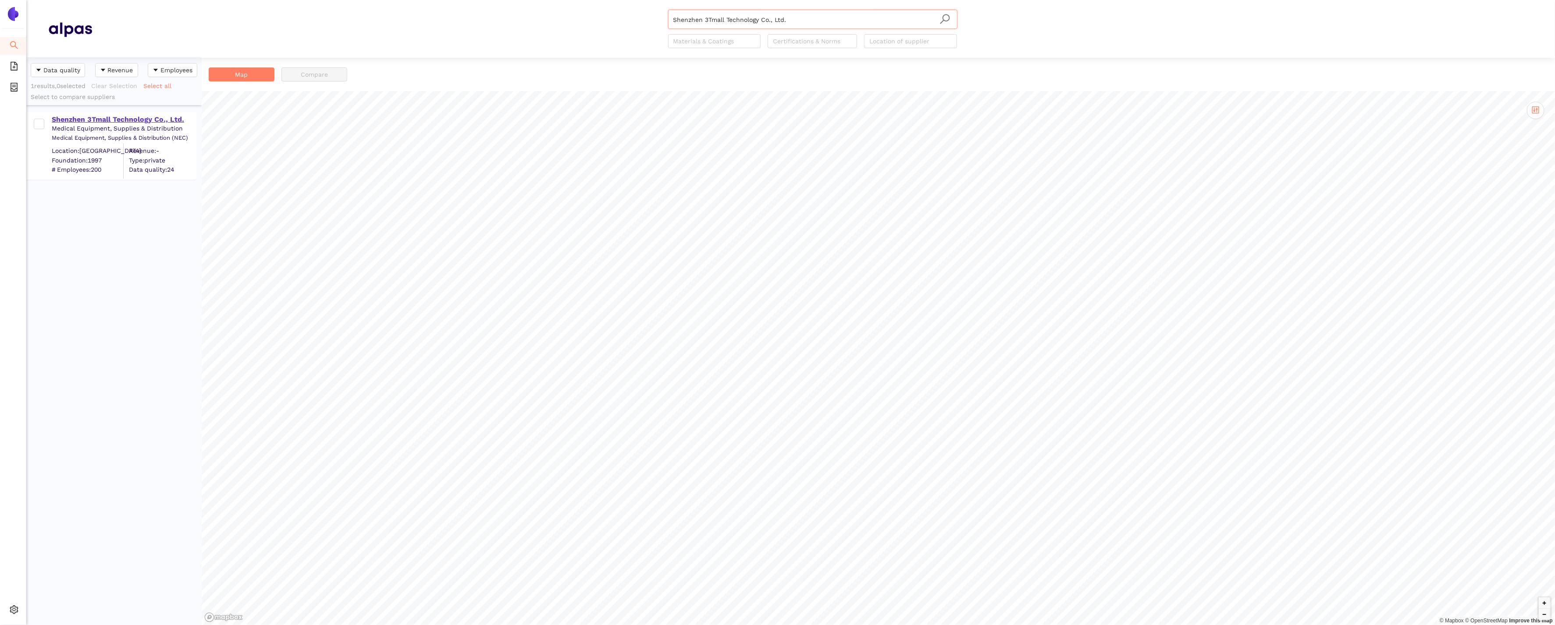
type input "Shenzhen 3Tmall Technology Co., Ltd."
click at [97, 117] on div "Shenzhen 3Tmall Technology Co., Ltd." at bounding box center [124, 120] width 144 height 10
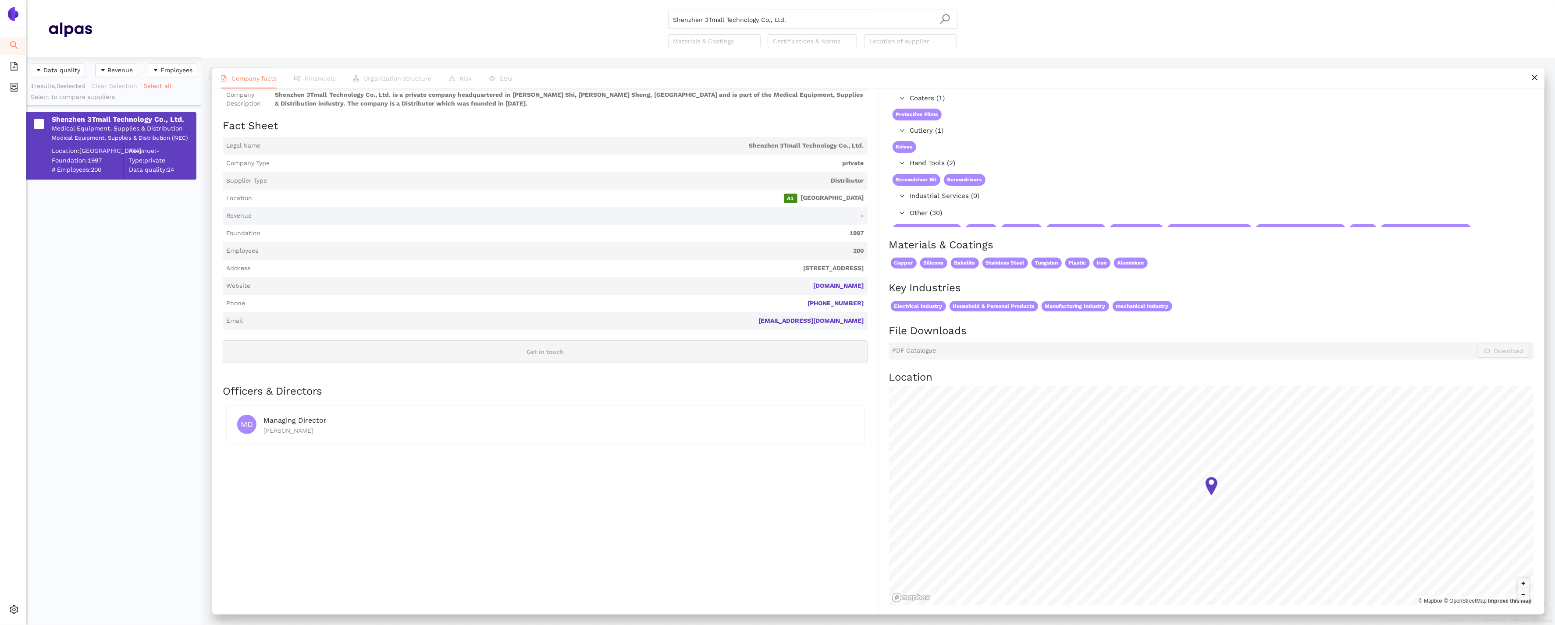
scroll to position [81, 0]
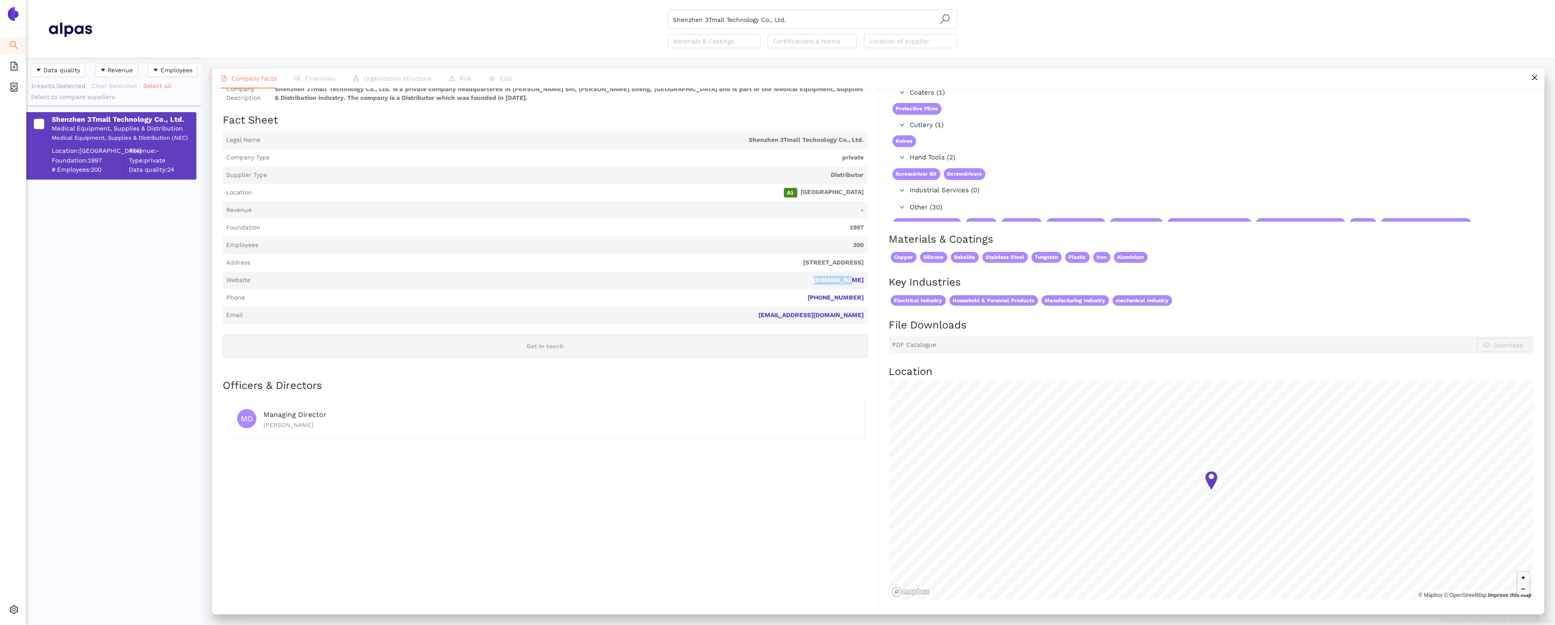
drag, startPoint x: 872, startPoint y: 283, endPoint x: 812, endPoint y: 274, distance: 61.1
click at [812, 275] on div "Industry Medical Equipment, Supplies & Distribution Company Description Shenzhe…" at bounding box center [551, 338] width 656 height 543
